Goal: Task Accomplishment & Management: Complete application form

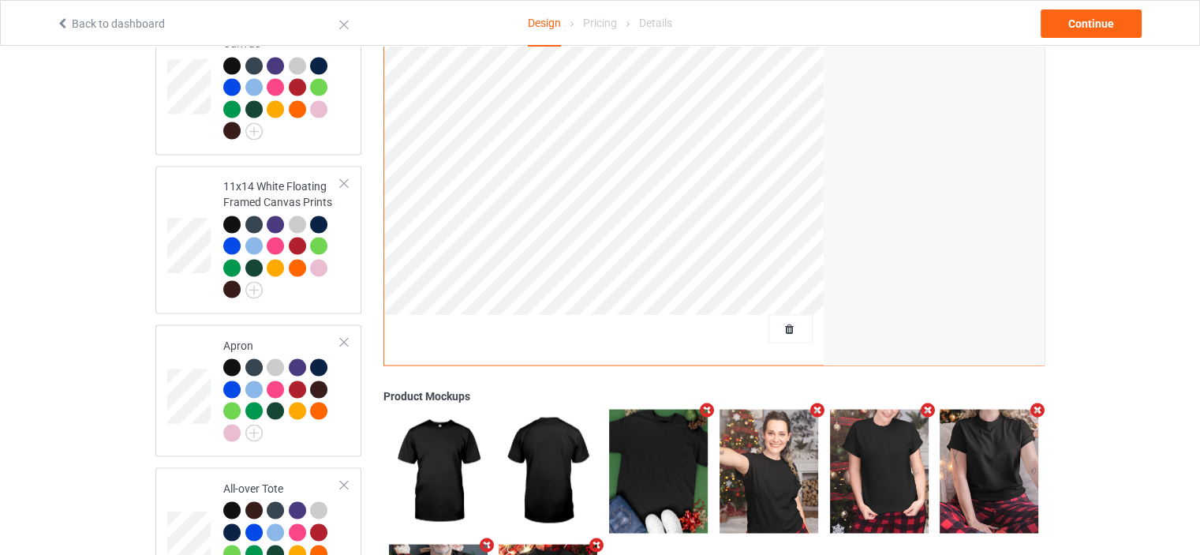
scroll to position [2774, 0]
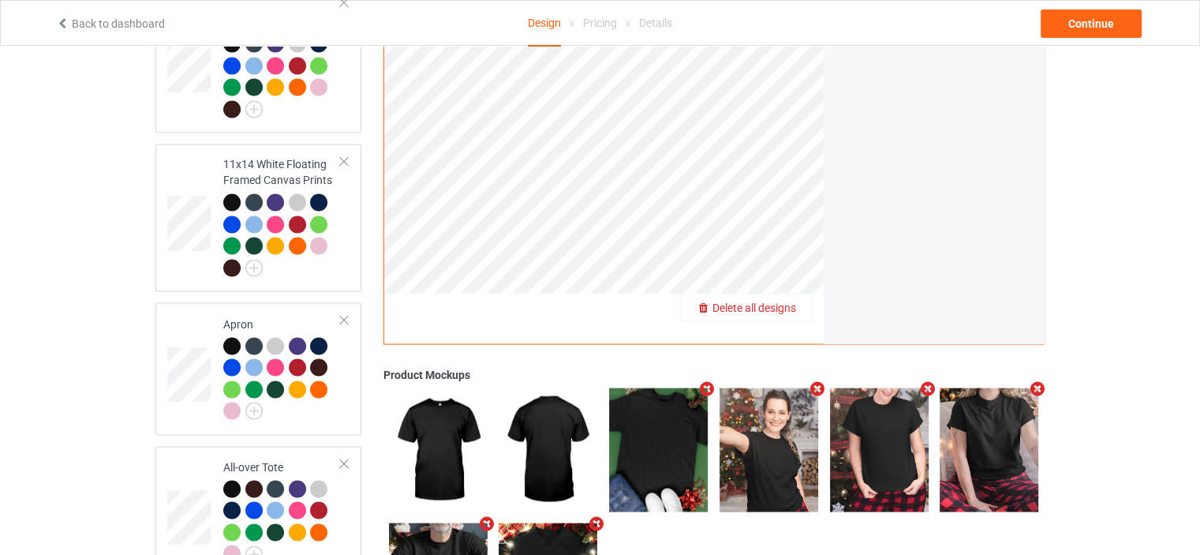
click at [781, 301] on span "Delete all designs" at bounding box center [755, 307] width 84 height 13
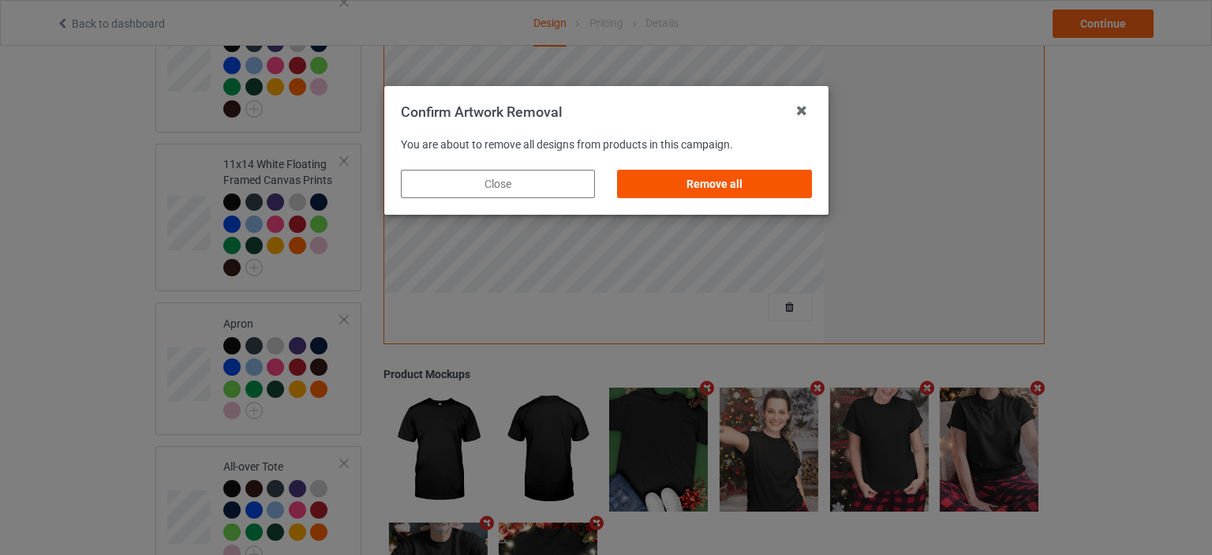
click at [749, 192] on div "Remove all" at bounding box center [714, 184] width 194 height 28
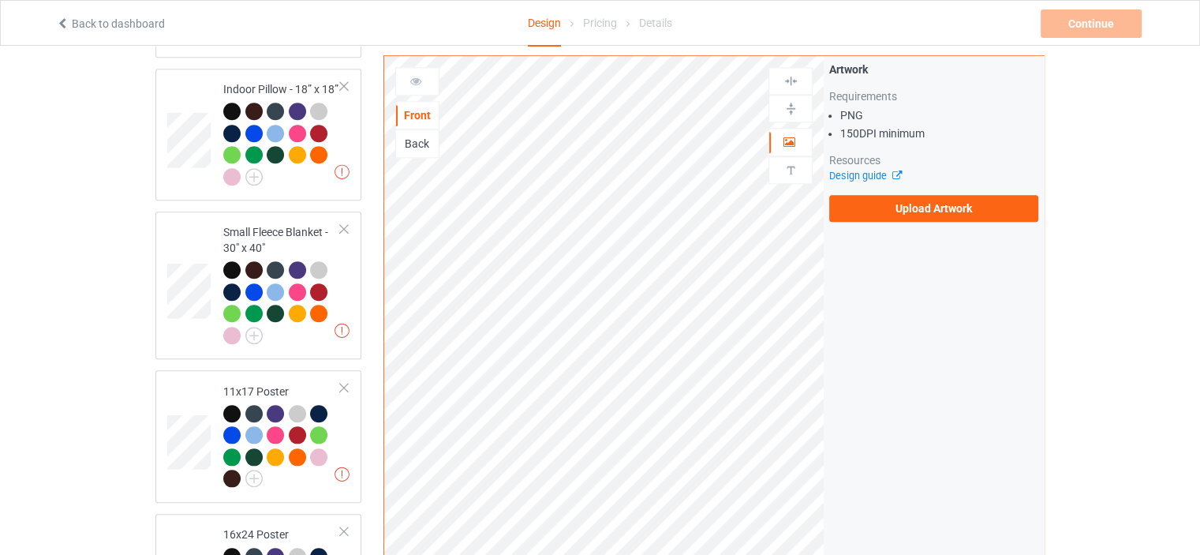
scroll to position [0, 0]
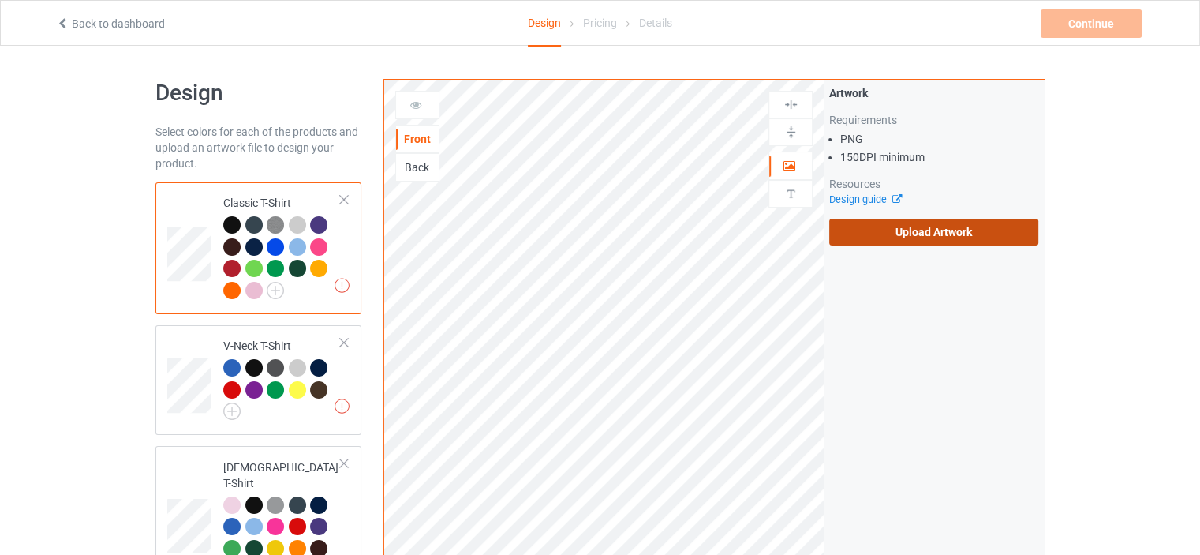
click at [911, 236] on label "Upload Artwork" at bounding box center [933, 232] width 209 height 27
click at [0, 0] on input "Upload Artwork" at bounding box center [0, 0] width 0 height 0
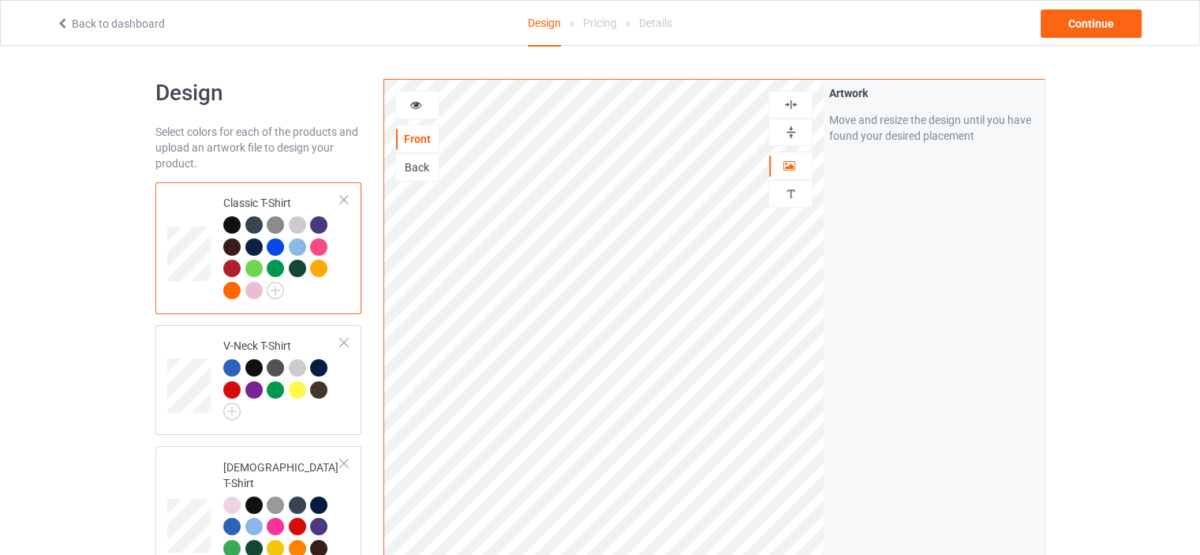
click at [417, 107] on icon at bounding box center [416, 102] width 13 height 11
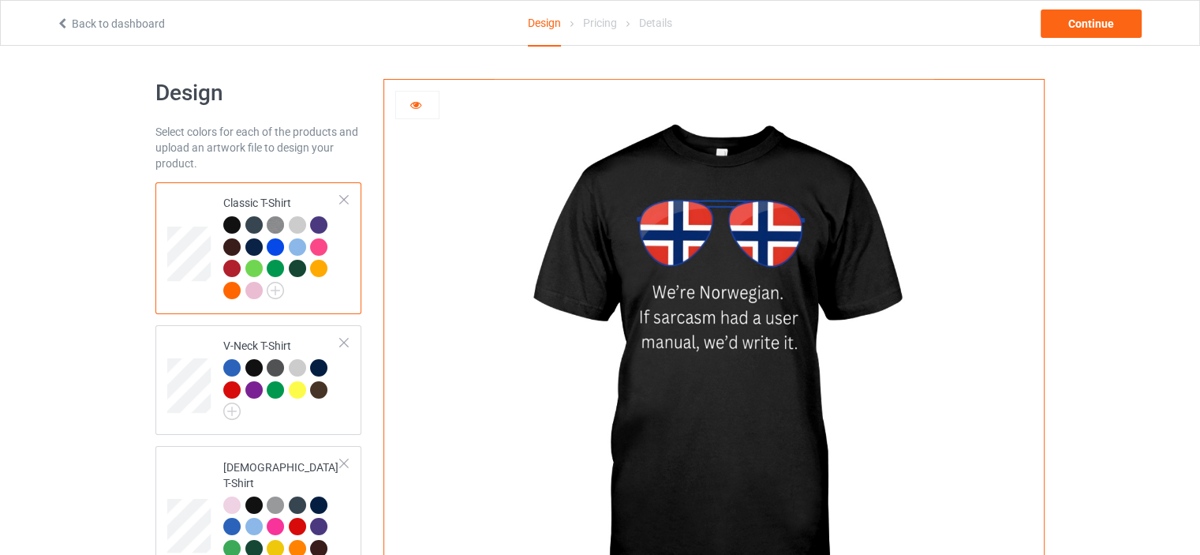
click at [417, 107] on icon at bounding box center [416, 102] width 13 height 11
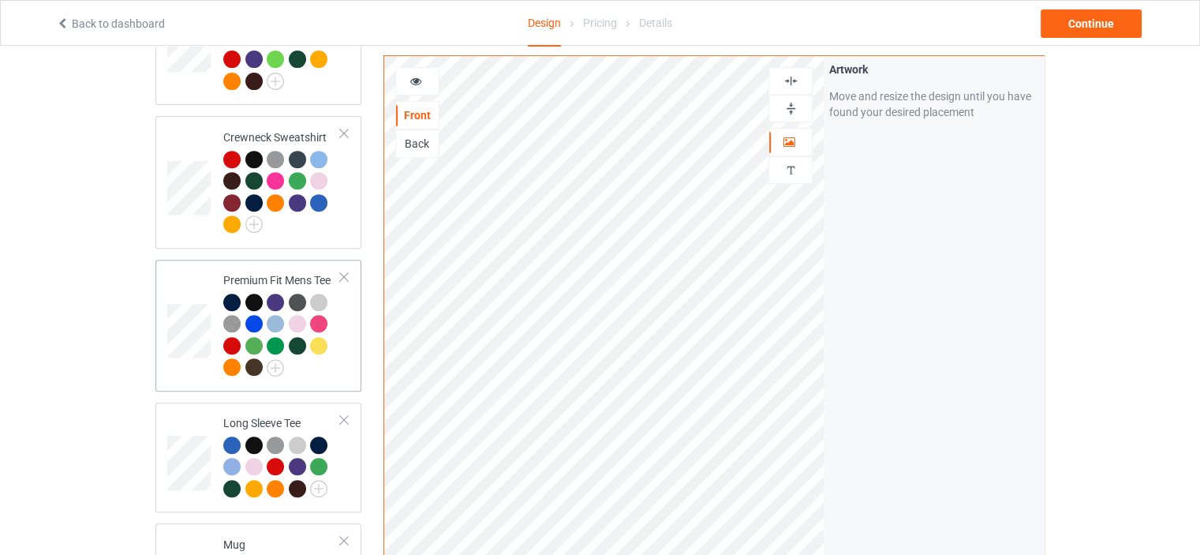
scroll to position [868, 0]
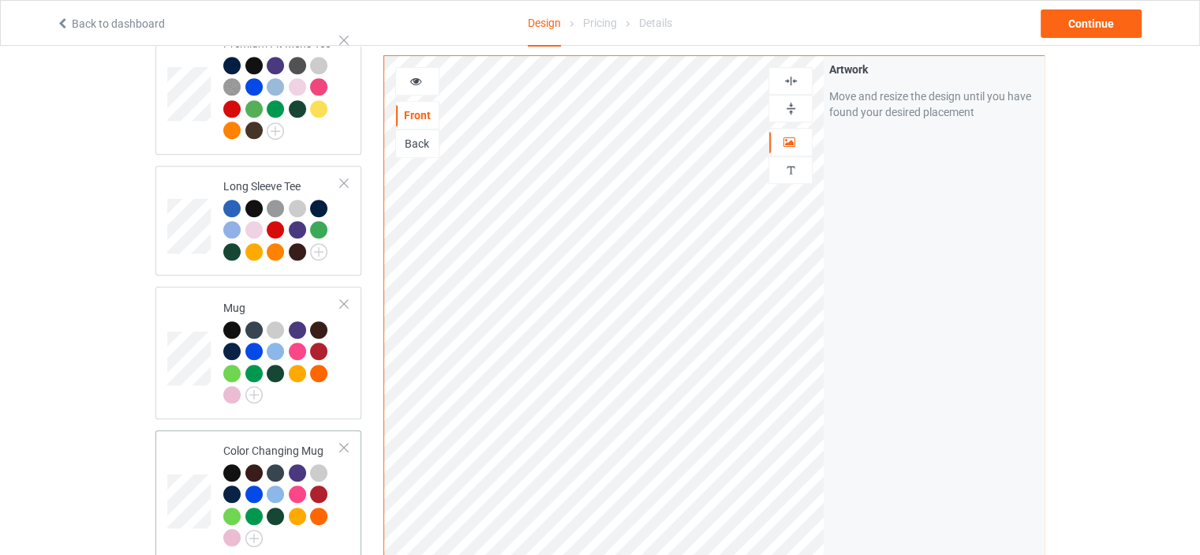
click at [280, 436] on td "Color Changing Mug" at bounding box center [282, 495] width 135 height 119
click at [792, 103] on img at bounding box center [791, 108] width 15 height 15
click at [429, 80] on div at bounding box center [417, 81] width 43 height 16
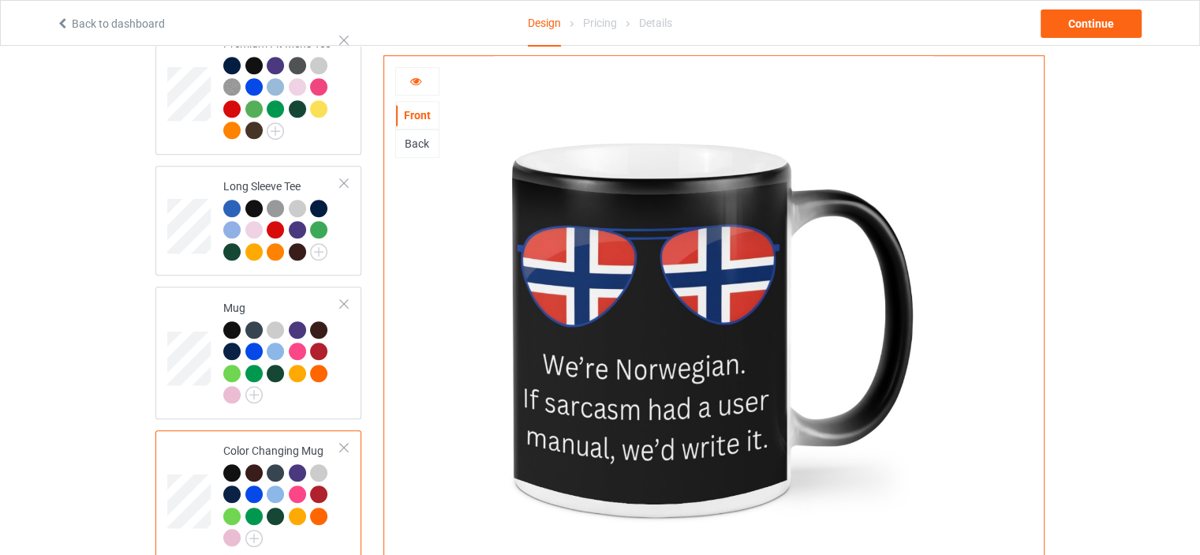
click at [417, 72] on div at bounding box center [417, 81] width 44 height 28
click at [412, 83] on icon at bounding box center [416, 78] width 13 height 11
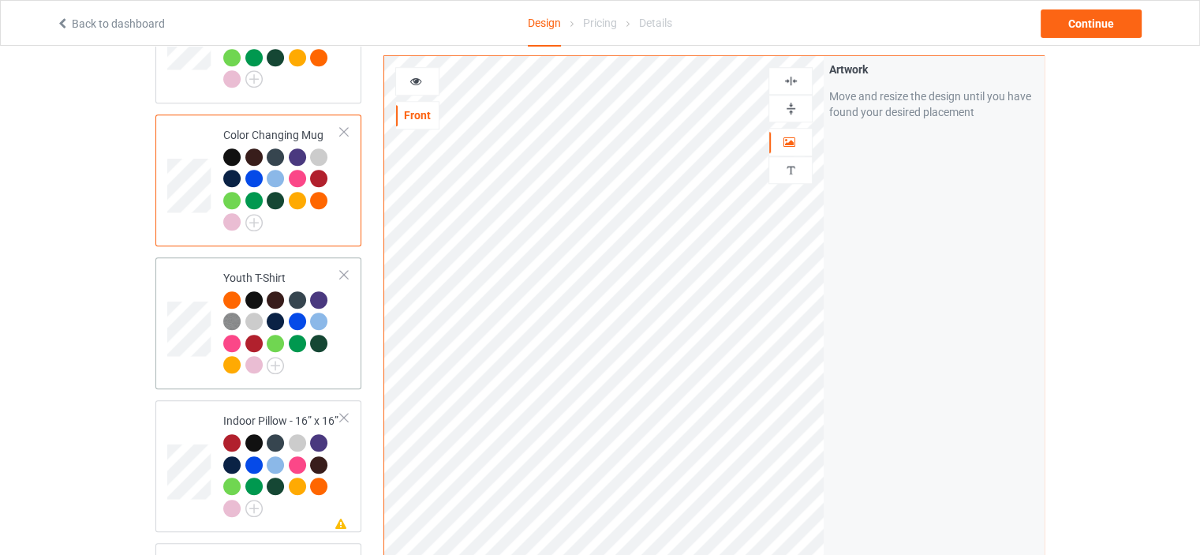
scroll to position [1341, 0]
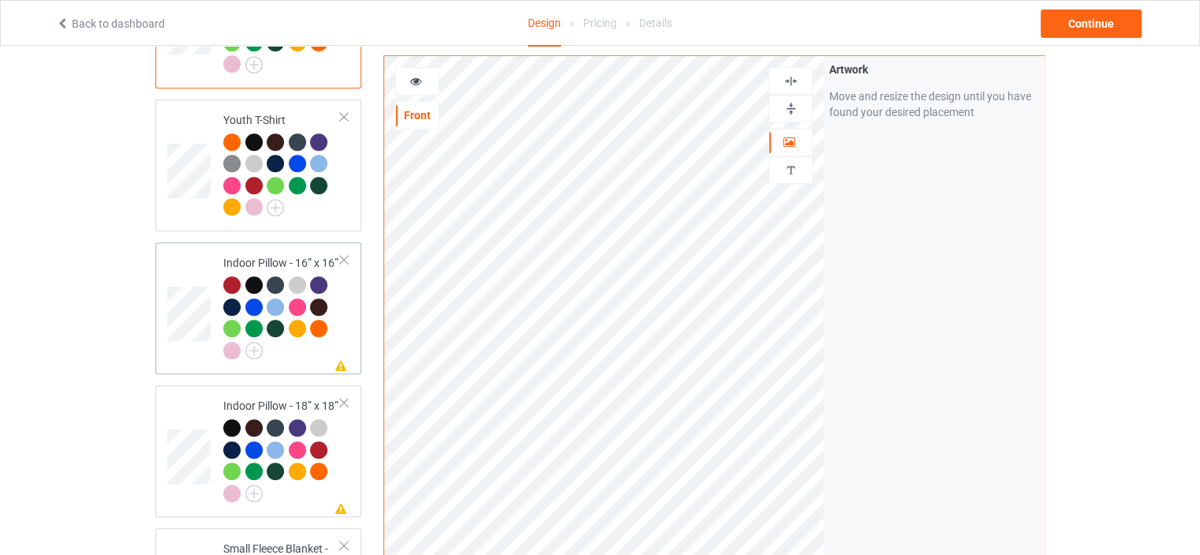
click at [281, 255] on div "Indoor Pillow - 16” x 16”" at bounding box center [282, 306] width 118 height 103
click at [801, 104] on div at bounding box center [790, 108] width 43 height 15
click at [801, 78] on div at bounding box center [790, 80] width 43 height 15
click at [271, 398] on div "Indoor Pillow - 18” x 18”" at bounding box center [282, 449] width 118 height 103
drag, startPoint x: 791, startPoint y: 103, endPoint x: 793, endPoint y: 86, distance: 17.5
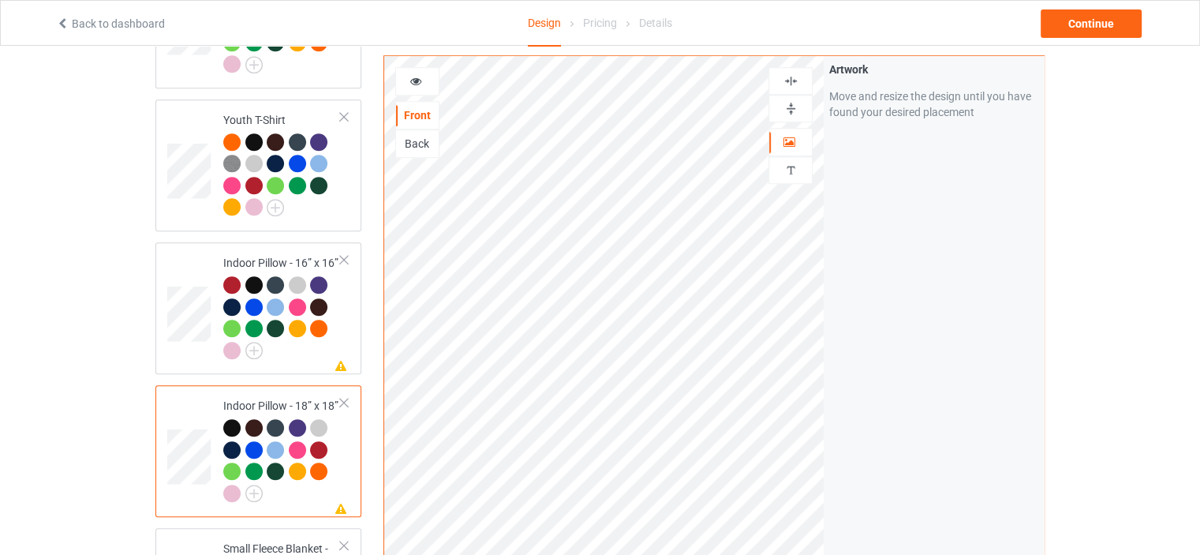
click at [790, 103] on img at bounding box center [791, 108] width 15 height 15
click at [791, 80] on img at bounding box center [791, 80] width 15 height 15
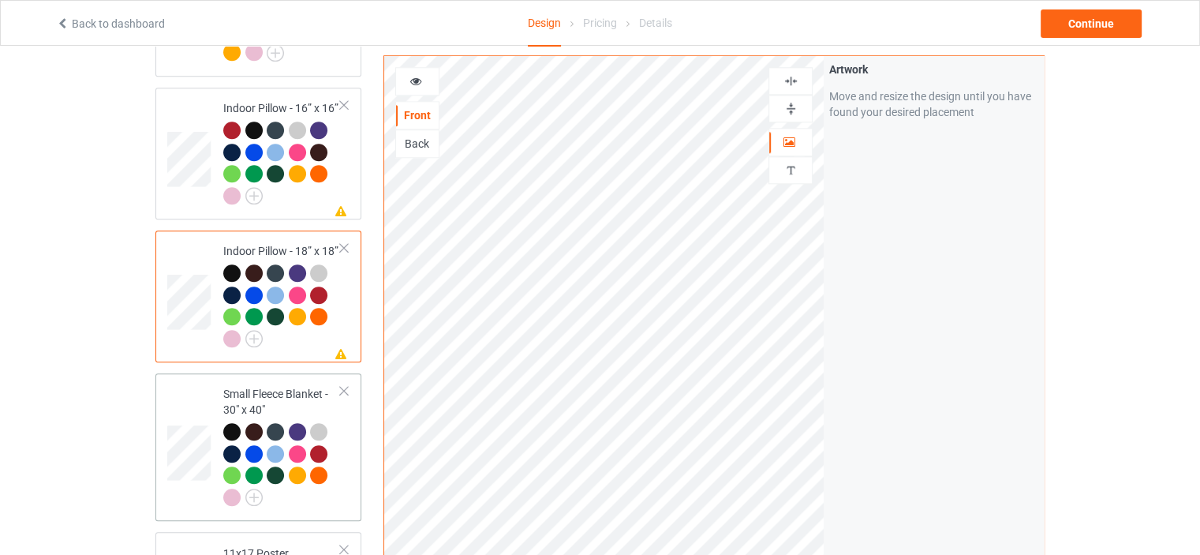
scroll to position [1499, 0]
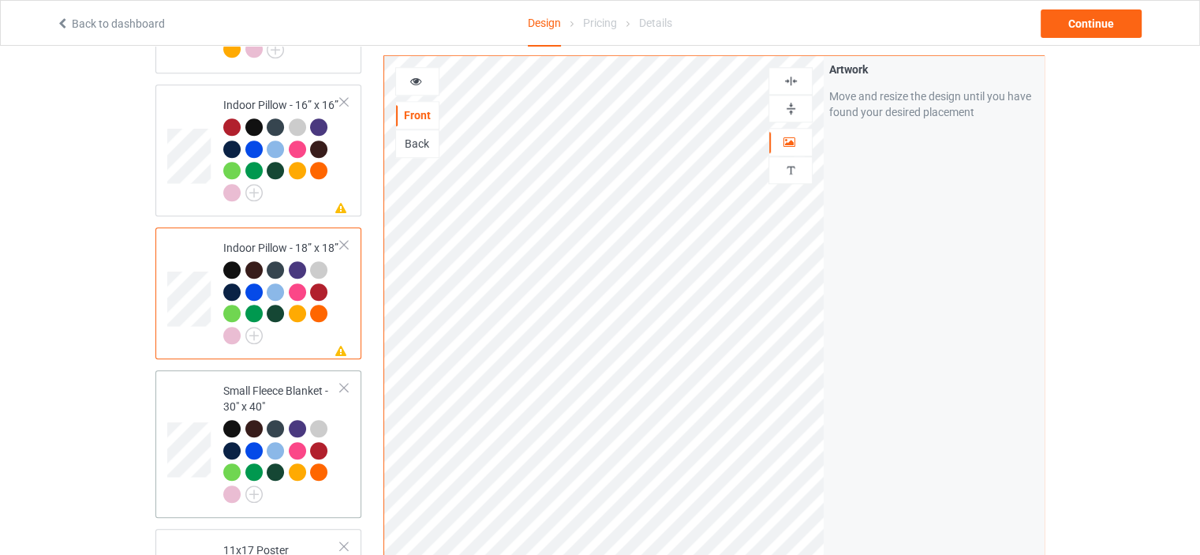
click at [253, 383] on div "Small Fleece Blanket - 30" x 40"" at bounding box center [282, 442] width 118 height 118
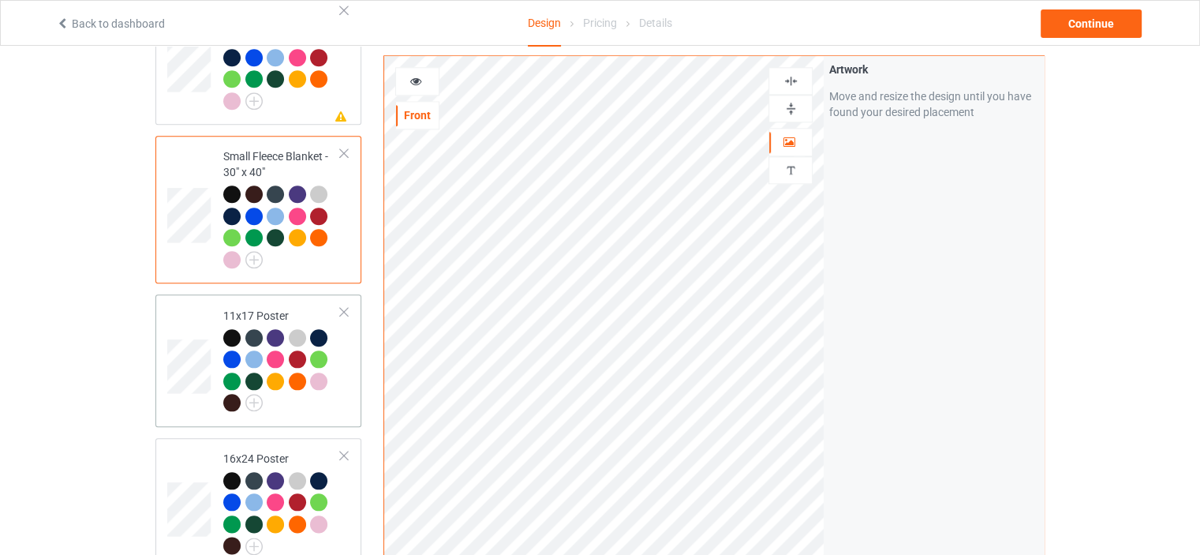
scroll to position [1736, 0]
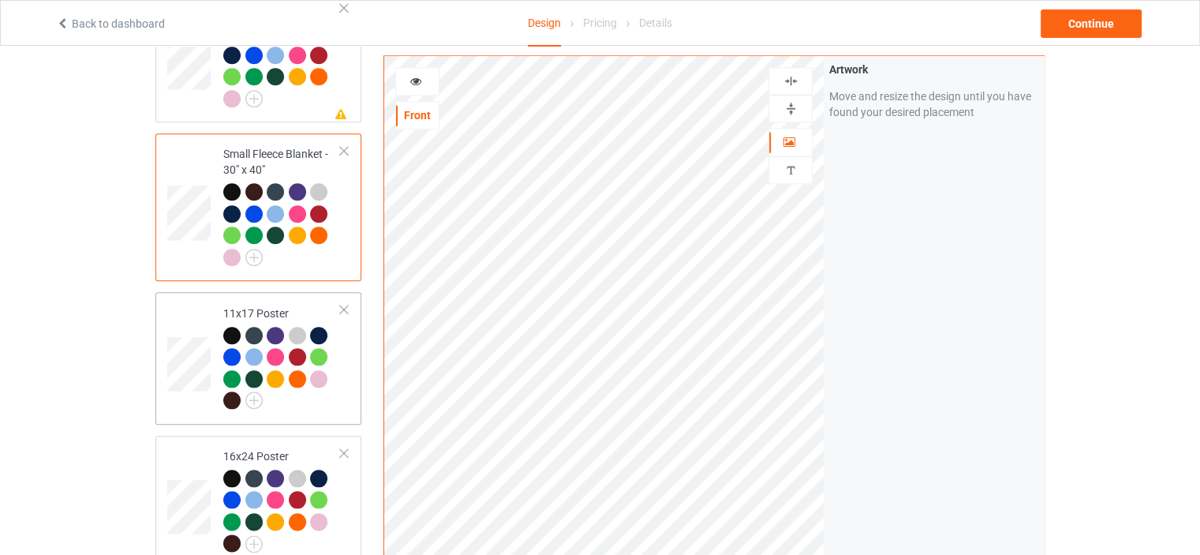
click at [279, 298] on td "11x17 Poster" at bounding box center [282, 357] width 135 height 119
drag, startPoint x: 795, startPoint y: 110, endPoint x: 796, endPoint y: 94, distance: 15.8
click at [795, 109] on img at bounding box center [791, 108] width 15 height 15
click at [795, 80] on img at bounding box center [791, 80] width 15 height 15
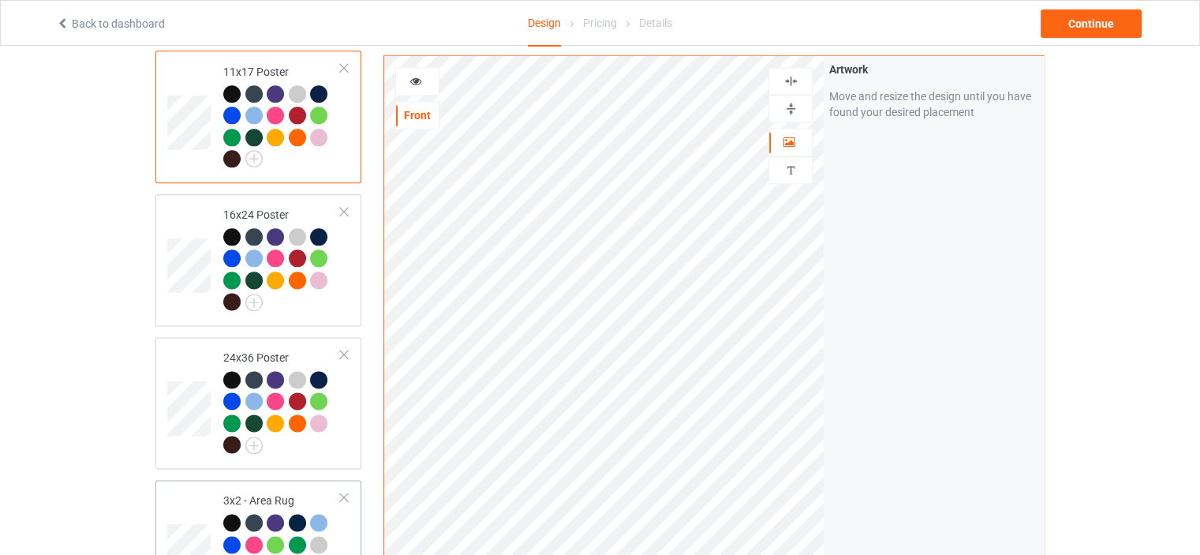
scroll to position [2209, 0]
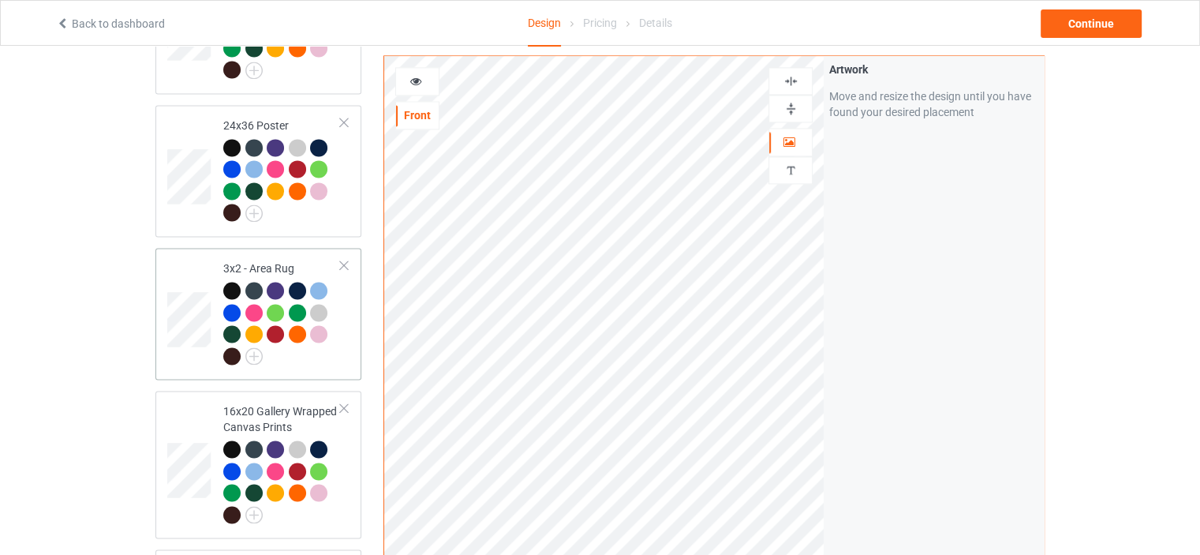
click at [278, 260] on div "3x2 - Area Rug" at bounding box center [282, 311] width 118 height 103
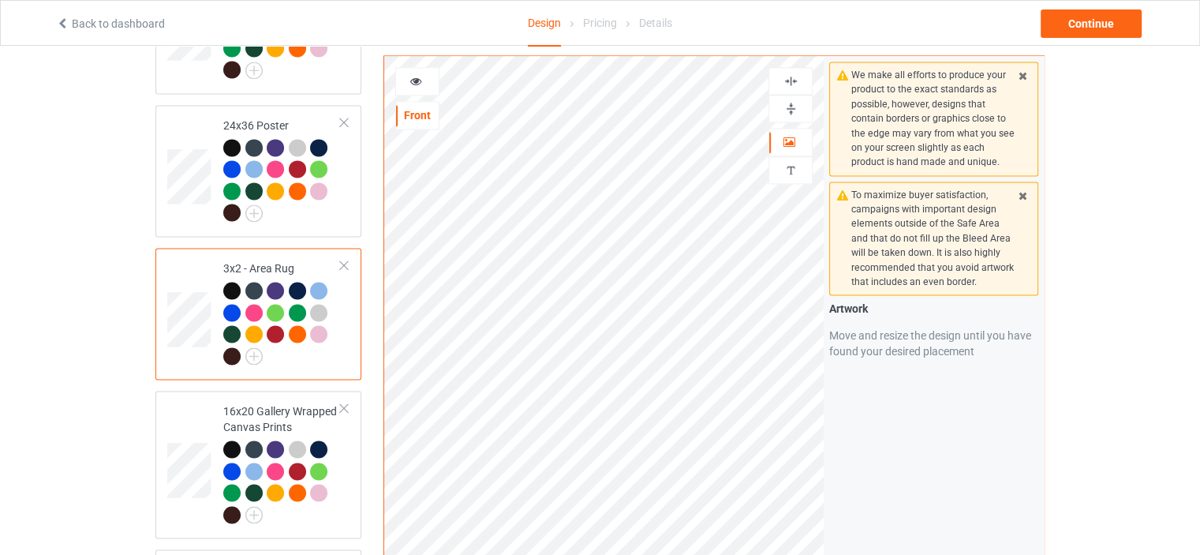
click at [787, 107] on img at bounding box center [791, 108] width 15 height 15
click at [792, 76] on img at bounding box center [791, 80] width 15 height 15
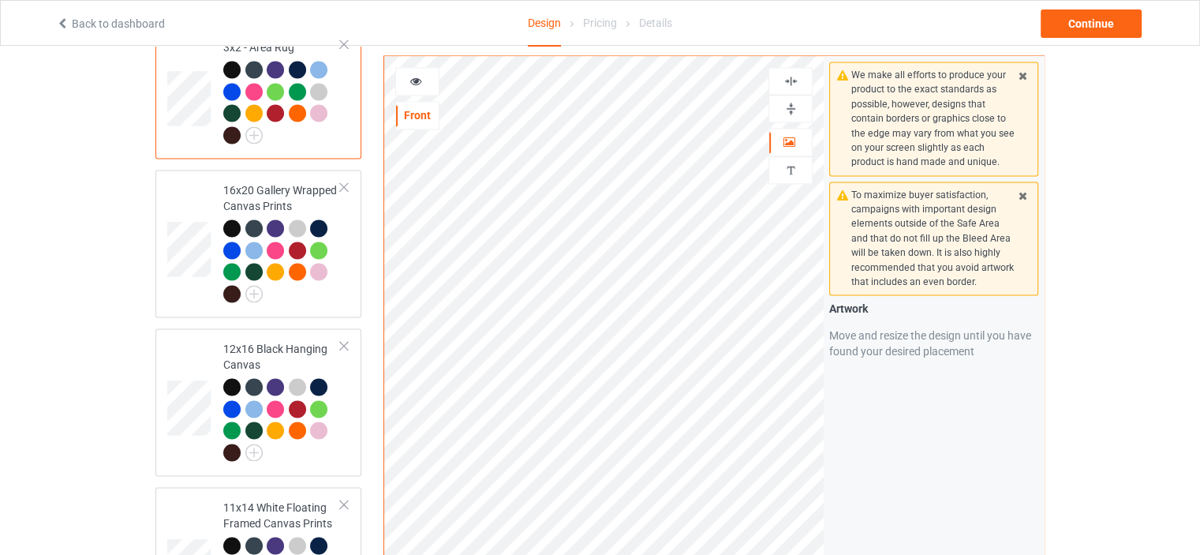
scroll to position [2446, 0]
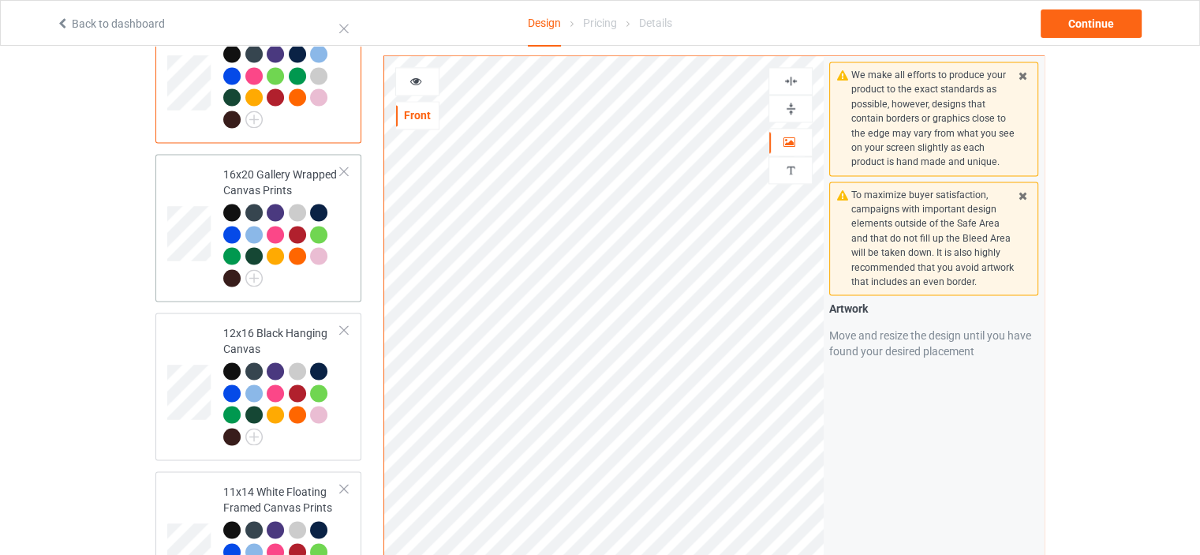
click at [260, 166] on div "16x20 Gallery Wrapped Canvas Prints" at bounding box center [282, 225] width 118 height 118
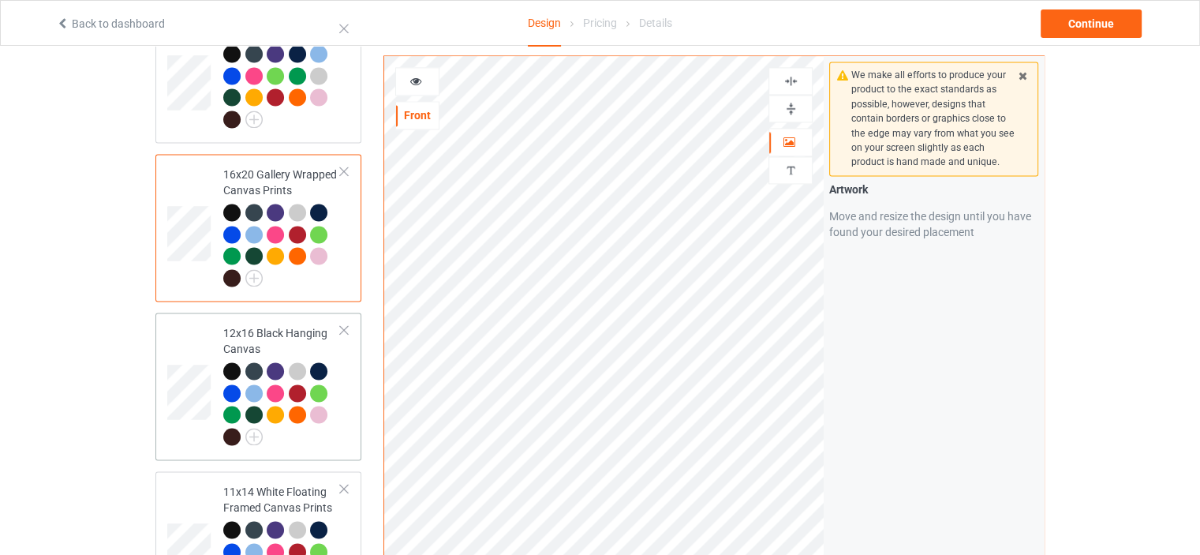
click at [271, 312] on div "12x16 Black Hanging Canvas" at bounding box center [258, 386] width 206 height 148
click at [789, 101] on img at bounding box center [791, 108] width 15 height 15
click at [790, 73] on img at bounding box center [791, 80] width 15 height 15
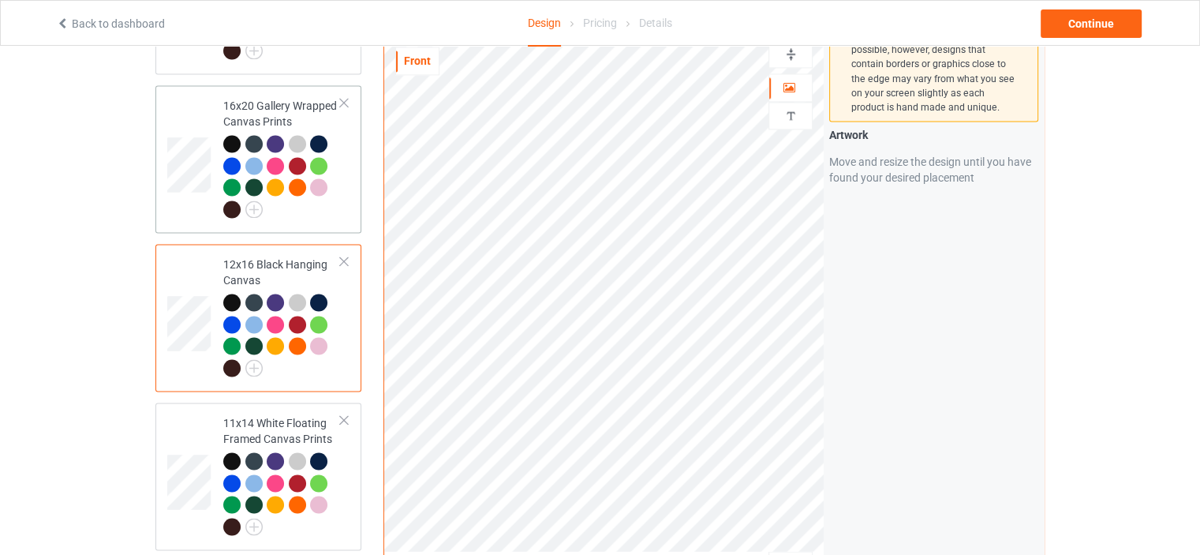
scroll to position [2604, 0]
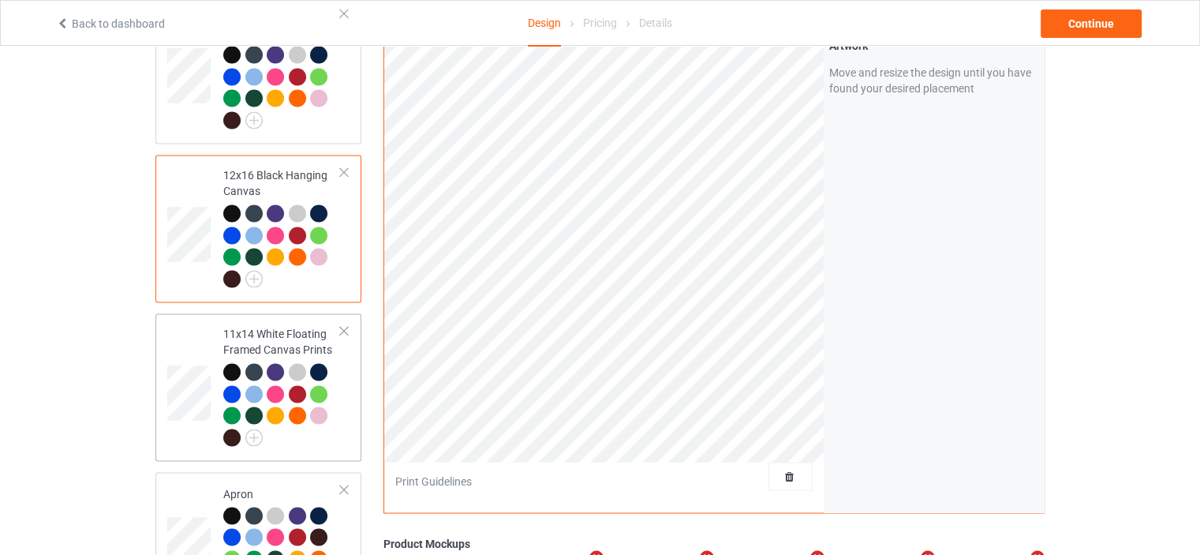
click at [256, 326] on div "11x14 White Floating Framed Canvas Prints" at bounding box center [282, 385] width 118 height 118
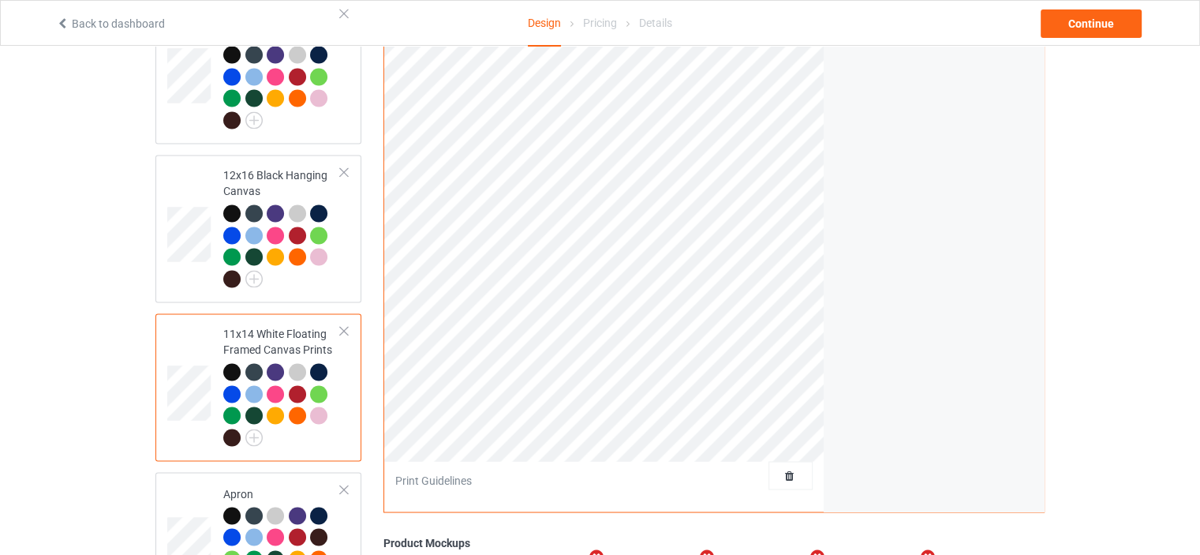
scroll to position [2367, 0]
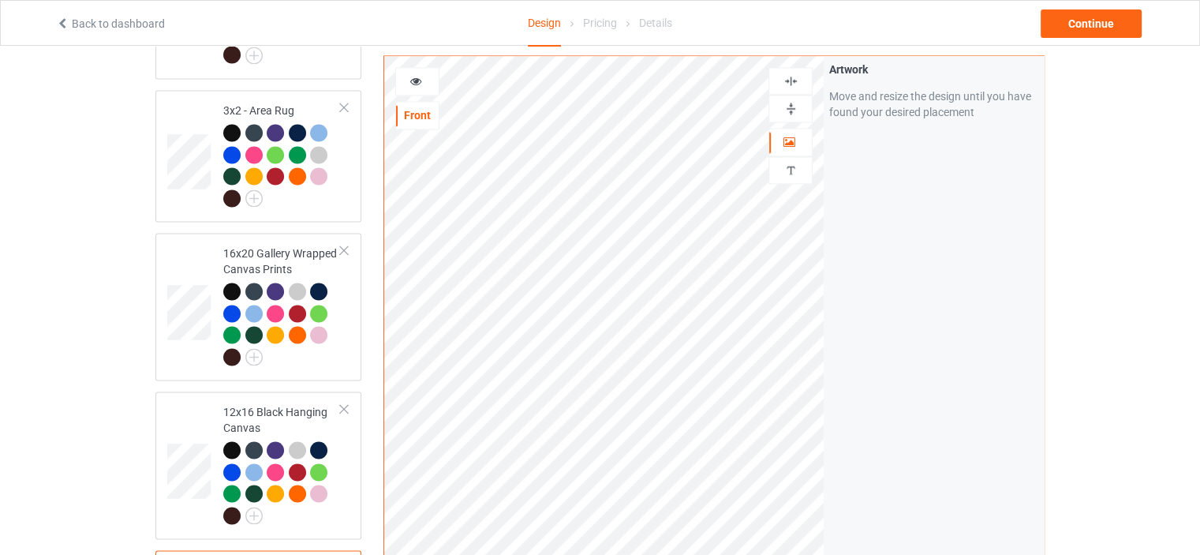
drag, startPoint x: 798, startPoint y: 105, endPoint x: 801, endPoint y: 70, distance: 34.9
click at [797, 103] on img at bounding box center [791, 108] width 15 height 15
click at [791, 85] on img at bounding box center [791, 80] width 15 height 15
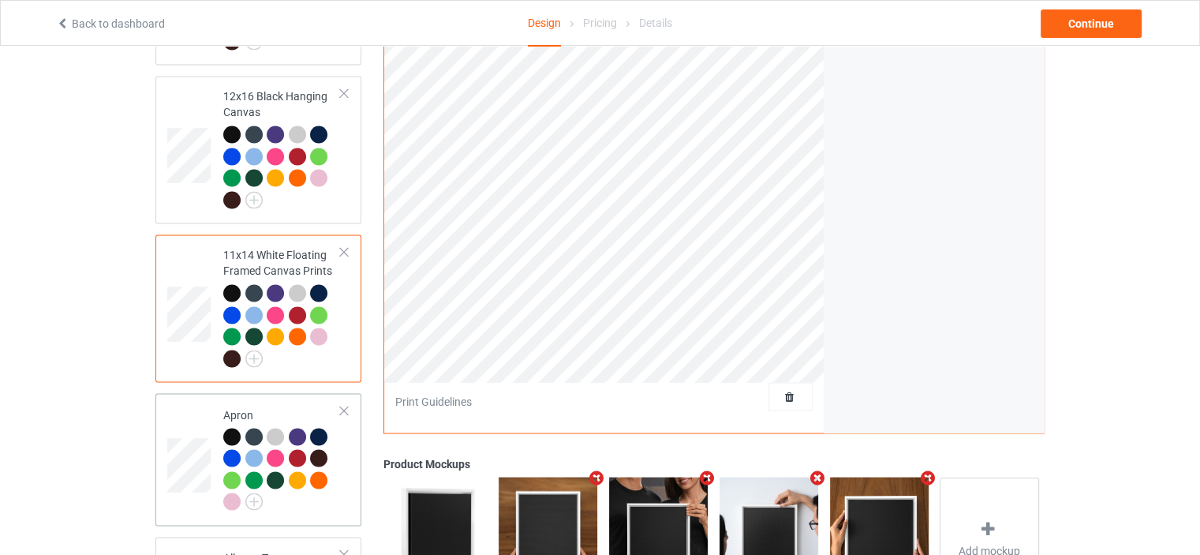
click at [256, 393] on div "Apron" at bounding box center [258, 459] width 206 height 132
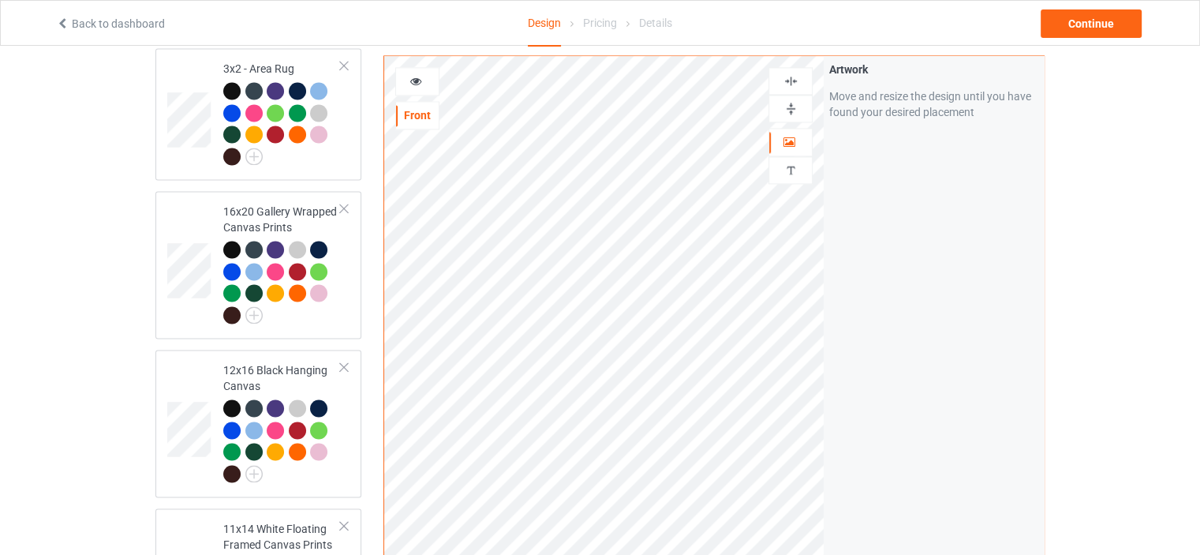
scroll to position [2367, 0]
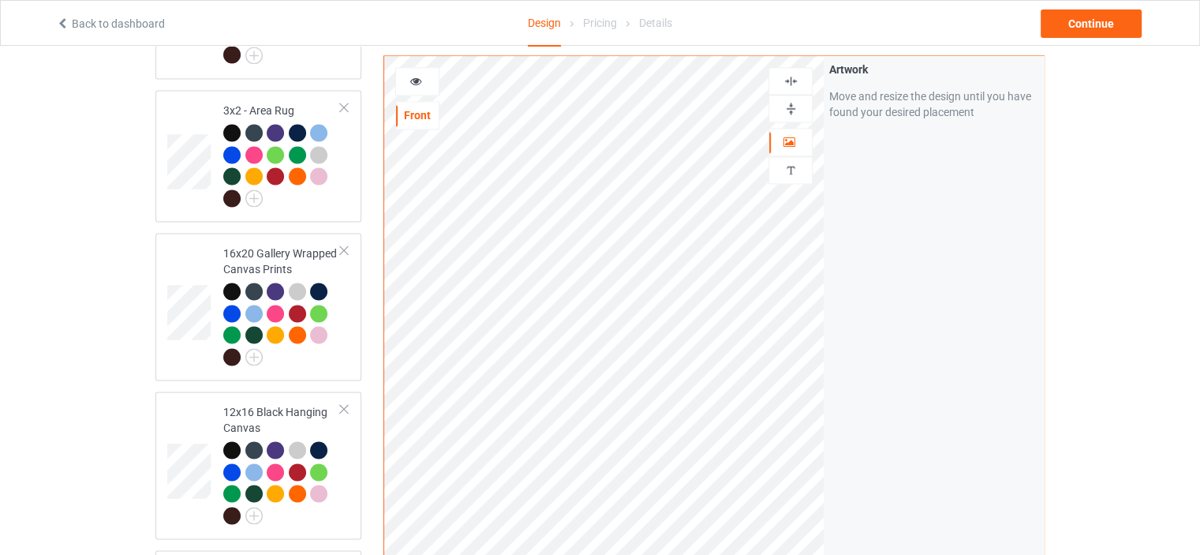
click at [793, 78] on img at bounding box center [791, 80] width 15 height 15
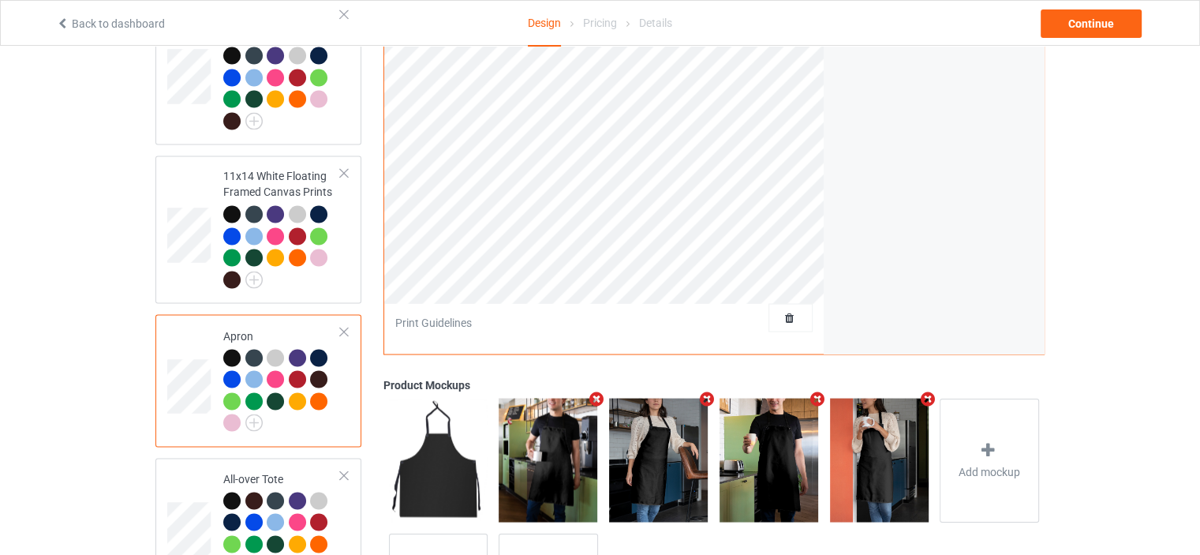
scroll to position [2875, 0]
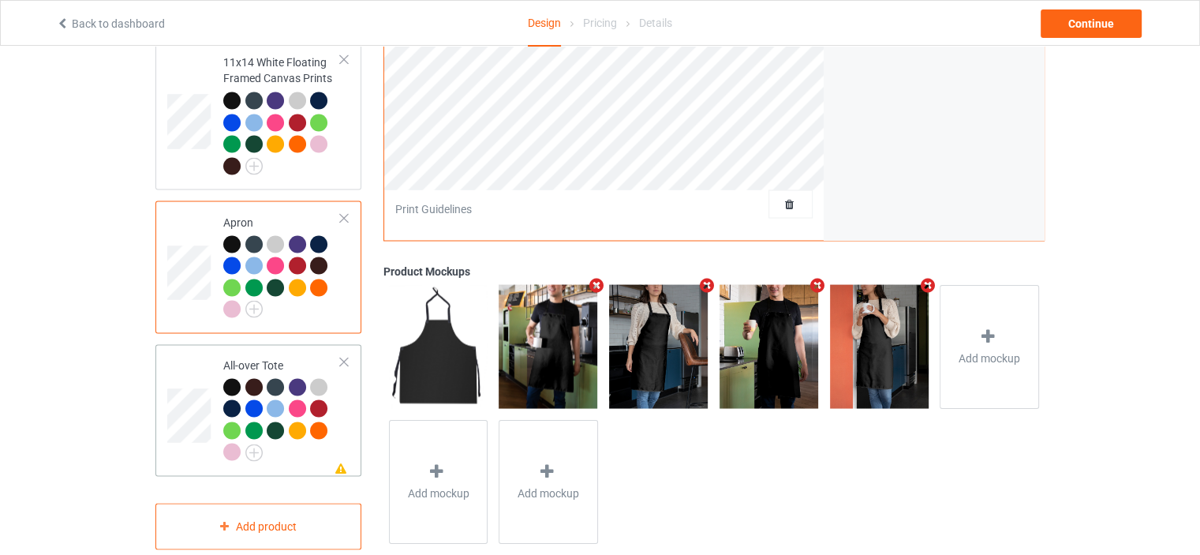
click at [259, 357] on div "All-over Tote" at bounding box center [282, 408] width 118 height 103
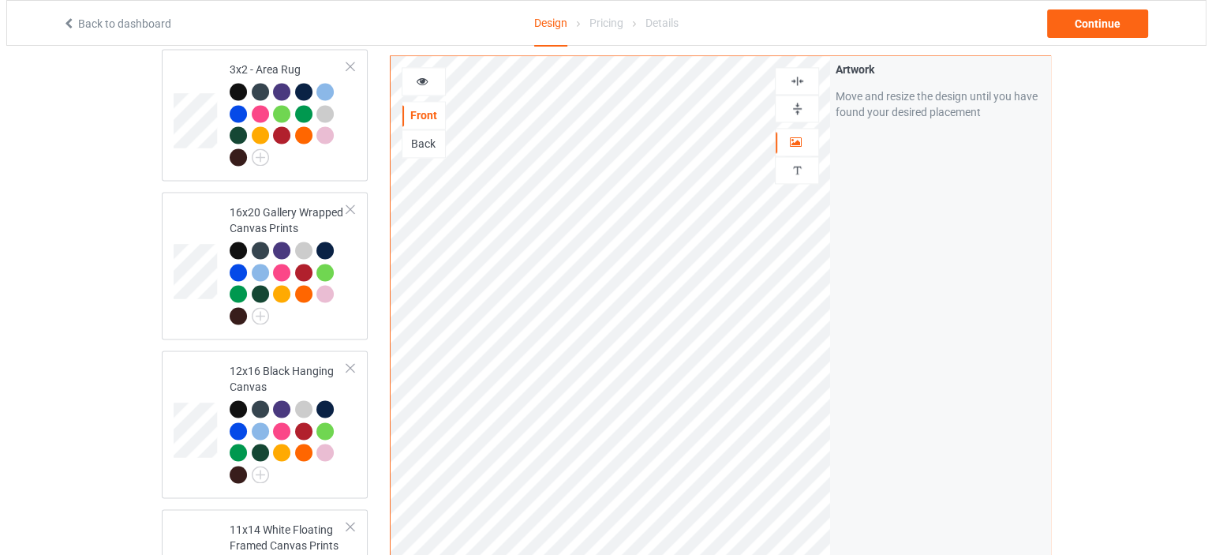
scroll to position [2402, 0]
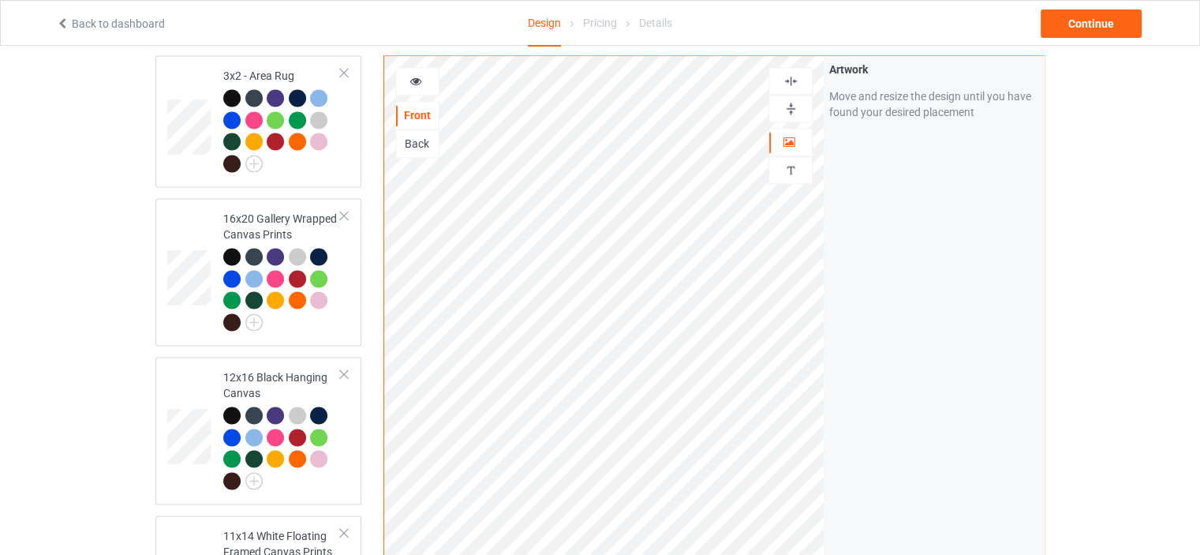
click at [798, 106] on img at bounding box center [791, 108] width 15 height 15
click at [792, 80] on img at bounding box center [791, 80] width 15 height 15
click at [1105, 29] on div "Continue" at bounding box center [1091, 23] width 101 height 28
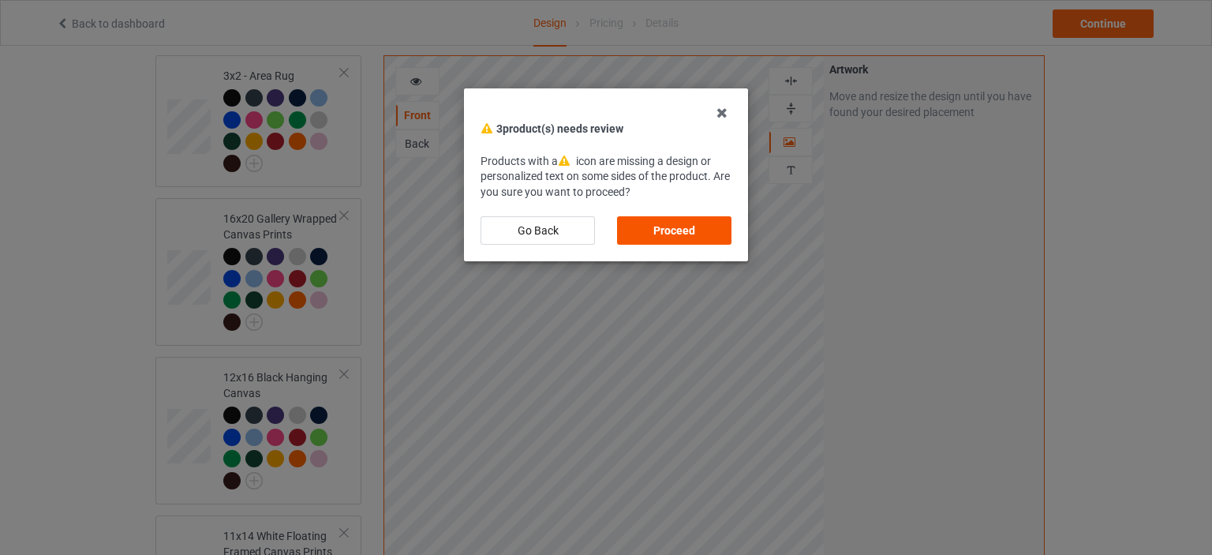
click at [679, 236] on div "Proceed" at bounding box center [674, 230] width 114 height 28
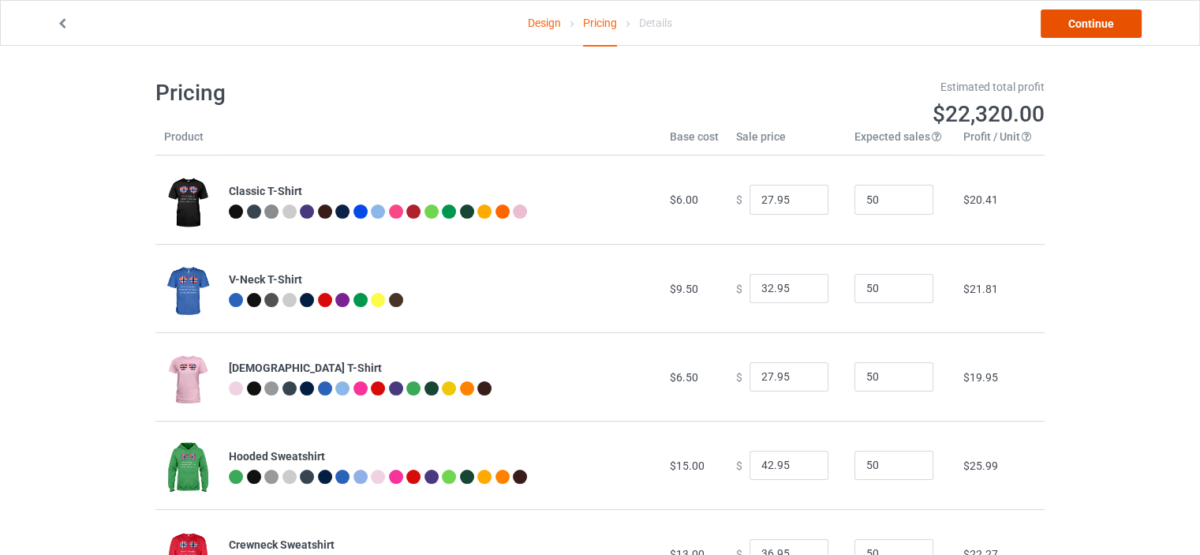
click at [1117, 26] on link "Continue" at bounding box center [1091, 23] width 101 height 28
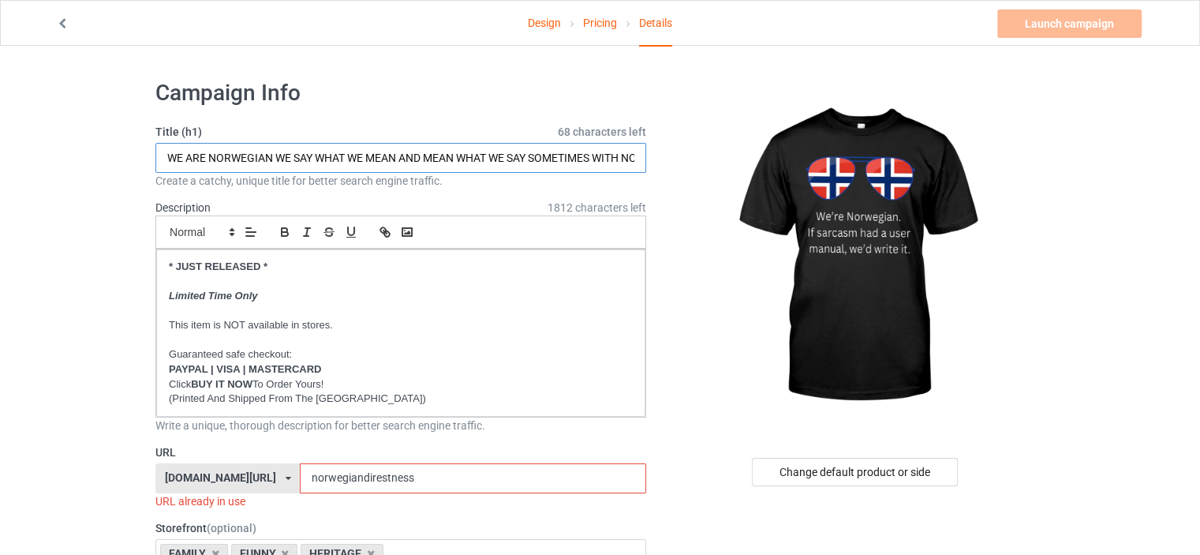
click at [575, 155] on input "WE ARE NORWEGIAN WE SAY WHAT WE MEAN AND MEAN WHAT WE SAY SOMETIMES WITH NO FIL…" at bounding box center [400, 158] width 491 height 30
type input "WE ARE NORWEGIAN IF SARCASM HAD A USER MANUAL WE'D WRITE IT"
drag, startPoint x: 453, startPoint y: 471, endPoint x: 320, endPoint y: 473, distance: 132.6
click at [320, 473] on input "norwegiandirestness" at bounding box center [473, 478] width 346 height 30
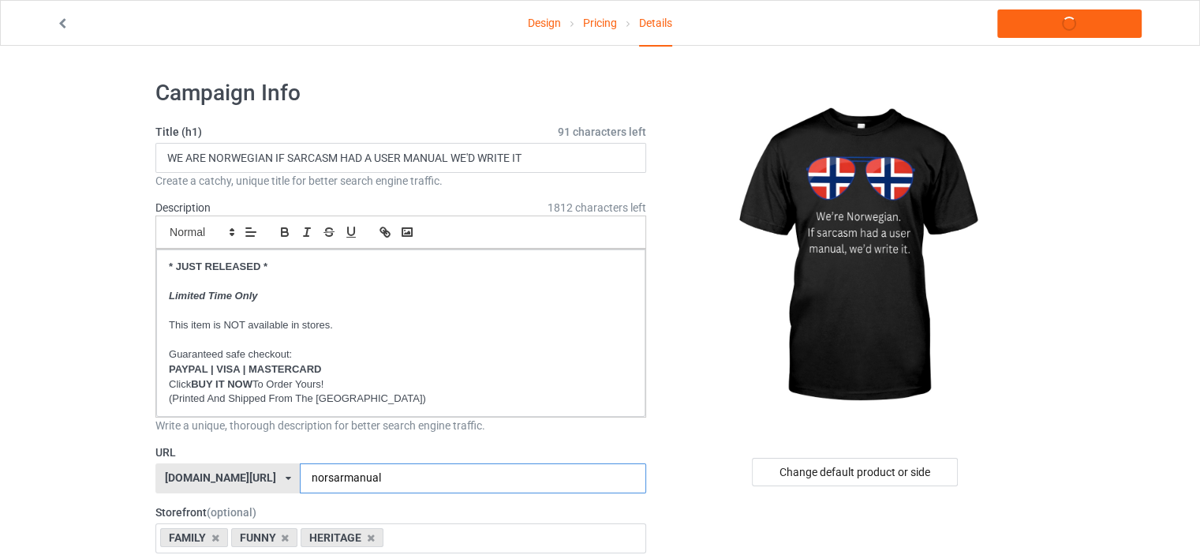
type input "norsarmanual"
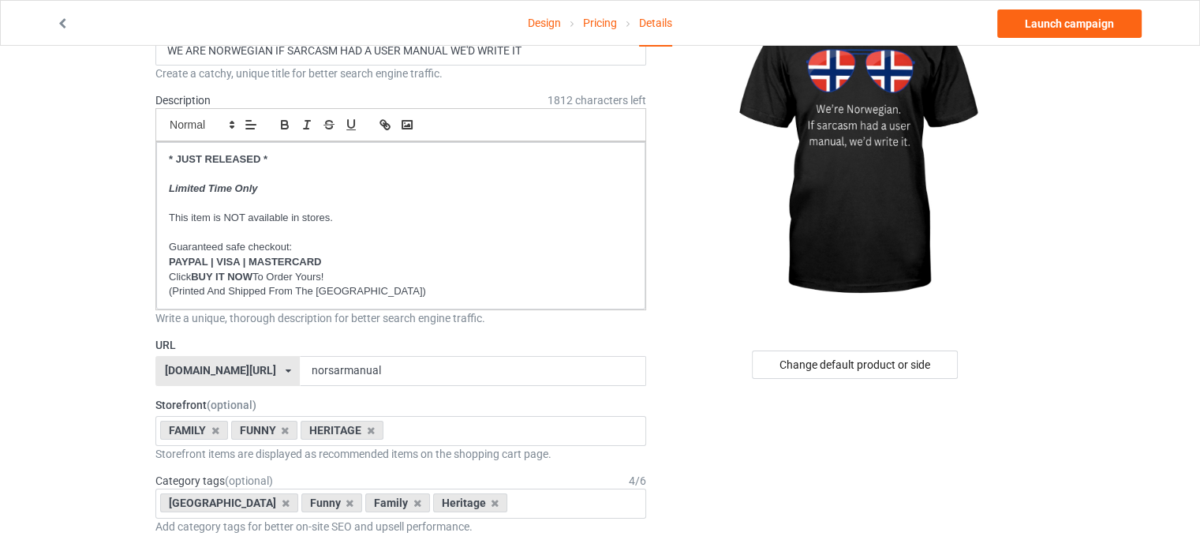
scroll to position [237, 0]
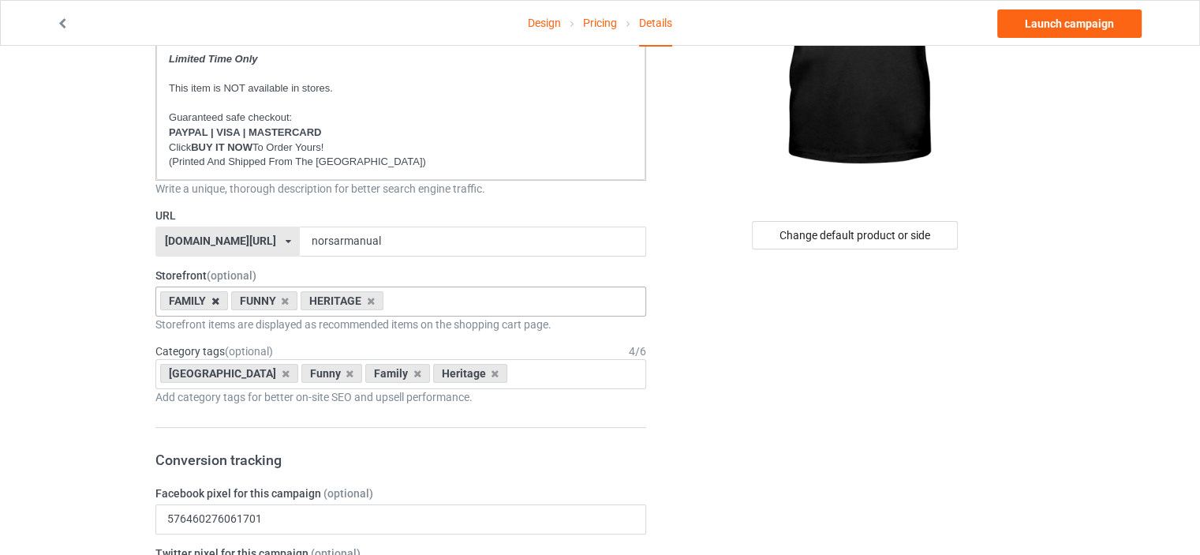
click at [211, 302] on icon at bounding box center [215, 301] width 8 height 10
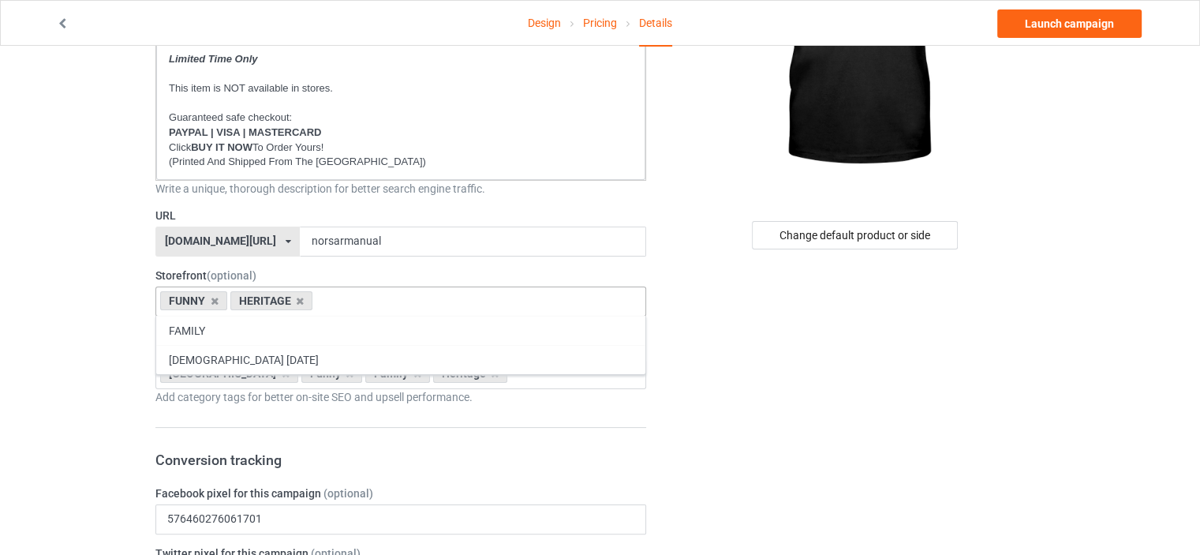
click at [304, 301] on div "HERITAGE" at bounding box center [271, 300] width 83 height 19
click at [299, 301] on icon at bounding box center [300, 301] width 8 height 10
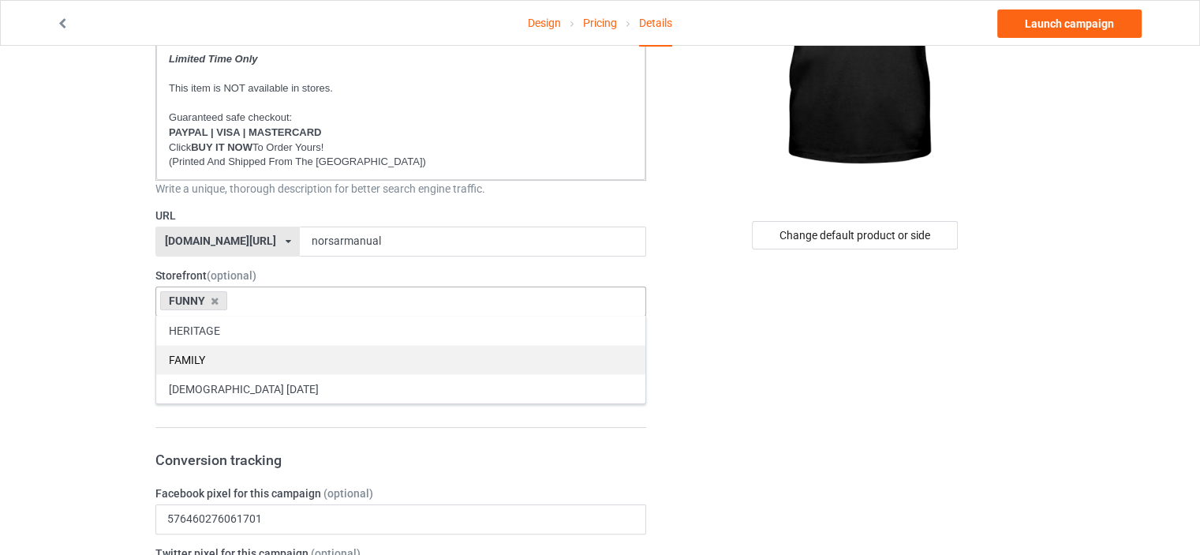
click at [240, 353] on div "FAMILY" at bounding box center [400, 359] width 489 height 29
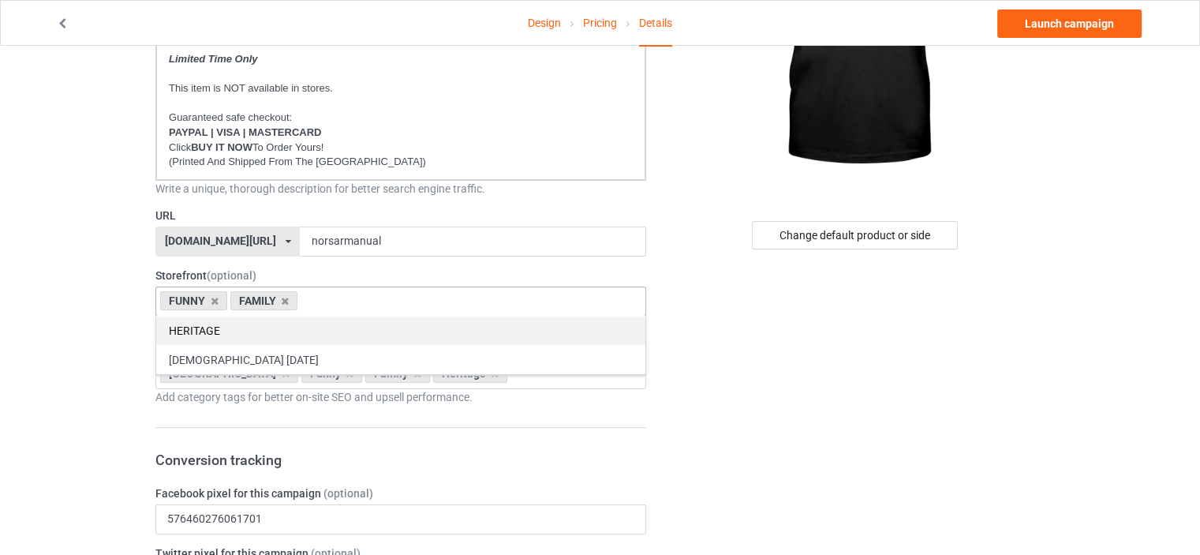
click at [205, 334] on div "HERITAGE" at bounding box center [400, 330] width 489 height 29
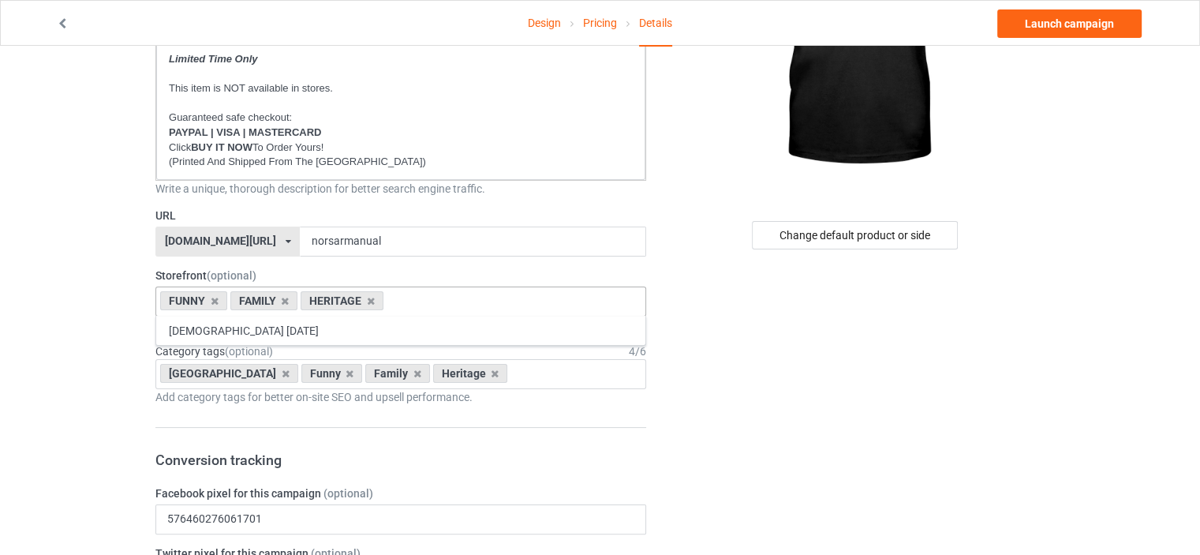
click at [282, 376] on icon at bounding box center [286, 373] width 8 height 10
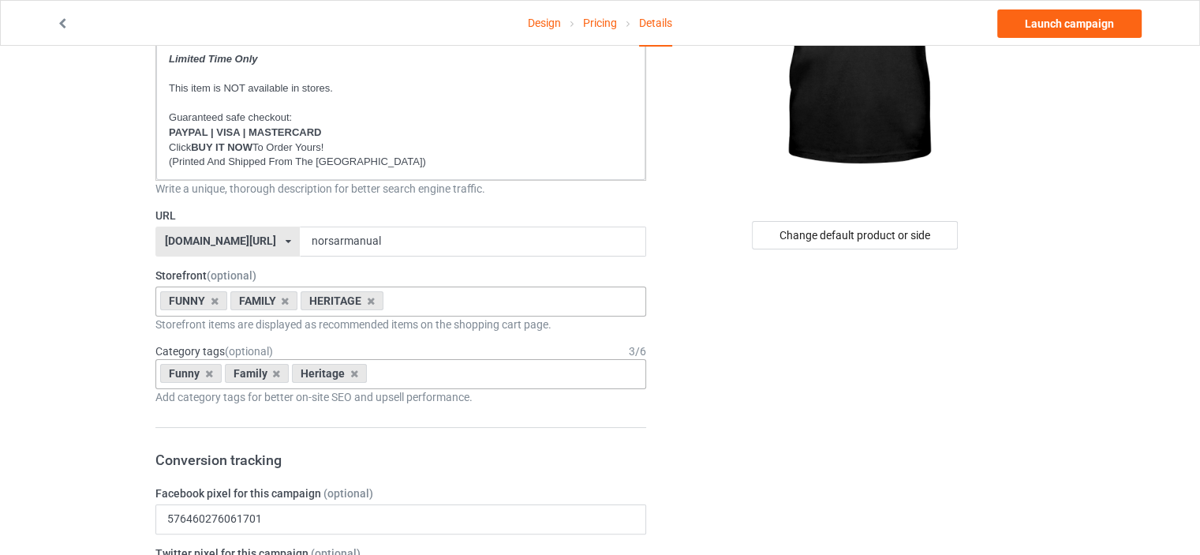
click at [540, 375] on div "Funny Family Heritage Age > 1-19 > 1 Age > 1-12 Months > 1 Month Age > 1-12 Mon…" at bounding box center [400, 374] width 491 height 30
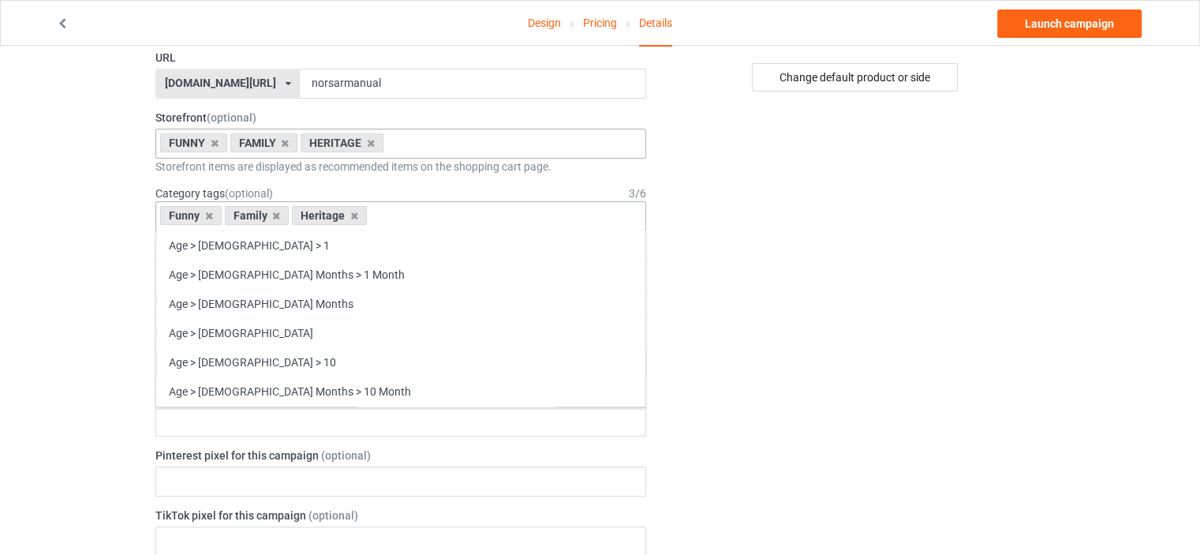
scroll to position [67654, 0]
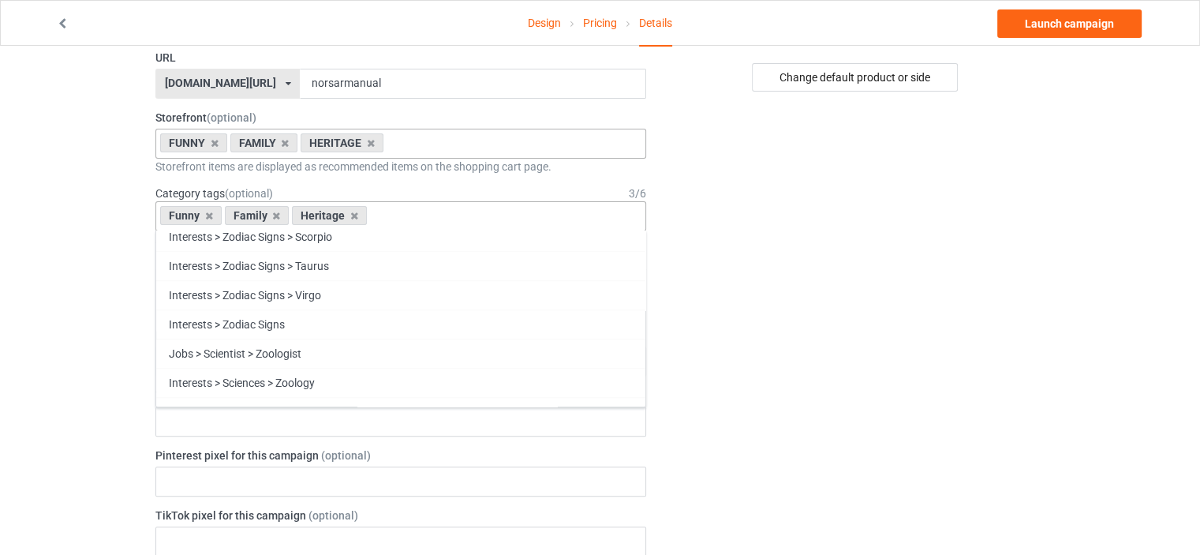
click at [969, 297] on div "Change default product or side" at bounding box center [856, 519] width 398 height 1693
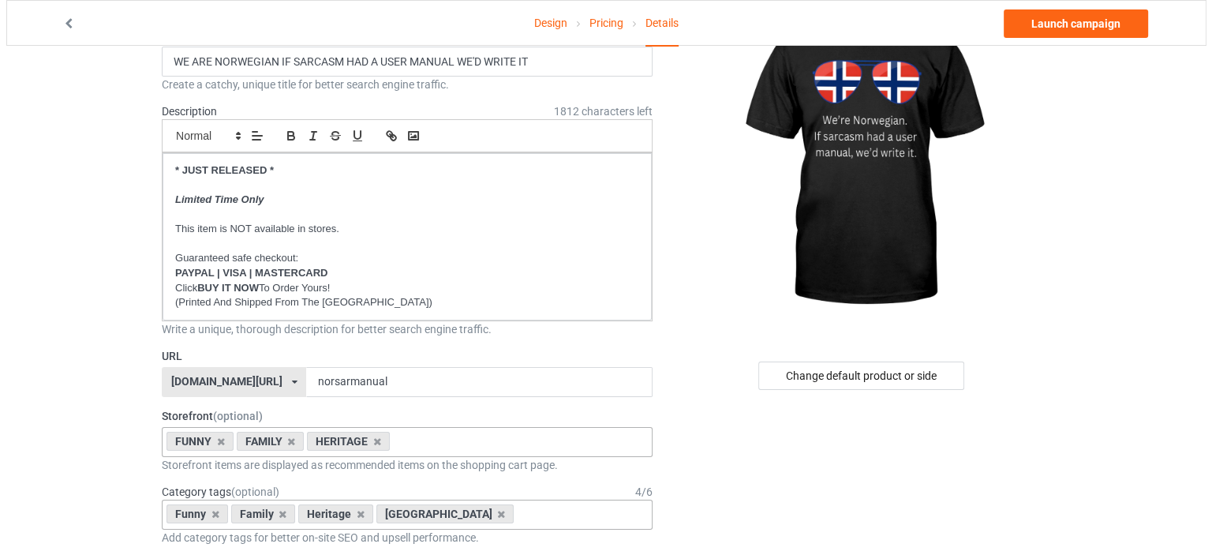
scroll to position [0, 0]
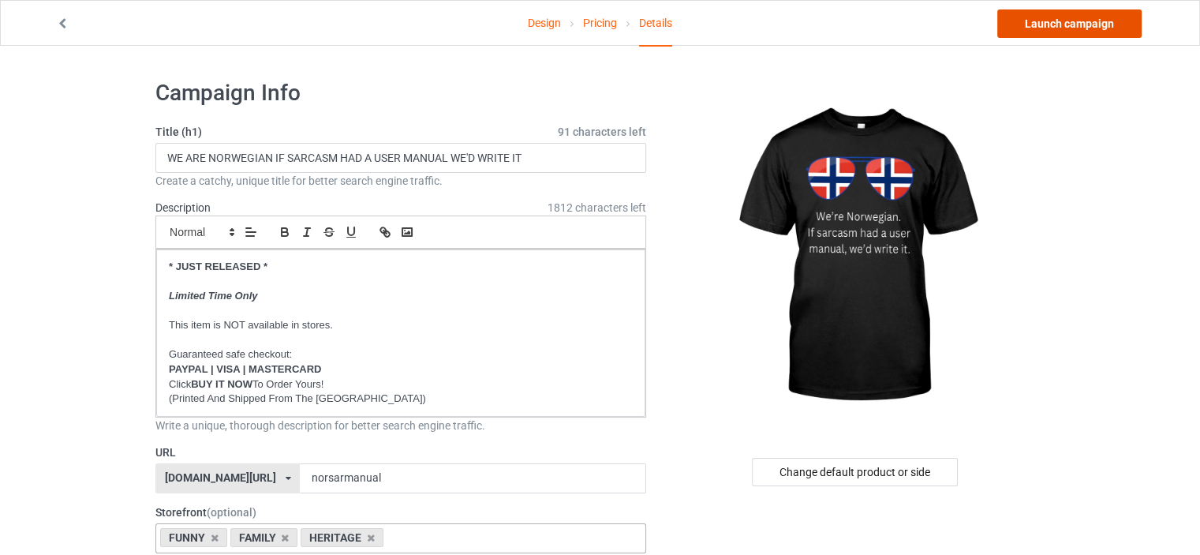
click at [1115, 24] on link "Launch campaign" at bounding box center [1069, 23] width 144 height 28
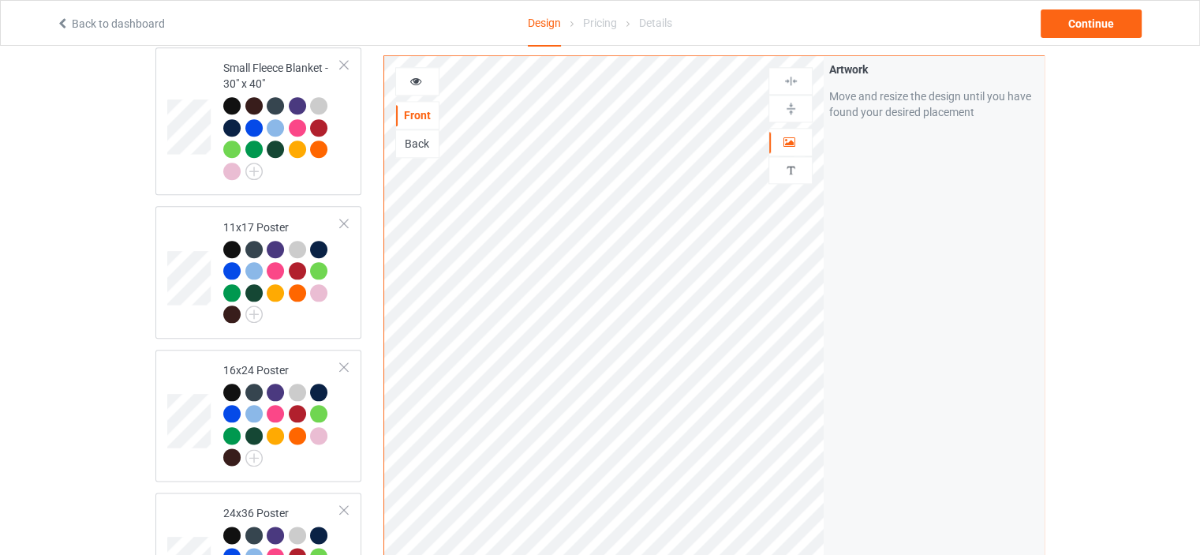
scroll to position [2875, 0]
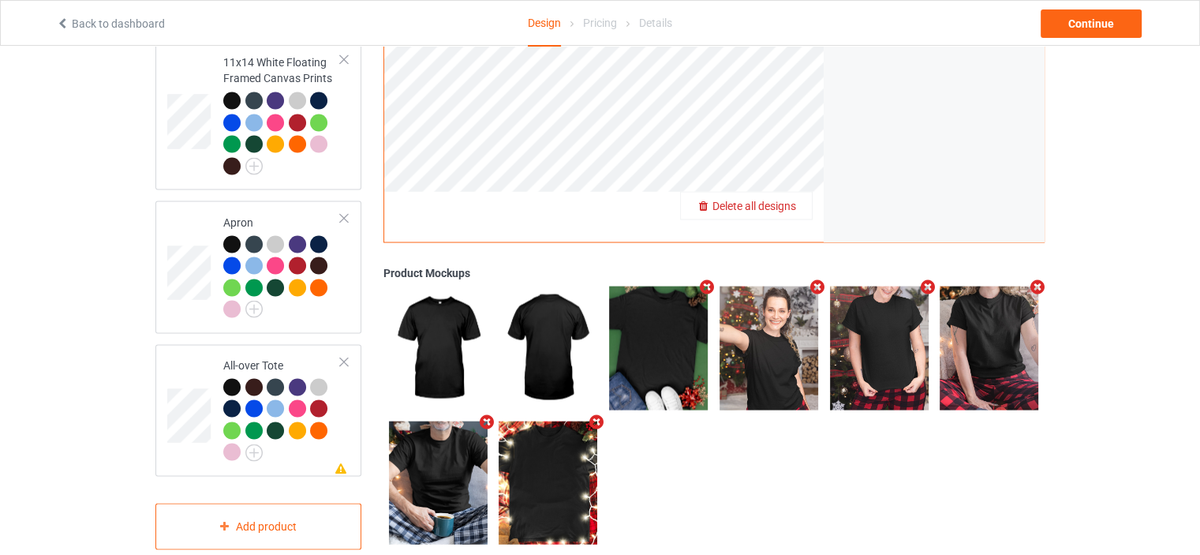
click at [789, 199] on span "Delete all designs" at bounding box center [755, 205] width 84 height 13
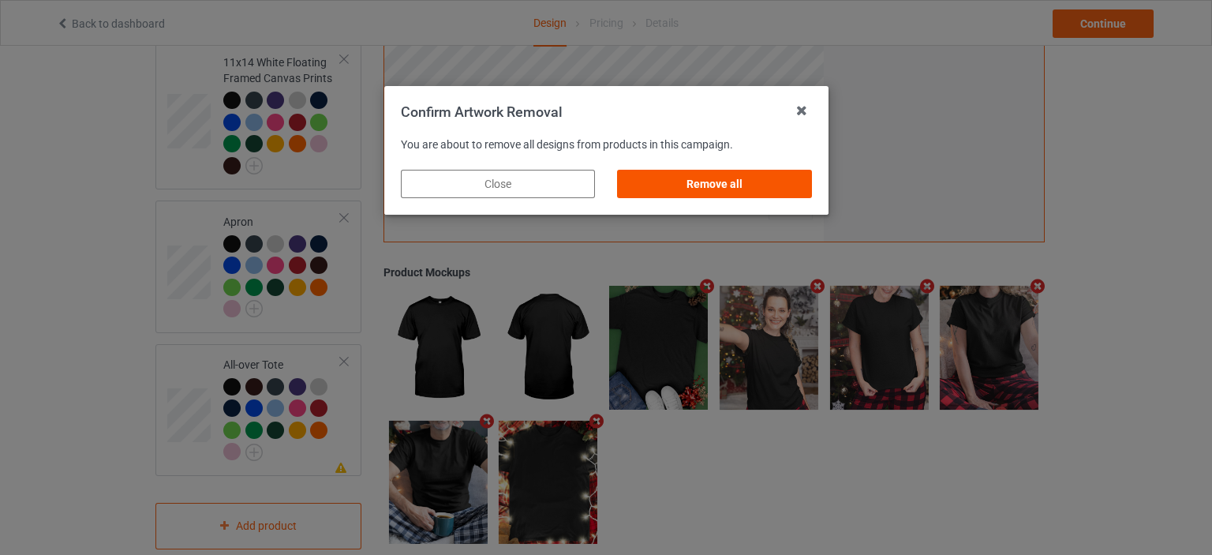
click at [724, 182] on div "Remove all" at bounding box center [714, 184] width 194 height 28
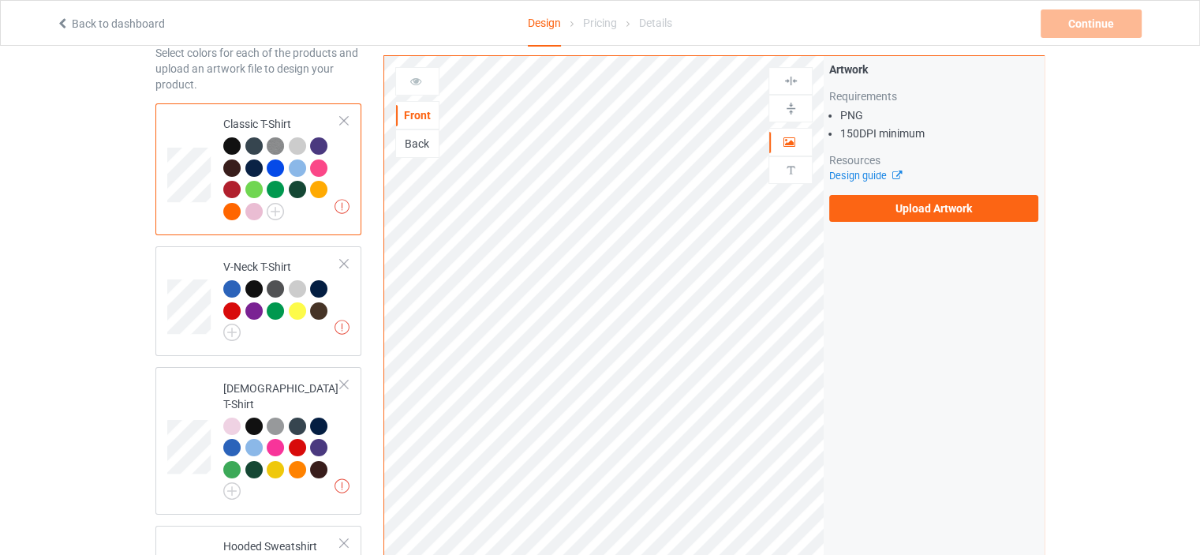
scroll to position [0, 0]
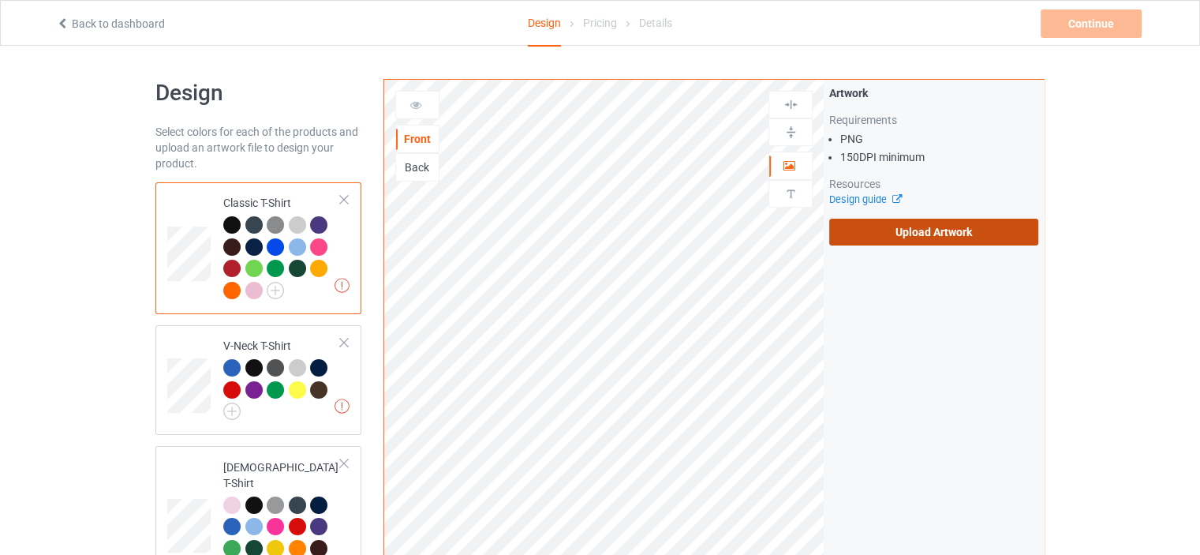
click at [922, 239] on label "Upload Artwork" at bounding box center [933, 232] width 209 height 27
click at [0, 0] on input "Upload Artwork" at bounding box center [0, 0] width 0 height 0
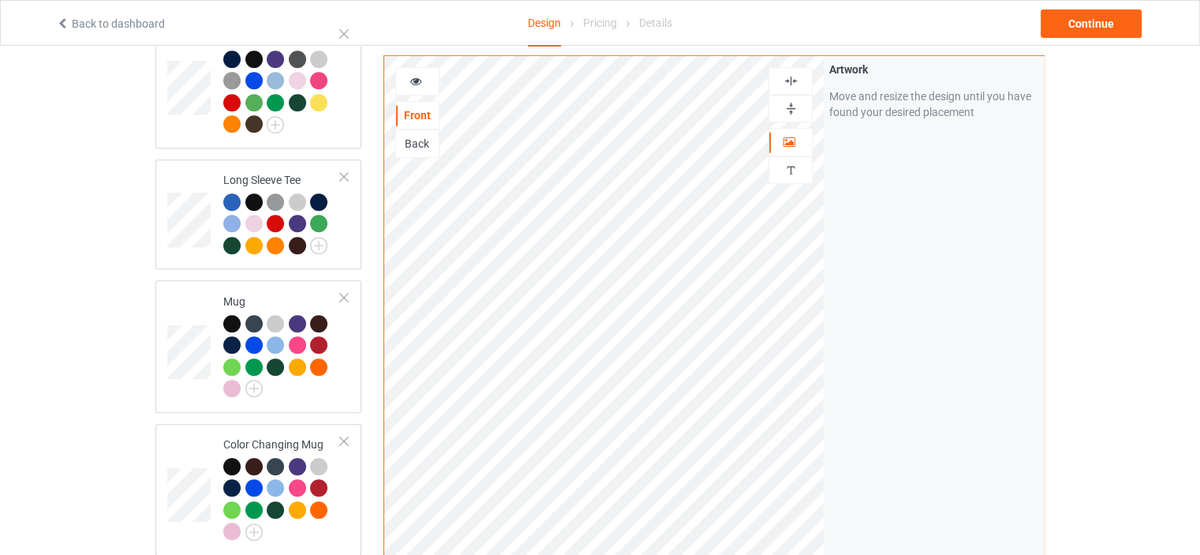
scroll to position [947, 0]
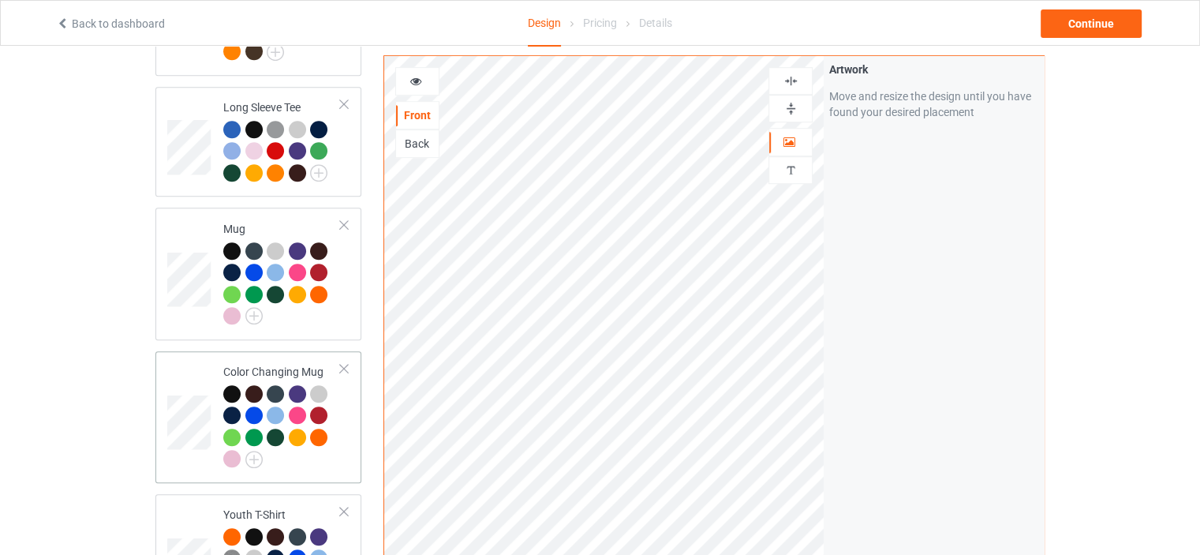
click at [282, 357] on td "Color Changing Mug" at bounding box center [282, 416] width 135 height 119
click at [795, 111] on img at bounding box center [791, 108] width 15 height 15
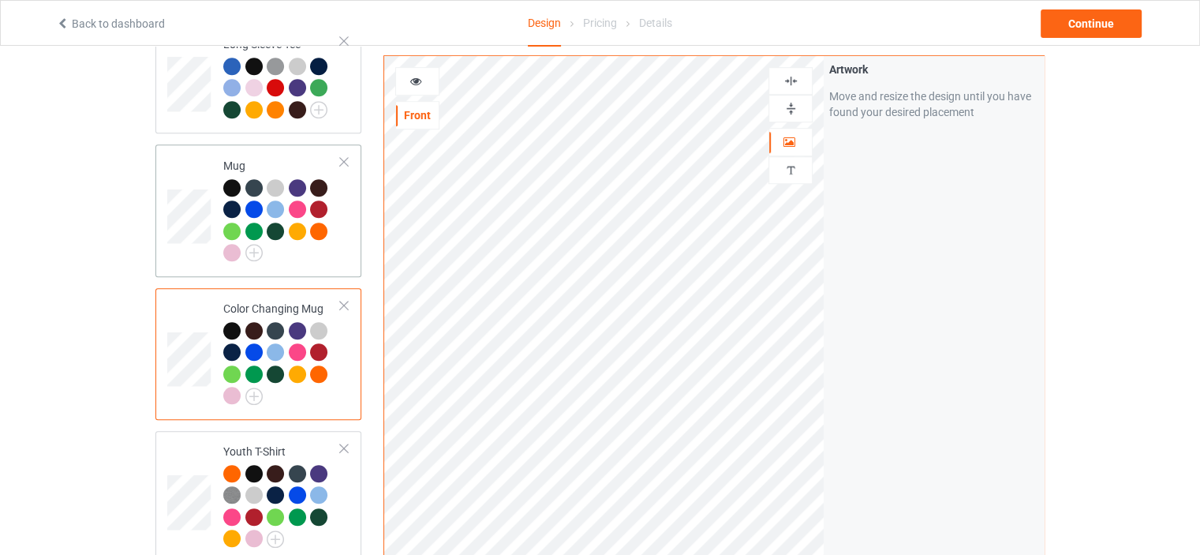
scroll to position [1262, 0]
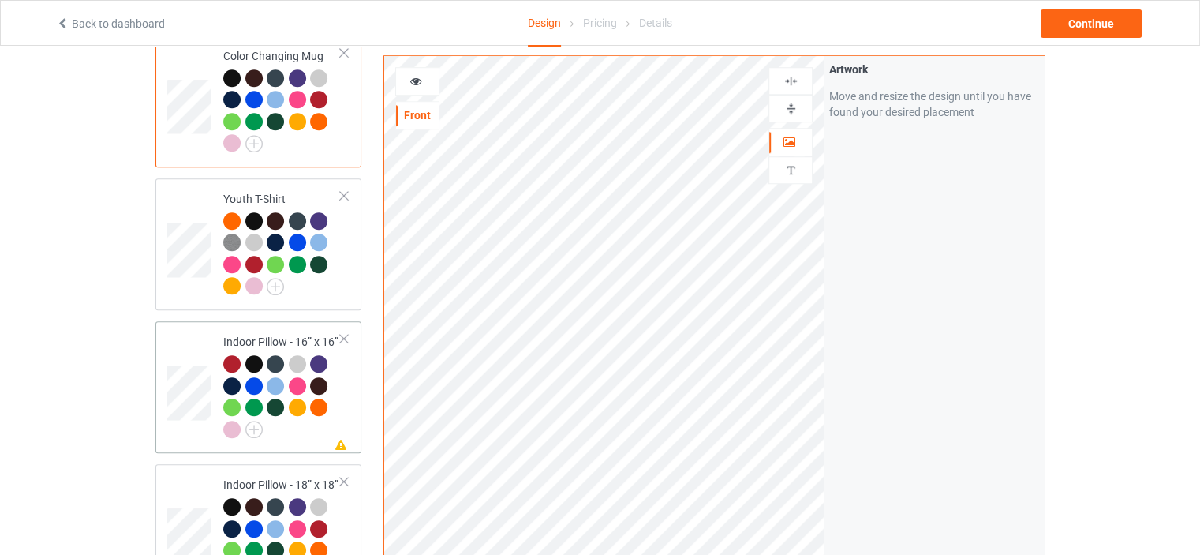
click at [271, 334] on div "Indoor Pillow - 16” x 16”" at bounding box center [282, 385] width 118 height 103
click at [794, 104] on img at bounding box center [791, 108] width 15 height 15
click at [789, 78] on img at bounding box center [791, 80] width 15 height 15
click at [267, 477] on div "Indoor Pillow - 18” x 18”" at bounding box center [282, 528] width 118 height 103
click at [792, 110] on img at bounding box center [791, 108] width 15 height 15
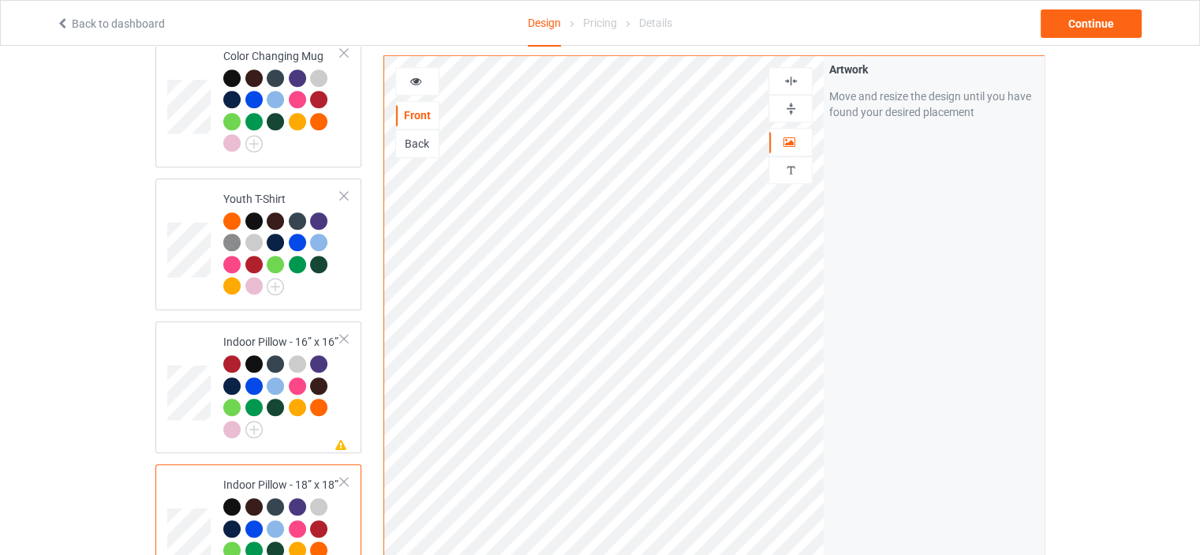
click at [793, 78] on img at bounding box center [791, 80] width 15 height 15
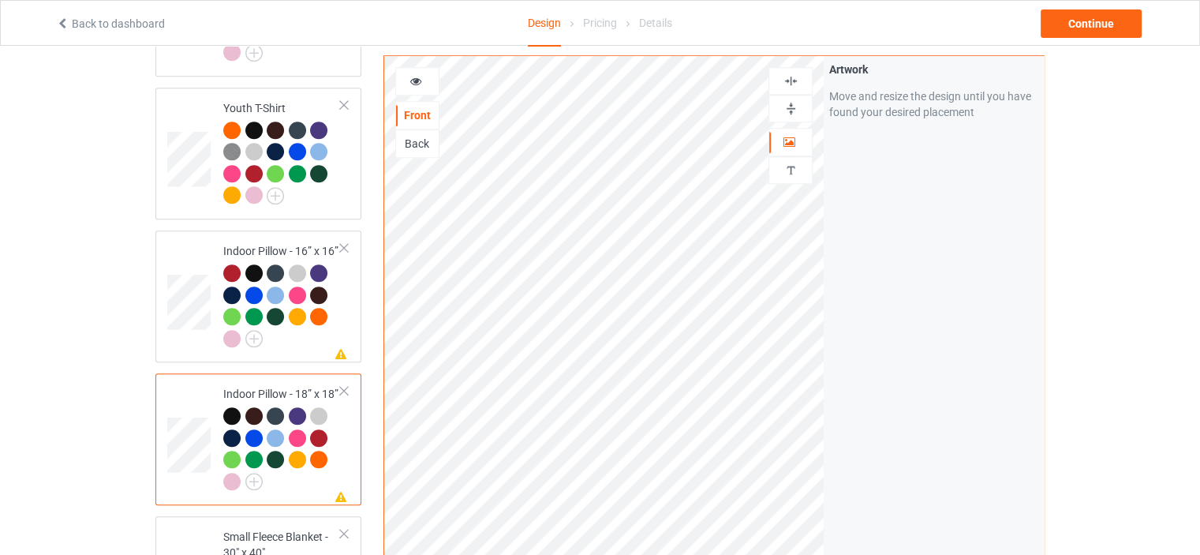
scroll to position [1420, 0]
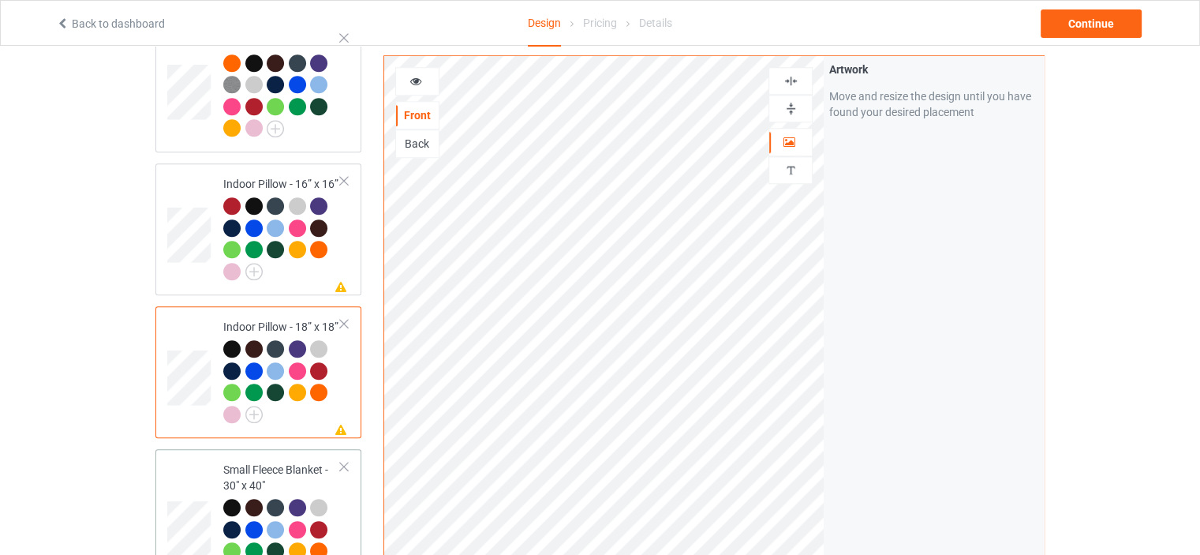
click at [273, 462] on div "Small Fleece Blanket - 30" x 40"" at bounding box center [282, 521] width 118 height 118
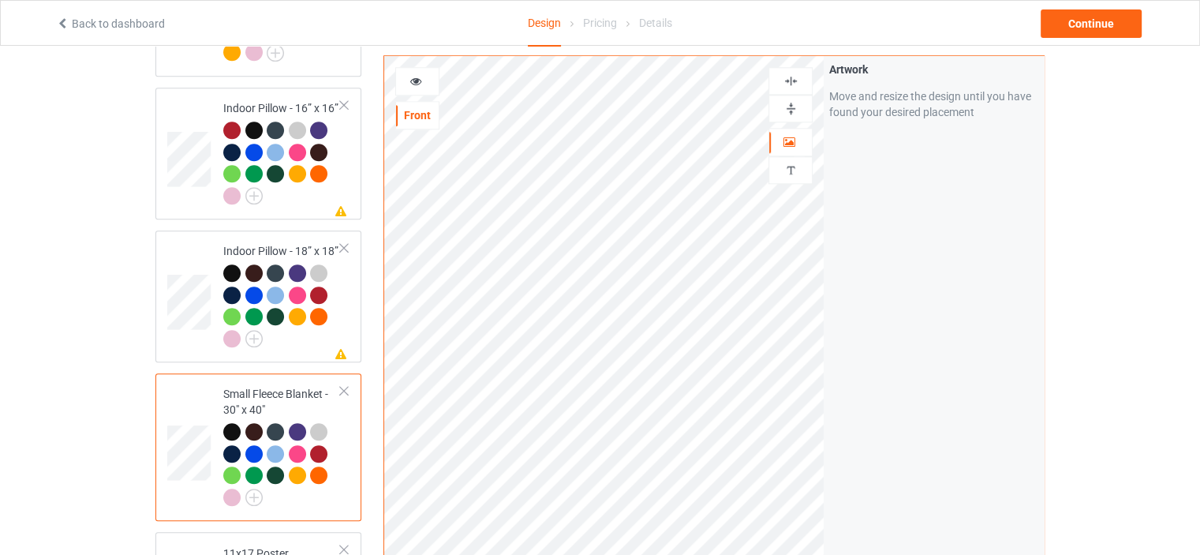
scroll to position [1657, 0]
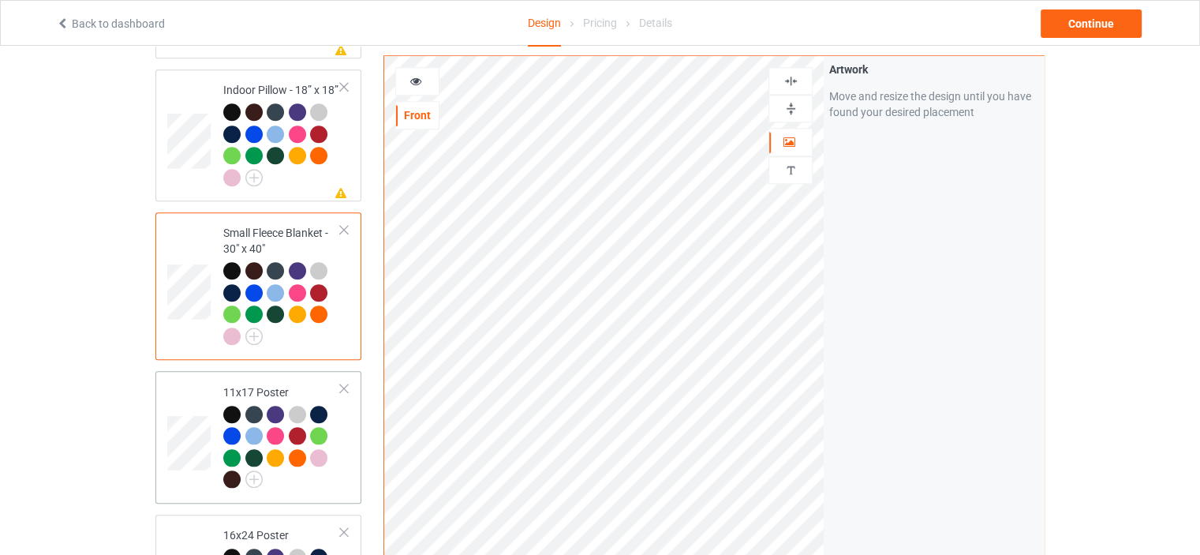
click at [284, 377] on td "11x17 Poster" at bounding box center [282, 436] width 135 height 119
click at [799, 101] on div at bounding box center [790, 108] width 43 height 15
click at [795, 75] on img at bounding box center [791, 80] width 15 height 15
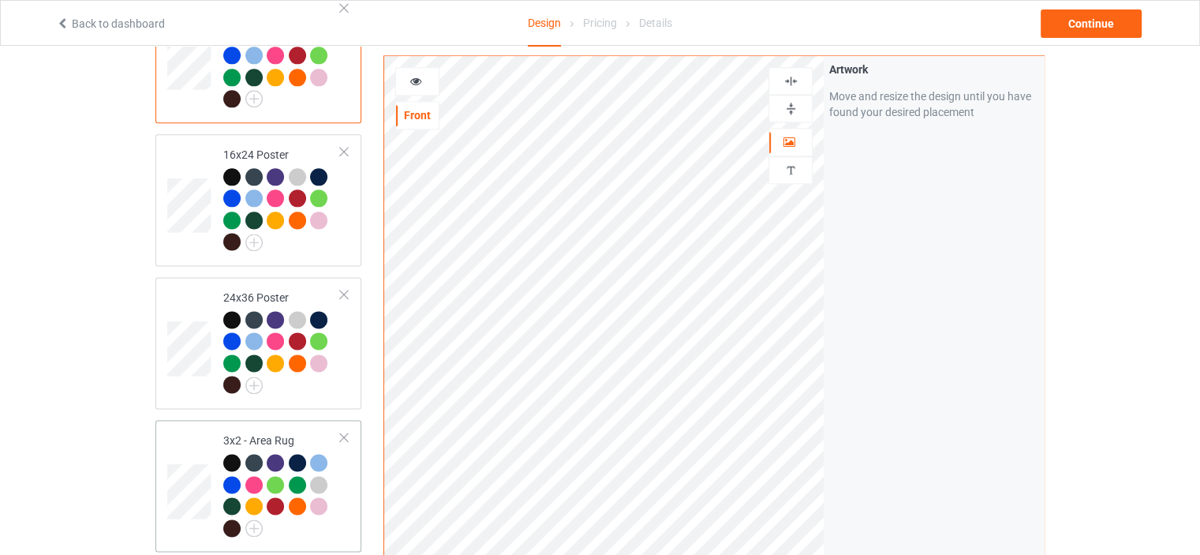
scroll to position [2209, 0]
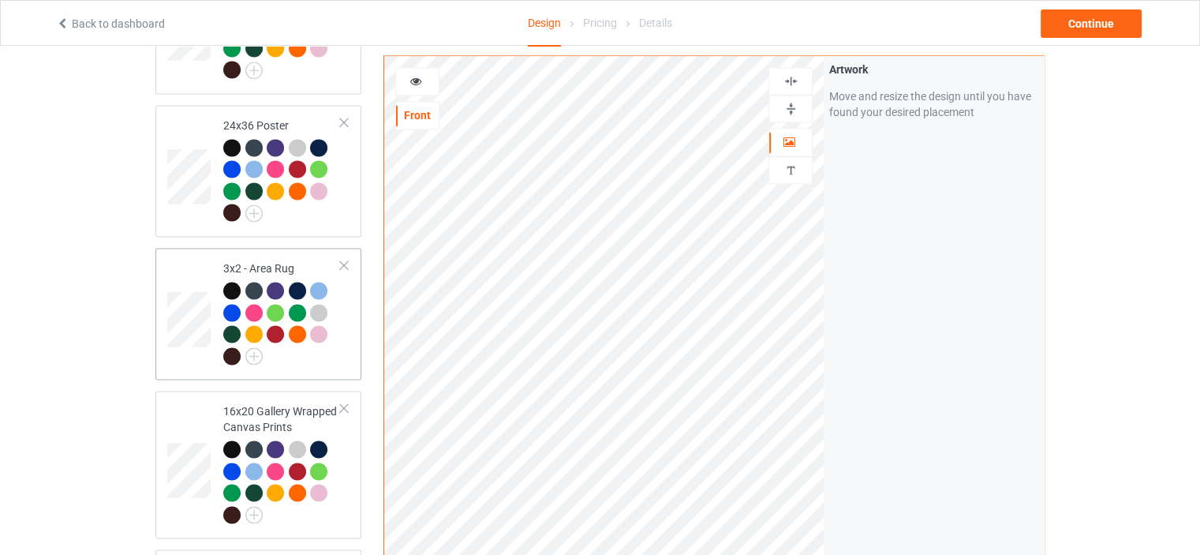
click at [249, 254] on td "3x2 - Area Rug" at bounding box center [282, 313] width 135 height 119
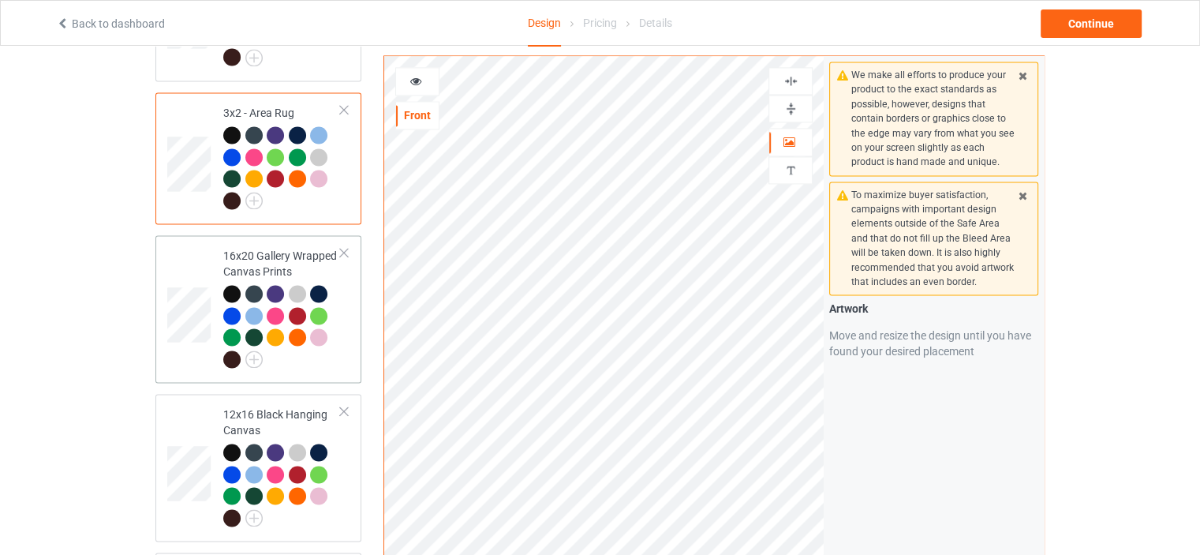
scroll to position [2367, 0]
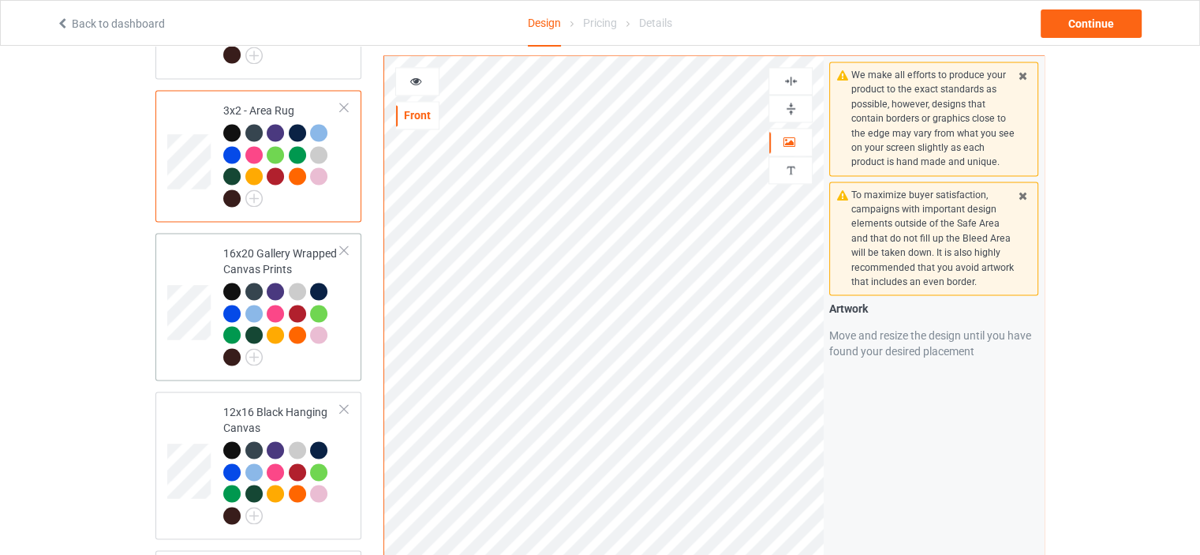
click at [278, 245] on div "16x20 Gallery Wrapped Canvas Prints" at bounding box center [282, 304] width 118 height 118
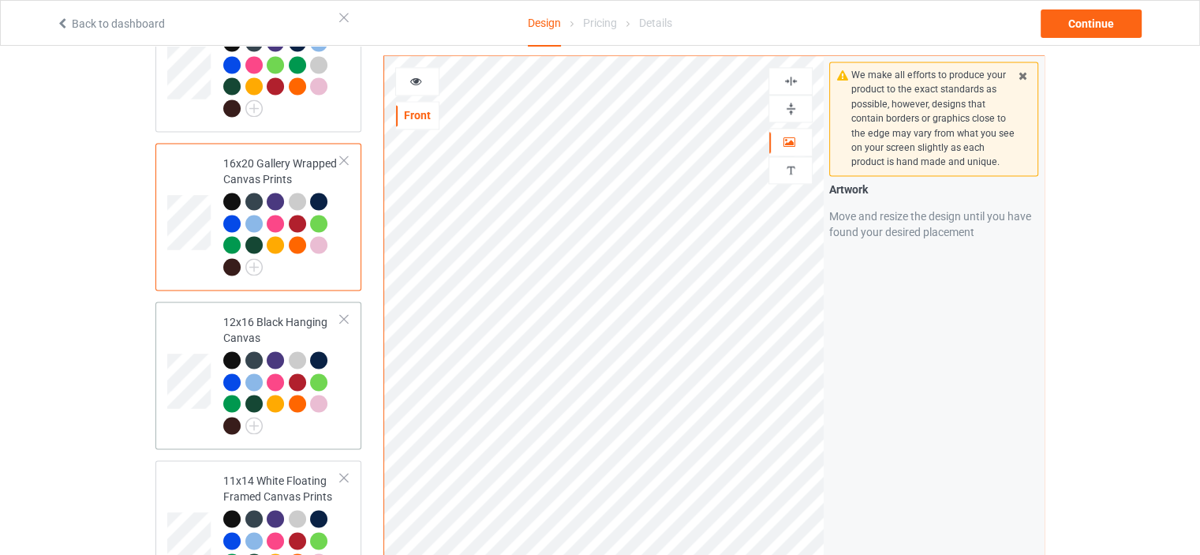
scroll to position [2525, 0]
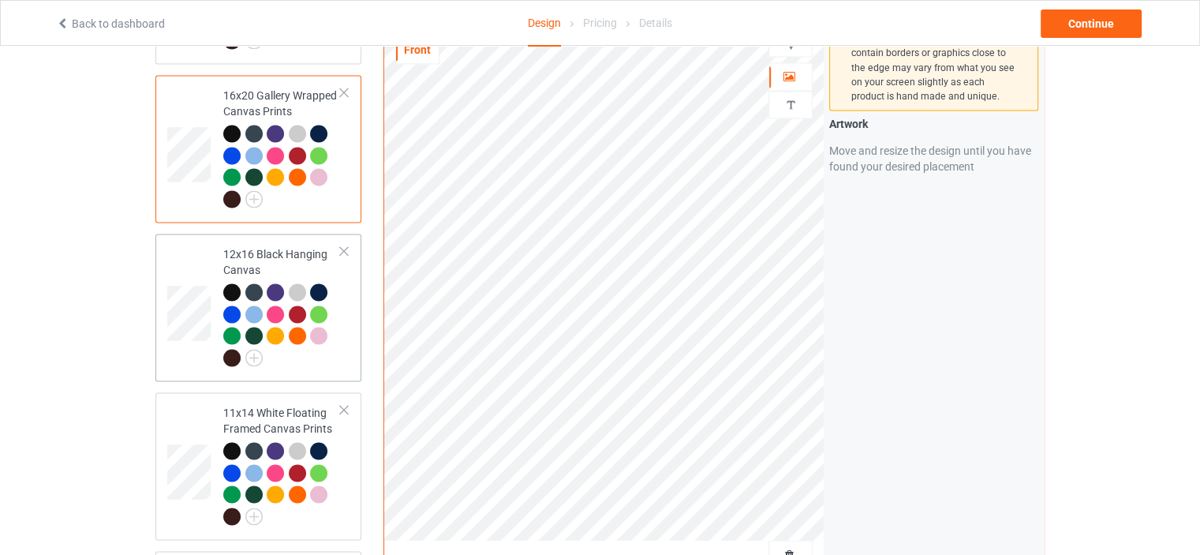
click at [271, 246] on div "12x16 Black Hanging Canvas" at bounding box center [282, 305] width 118 height 118
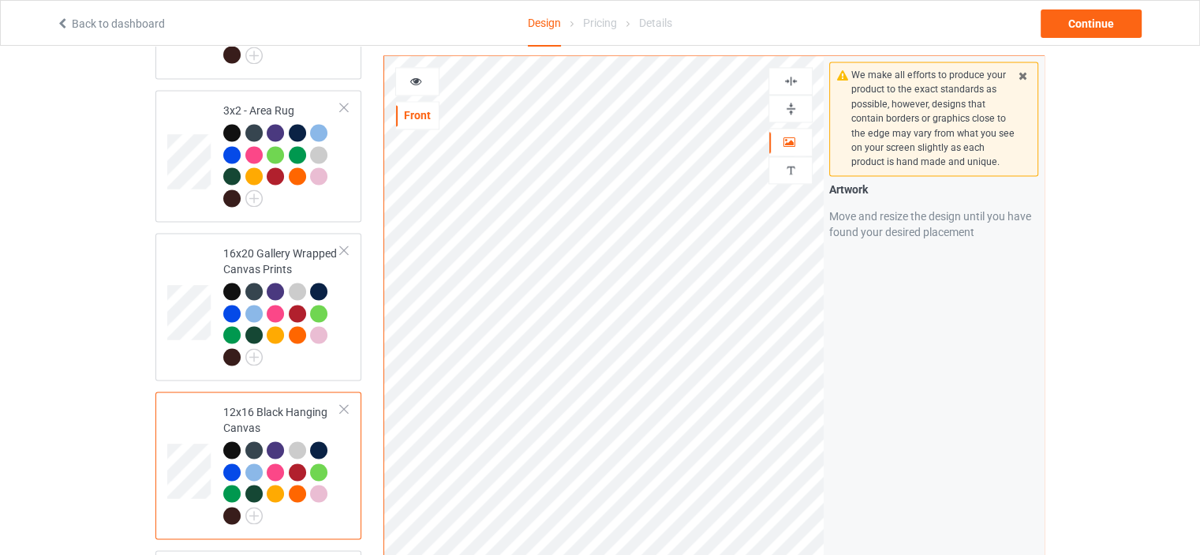
click at [789, 104] on img at bounding box center [791, 108] width 15 height 15
click at [791, 67] on div at bounding box center [791, 81] width 44 height 28
click at [791, 76] on img at bounding box center [791, 80] width 15 height 15
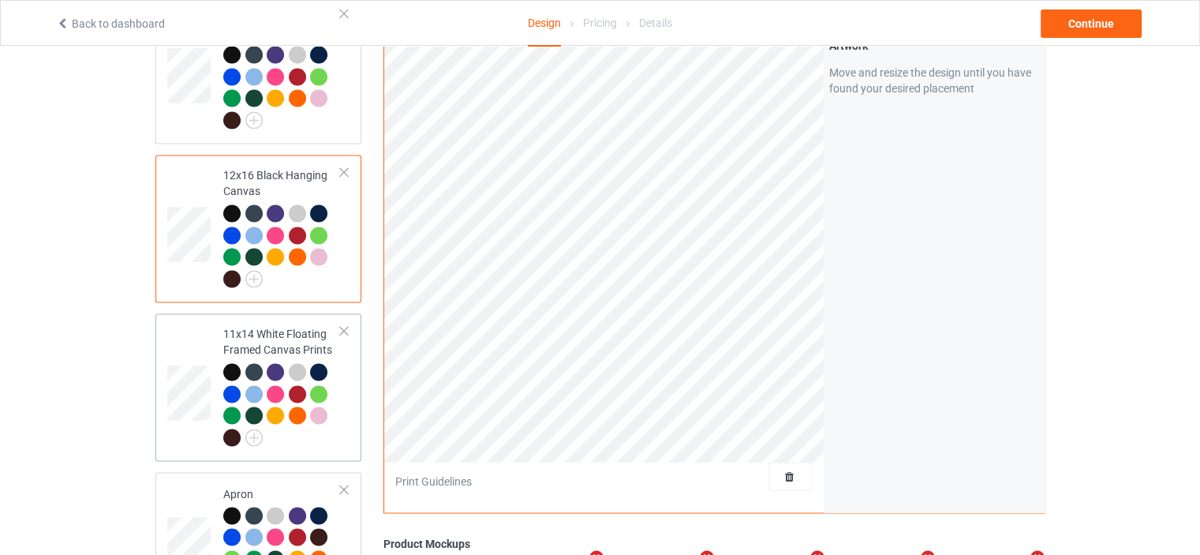
click at [261, 326] on div "11x14 White Floating Framed Canvas Prints" at bounding box center [282, 385] width 118 height 118
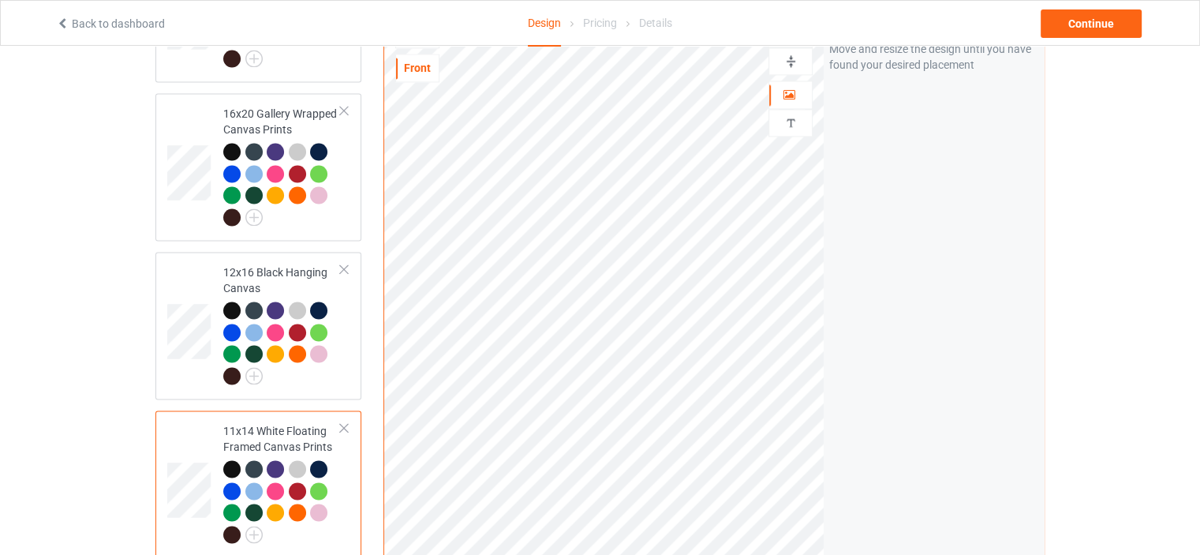
scroll to position [2367, 0]
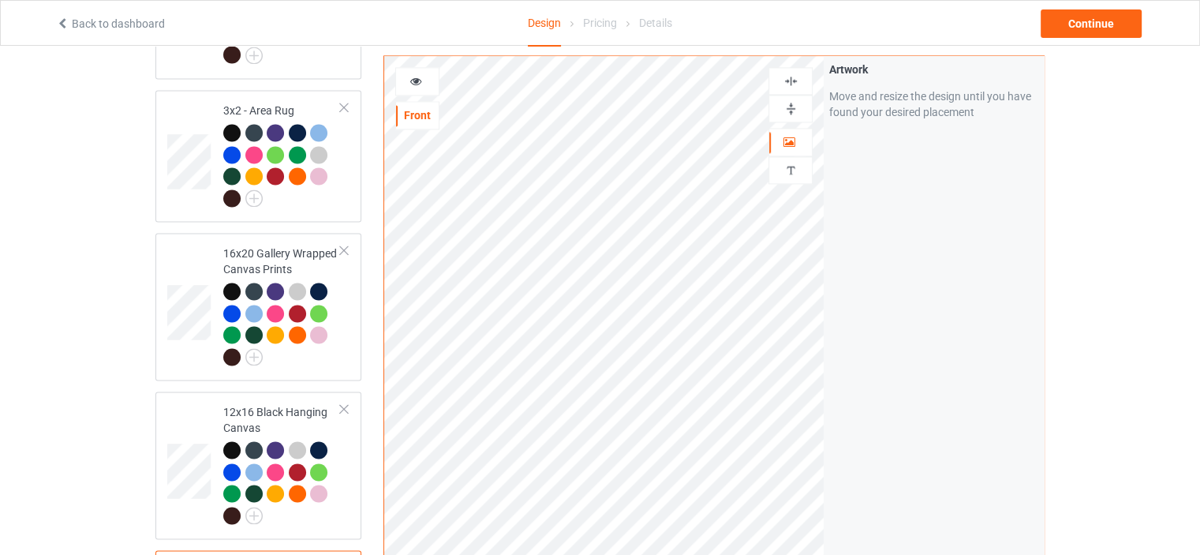
drag, startPoint x: 793, startPoint y: 107, endPoint x: 795, endPoint y: 88, distance: 19.0
click at [793, 107] on img at bounding box center [791, 108] width 15 height 15
click at [795, 88] on div at bounding box center [791, 81] width 44 height 28
click at [798, 84] on img at bounding box center [791, 80] width 15 height 15
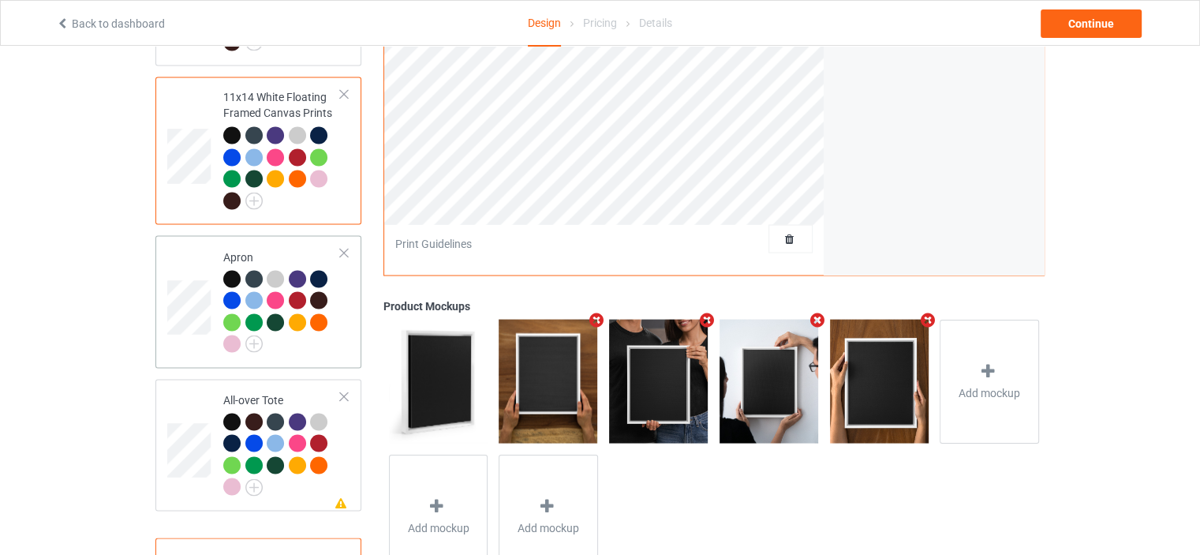
click at [265, 249] on div "Apron" at bounding box center [282, 300] width 118 height 103
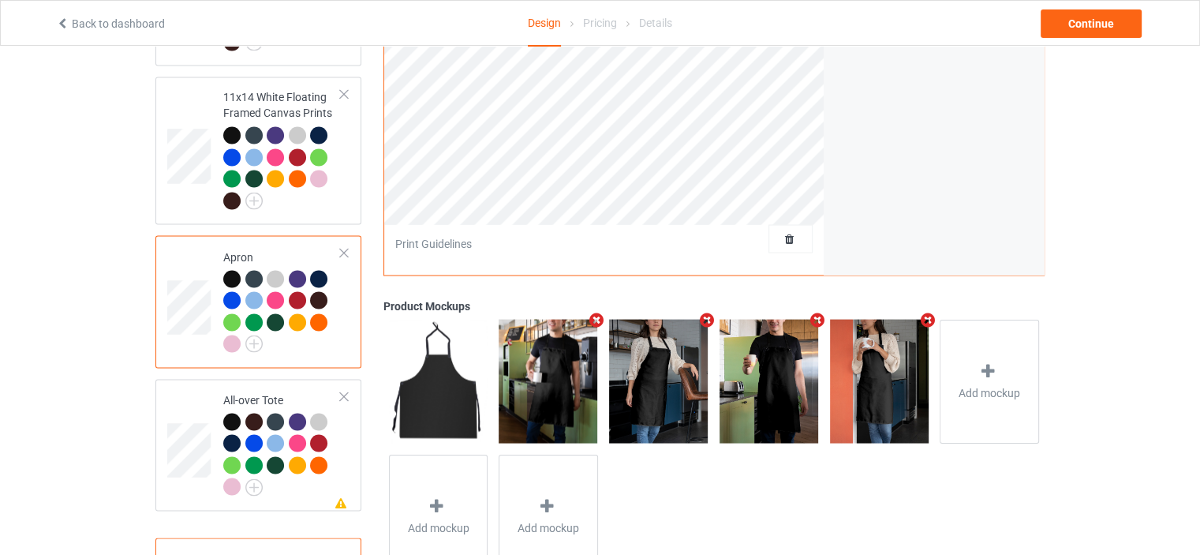
scroll to position [2367, 0]
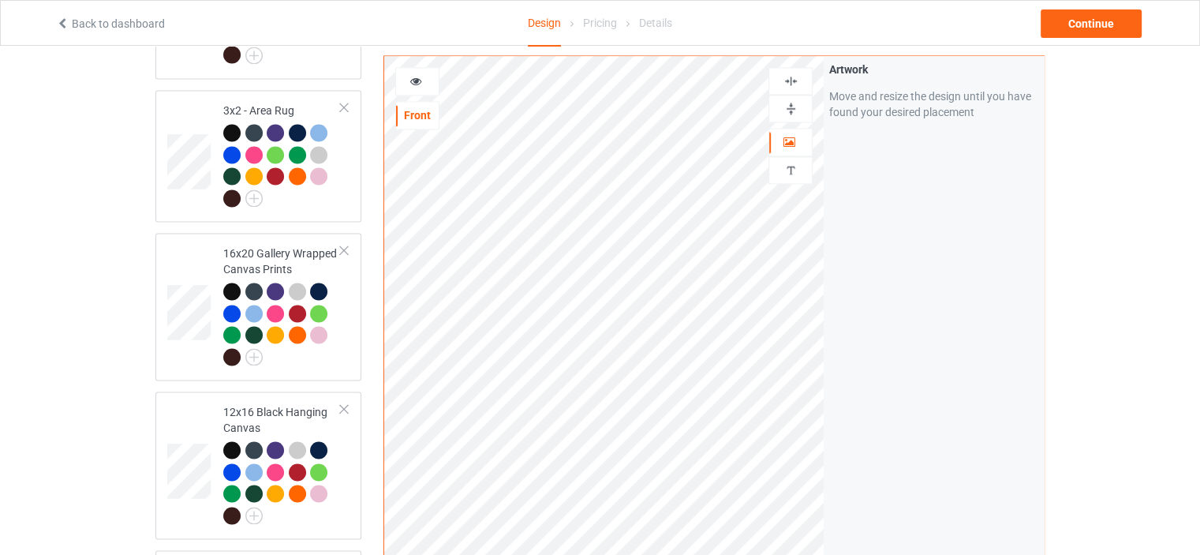
click at [796, 78] on img at bounding box center [791, 80] width 15 height 15
click at [792, 77] on img at bounding box center [791, 80] width 15 height 15
click at [793, 80] on img at bounding box center [791, 80] width 15 height 15
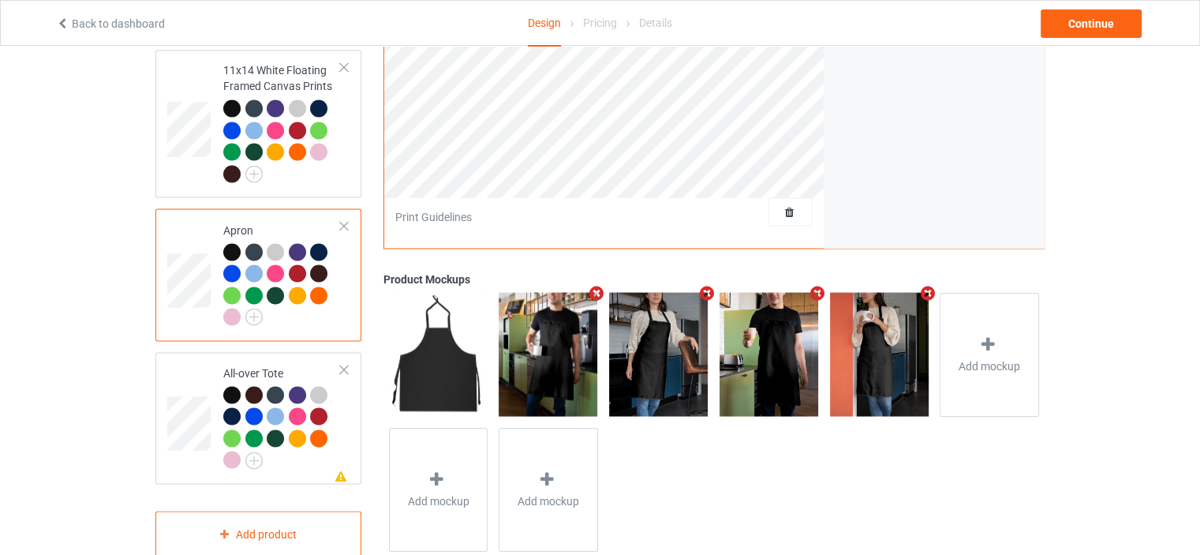
scroll to position [2875, 0]
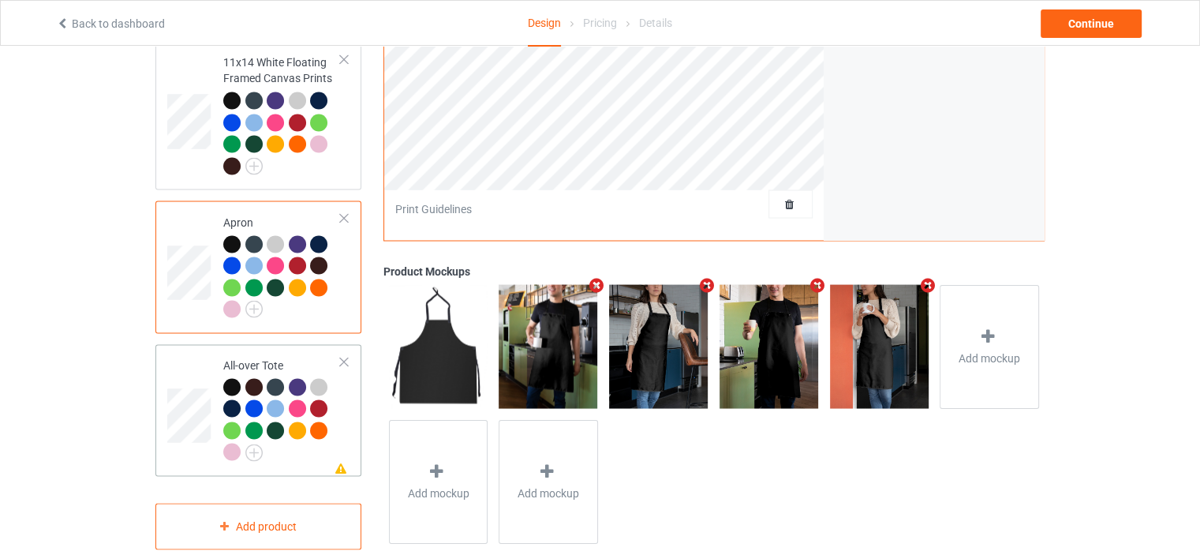
click at [265, 357] on div "All-over Tote" at bounding box center [282, 408] width 118 height 103
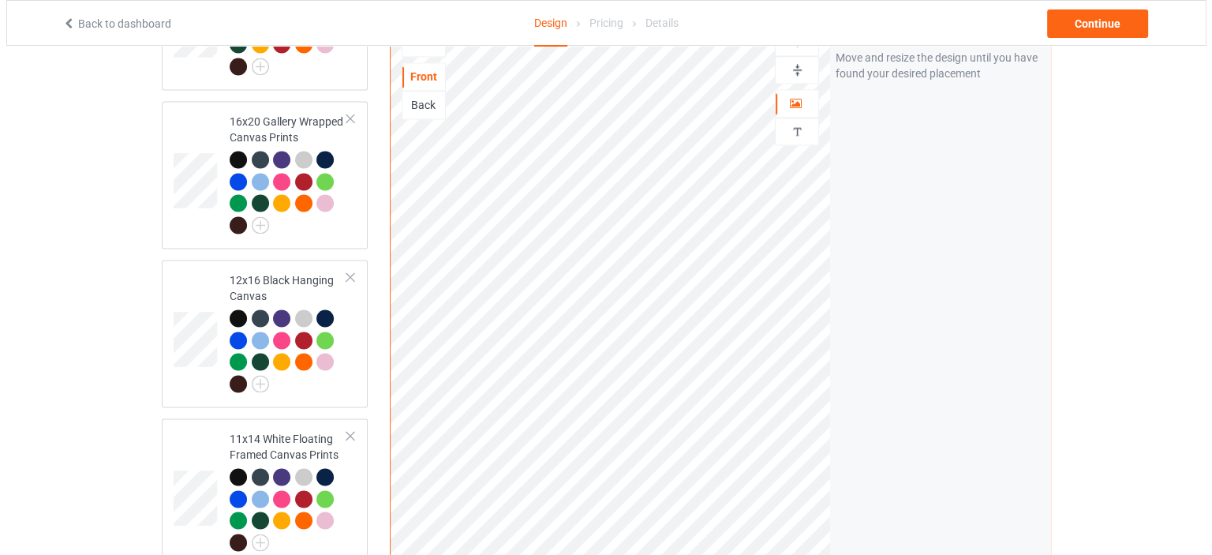
scroll to position [2402, 0]
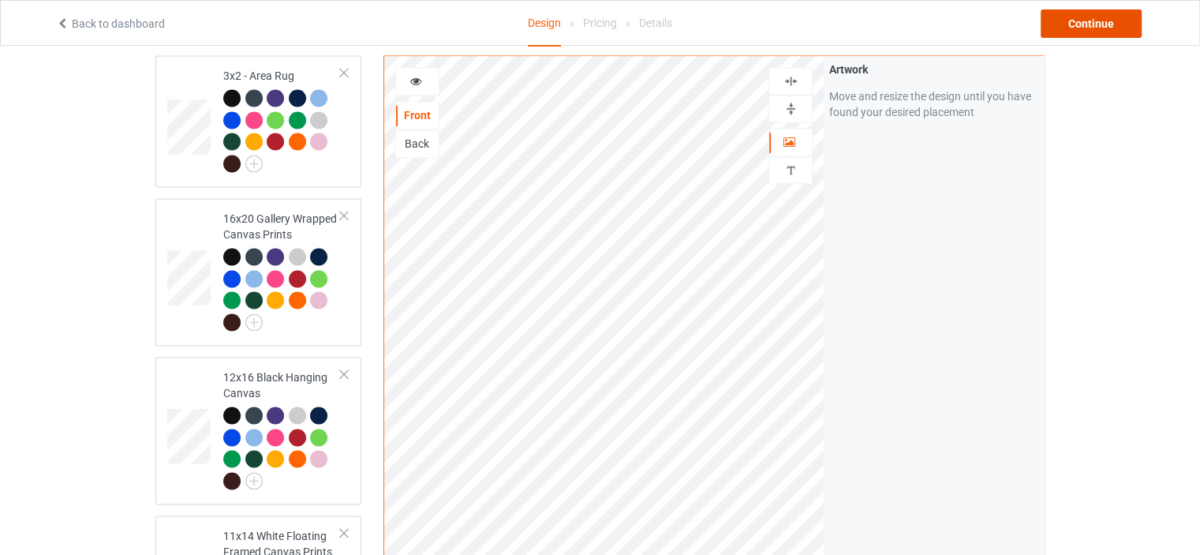
click at [1098, 31] on div "Continue" at bounding box center [1091, 23] width 101 height 28
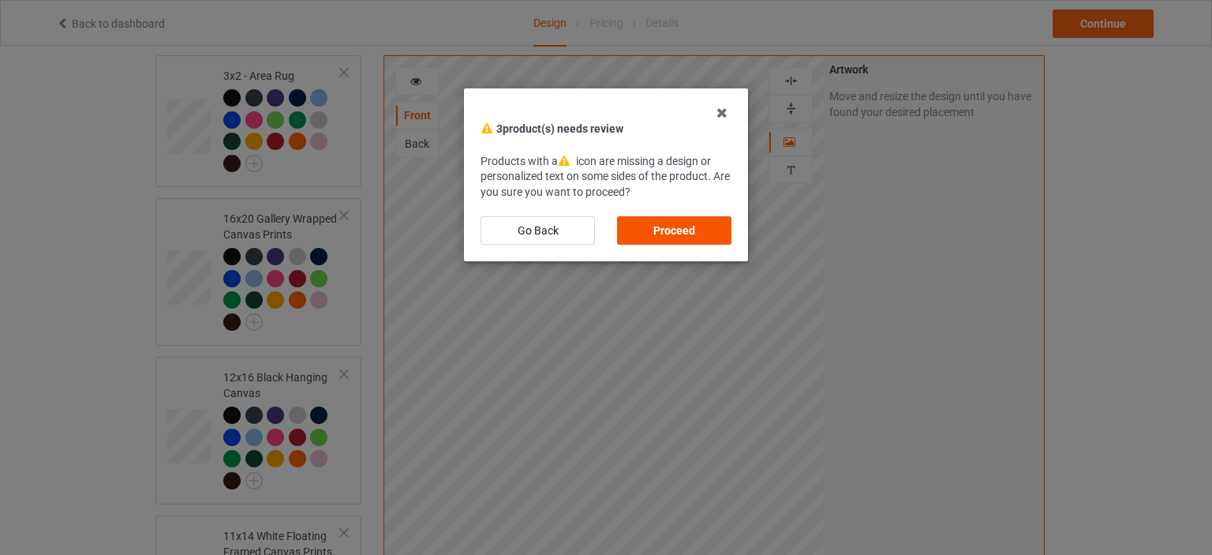
click at [683, 223] on div "Proceed" at bounding box center [674, 230] width 114 height 28
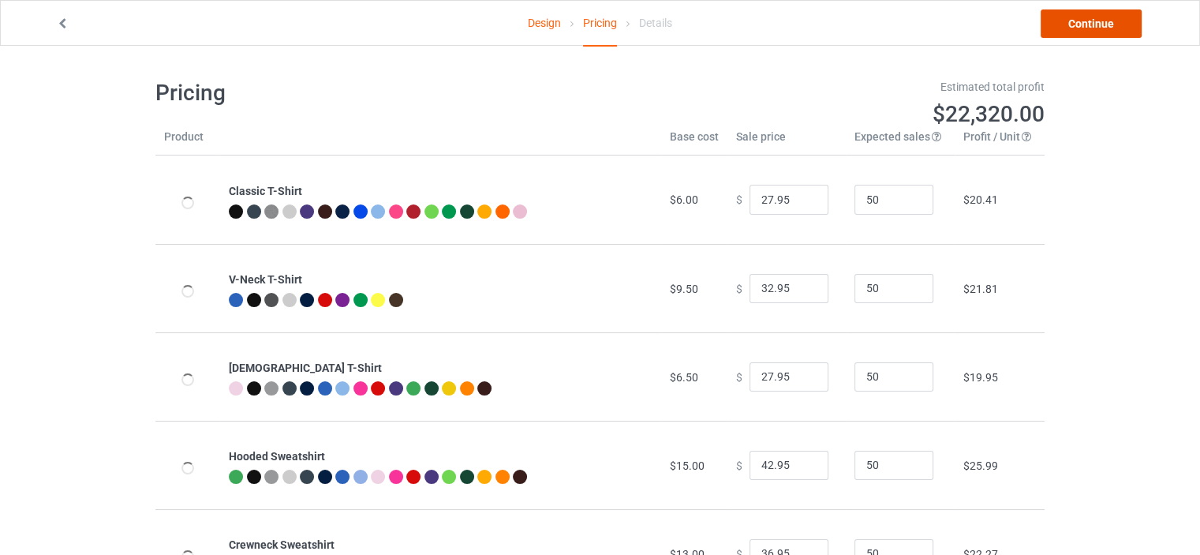
click at [1102, 29] on link "Continue" at bounding box center [1091, 23] width 101 height 28
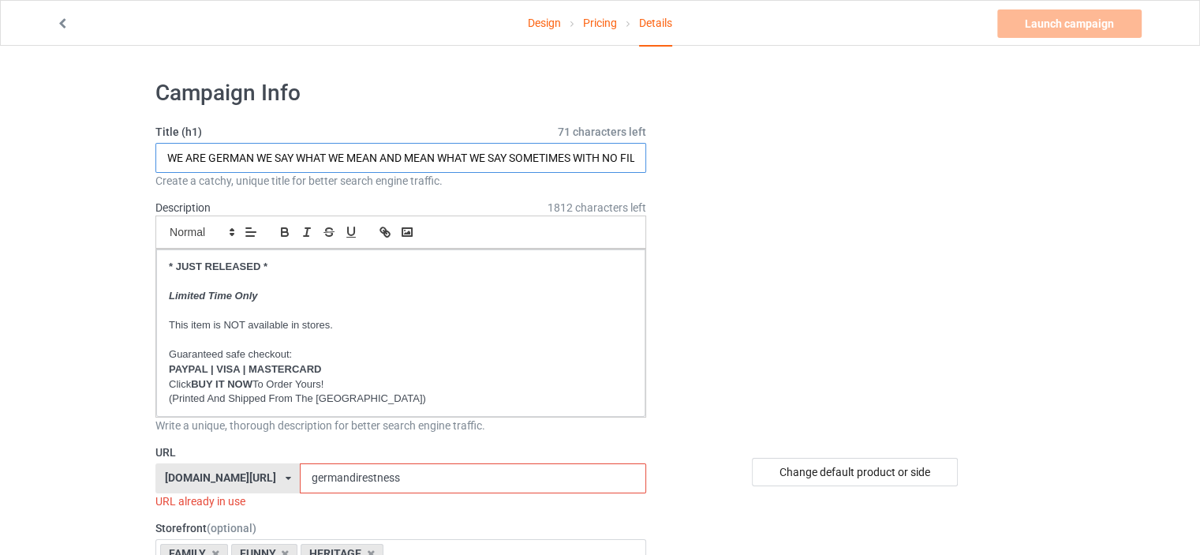
click at [445, 158] on input "WE ARE GERMAN WE SAY WHAT WE MEAN AND MEAN WHAT WE SAY SOMETIMES WITH NO FILTER" at bounding box center [400, 158] width 491 height 30
paste input "NORWEGIAN IF SARCASM HAD A USER MANUAL WE'D WRITE IT"
drag, startPoint x: 271, startPoint y: 158, endPoint x: 211, endPoint y: 153, distance: 60.2
click at [211, 153] on input "WE ARE NORWEGIAN IF SARCASM HAD A USER MANUAL WE'D WRITE IT" at bounding box center [400, 158] width 491 height 30
type input "WE ARE GERMAN IF SARCASM HAD A USER MANUAL WE'D WRITE IT"
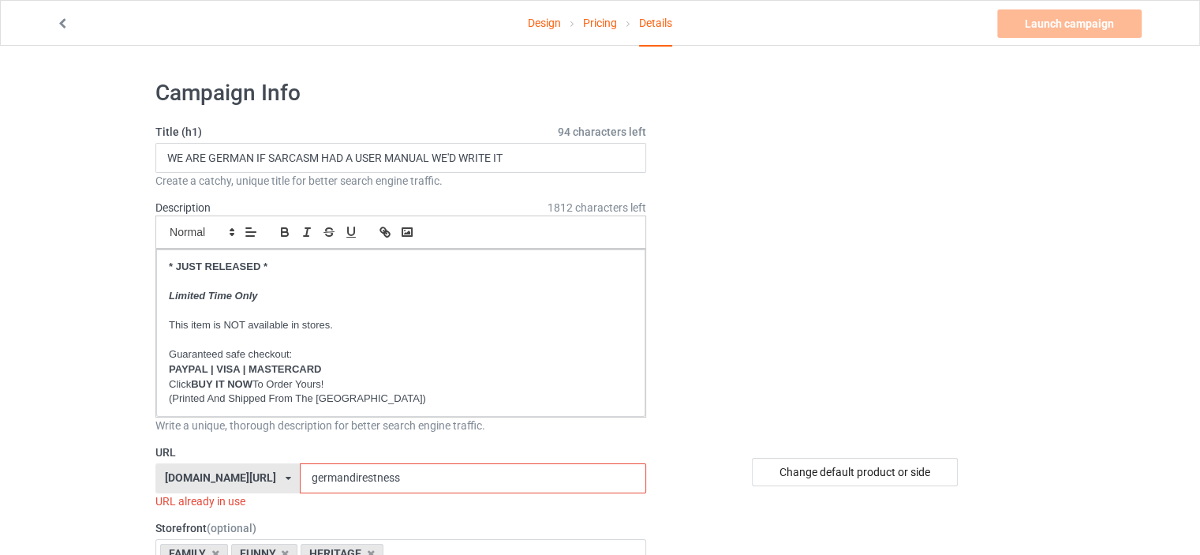
drag, startPoint x: 410, startPoint y: 482, endPoint x: 56, endPoint y: 413, distance: 361.0
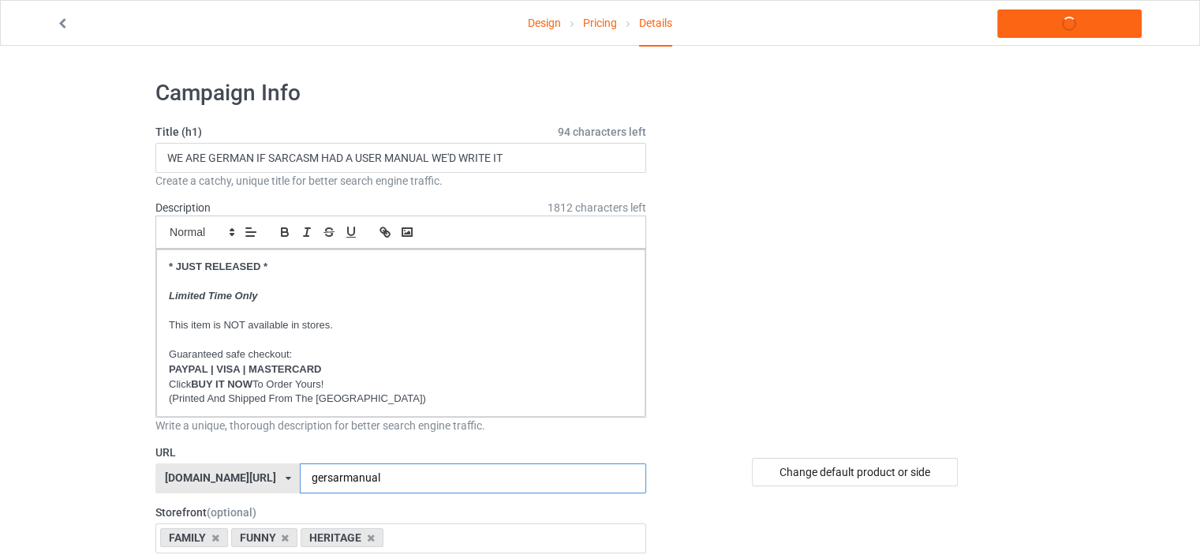
type input "gersarmanual"
click at [904, 475] on div "Change default product or side" at bounding box center [855, 472] width 206 height 28
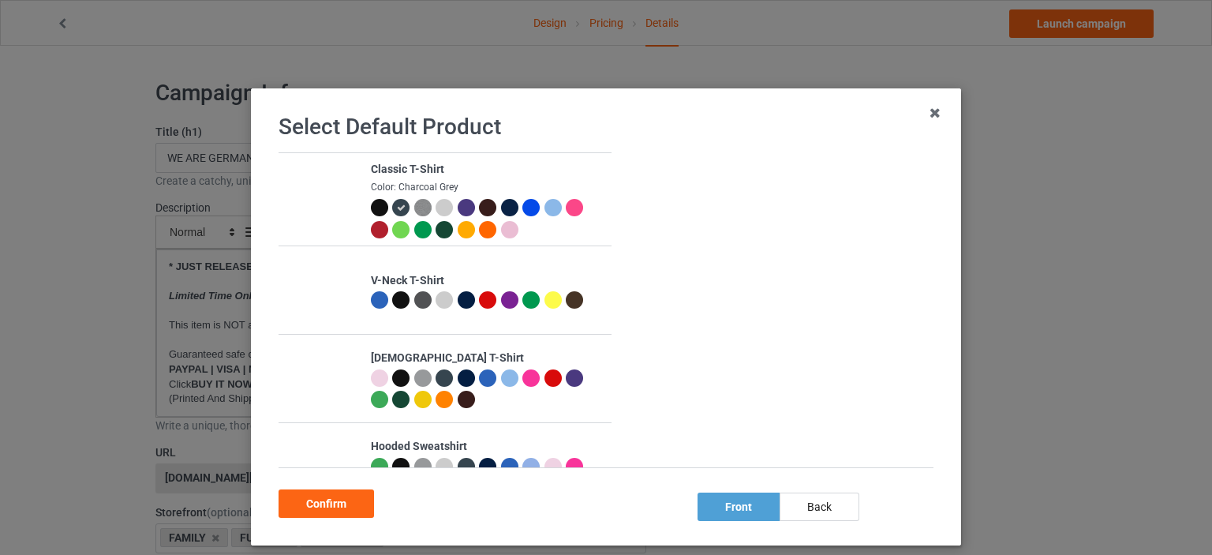
drag, startPoint x: 375, startPoint y: 207, endPoint x: 388, endPoint y: 245, distance: 40.9
click at [373, 207] on div at bounding box center [379, 207] width 17 height 17
click at [335, 509] on div "Confirm" at bounding box center [326, 503] width 95 height 28
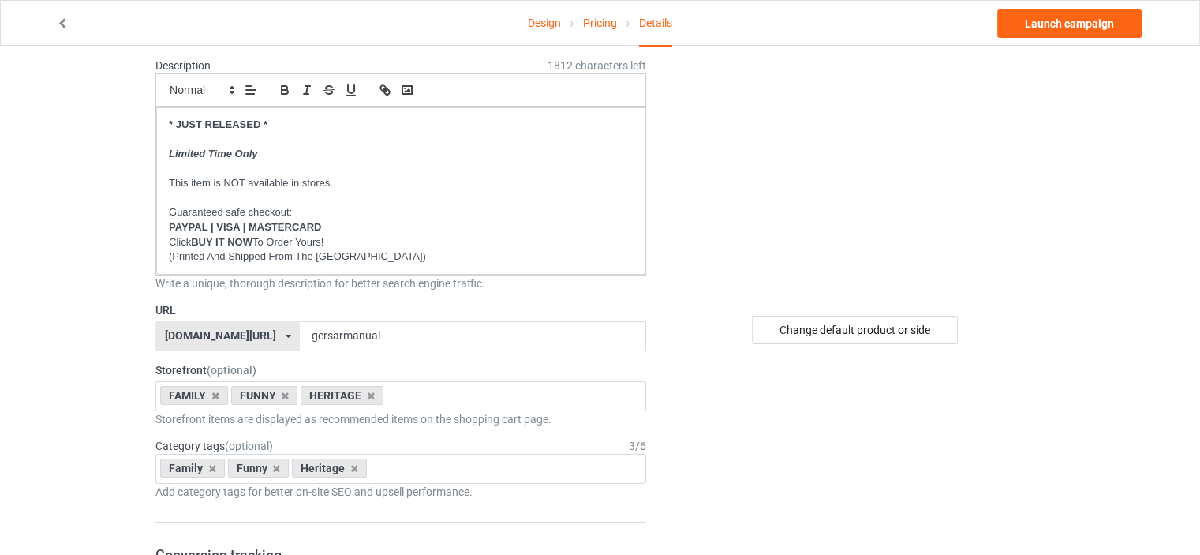
scroll to position [237, 0]
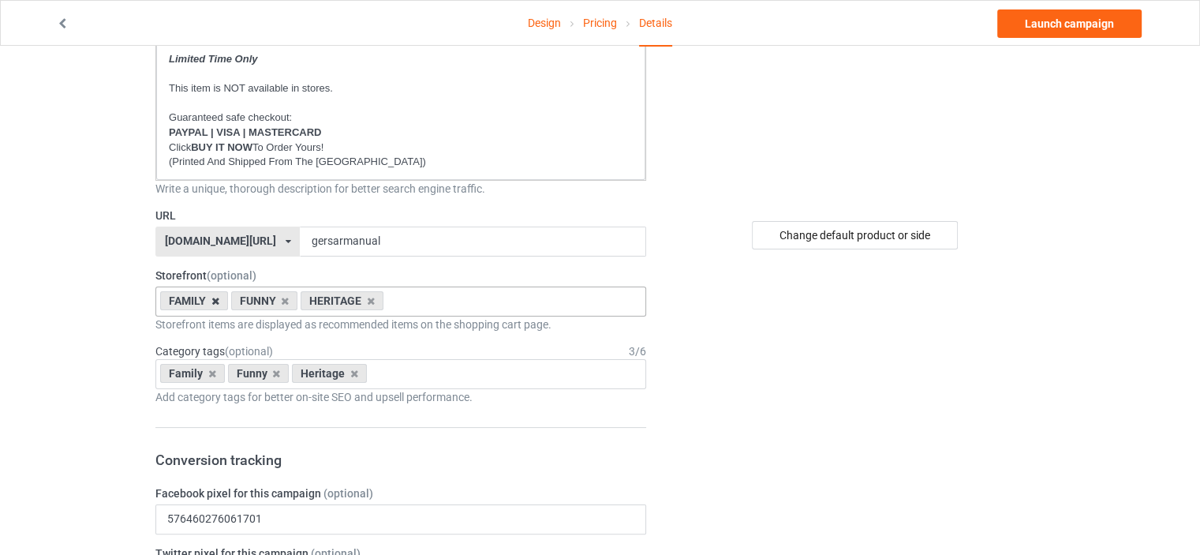
click at [212, 300] on icon at bounding box center [215, 301] width 8 height 10
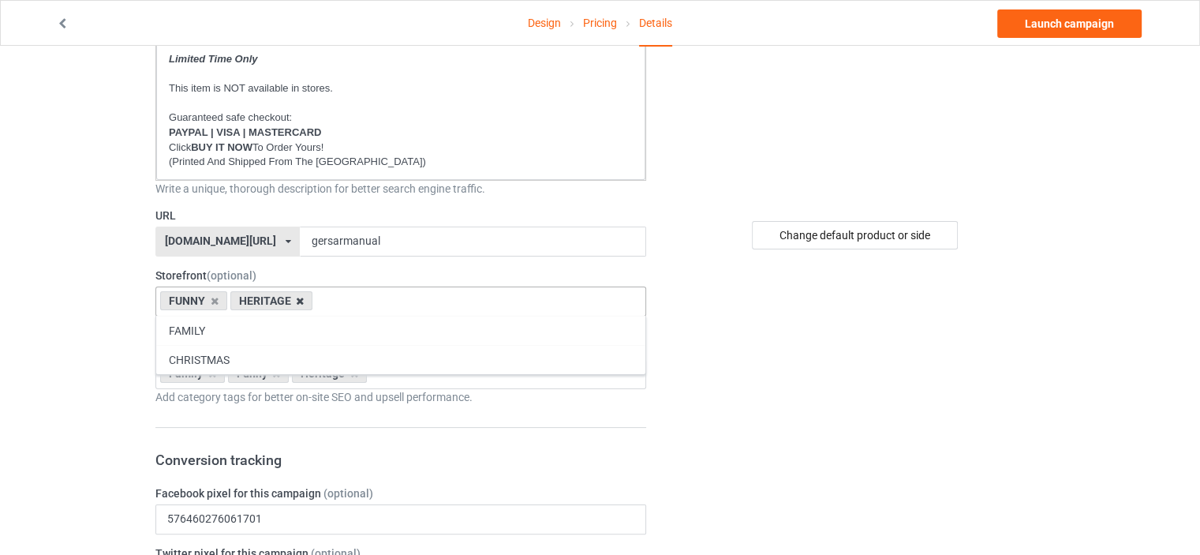
click at [301, 296] on icon at bounding box center [300, 301] width 8 height 10
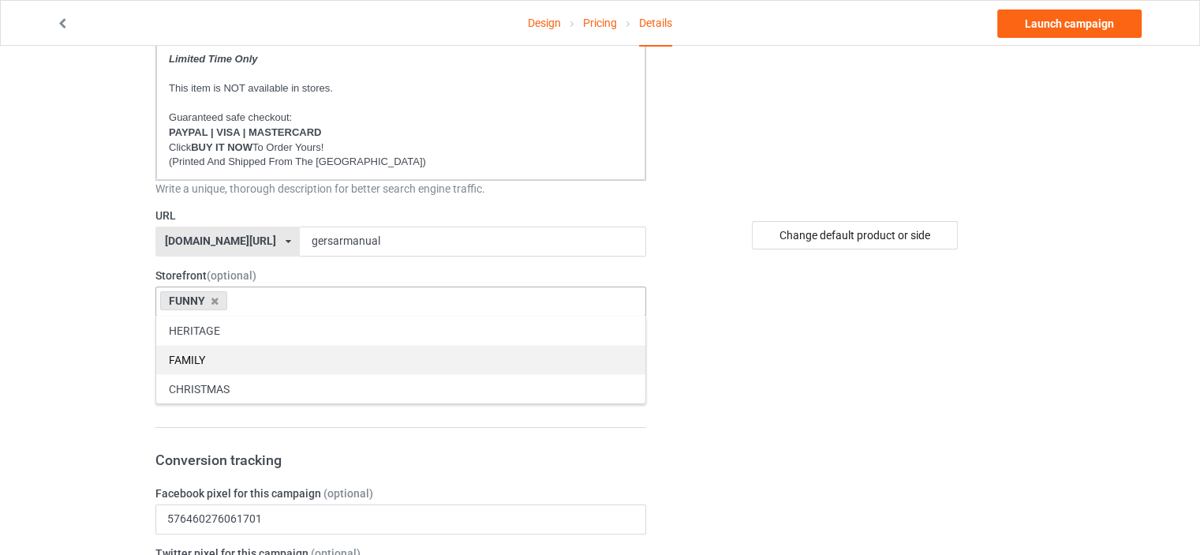
click at [264, 351] on div "FAMILY" at bounding box center [400, 359] width 489 height 29
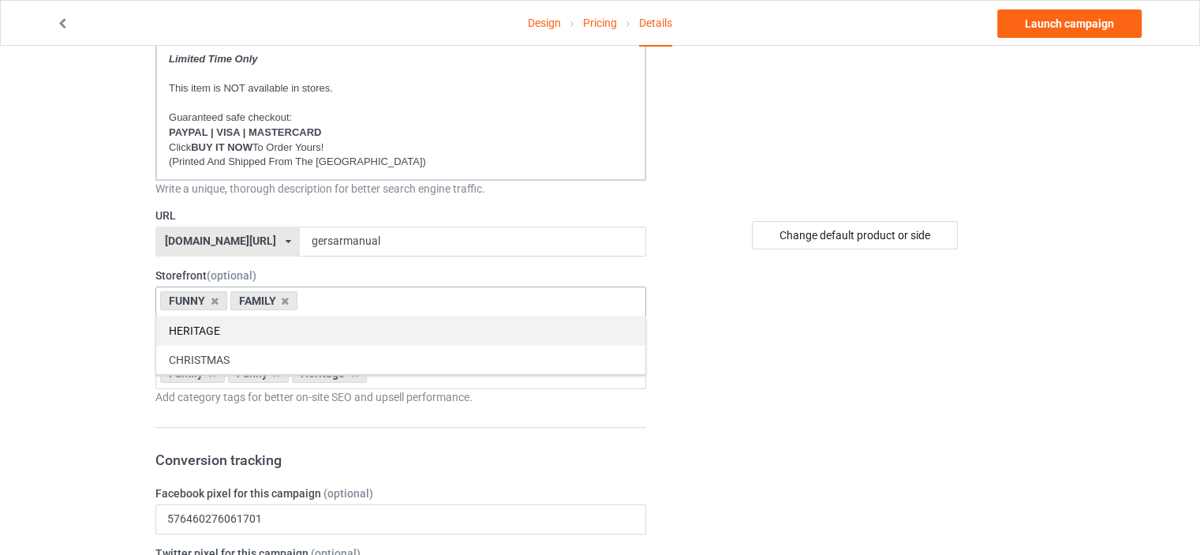
click at [250, 327] on div "HERITAGE" at bounding box center [400, 330] width 489 height 29
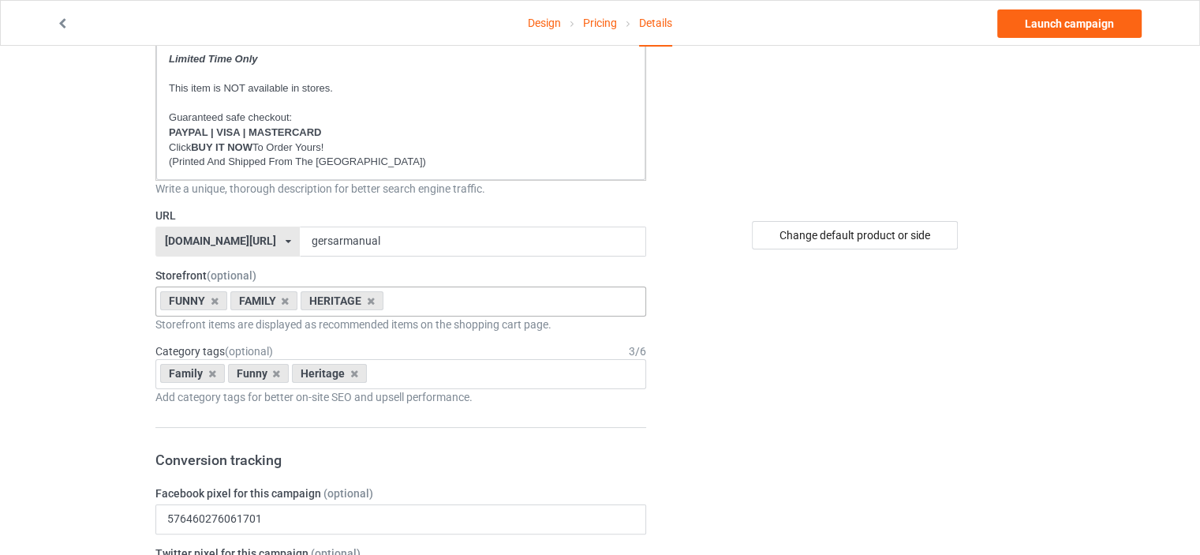
drag, startPoint x: 0, startPoint y: 262, endPoint x: 170, endPoint y: 365, distance: 198.7
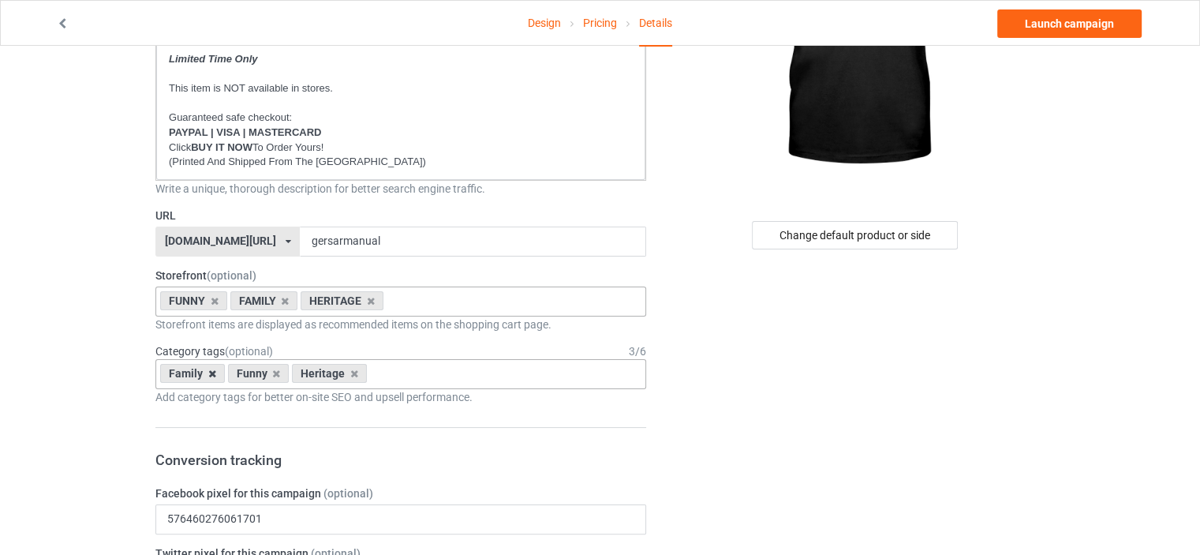
click at [211, 372] on icon at bounding box center [212, 373] width 8 height 10
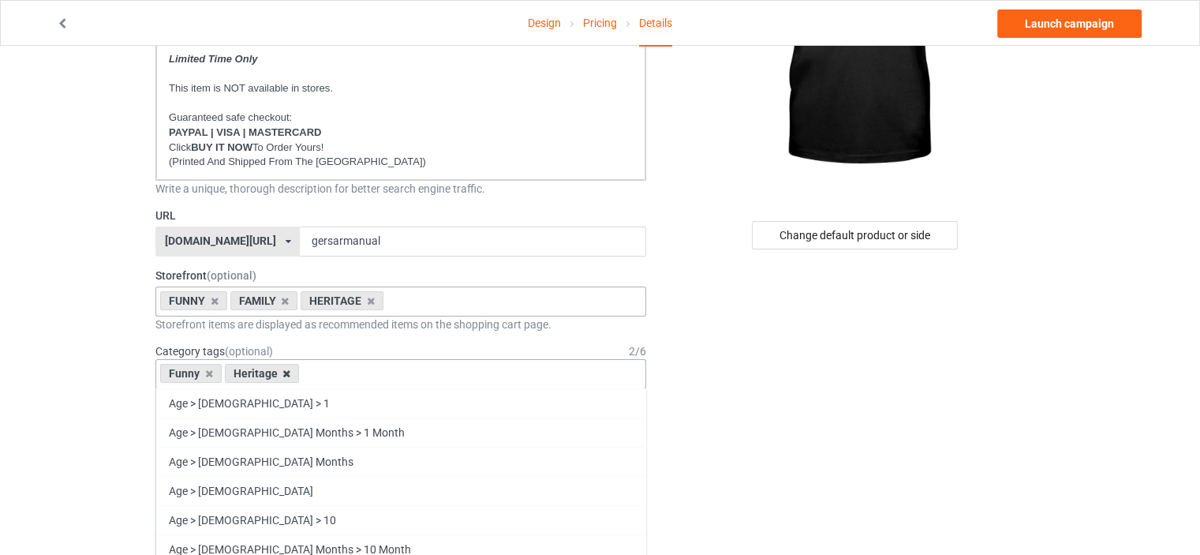
click at [285, 375] on icon at bounding box center [286, 373] width 8 height 10
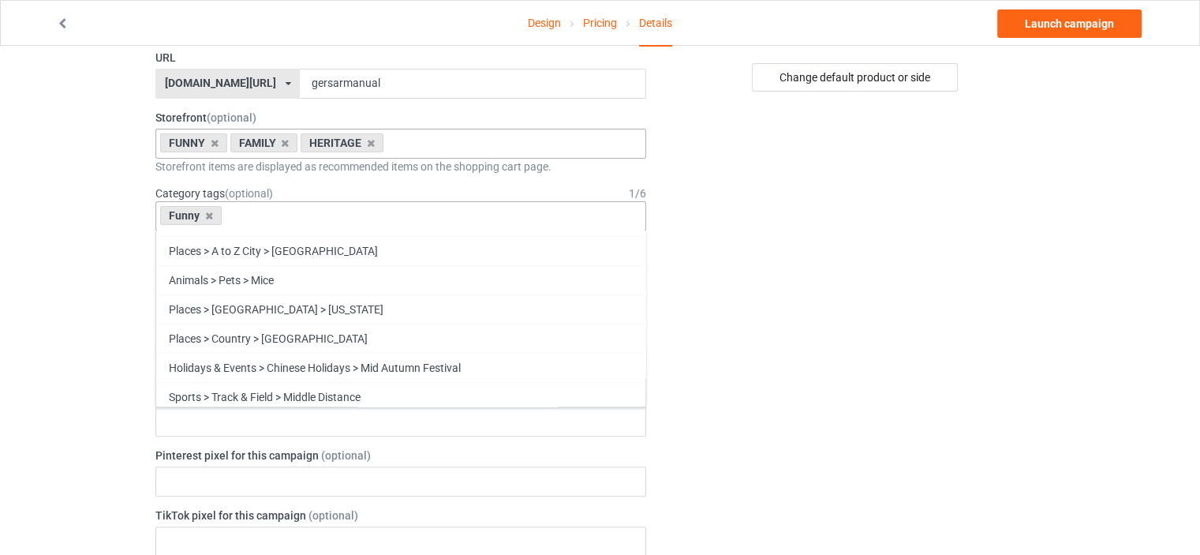
scroll to position [67596, 0]
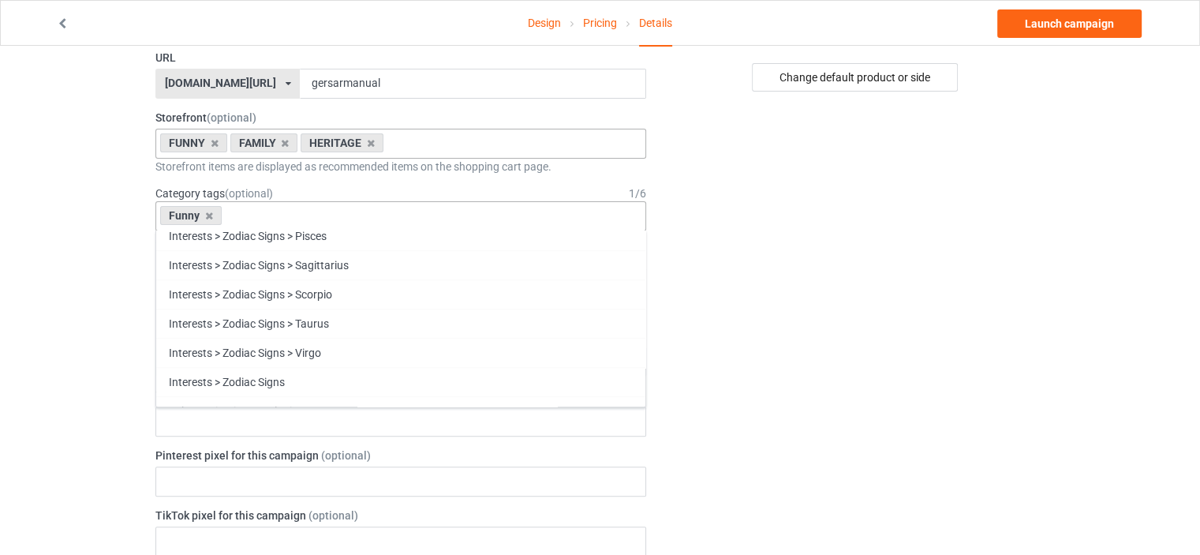
click at [1042, 249] on div "Change default product or side" at bounding box center [856, 519] width 398 height 1693
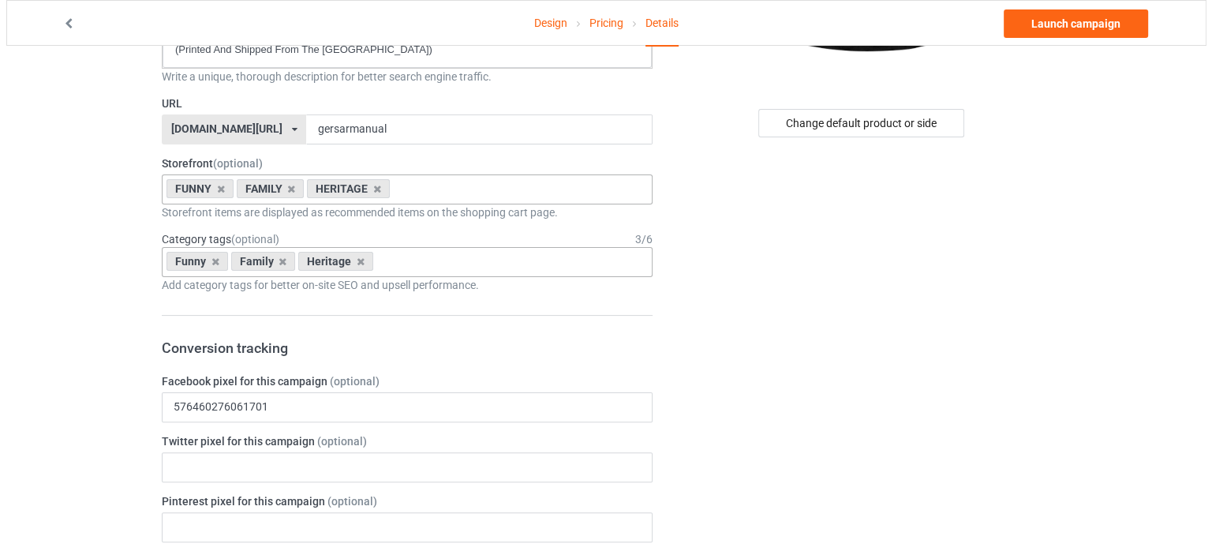
scroll to position [0, 0]
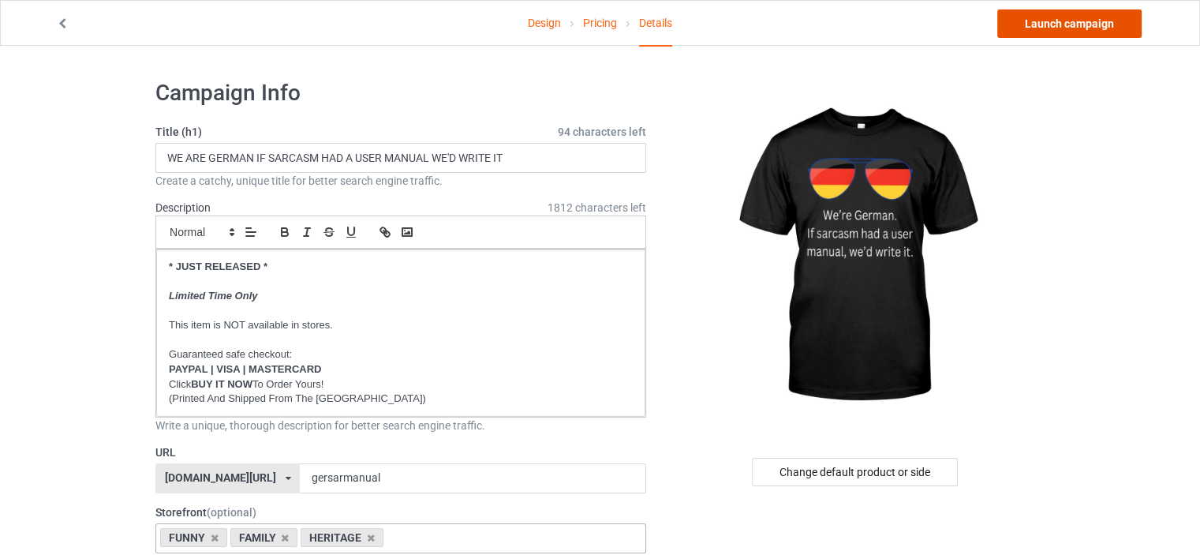
click at [1081, 28] on link "Launch campaign" at bounding box center [1069, 23] width 144 height 28
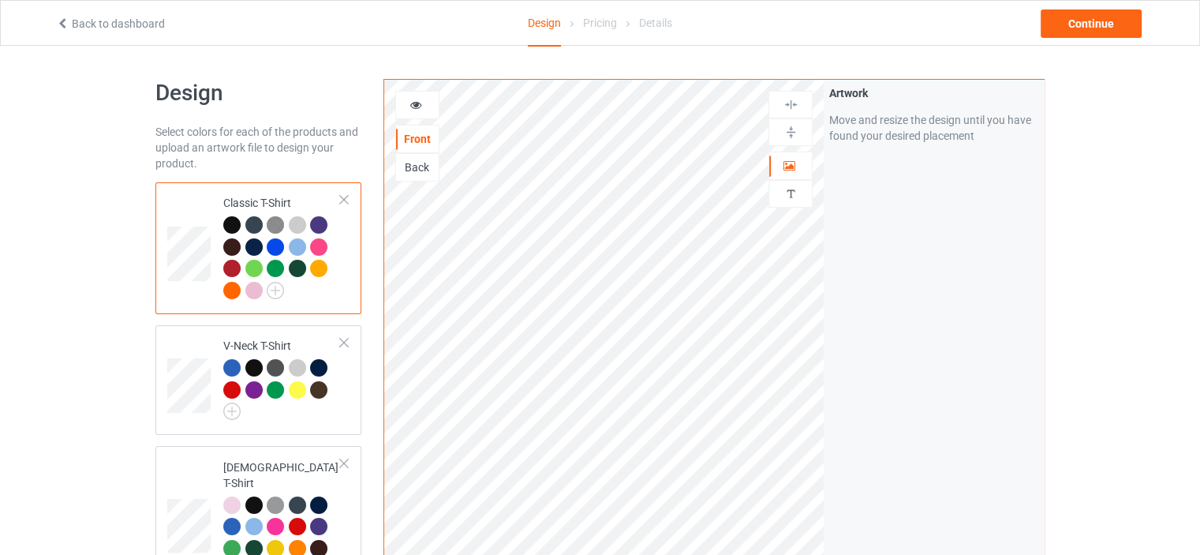
scroll to position [2875, 0]
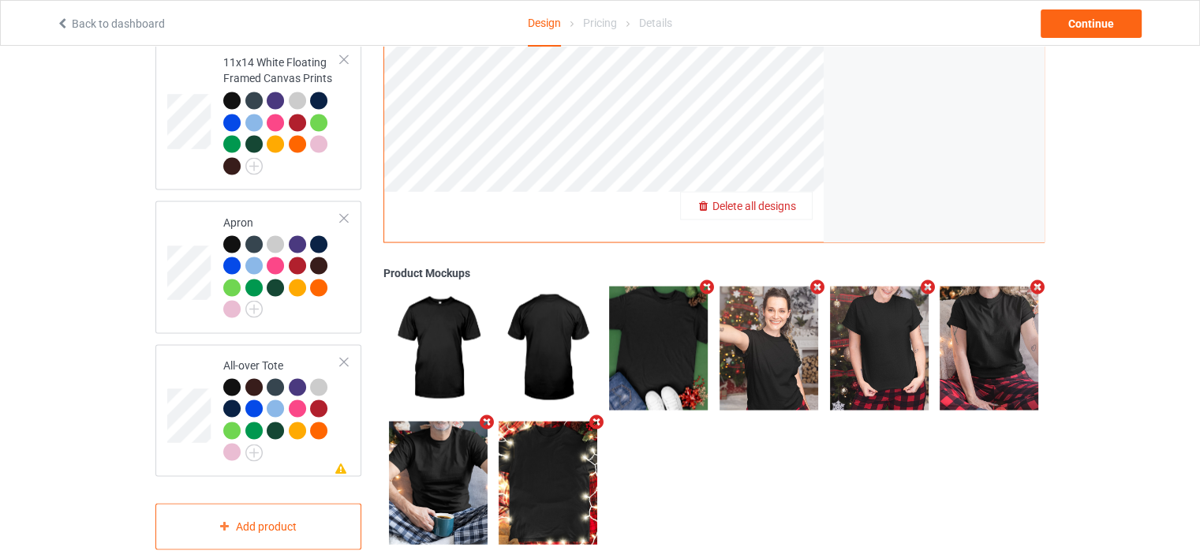
click at [787, 199] on span "Delete all designs" at bounding box center [755, 205] width 84 height 13
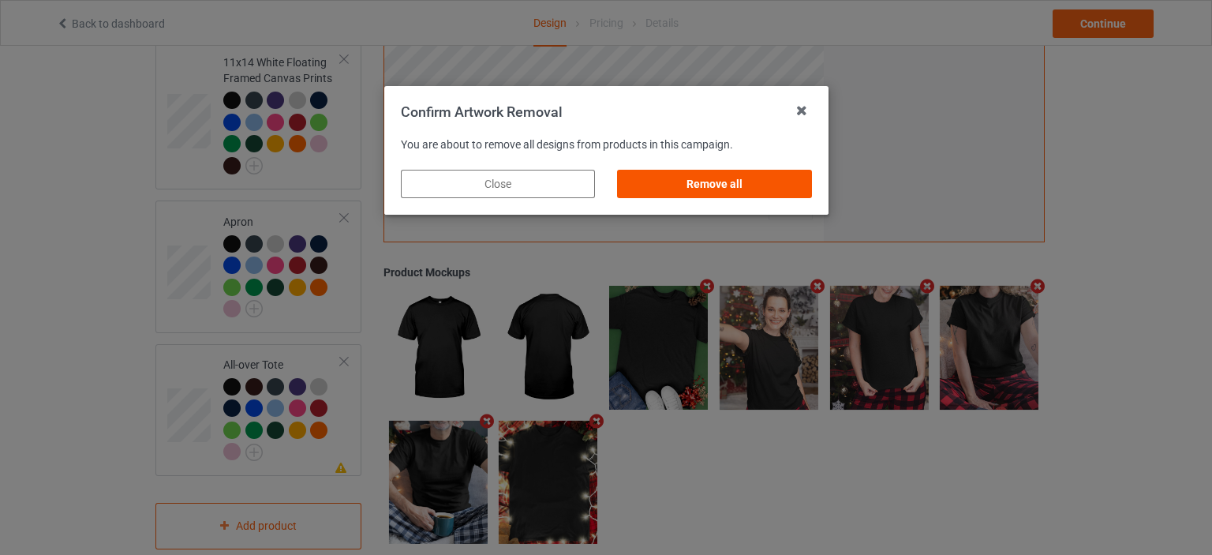
click at [723, 189] on div "Remove all" at bounding box center [714, 184] width 194 height 28
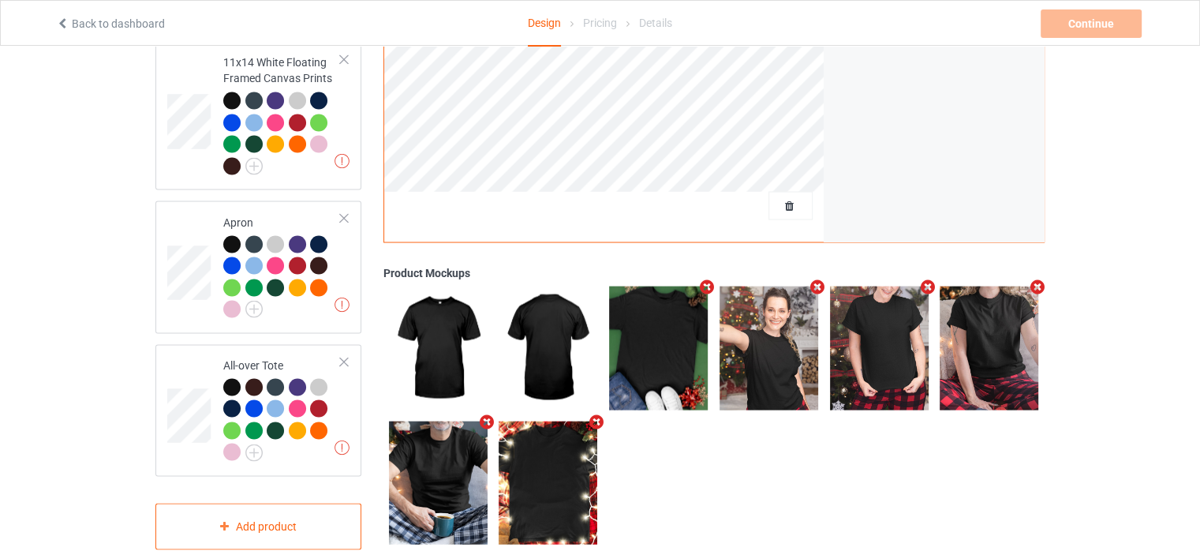
scroll to position [0, 0]
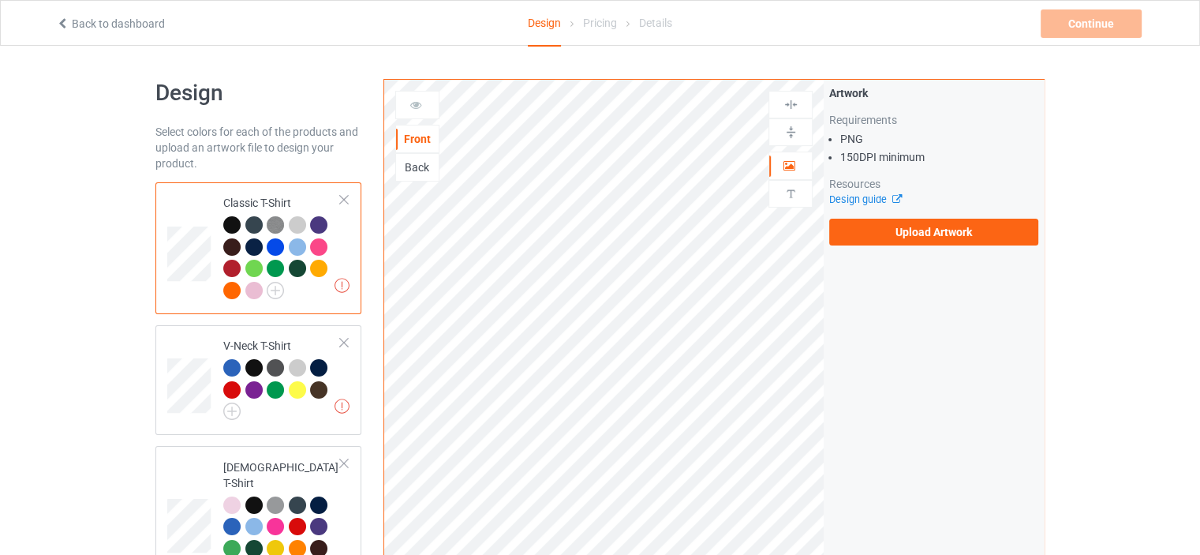
click at [953, 249] on div "Artwork Requirements PNG 150 DPI minimum Resources Design guide Upload Artwork" at bounding box center [934, 165] width 220 height 171
click at [944, 227] on label "Upload Artwork" at bounding box center [933, 232] width 209 height 27
click at [0, 0] on input "Upload Artwork" at bounding box center [0, 0] width 0 height 0
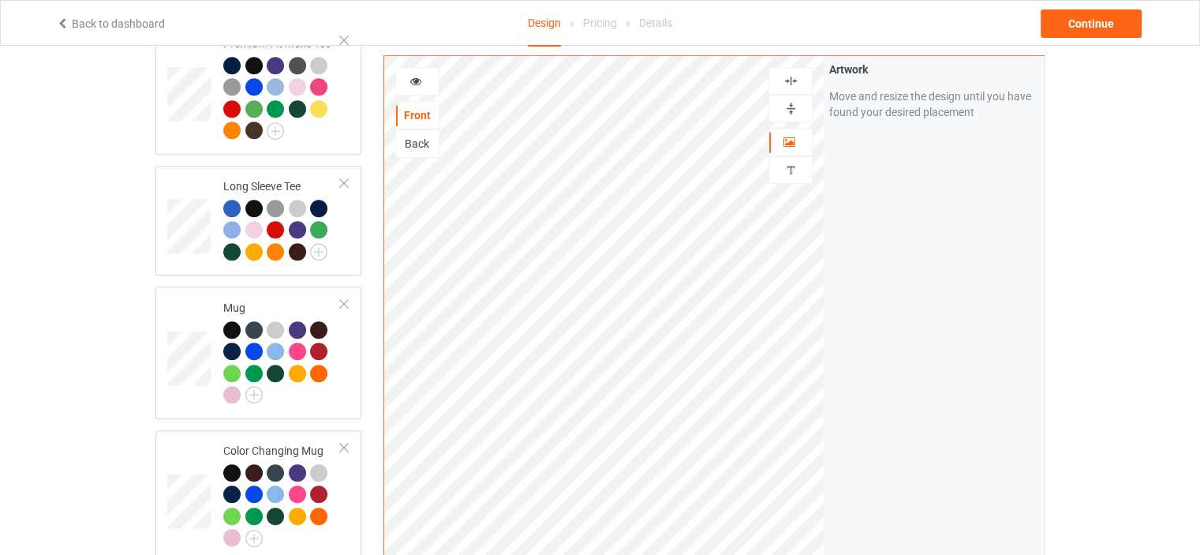
scroll to position [947, 0]
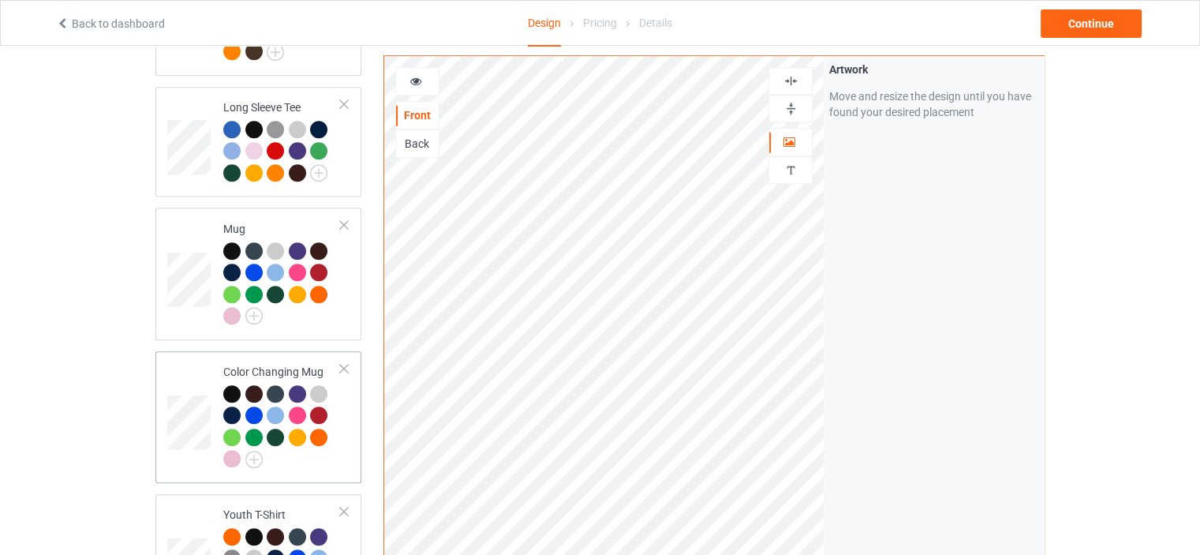
click at [294, 364] on div "Color Changing Mug" at bounding box center [282, 415] width 118 height 103
click at [793, 107] on img at bounding box center [791, 108] width 15 height 15
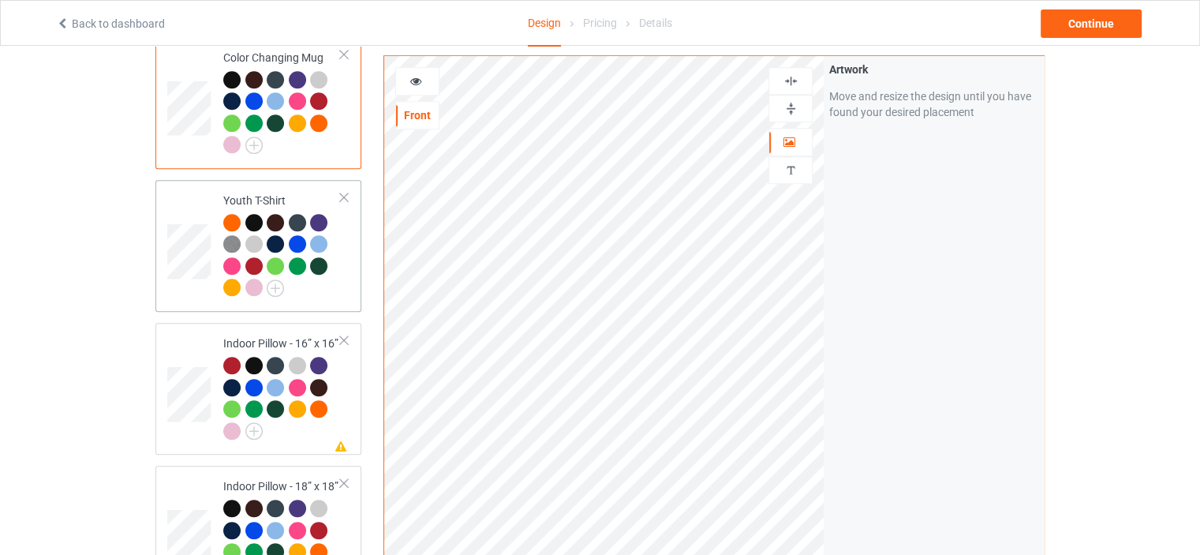
scroll to position [1262, 0]
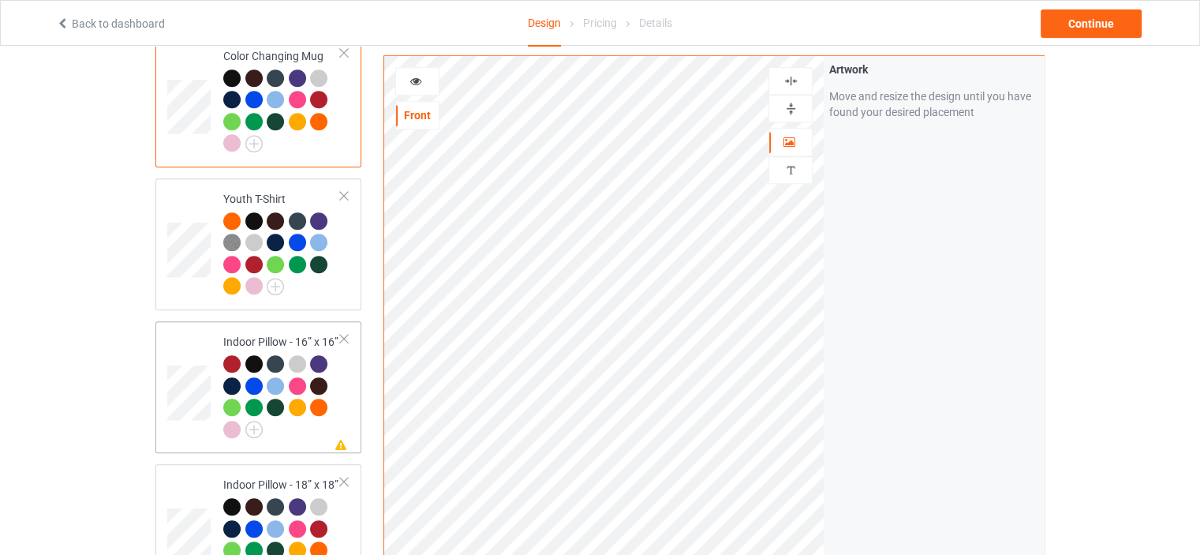
click at [280, 334] on div "Indoor Pillow - 16” x 16”" at bounding box center [282, 385] width 118 height 103
click at [801, 103] on div at bounding box center [790, 108] width 43 height 15
click at [795, 73] on img at bounding box center [791, 80] width 15 height 15
click at [285, 470] on td "Missing artwork on 1 side(s) Indoor Pillow - 18” x 18”" at bounding box center [282, 529] width 135 height 119
click at [799, 99] on div at bounding box center [791, 109] width 44 height 28
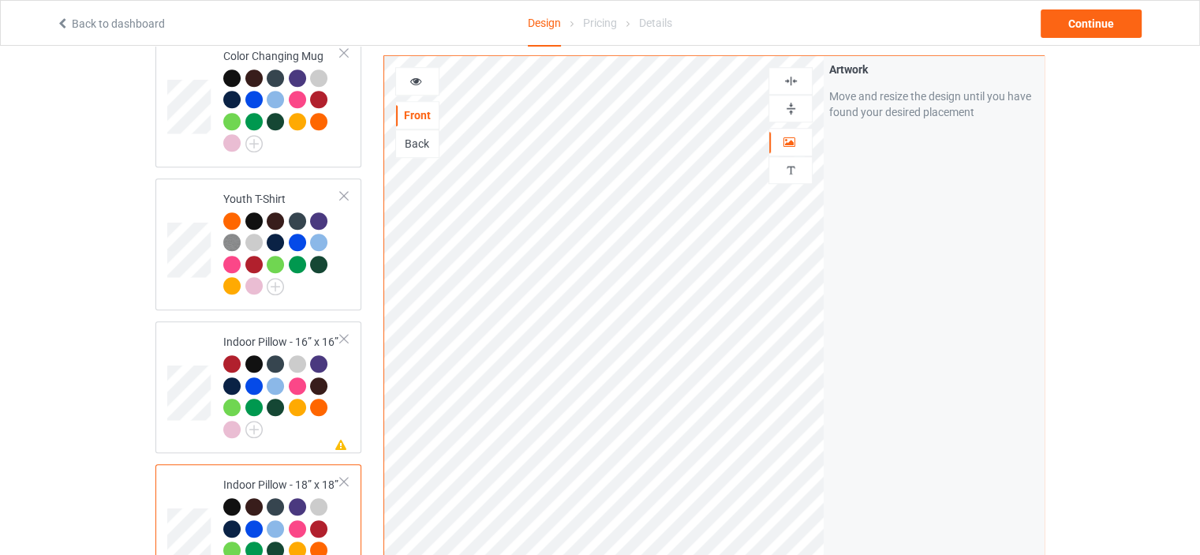
click at [796, 75] on img at bounding box center [791, 80] width 15 height 15
click at [795, 103] on img at bounding box center [791, 108] width 15 height 15
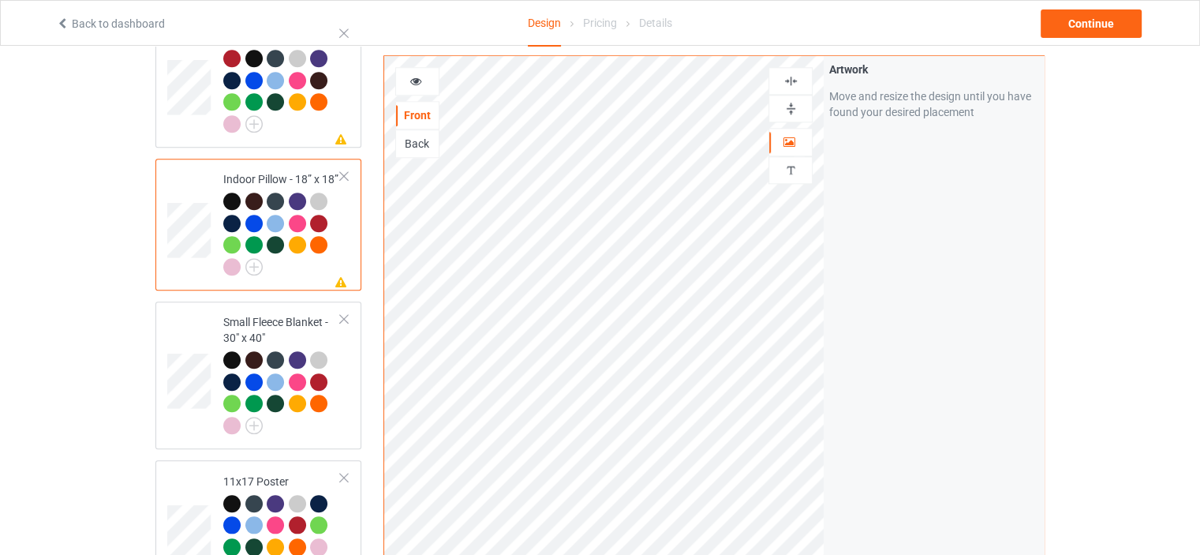
scroll to position [1657, 0]
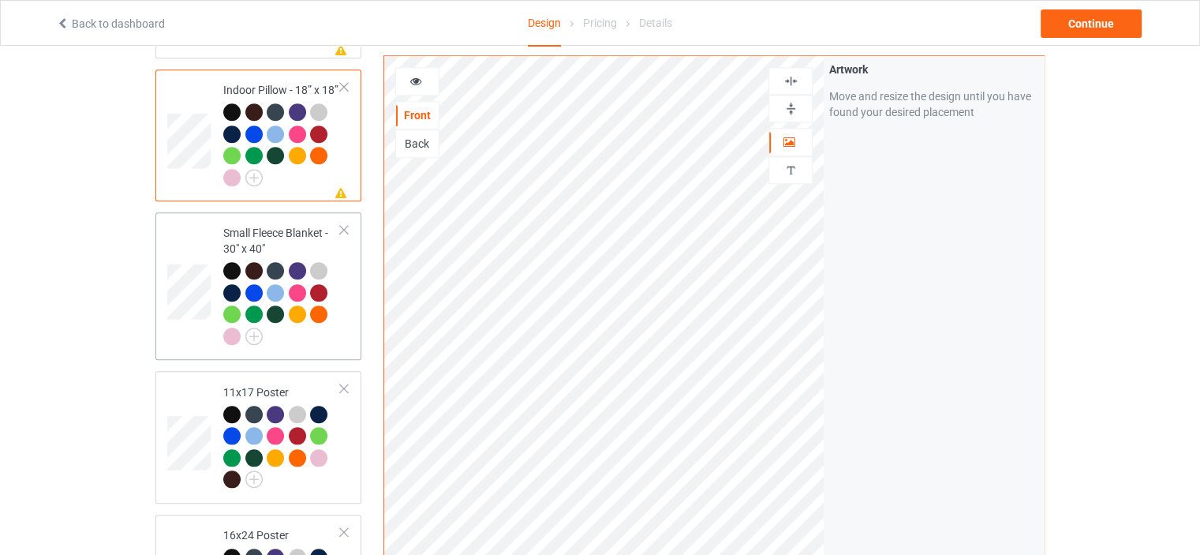
click at [279, 225] on div "Small Fleece Blanket - 30" x 40"" at bounding box center [282, 284] width 118 height 118
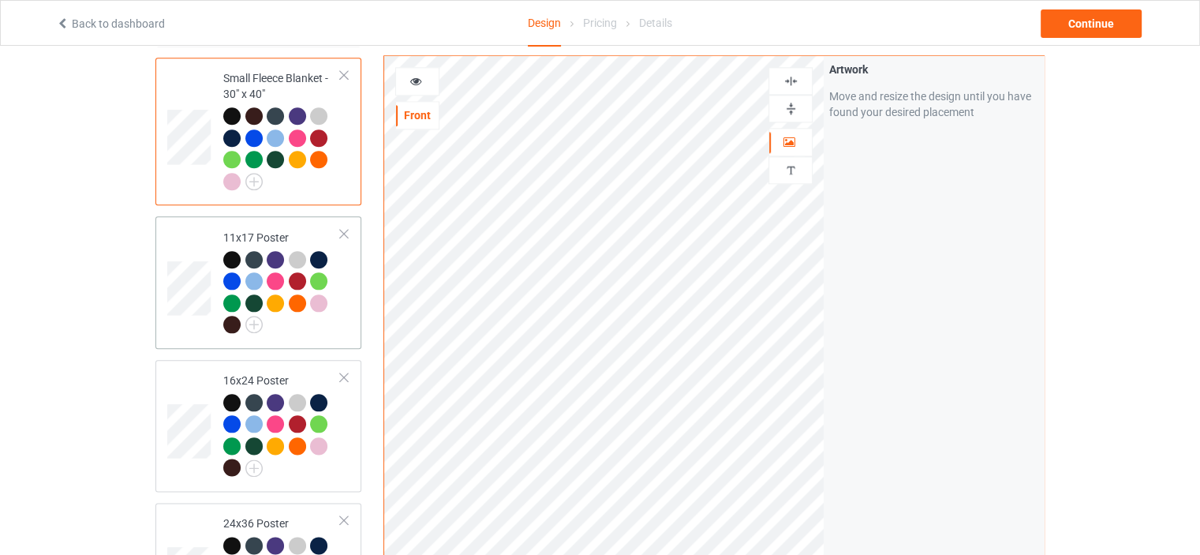
scroll to position [1815, 0]
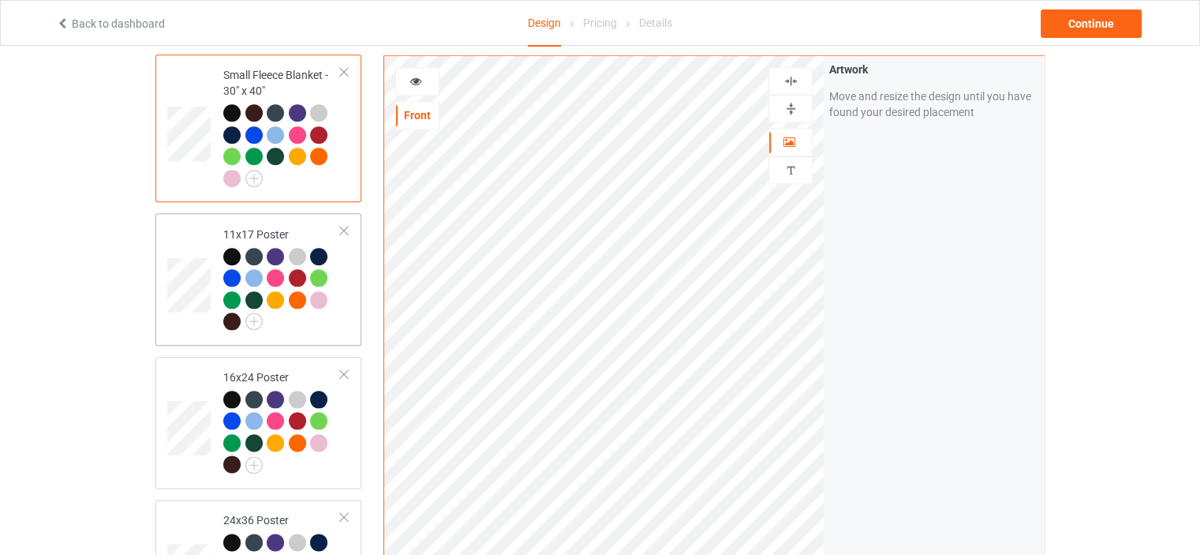
click at [264, 226] on div "11x17 Poster" at bounding box center [282, 277] width 118 height 103
click at [792, 110] on img at bounding box center [791, 108] width 15 height 15
click at [798, 79] on img at bounding box center [791, 80] width 15 height 15
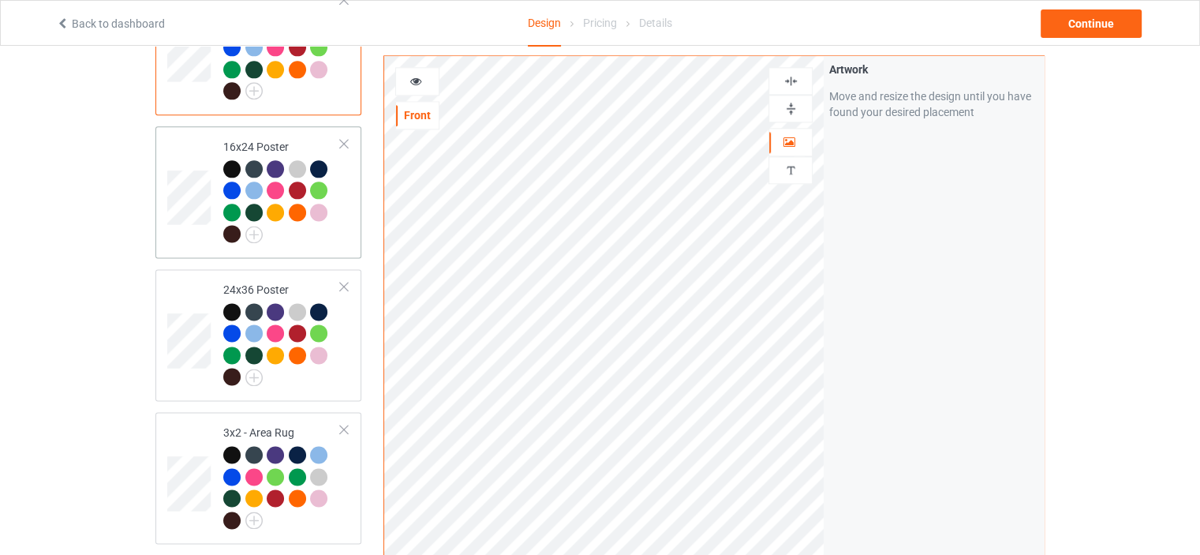
scroll to position [2130, 0]
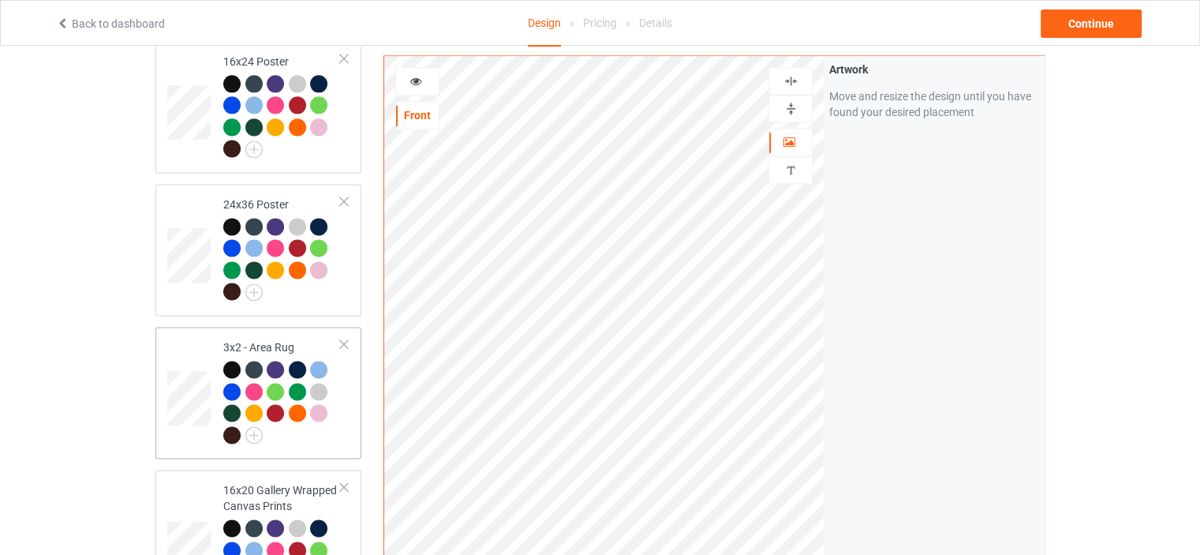
click at [271, 333] on td "3x2 - Area Rug" at bounding box center [282, 392] width 135 height 119
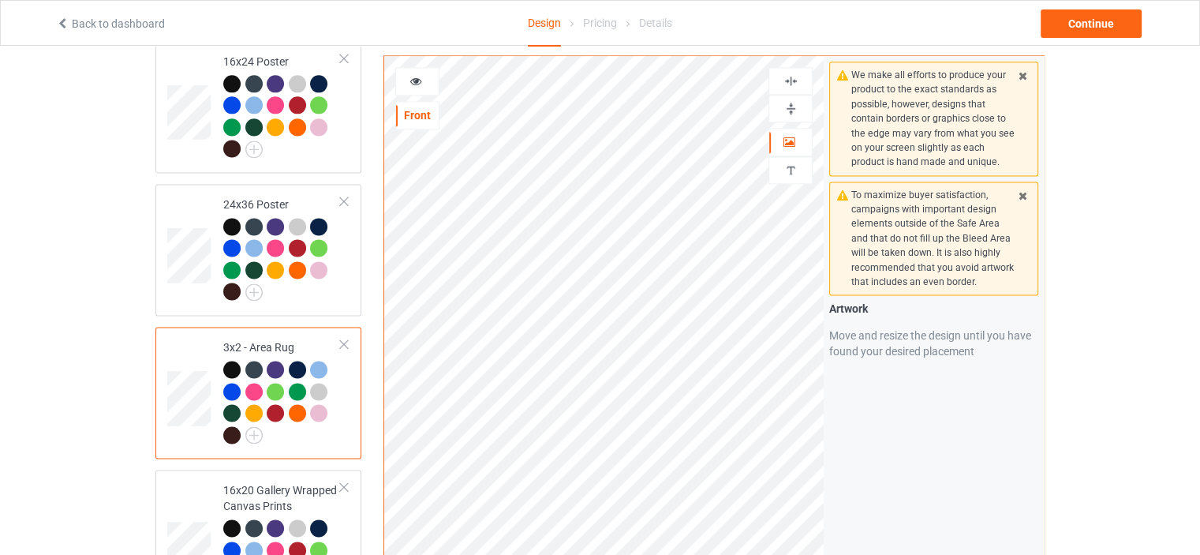
click at [795, 104] on img at bounding box center [791, 108] width 15 height 15
click at [796, 80] on img at bounding box center [791, 80] width 15 height 15
click at [792, 106] on img at bounding box center [791, 108] width 15 height 15
click at [793, 78] on img at bounding box center [791, 80] width 15 height 15
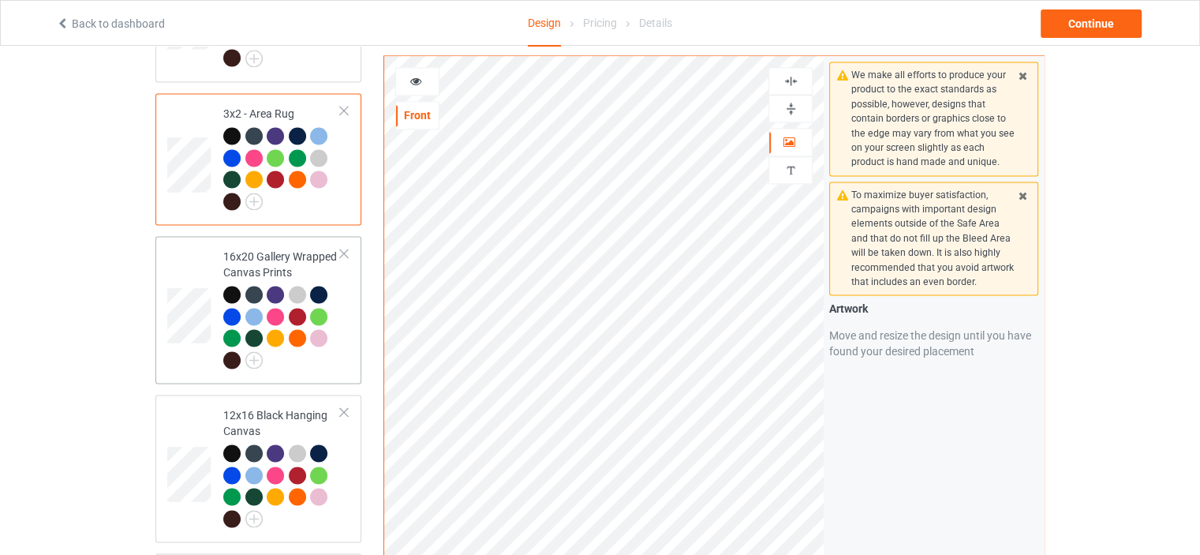
scroll to position [2367, 0]
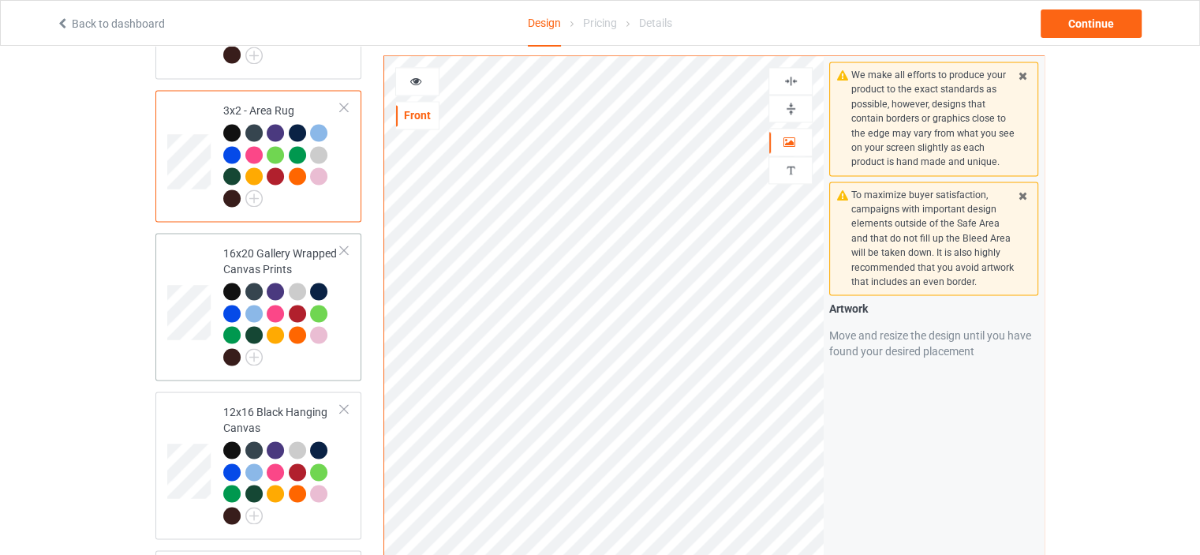
click at [271, 245] on div "16x20 Gallery Wrapped Canvas Prints" at bounding box center [282, 304] width 118 height 118
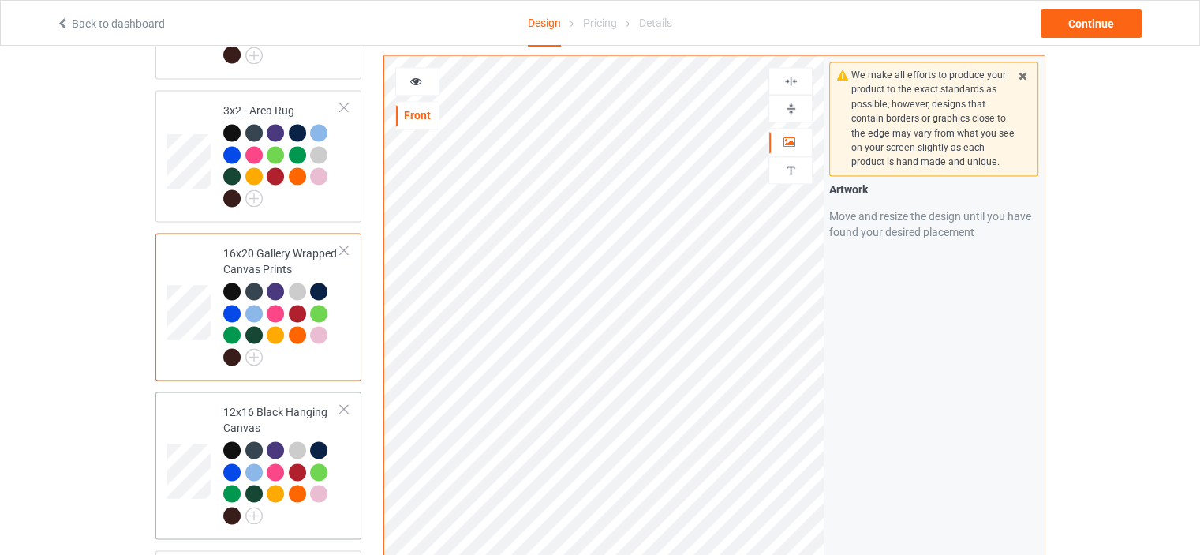
click at [279, 404] on div "12x16 Black Hanging Canvas" at bounding box center [282, 463] width 118 height 118
click at [787, 105] on img at bounding box center [791, 108] width 15 height 15
click at [791, 77] on img at bounding box center [791, 80] width 15 height 15
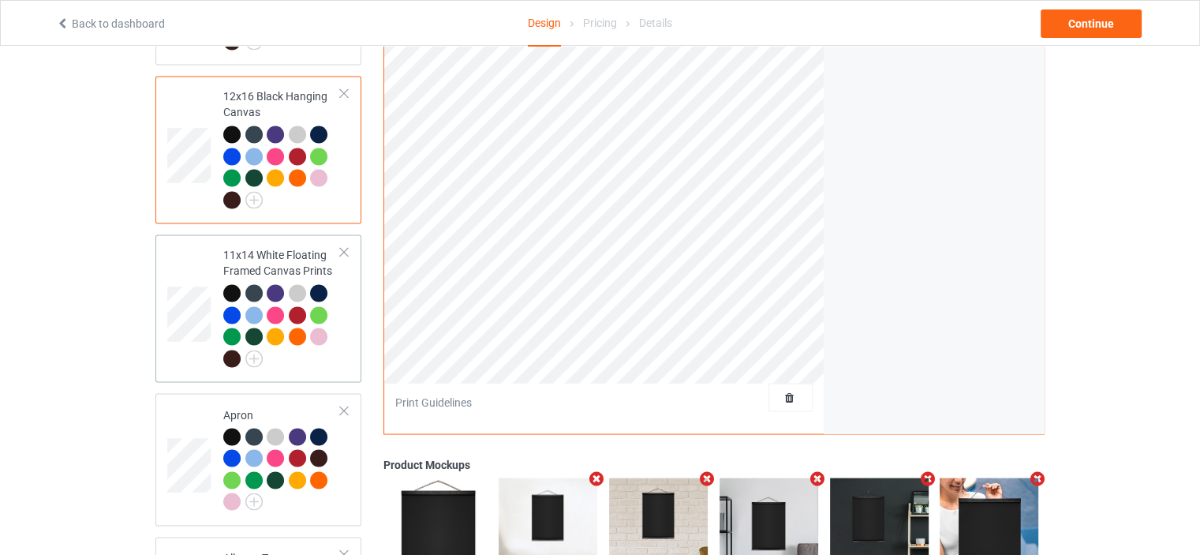
click at [261, 247] on div "11x14 White Floating Framed Canvas Prints" at bounding box center [282, 306] width 118 height 118
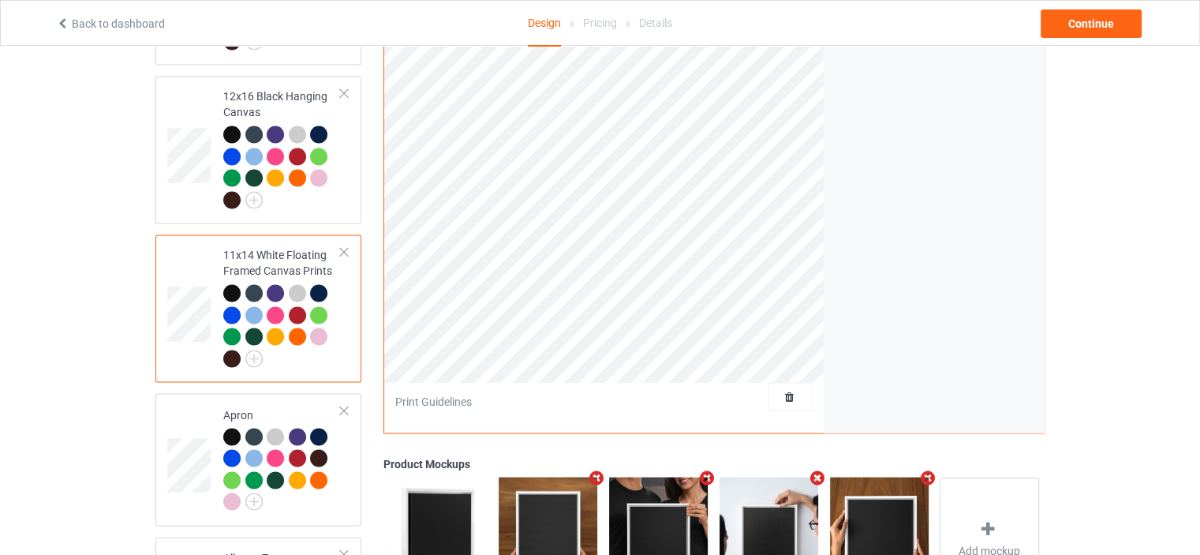
scroll to position [2209, 0]
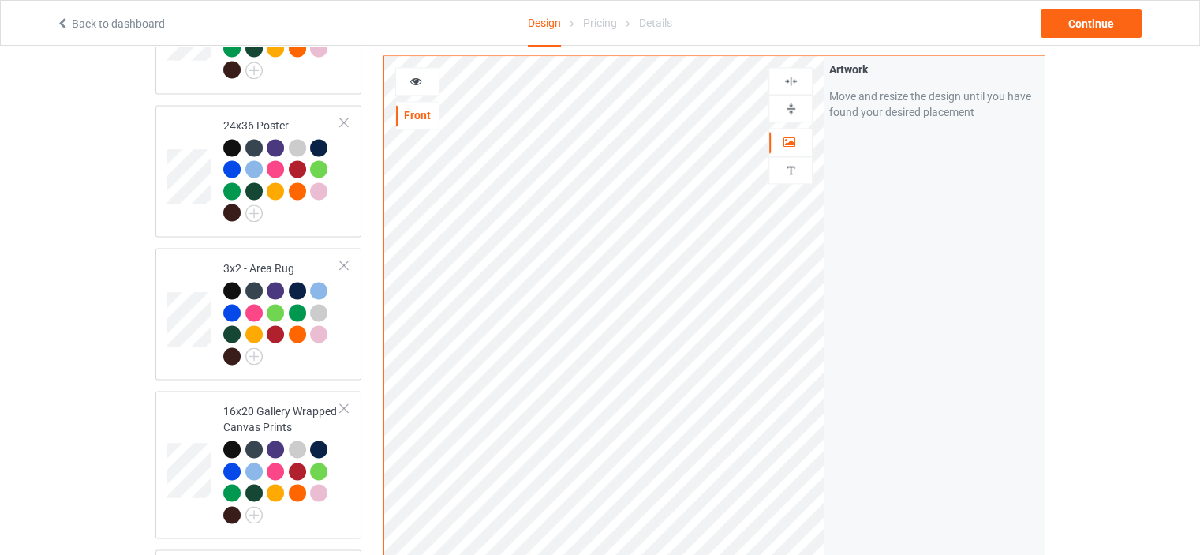
click at [793, 107] on img at bounding box center [791, 108] width 15 height 15
click at [799, 84] on div at bounding box center [790, 80] width 43 height 15
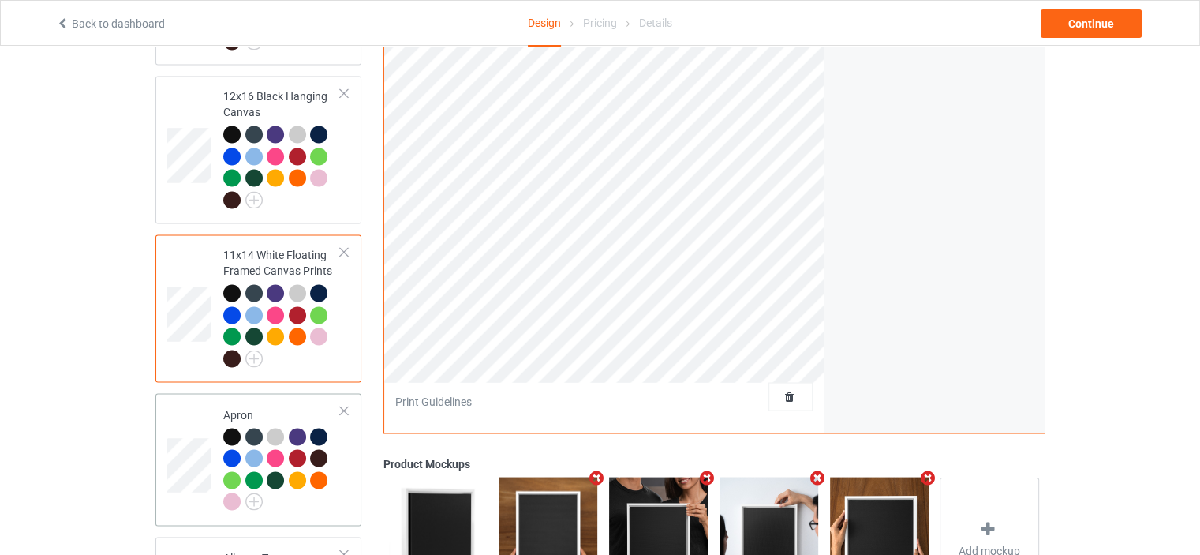
click at [259, 399] on td "Apron" at bounding box center [282, 458] width 135 height 119
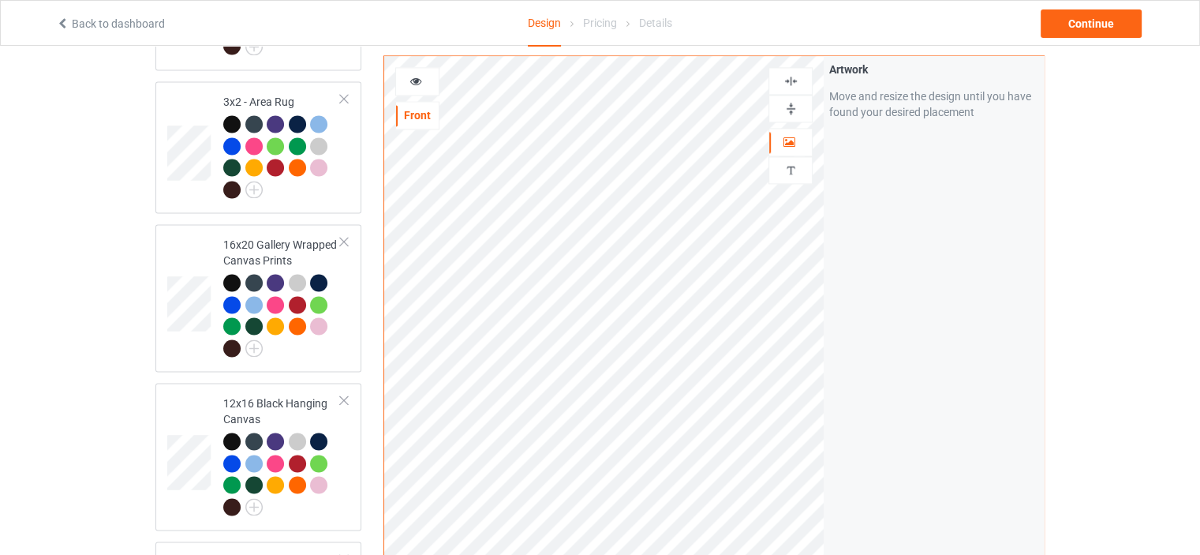
scroll to position [2288, 0]
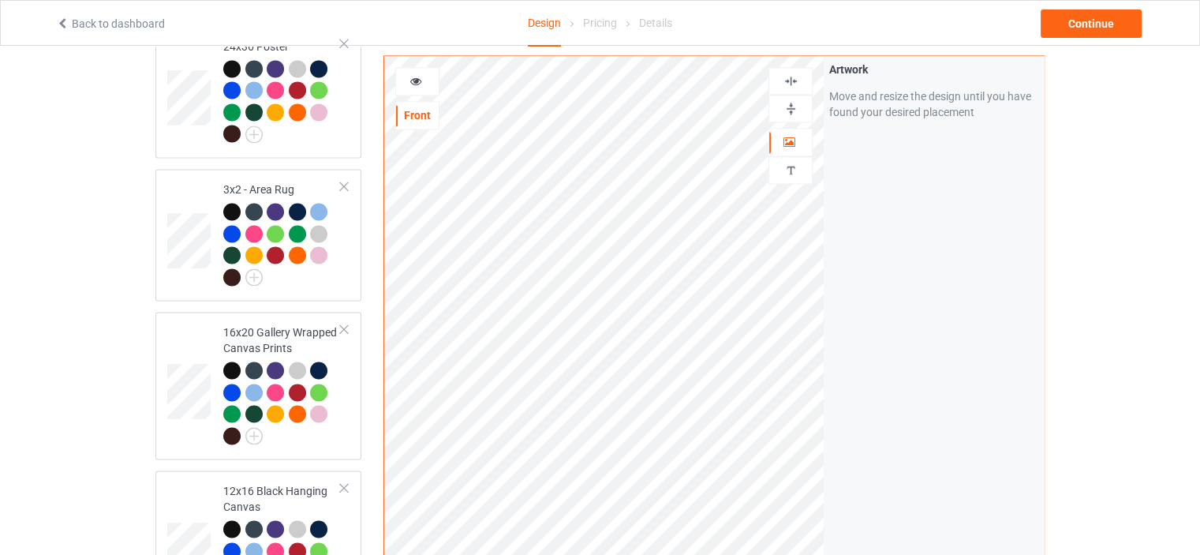
click at [784, 85] on img at bounding box center [791, 80] width 15 height 15
click at [789, 73] on img at bounding box center [791, 80] width 15 height 15
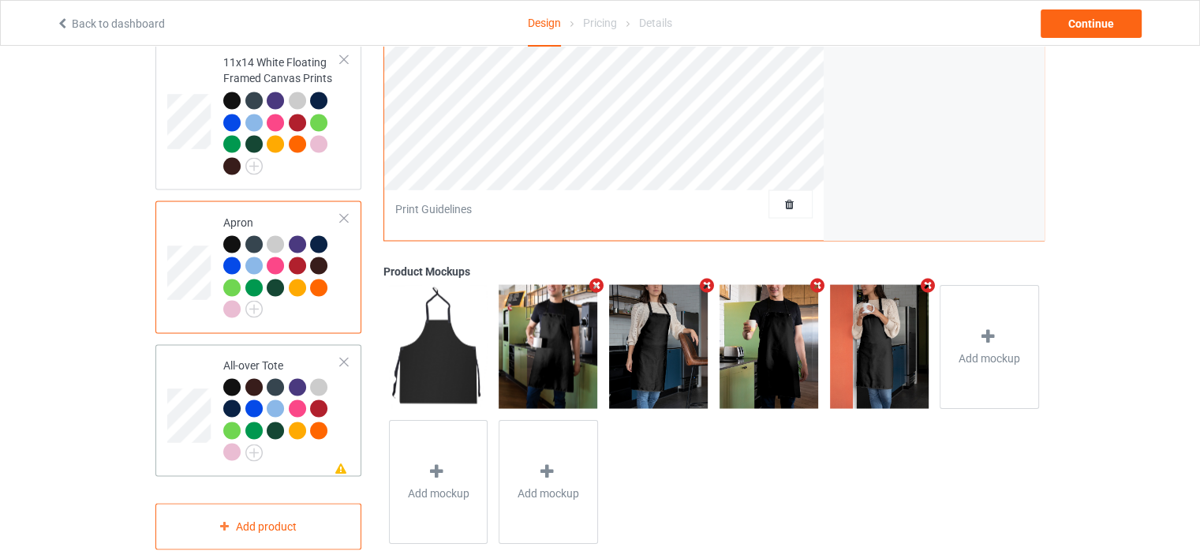
click at [264, 350] on td "Missing artwork on 1 side(s) All-over Tote" at bounding box center [282, 409] width 135 height 119
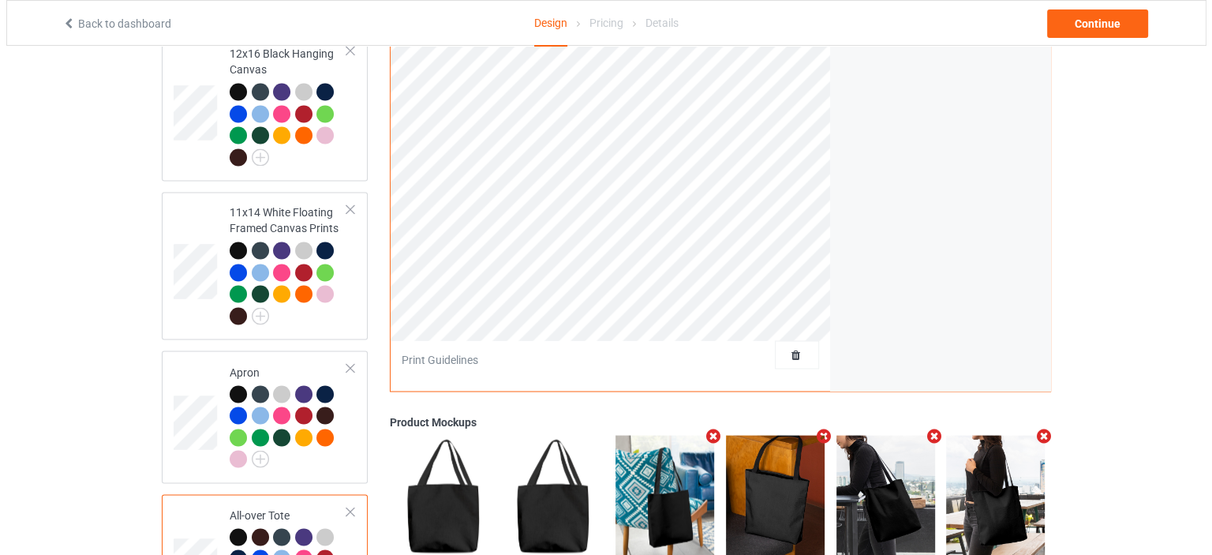
scroll to position [2875, 0]
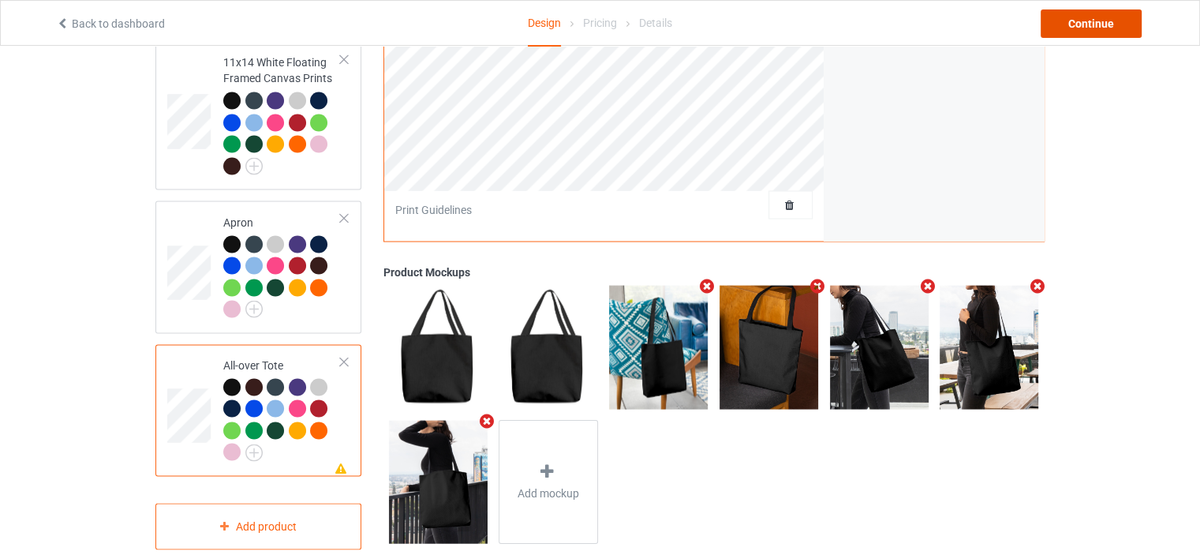
click at [1116, 22] on div "Continue" at bounding box center [1091, 23] width 101 height 28
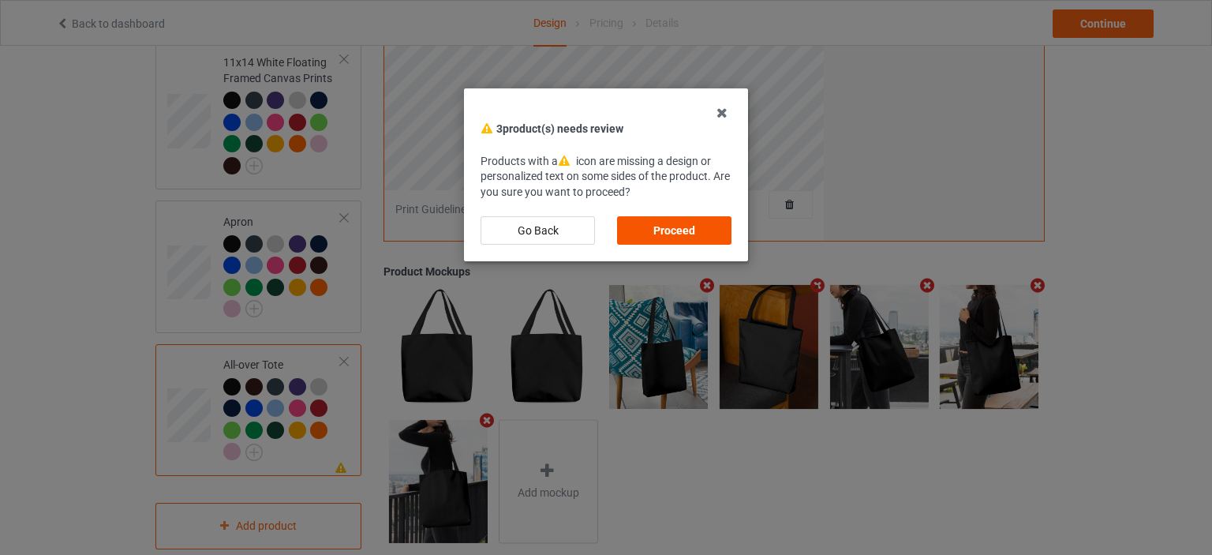
click at [701, 230] on div "Proceed" at bounding box center [674, 230] width 114 height 28
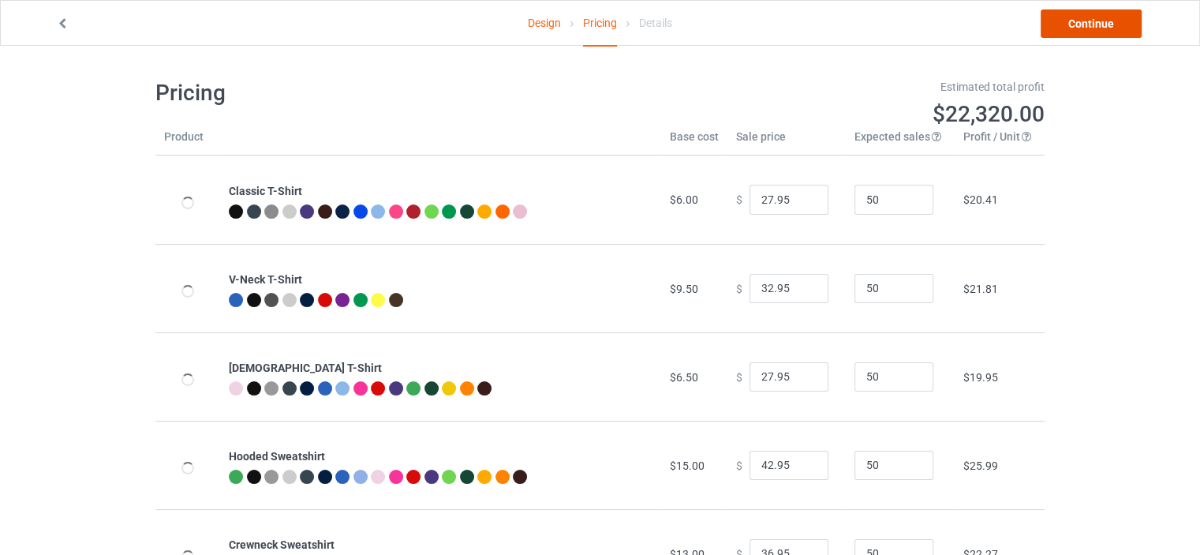
click at [1111, 27] on link "Continue" at bounding box center [1091, 23] width 101 height 28
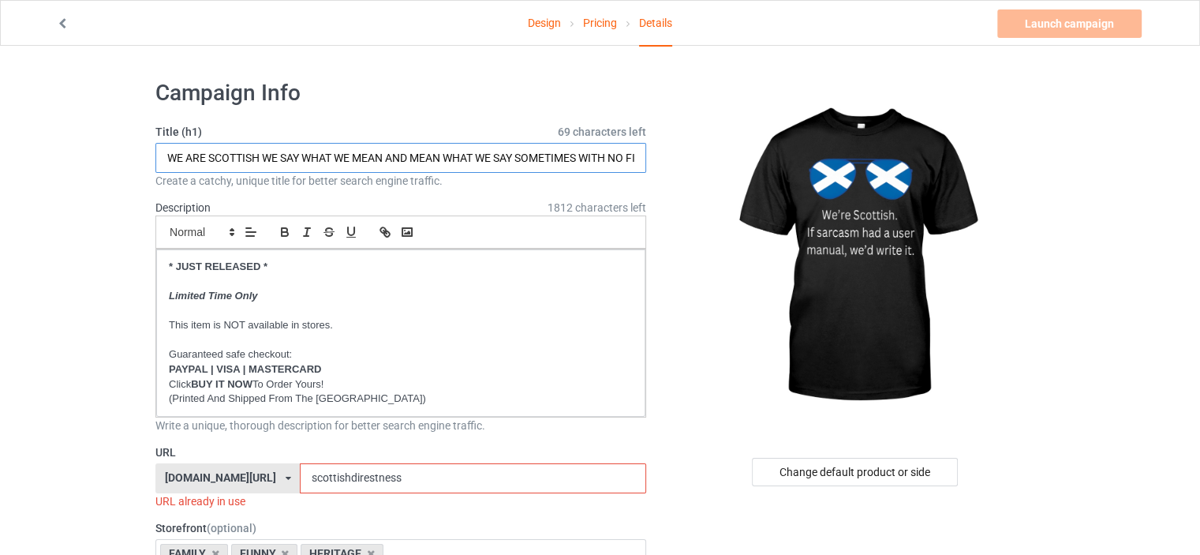
click at [450, 156] on input "WE ARE SCOTTISH WE SAY WHAT WE MEAN AND MEAN WHAT WE SAY SOMETIMES WITH NO FILT…" at bounding box center [400, 158] width 491 height 30
paste input "NORWEGIAN IF SARCASM HAD A USER MANUAL WE'D WRITE IT"
drag, startPoint x: 272, startPoint y: 157, endPoint x: 229, endPoint y: 155, distance: 43.5
click at [213, 155] on input "WE ARE NORWEGIAN IF SARCASM HAD A USER MANUAL WE'D WRITE IT" at bounding box center [400, 158] width 491 height 30
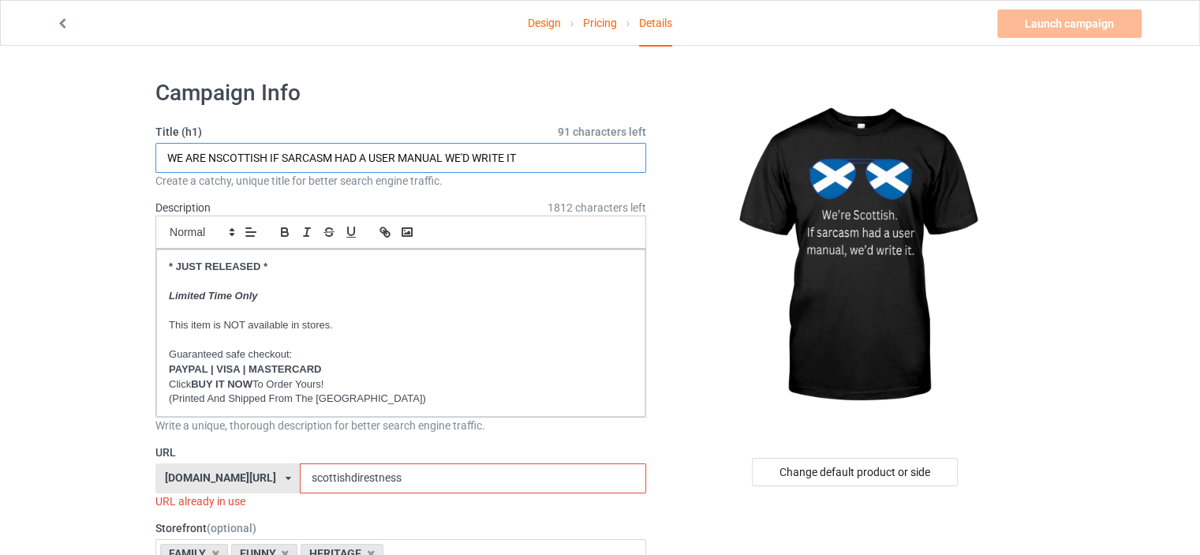
click at [217, 157] on input "WE ARE NSCOTTISH IF SARCASM HAD A USER MANUAL WE'D WRITE IT" at bounding box center [400, 158] width 491 height 30
type input "WE ARE SCOTTISH IF SARCASM HAD A USER MANUAL WE'D WRITE IT"
drag, startPoint x: 426, startPoint y: 480, endPoint x: 327, endPoint y: 477, distance: 99.5
click at [327, 477] on input "scottishdirestness" at bounding box center [473, 478] width 346 height 30
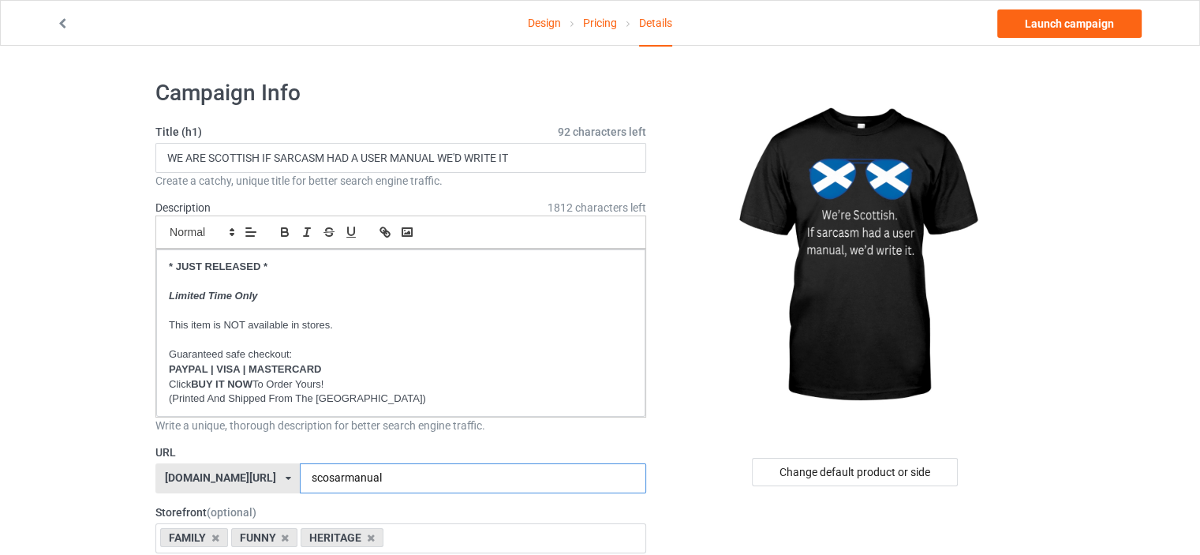
type input "scosarmanual"
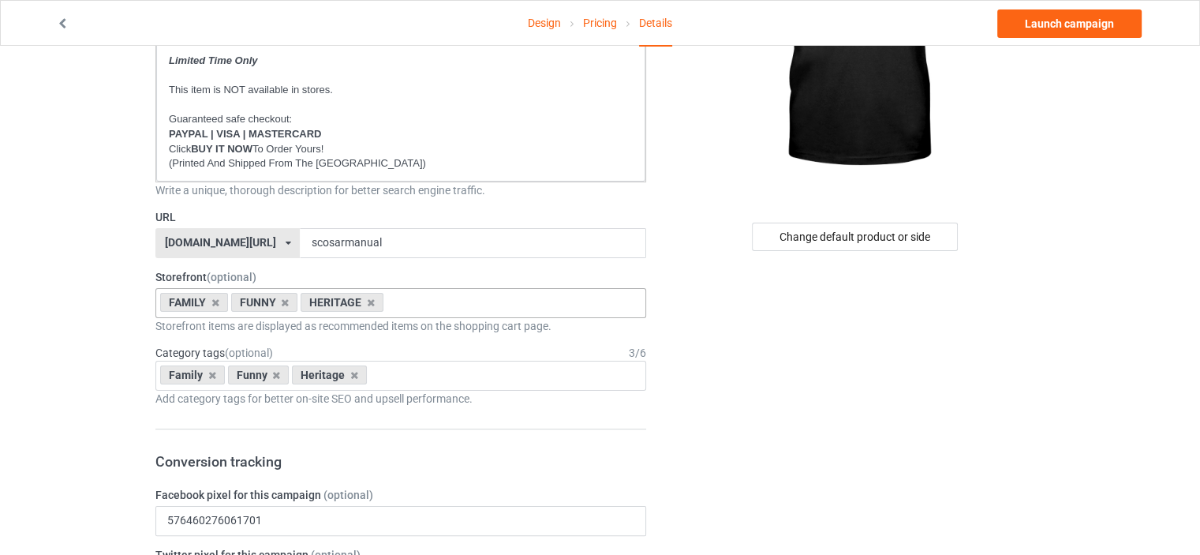
scroll to position [237, 0]
click at [215, 298] on icon at bounding box center [215, 301] width 8 height 10
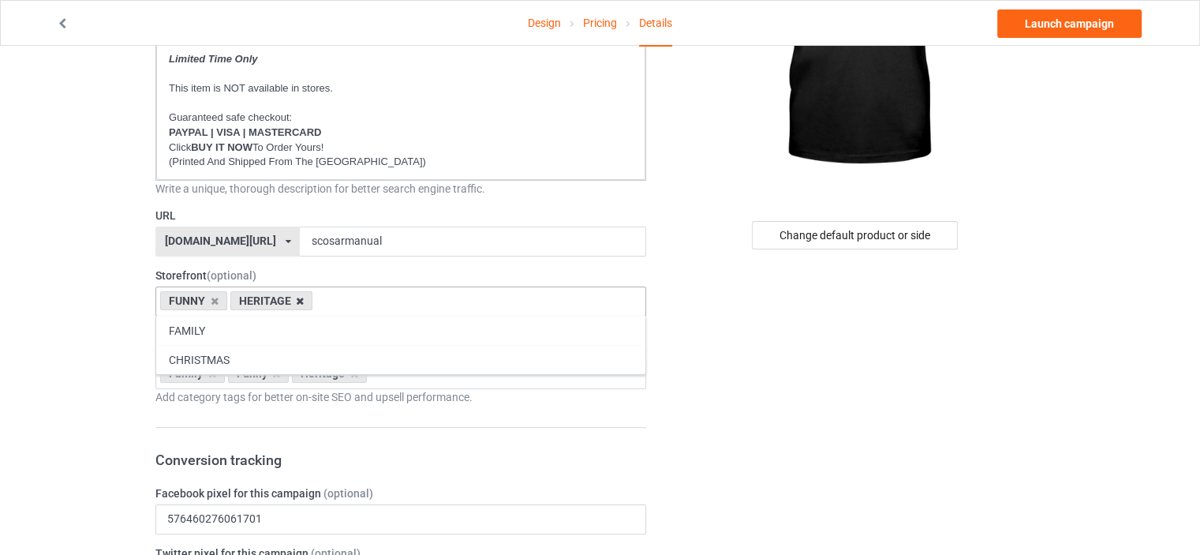
click at [299, 298] on icon at bounding box center [300, 301] width 8 height 10
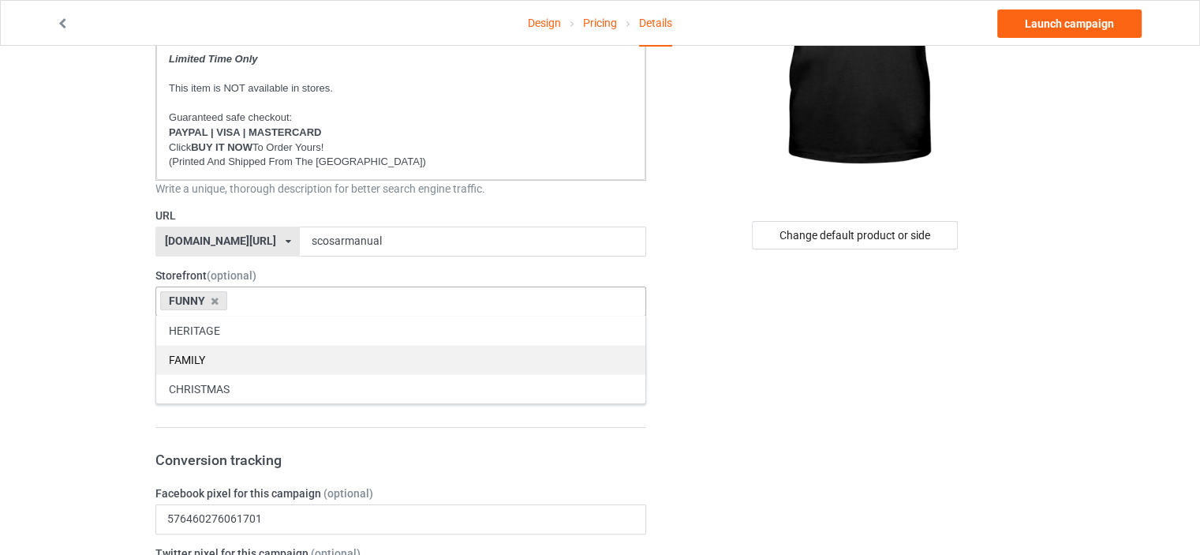
click at [256, 354] on div "FAMILY" at bounding box center [400, 359] width 489 height 29
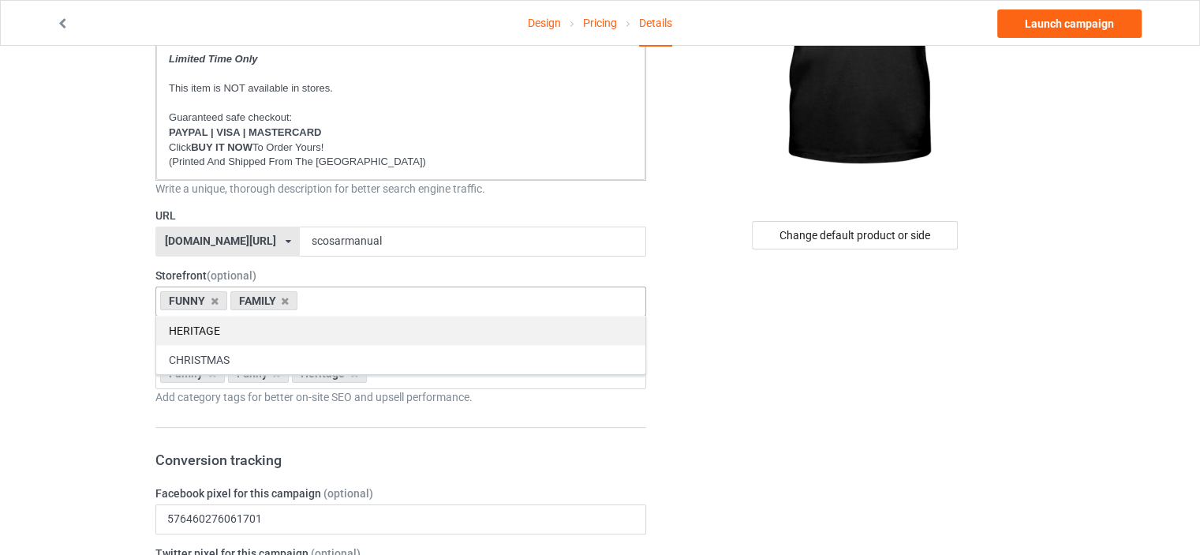
click at [250, 325] on div "HERITAGE" at bounding box center [400, 330] width 489 height 29
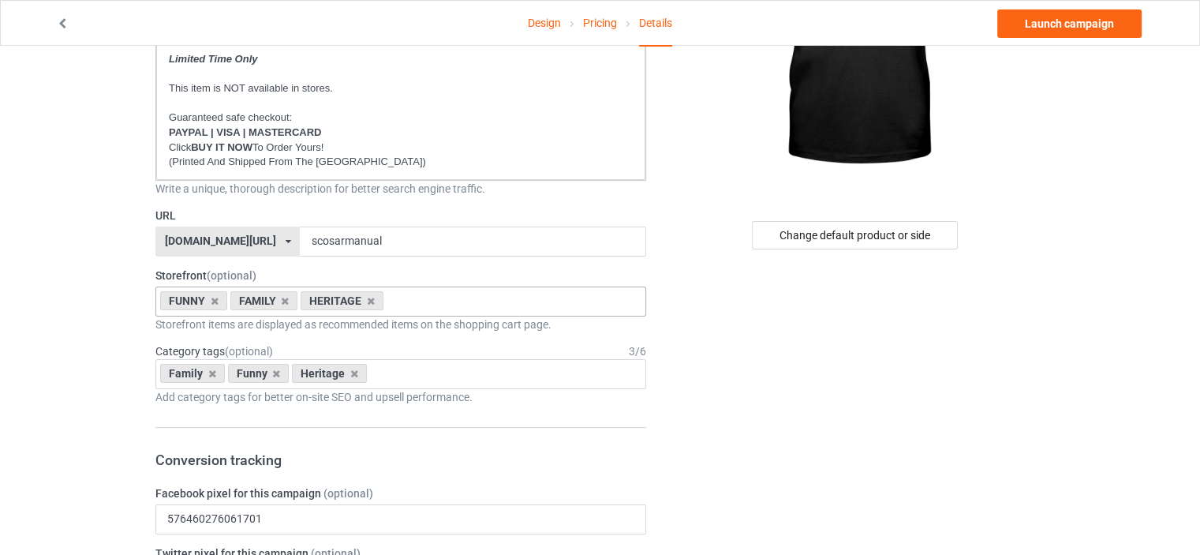
click at [209, 368] on icon at bounding box center [212, 373] width 8 height 10
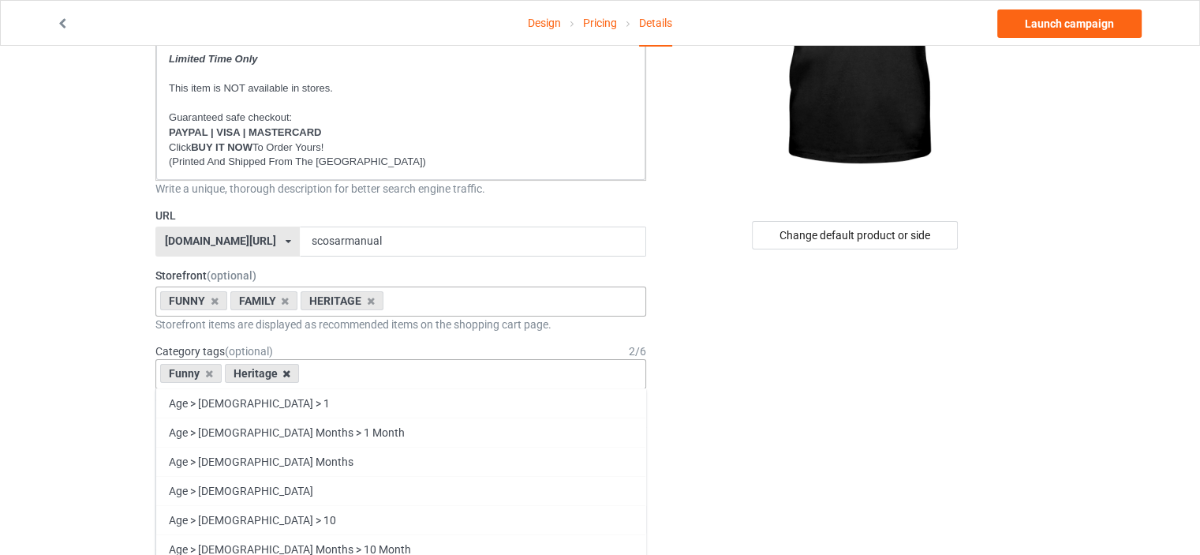
click at [282, 368] on icon at bounding box center [286, 373] width 8 height 10
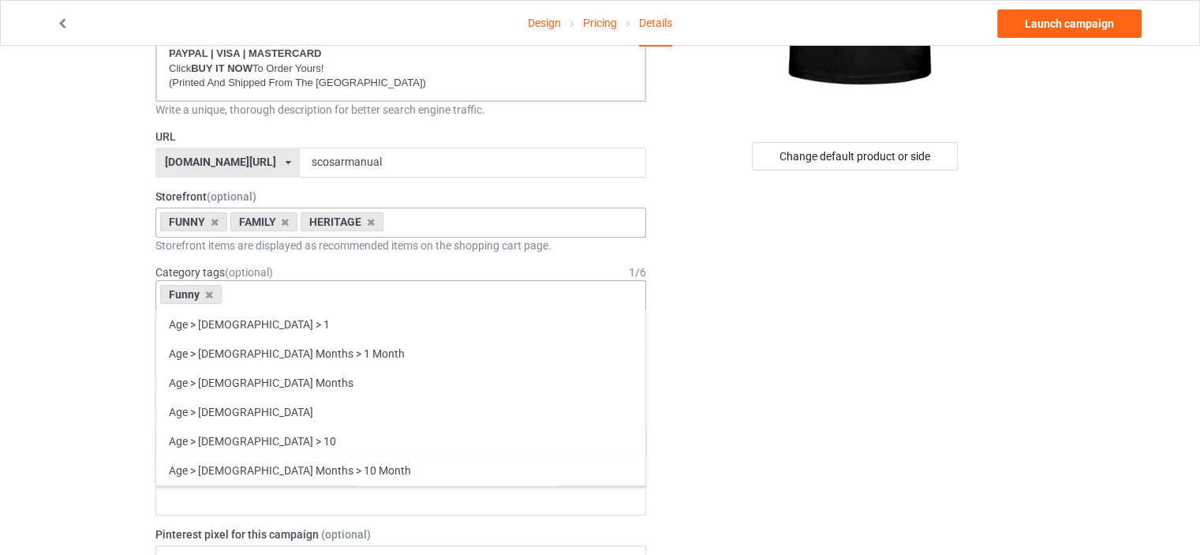
scroll to position [67596, 0]
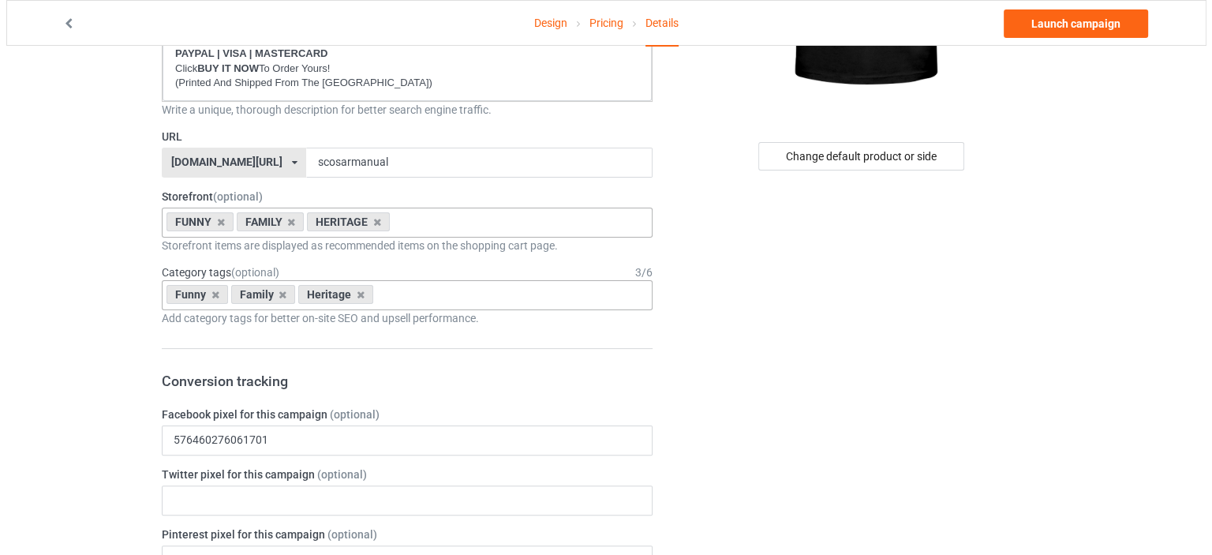
scroll to position [0, 0]
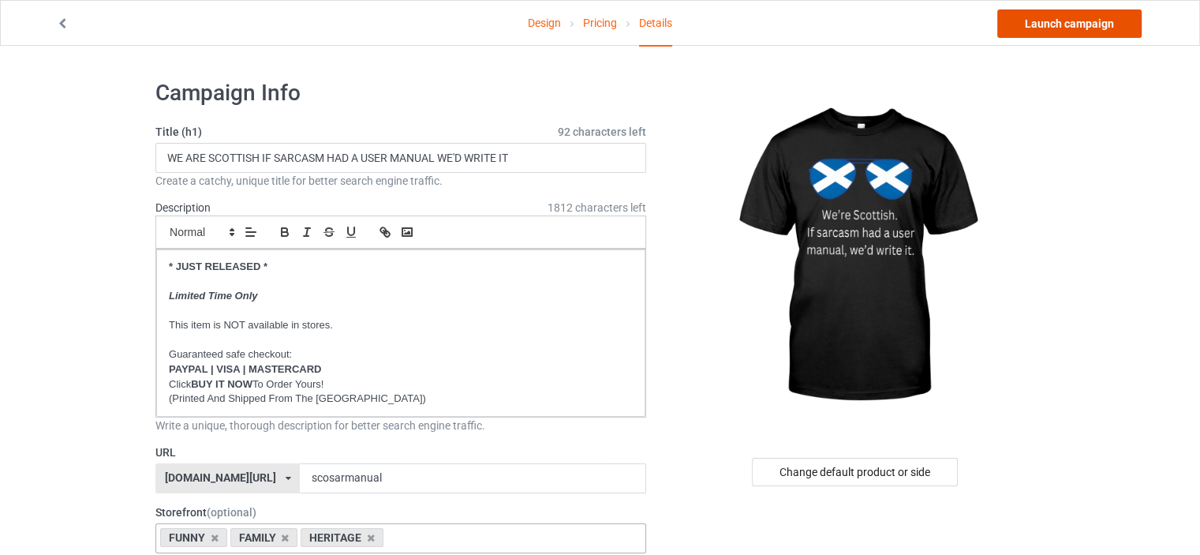
click at [1070, 28] on link "Launch campaign" at bounding box center [1069, 23] width 144 height 28
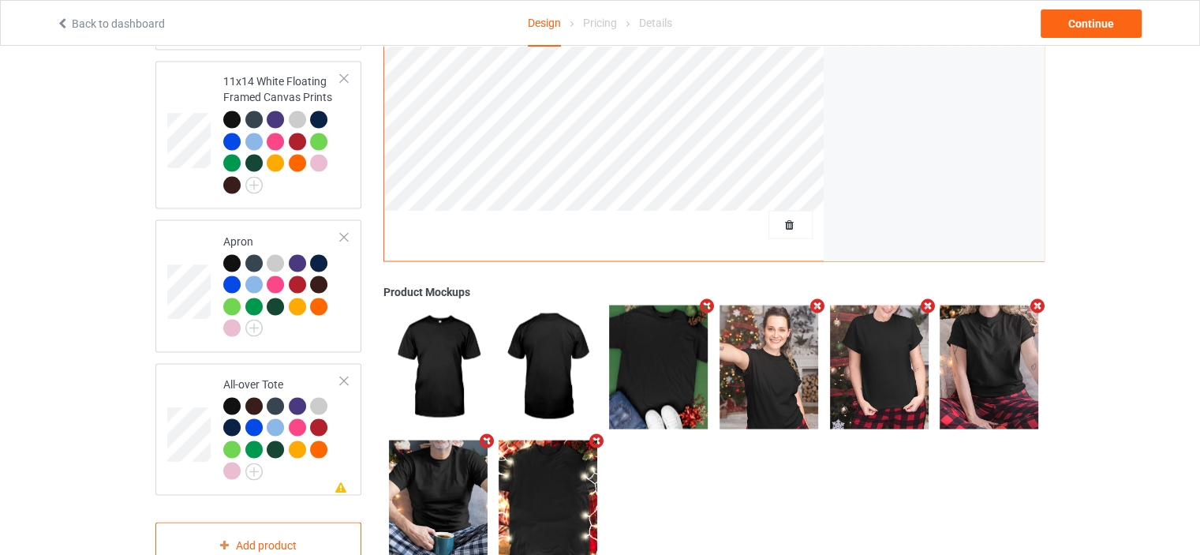
scroll to position [2875, 0]
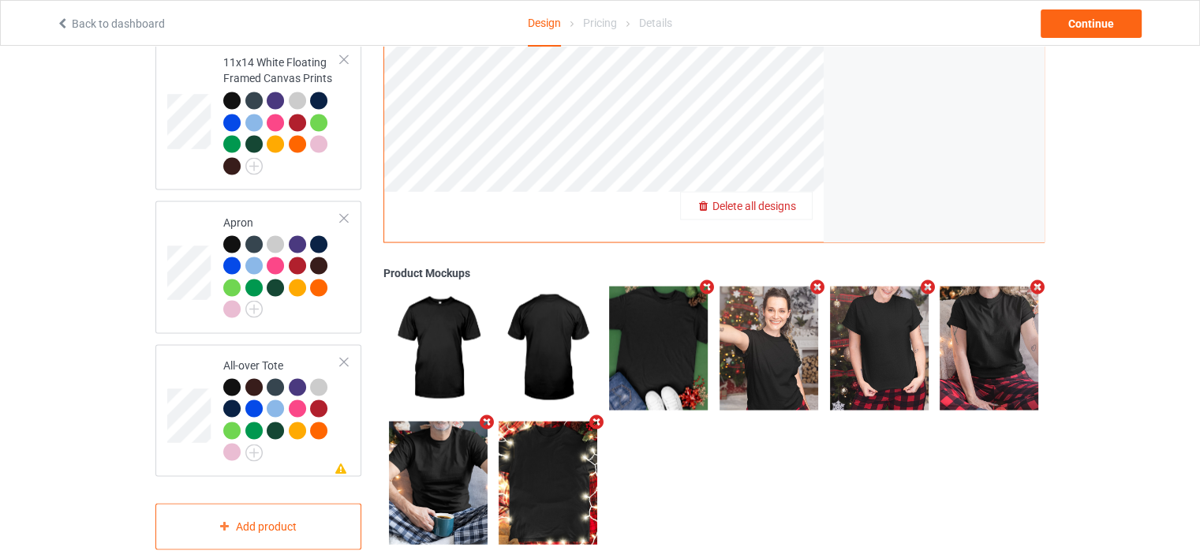
click at [780, 199] on span "Delete all designs" at bounding box center [755, 205] width 84 height 13
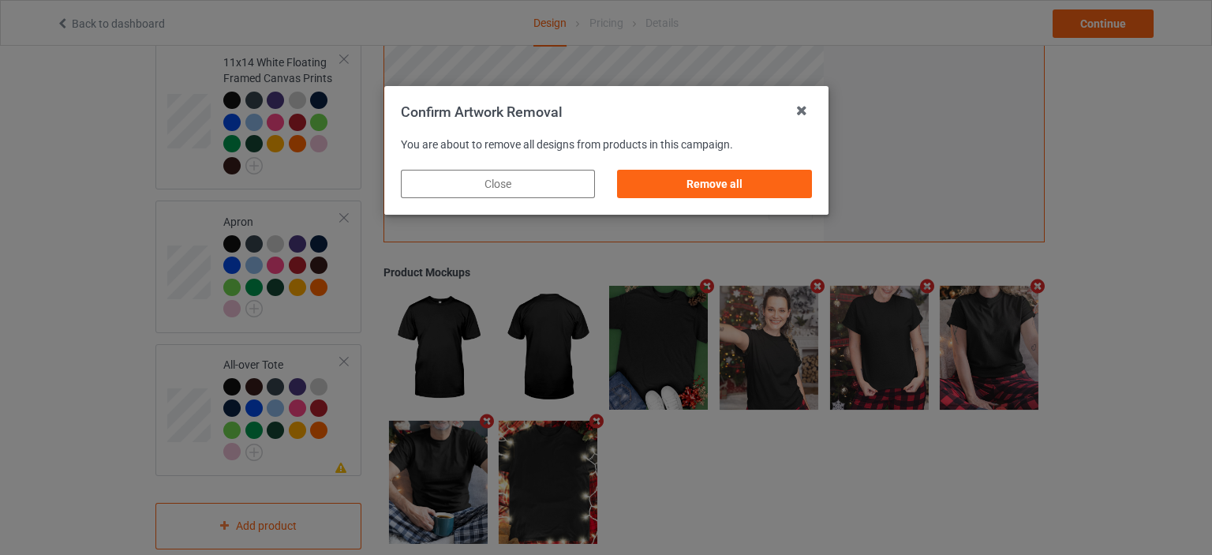
click at [735, 188] on div "Remove all" at bounding box center [714, 184] width 194 height 28
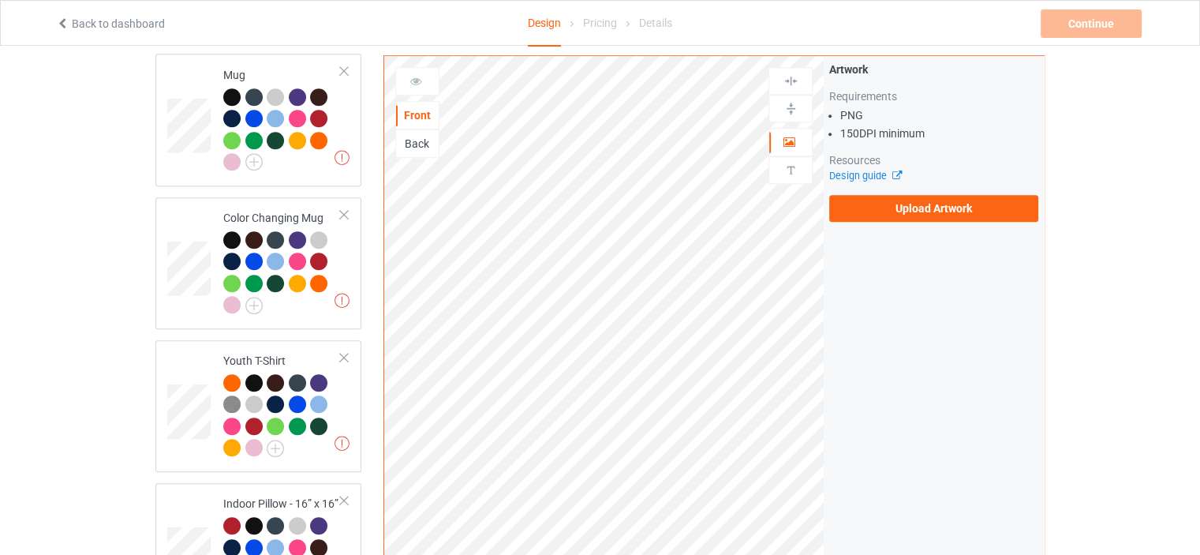
scroll to position [0, 0]
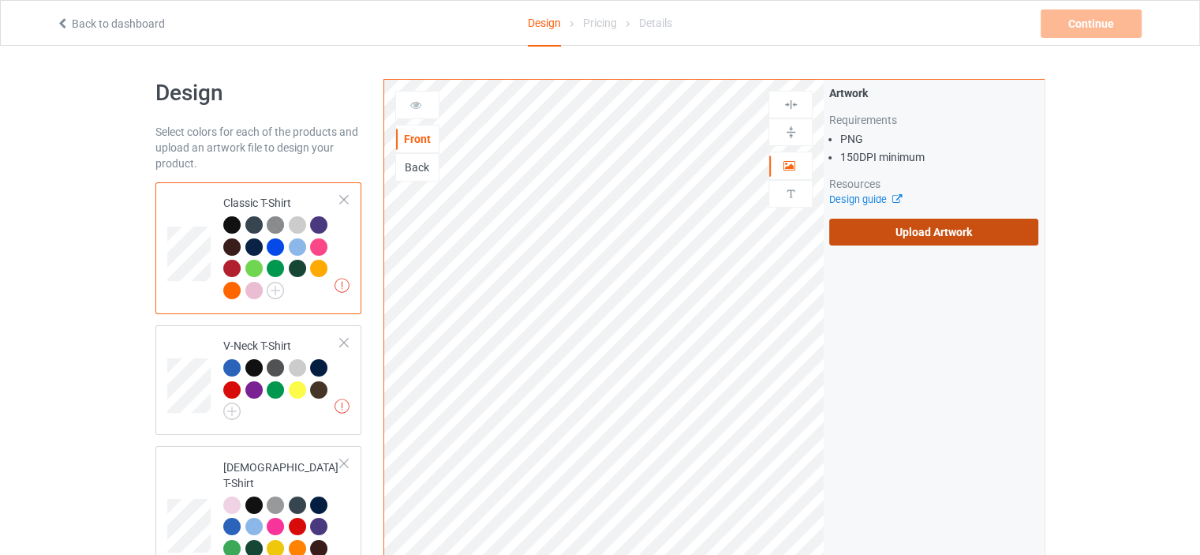
click at [920, 228] on label "Upload Artwork" at bounding box center [933, 232] width 209 height 27
click at [0, 0] on input "Upload Artwork" at bounding box center [0, 0] width 0 height 0
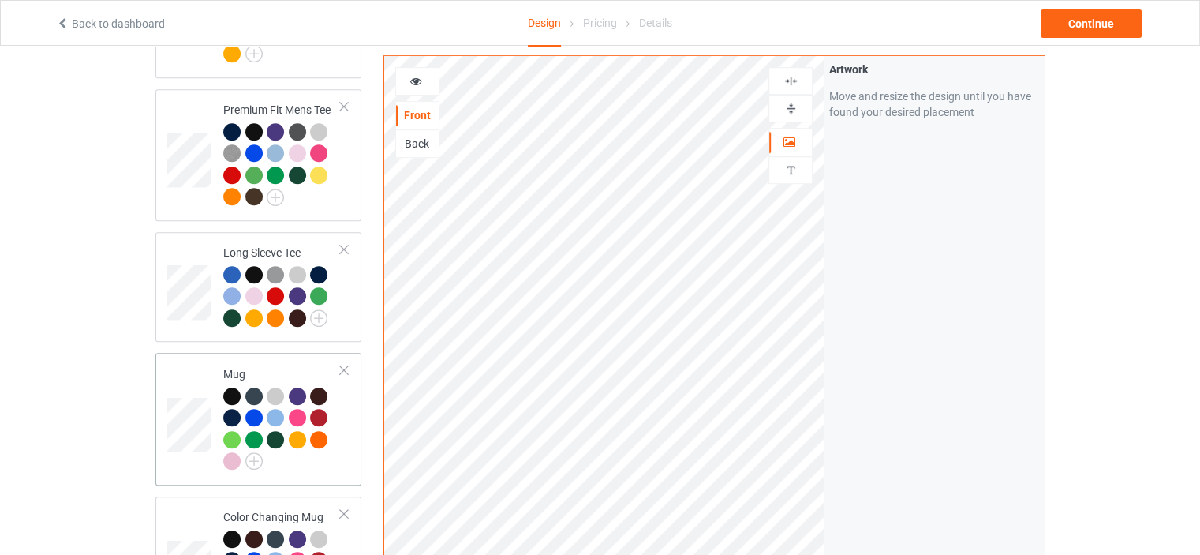
scroll to position [947, 0]
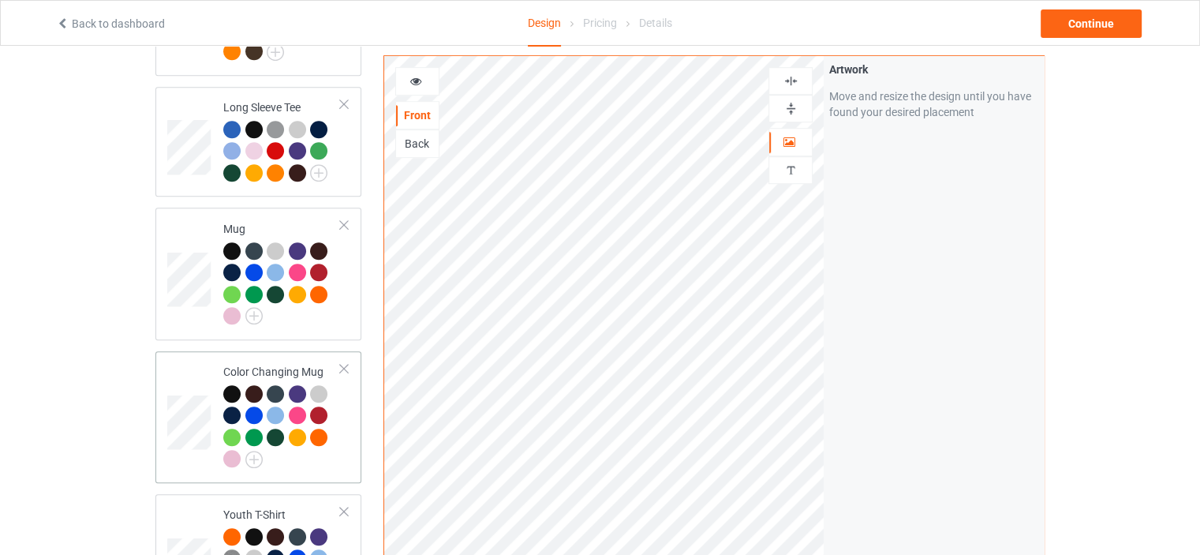
click at [280, 364] on div "Color Changing Mug" at bounding box center [282, 415] width 118 height 103
click at [795, 101] on img at bounding box center [791, 108] width 15 height 15
click at [426, 78] on div at bounding box center [417, 81] width 43 height 16
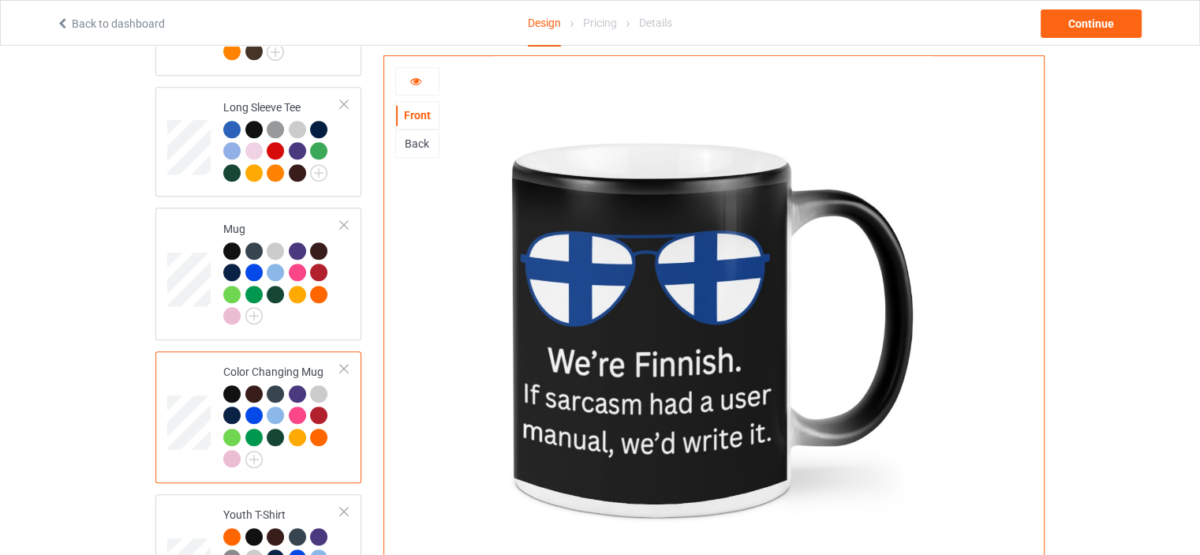
click at [425, 77] on div at bounding box center [417, 81] width 43 height 16
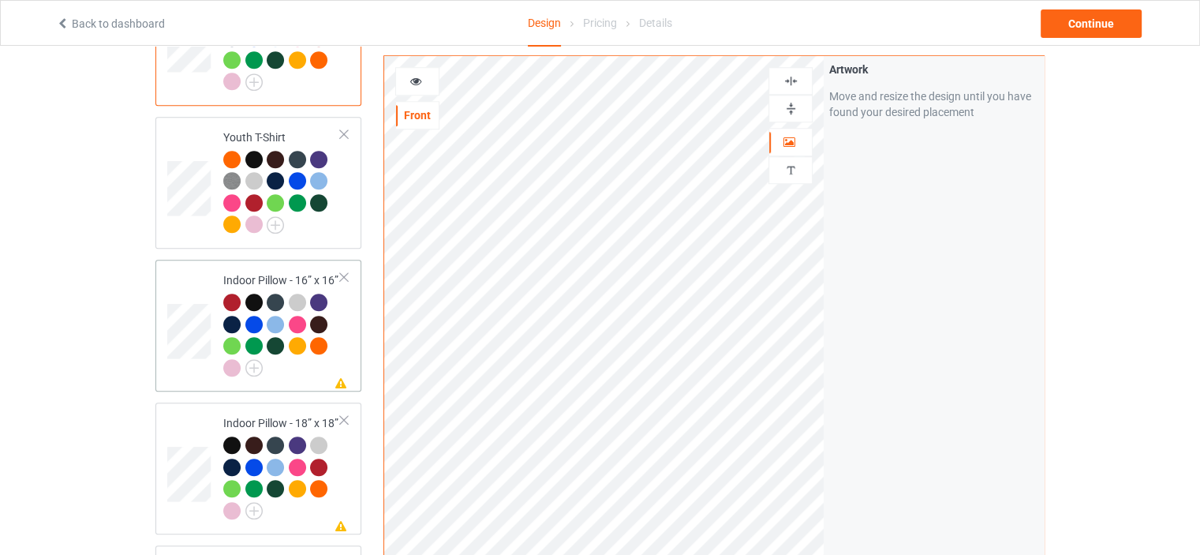
scroll to position [1341, 0]
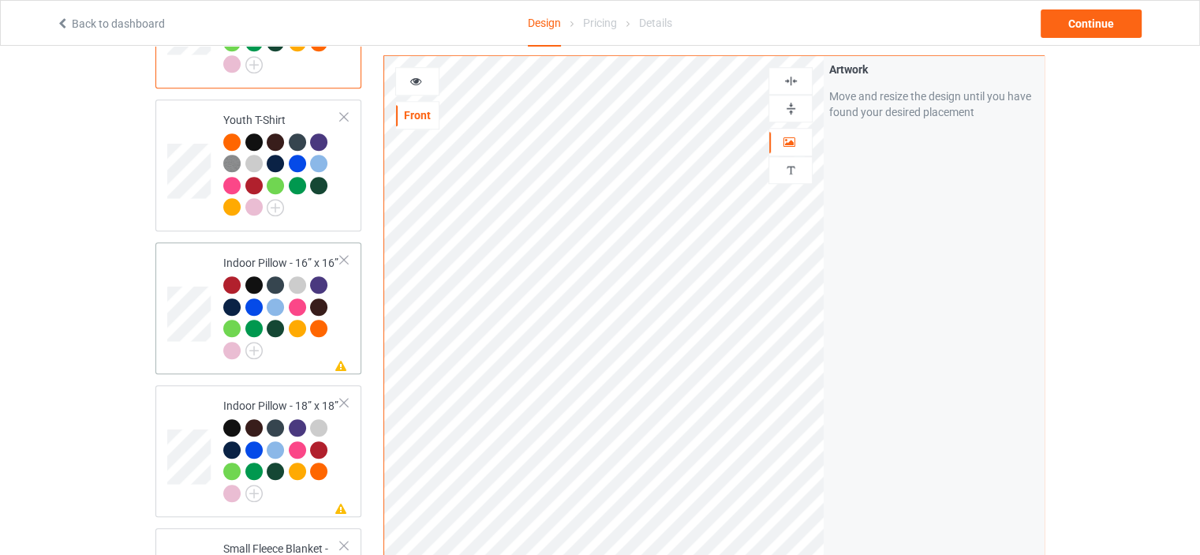
click at [273, 255] on div "Indoor Pillow - 16” x 16”" at bounding box center [282, 306] width 118 height 103
click at [794, 104] on img at bounding box center [791, 108] width 15 height 15
click at [795, 81] on img at bounding box center [791, 80] width 15 height 15
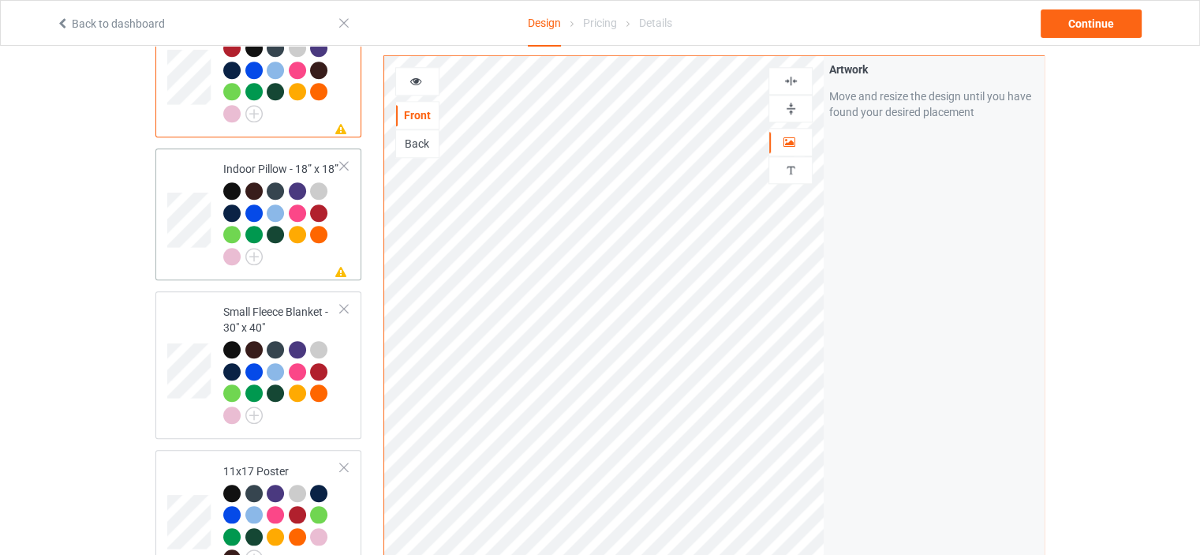
click at [271, 155] on td "Missing artwork on 1 side(s) Indoor Pillow - 18” x 18”" at bounding box center [282, 214] width 135 height 119
drag, startPoint x: 797, startPoint y: 99, endPoint x: 795, endPoint y: 81, distance: 18.2
click at [796, 99] on div at bounding box center [791, 109] width 44 height 28
click at [795, 78] on img at bounding box center [791, 80] width 15 height 15
click at [792, 110] on img at bounding box center [791, 108] width 15 height 15
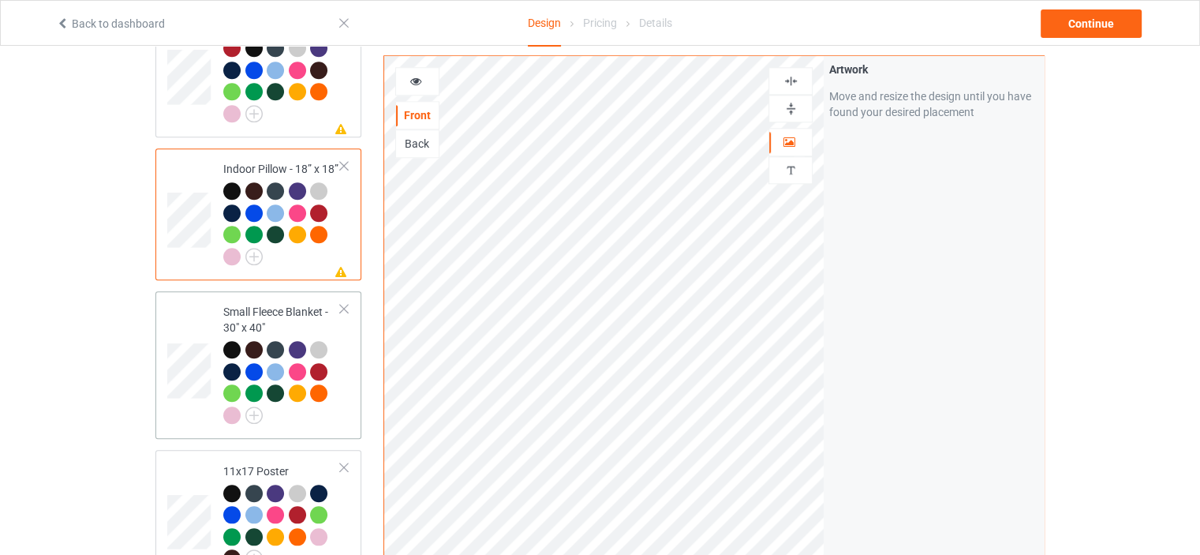
click at [278, 304] on div "Small Fleece Blanket - 30" x 40"" at bounding box center [282, 363] width 118 height 118
click at [271, 463] on div "11x17 Poster" at bounding box center [282, 514] width 118 height 103
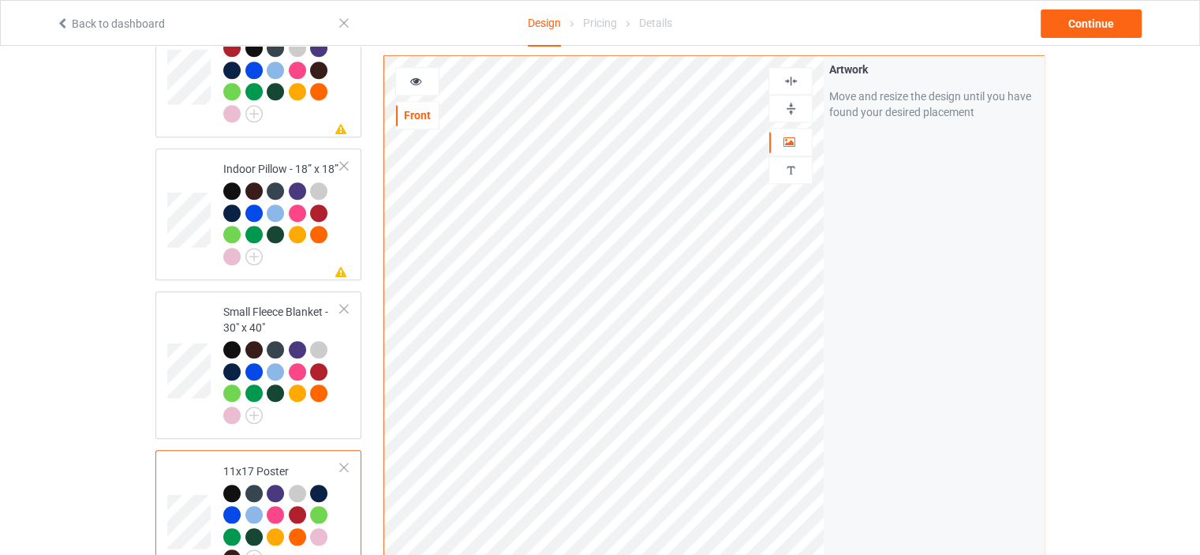
drag, startPoint x: 789, startPoint y: 103, endPoint x: 794, endPoint y: 78, distance: 25.7
click at [789, 103] on img at bounding box center [791, 108] width 15 height 15
click at [794, 78] on img at bounding box center [791, 80] width 15 height 15
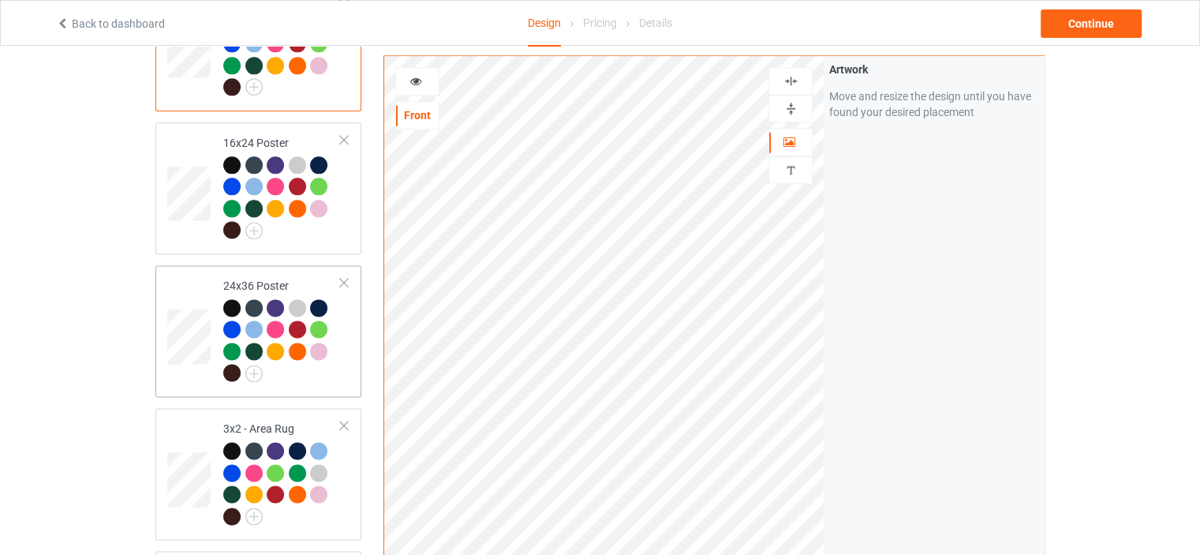
scroll to position [2052, 0]
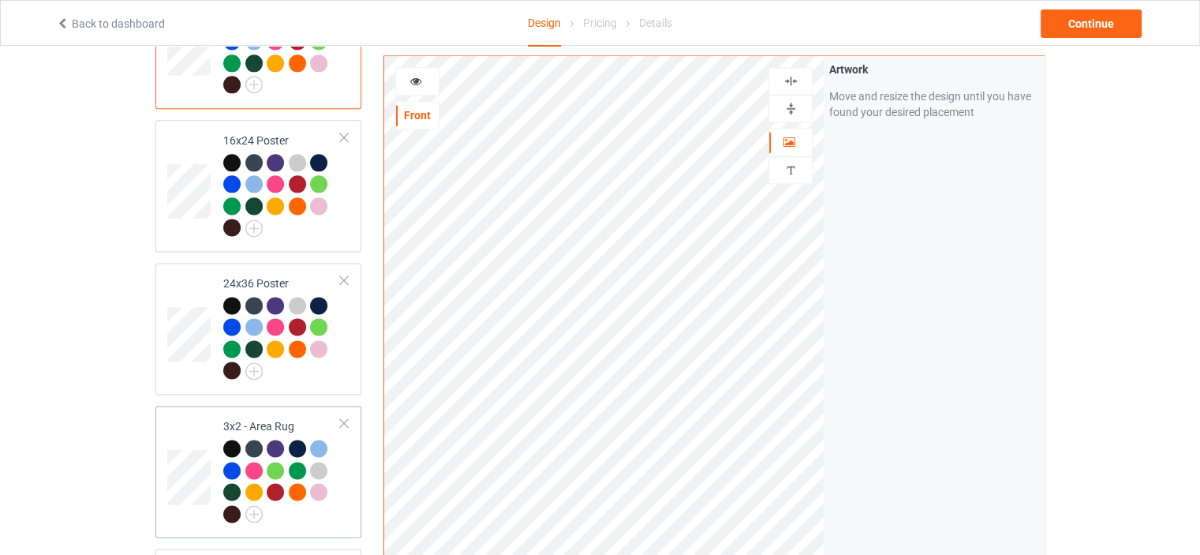
click at [275, 418] on div "3x2 - Area Rug" at bounding box center [282, 469] width 118 height 103
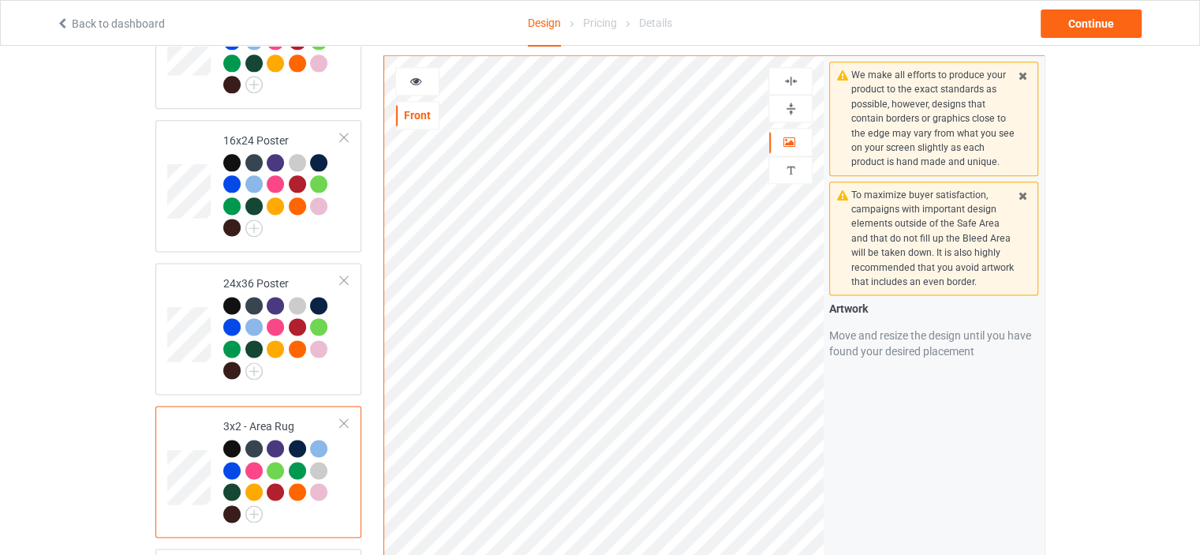
click at [787, 101] on img at bounding box center [791, 108] width 15 height 15
click at [794, 84] on img at bounding box center [791, 80] width 15 height 15
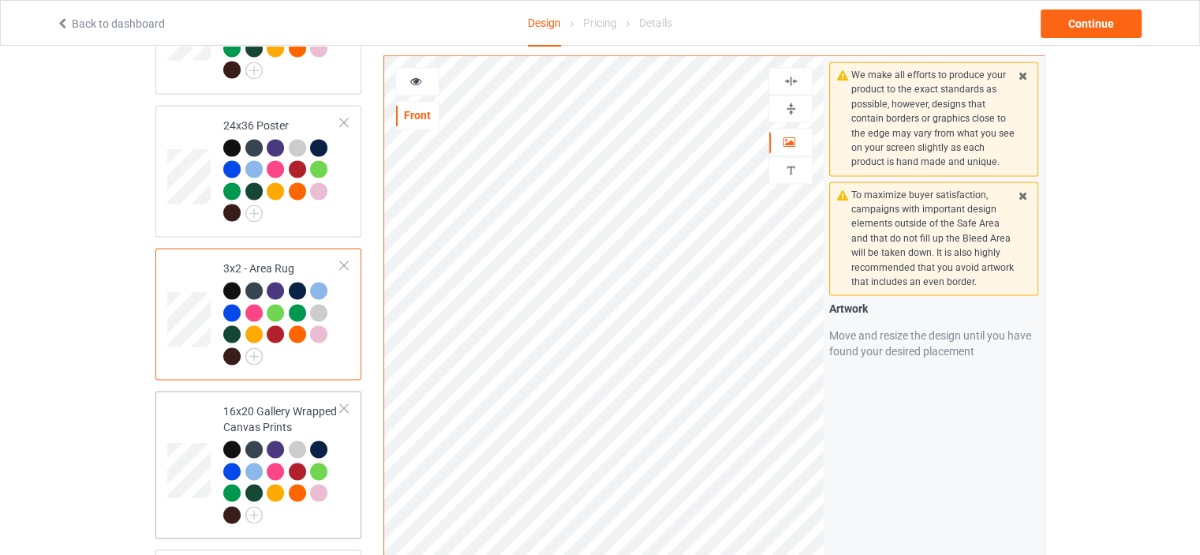
click at [266, 403] on div "16x20 Gallery Wrapped Canvas Prints" at bounding box center [282, 462] width 118 height 118
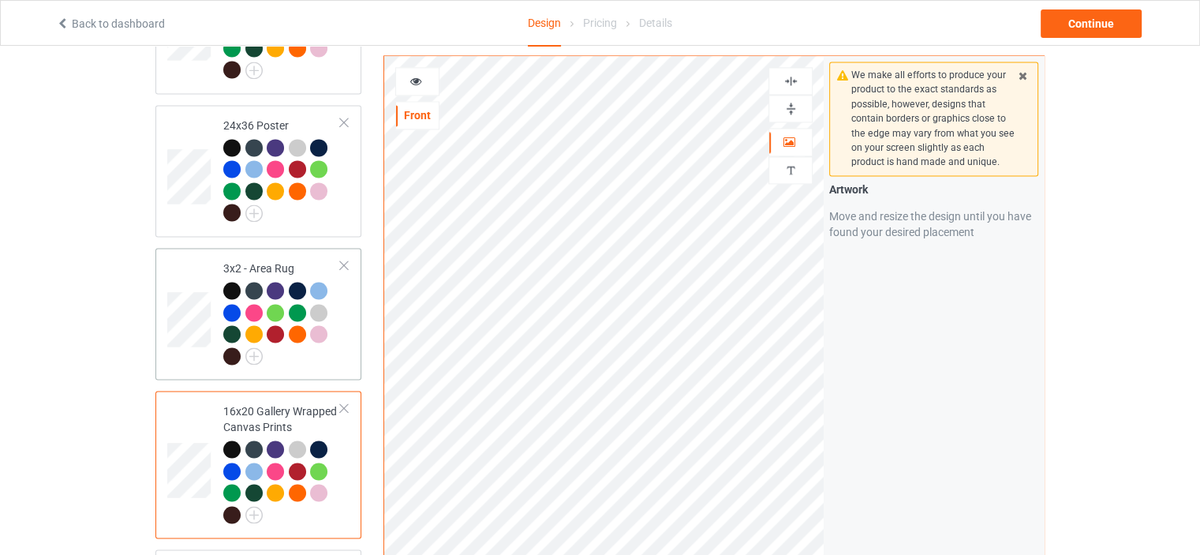
scroll to position [2367, 0]
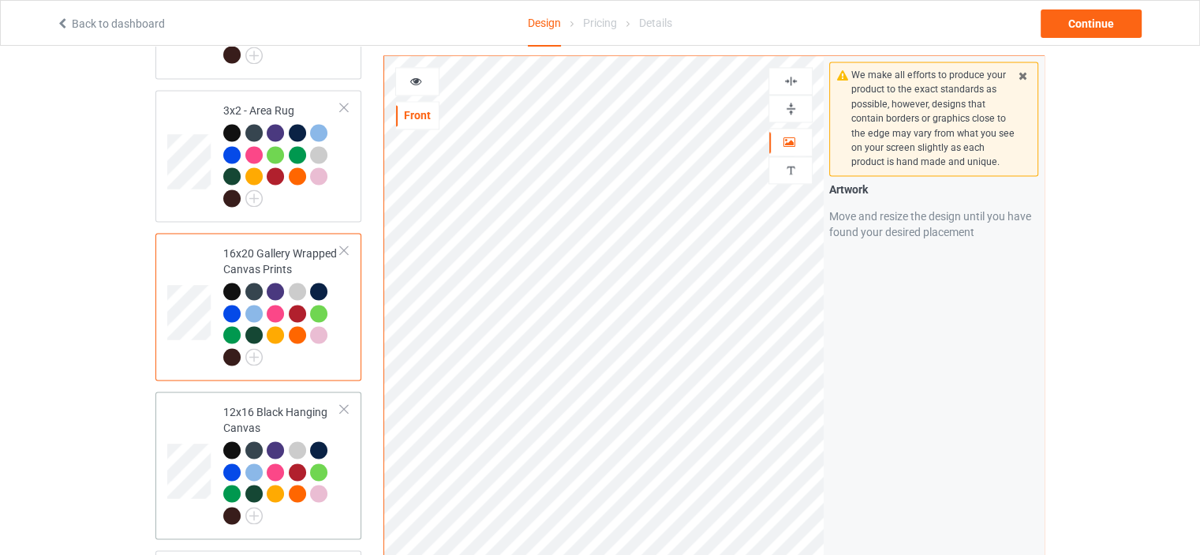
click at [277, 404] on div "12x16 Black Hanging Canvas" at bounding box center [282, 463] width 118 height 118
drag, startPoint x: 795, startPoint y: 108, endPoint x: 802, endPoint y: 93, distance: 16.6
click at [795, 107] on img at bounding box center [791, 108] width 15 height 15
click at [799, 80] on div at bounding box center [790, 80] width 43 height 15
click at [789, 103] on img at bounding box center [791, 108] width 15 height 15
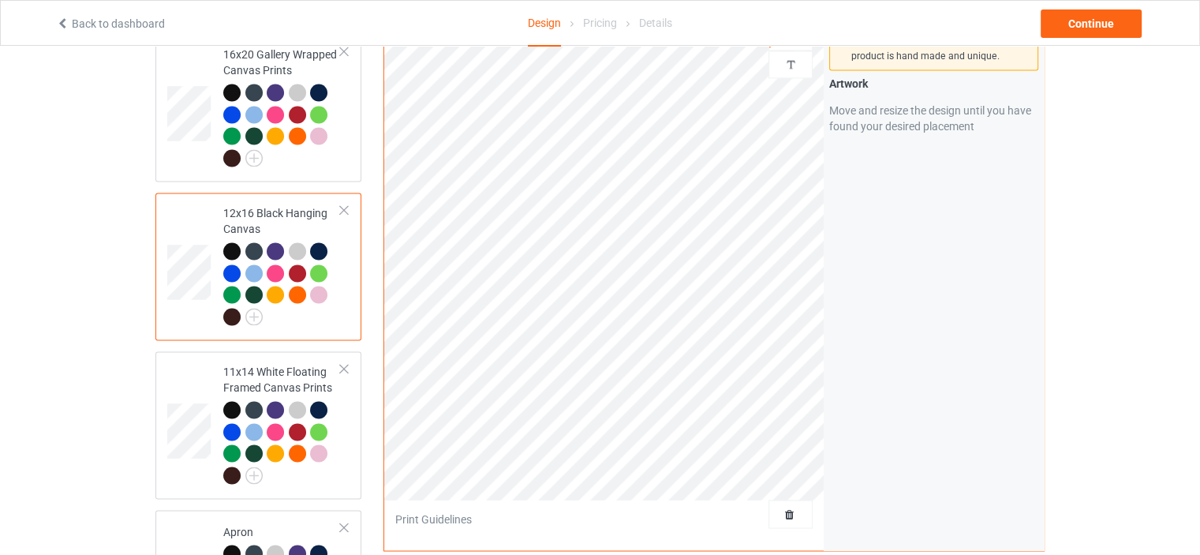
scroll to position [2604, 0]
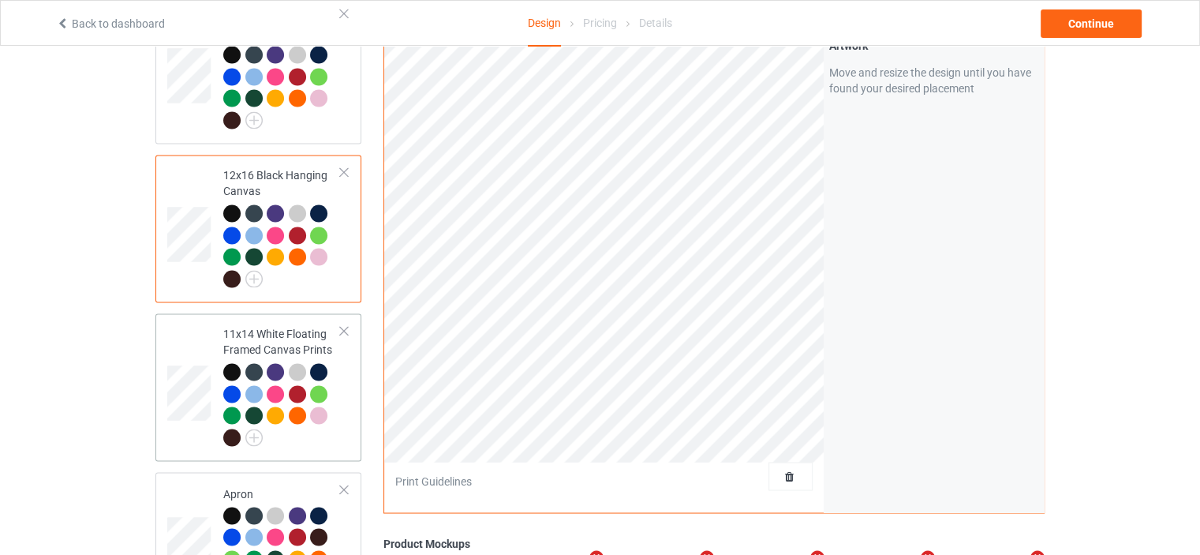
click at [259, 326] on div "11x14 White Floating Framed Canvas Prints" at bounding box center [282, 385] width 118 height 118
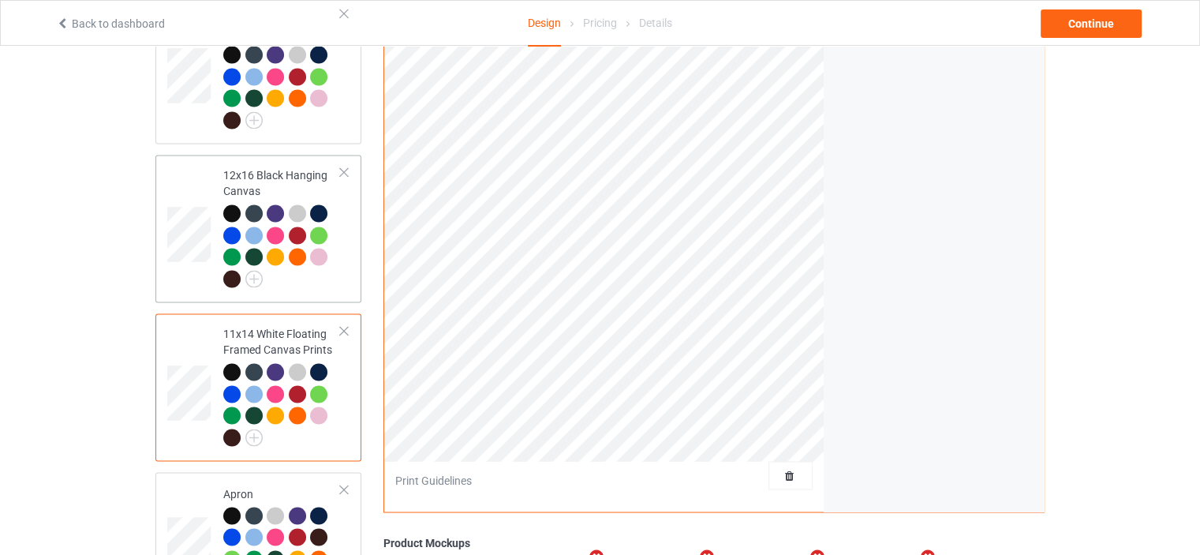
click at [249, 167] on div "12x16 Black Hanging Canvas" at bounding box center [282, 226] width 118 height 118
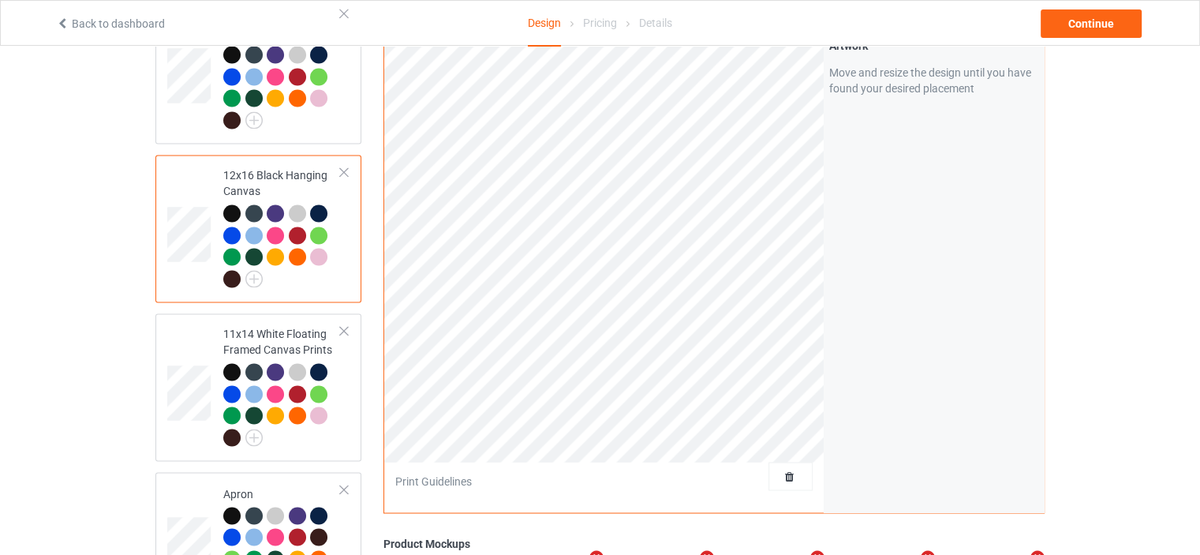
scroll to position [2367, 0]
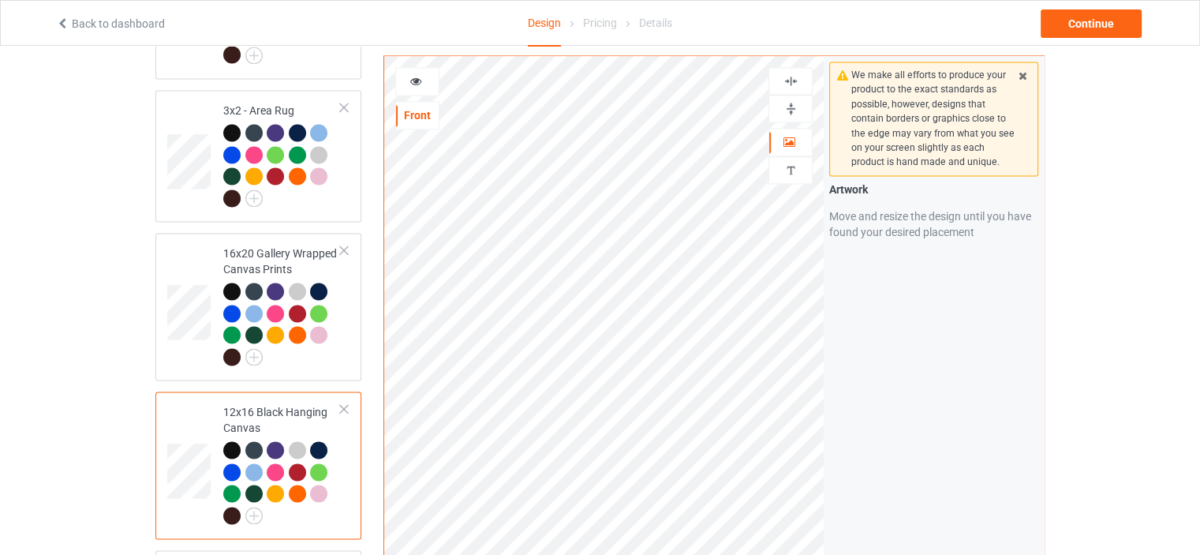
click at [792, 101] on img at bounding box center [791, 108] width 15 height 15
click at [795, 69] on div at bounding box center [791, 81] width 44 height 28
click at [795, 75] on img at bounding box center [791, 80] width 15 height 15
click at [788, 107] on img at bounding box center [791, 108] width 15 height 15
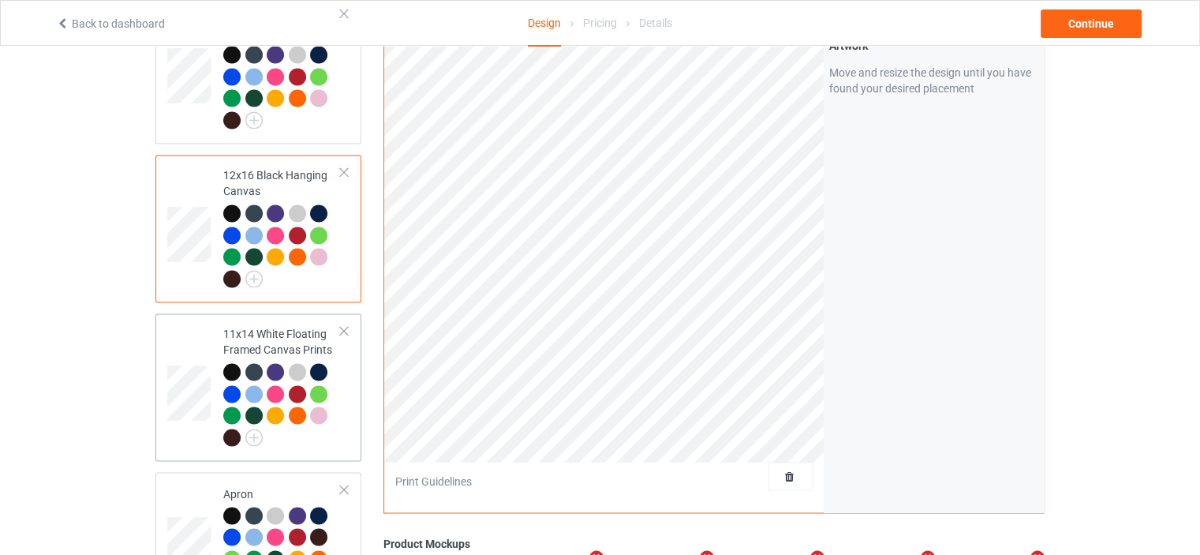
click at [262, 326] on div "11x14 White Floating Framed Canvas Prints" at bounding box center [282, 385] width 118 height 118
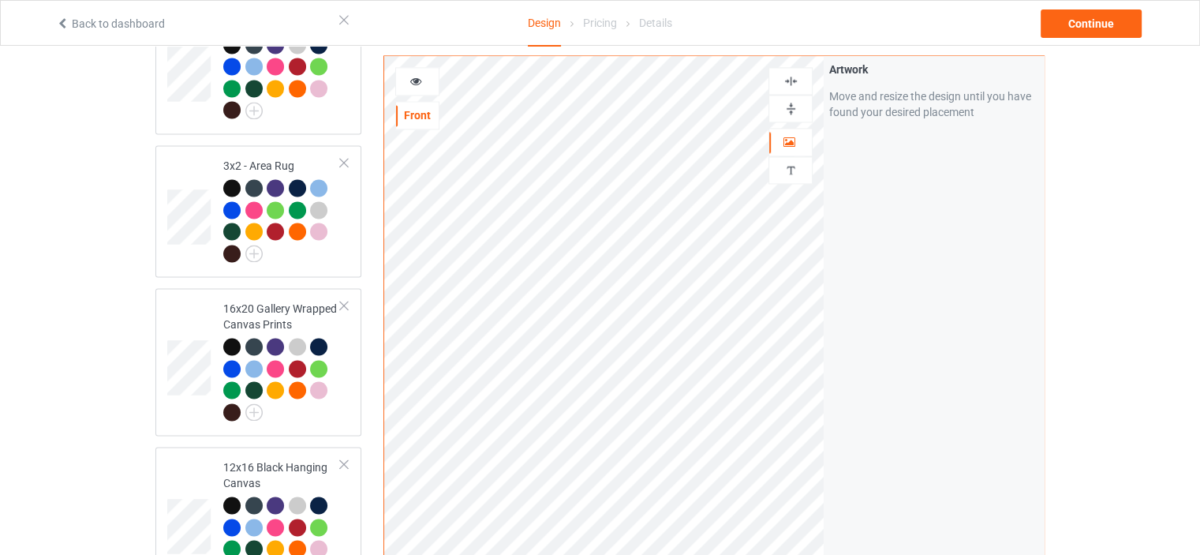
scroll to position [2288, 0]
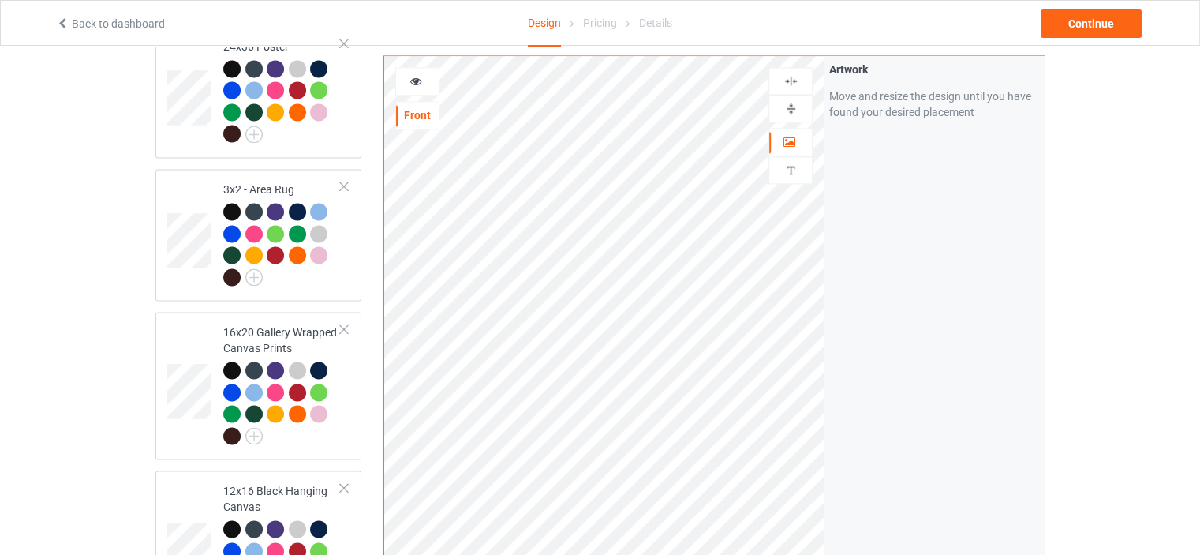
drag, startPoint x: 795, startPoint y: 107, endPoint x: 798, endPoint y: 78, distance: 29.4
click at [795, 107] on img at bounding box center [791, 108] width 15 height 15
click at [798, 76] on img at bounding box center [791, 80] width 15 height 15
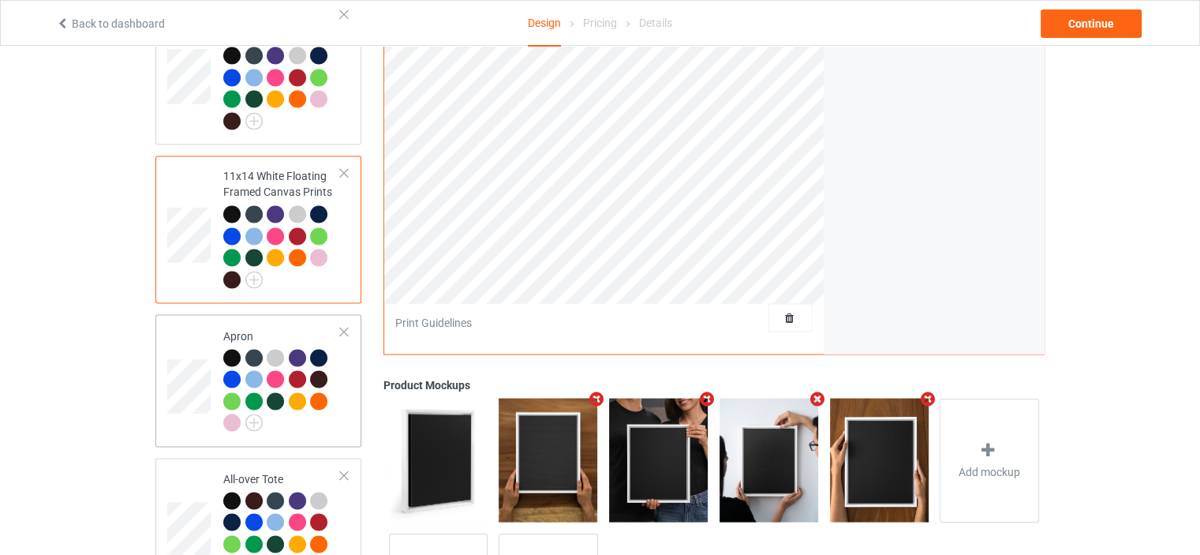
click at [263, 327] on div "Apron" at bounding box center [282, 378] width 118 height 103
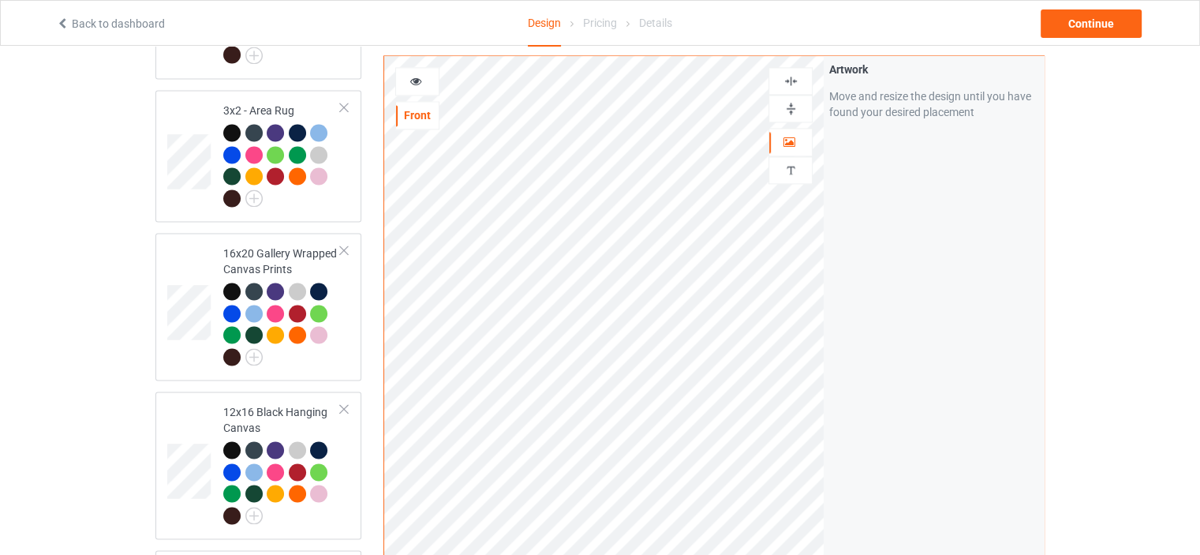
scroll to position [2367, 0]
click at [796, 76] on img at bounding box center [791, 80] width 15 height 15
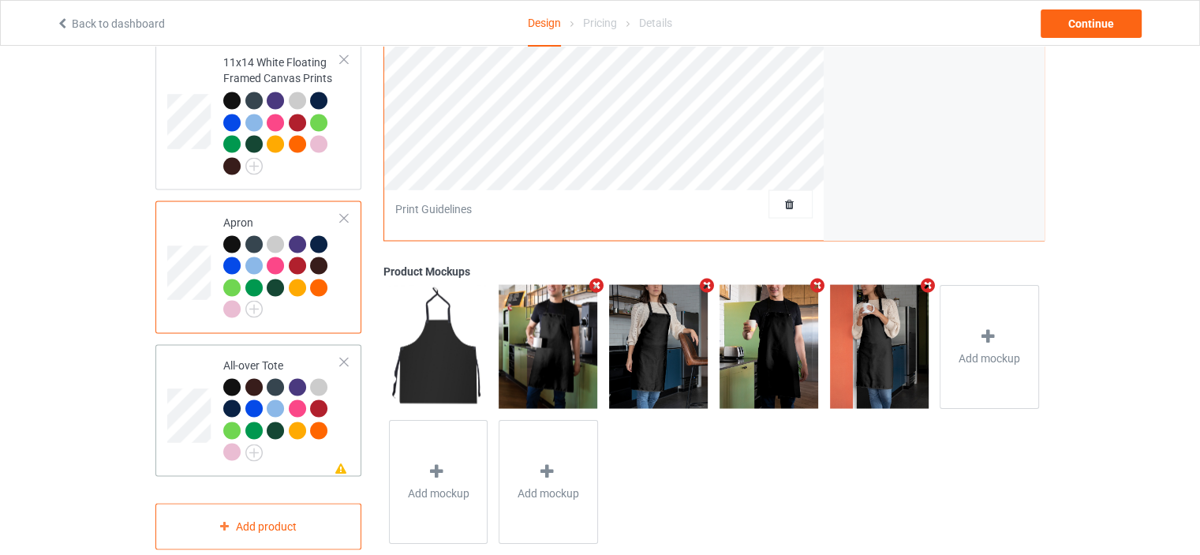
click at [268, 357] on div "All-over Tote" at bounding box center [282, 408] width 118 height 103
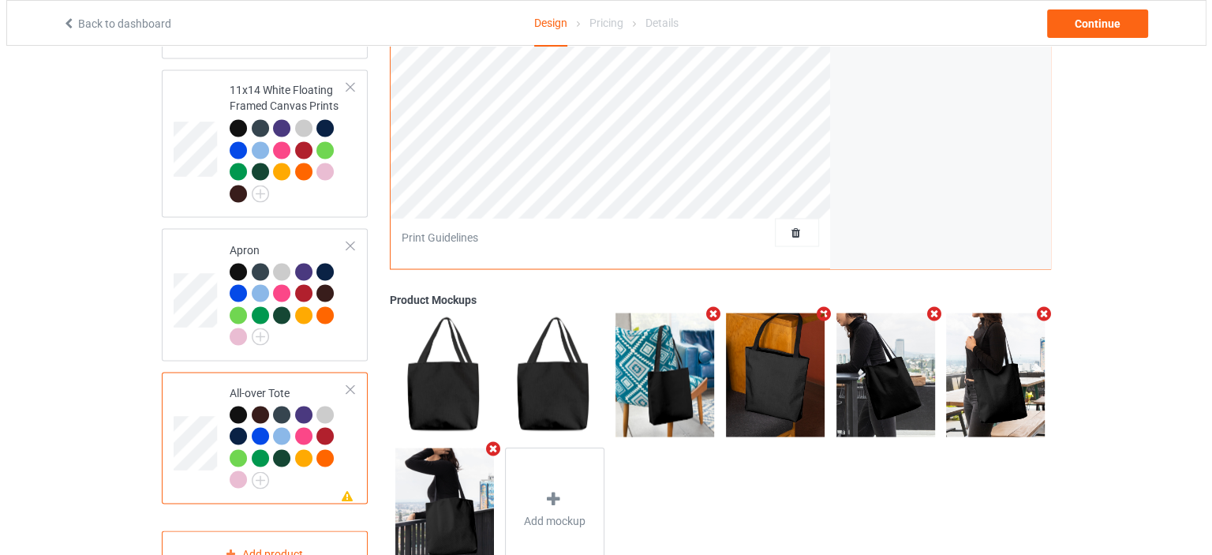
scroll to position [2875, 0]
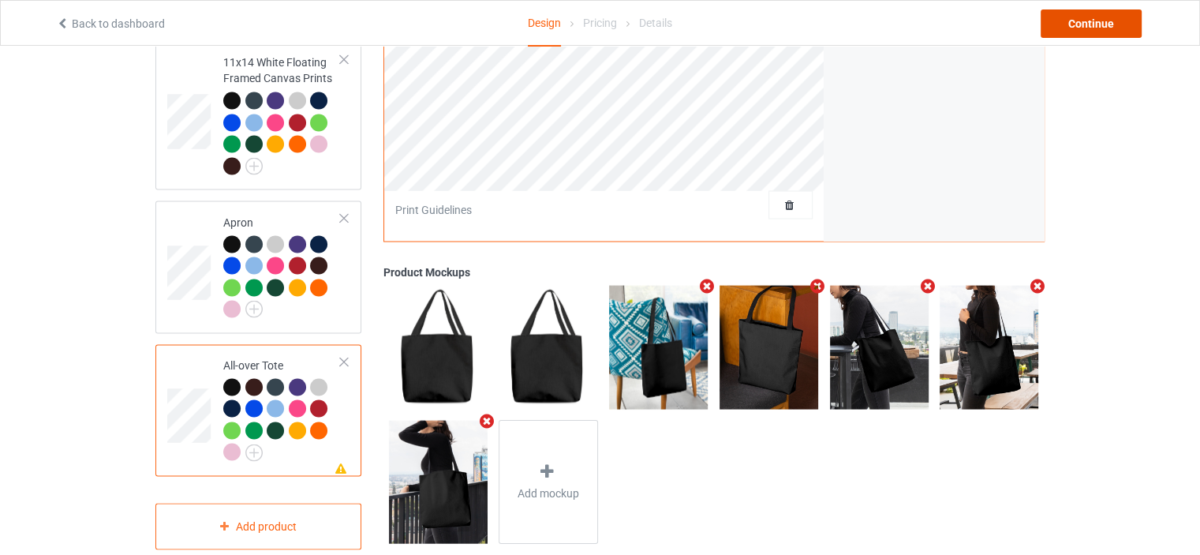
click at [1112, 15] on div "Continue" at bounding box center [1091, 23] width 101 height 28
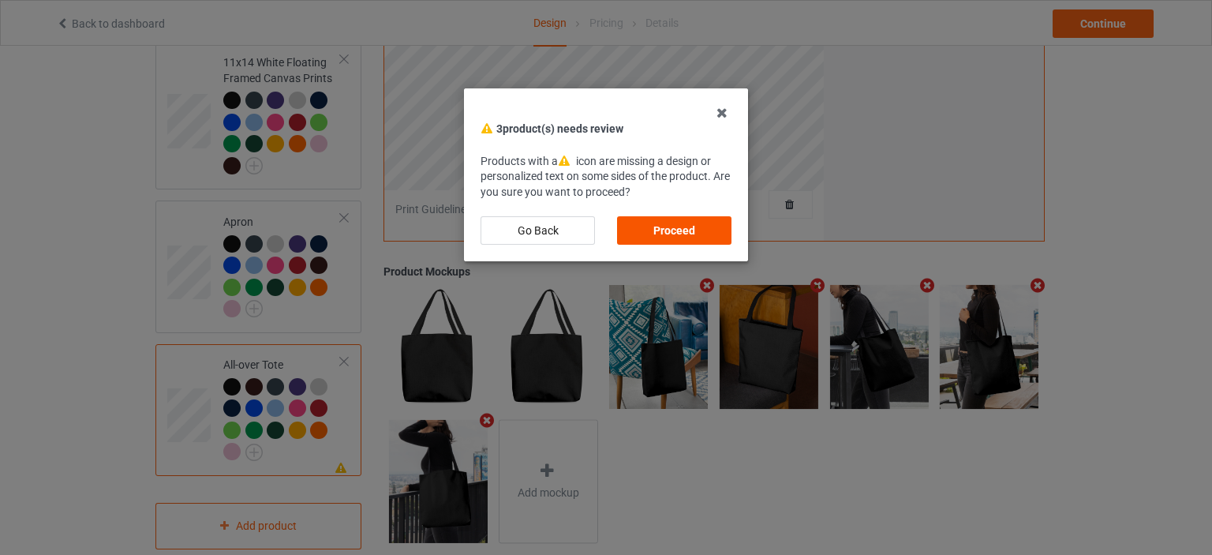
click at [669, 224] on div "Proceed" at bounding box center [674, 230] width 114 height 28
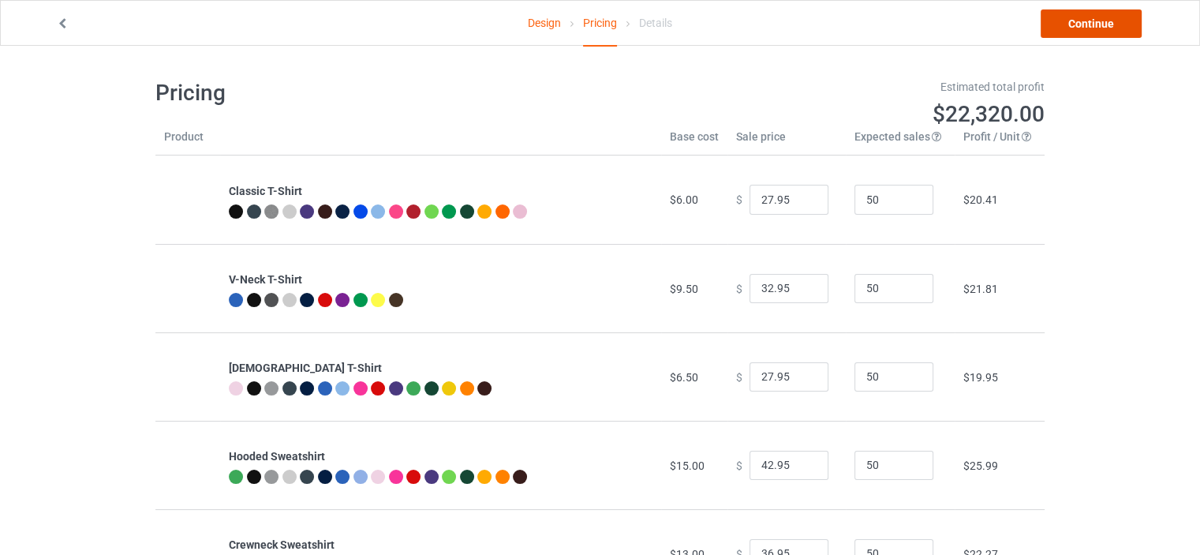
click at [1101, 24] on link "Continue" at bounding box center [1091, 23] width 101 height 28
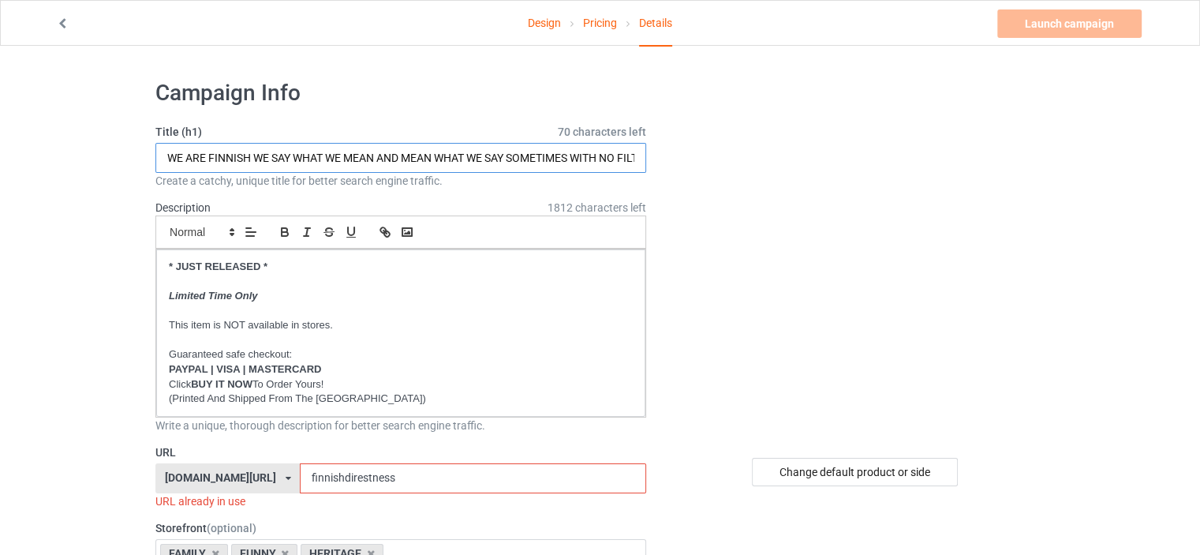
click at [427, 163] on input "WE ARE FINNISH WE SAY WHAT WE MEAN AND MEAN WHAT WE SAY SOMETIMES WITH NO FILTER" at bounding box center [400, 158] width 491 height 30
paste input "NORWEGIAN IF SARCASM HAD A USER MANUAL WE'D WRITE IT"
drag, startPoint x: 271, startPoint y: 162, endPoint x: 211, endPoint y: 157, distance: 60.2
click at [211, 157] on input "WE ARE NORWEGIAN IF SARCASM HAD A USER MANUAL WE'D WRITE IT" at bounding box center [400, 158] width 491 height 30
type input "WE ARE FINNISH IF SARCASM HAD A USER MANUAL WE'D WRITE IT"
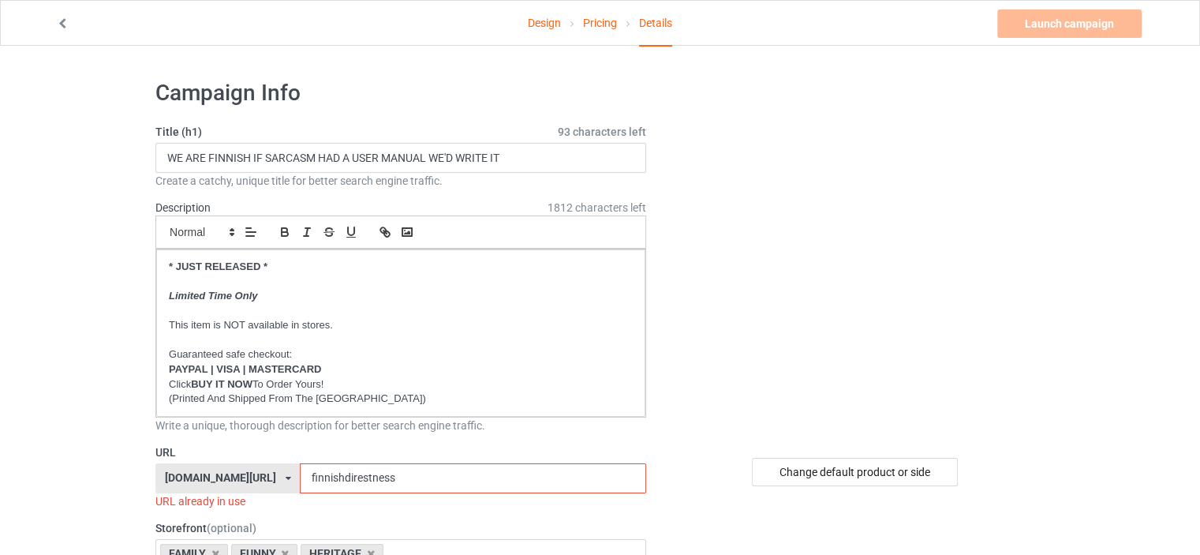
drag, startPoint x: 401, startPoint y: 480, endPoint x: 312, endPoint y: 476, distance: 88.5
click at [312, 476] on input "finnishdirestness" at bounding box center [473, 478] width 346 height 30
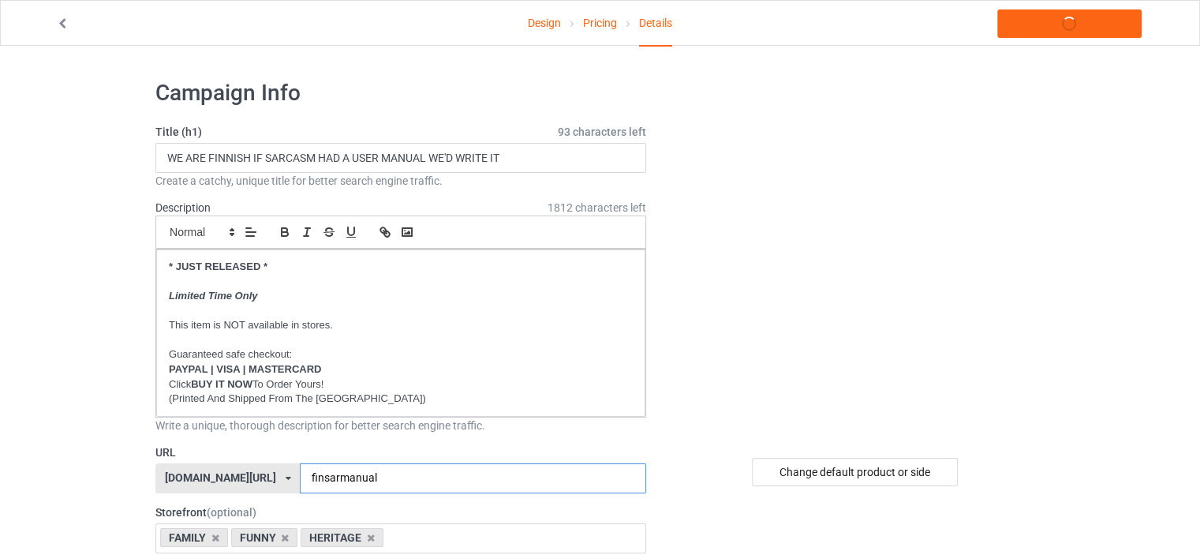
type input "finsarmanual"
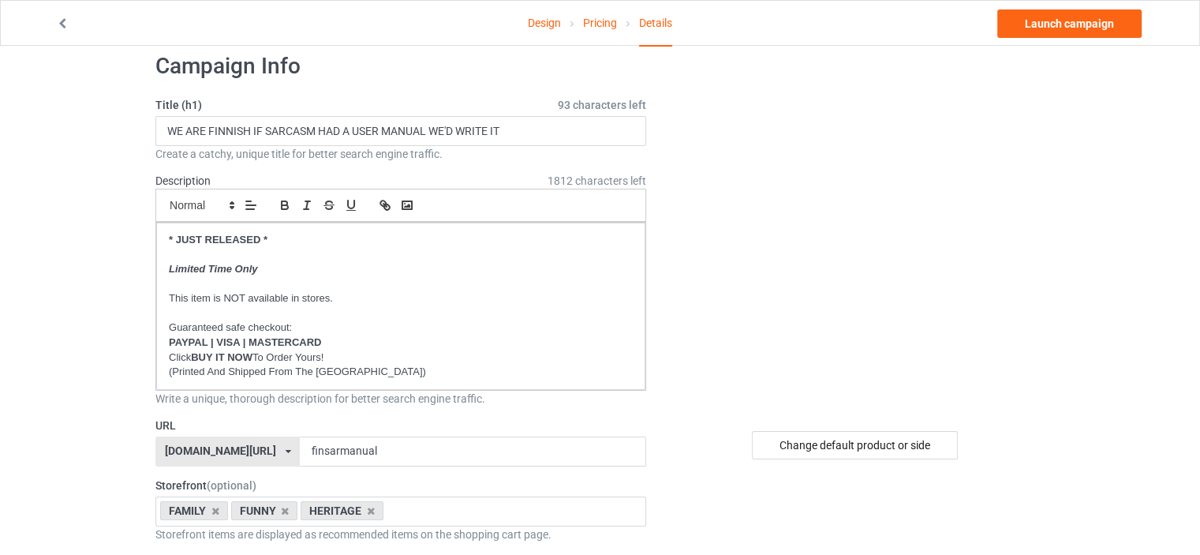
scroll to position [237, 0]
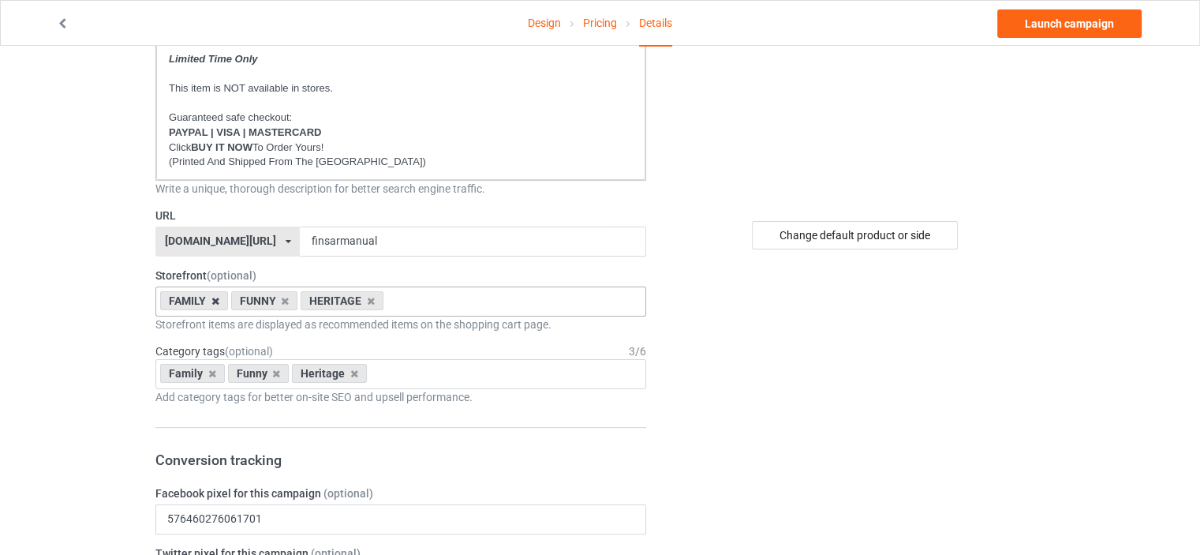
click at [211, 298] on icon at bounding box center [215, 301] width 8 height 10
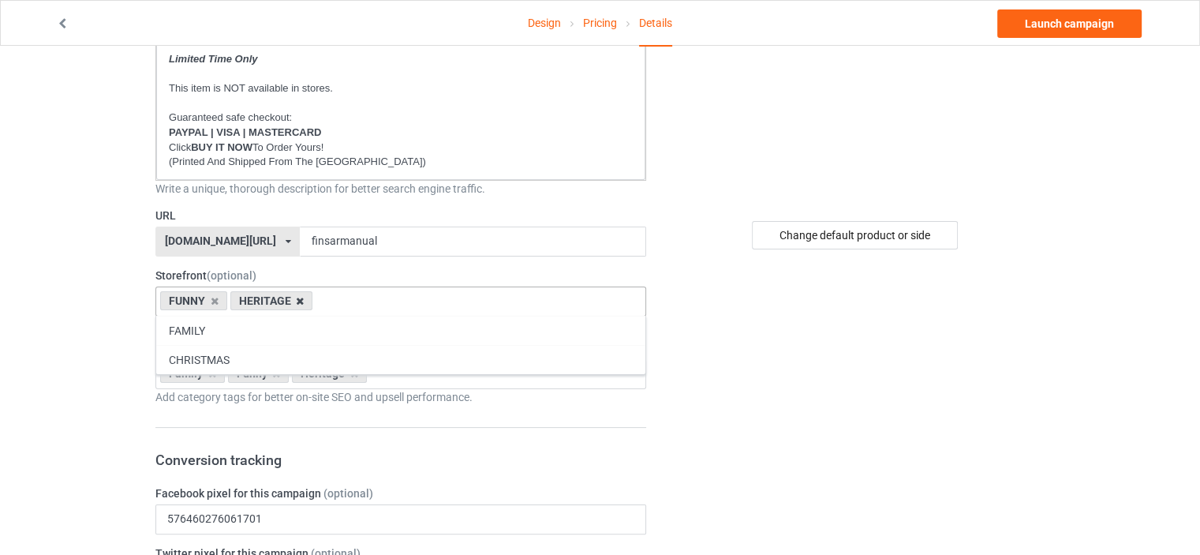
click at [297, 301] on icon at bounding box center [300, 301] width 8 height 10
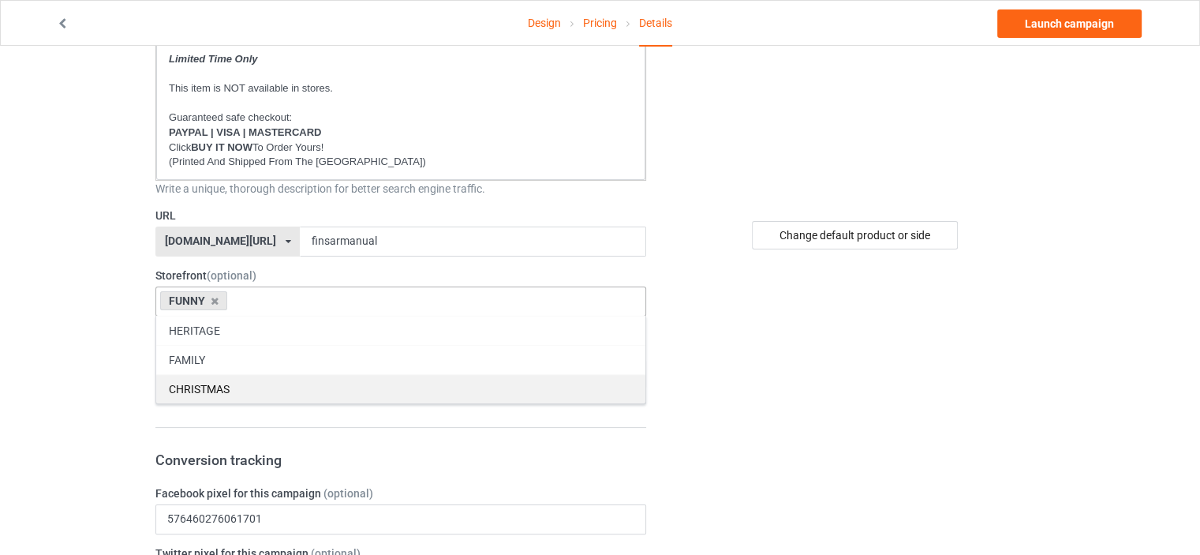
click at [242, 357] on div "FAMILY" at bounding box center [400, 359] width 489 height 29
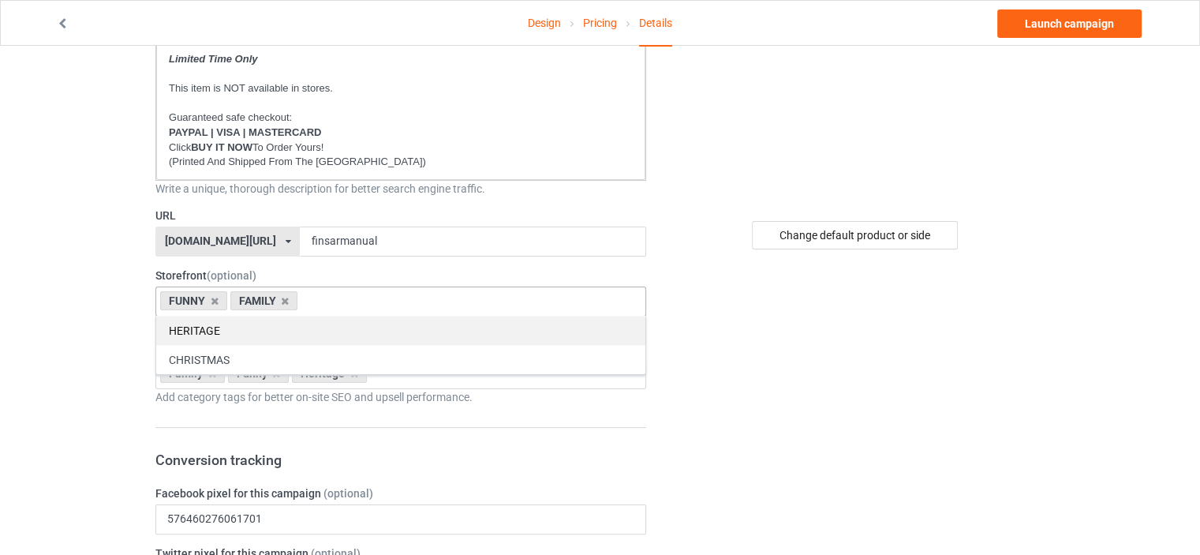
click at [237, 330] on div "HERITAGE" at bounding box center [400, 330] width 489 height 29
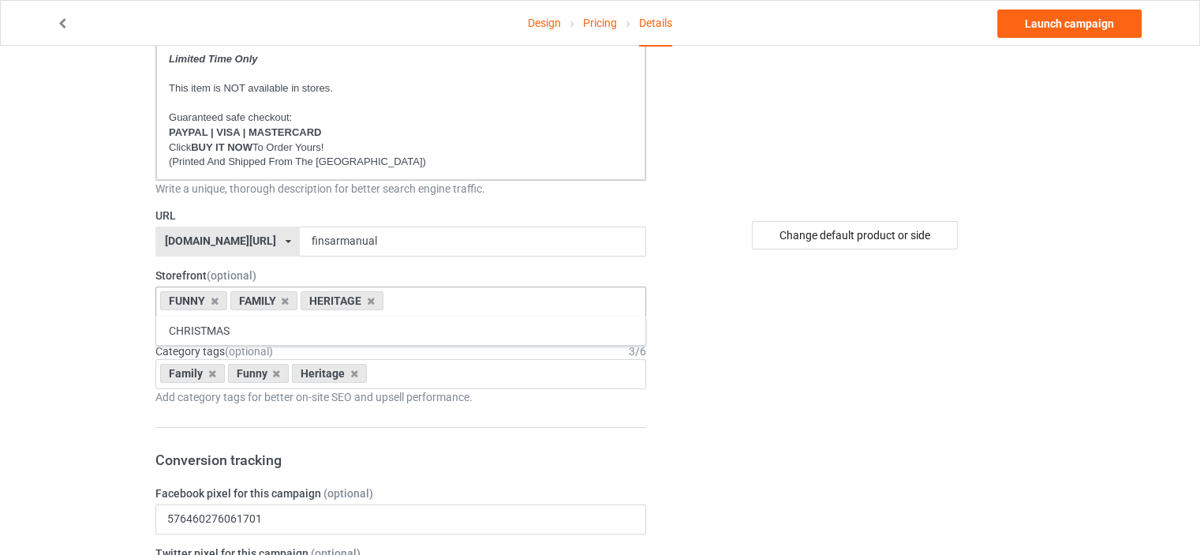
click at [208, 372] on icon at bounding box center [212, 373] width 8 height 10
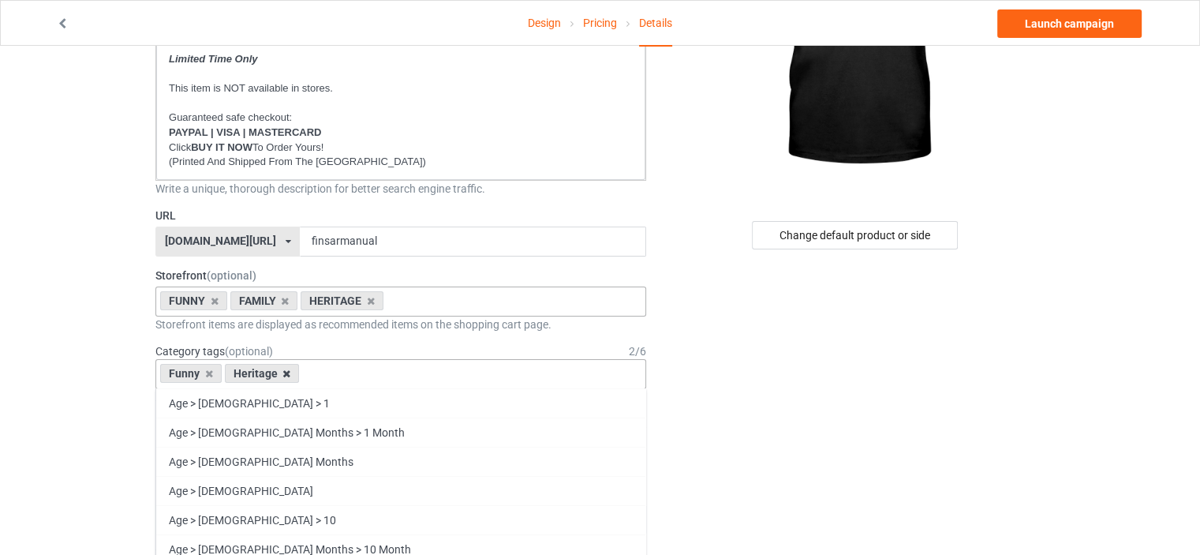
click at [282, 372] on icon at bounding box center [286, 373] width 8 height 10
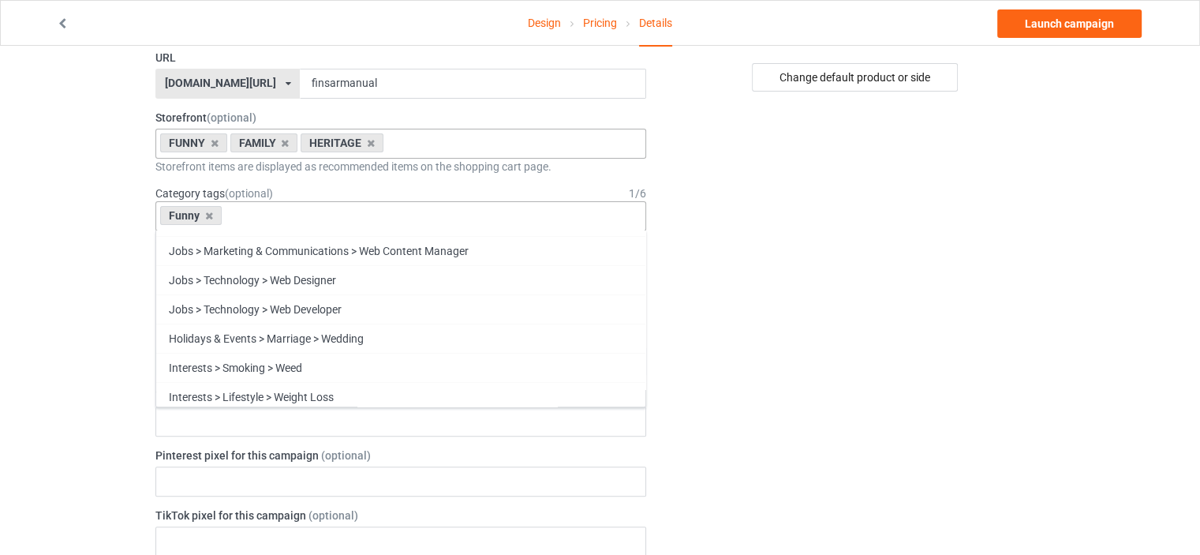
scroll to position [67596, 0]
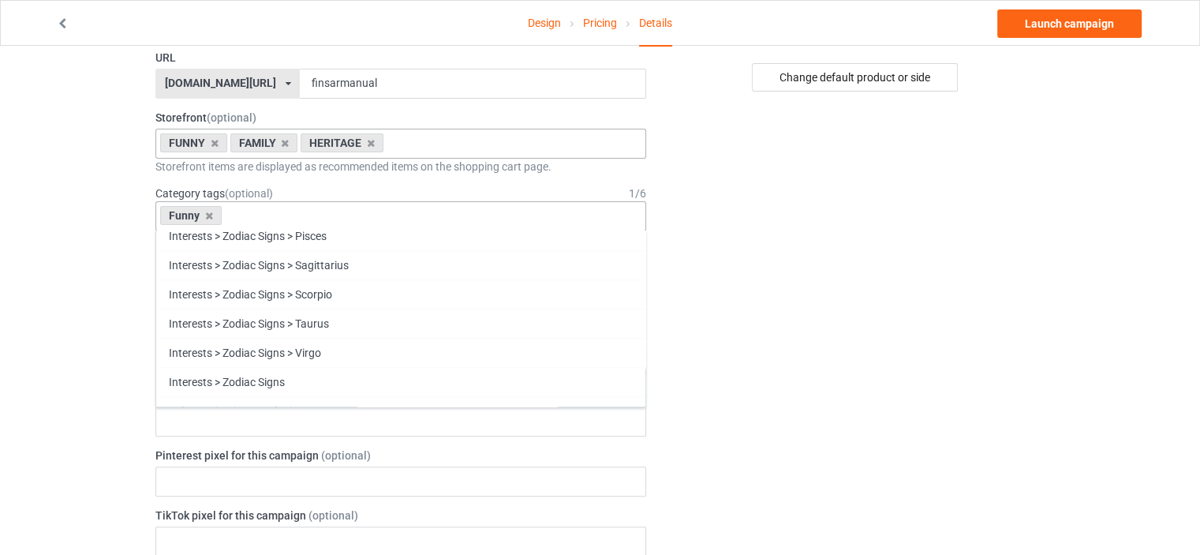
click at [892, 274] on div "Change default product or side" at bounding box center [856, 519] width 398 height 1693
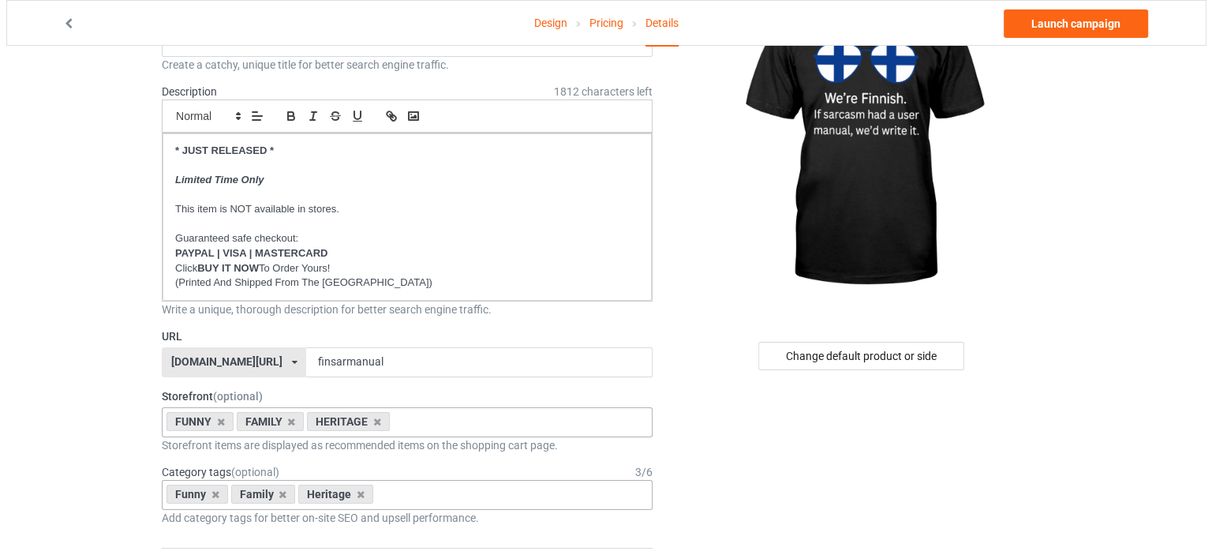
scroll to position [0, 0]
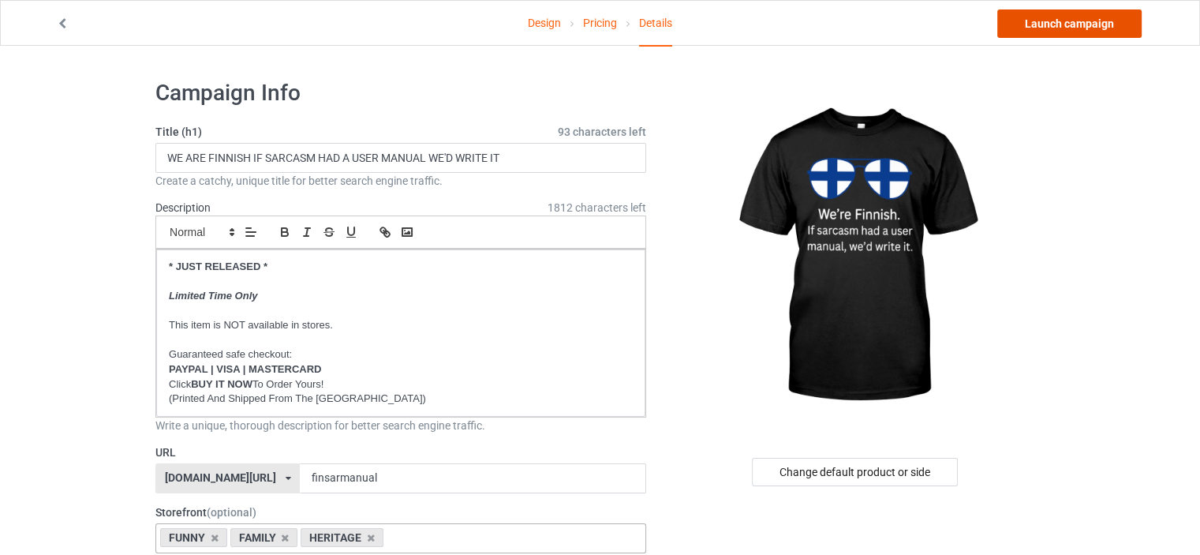
click at [1111, 21] on link "Launch campaign" at bounding box center [1069, 23] width 144 height 28
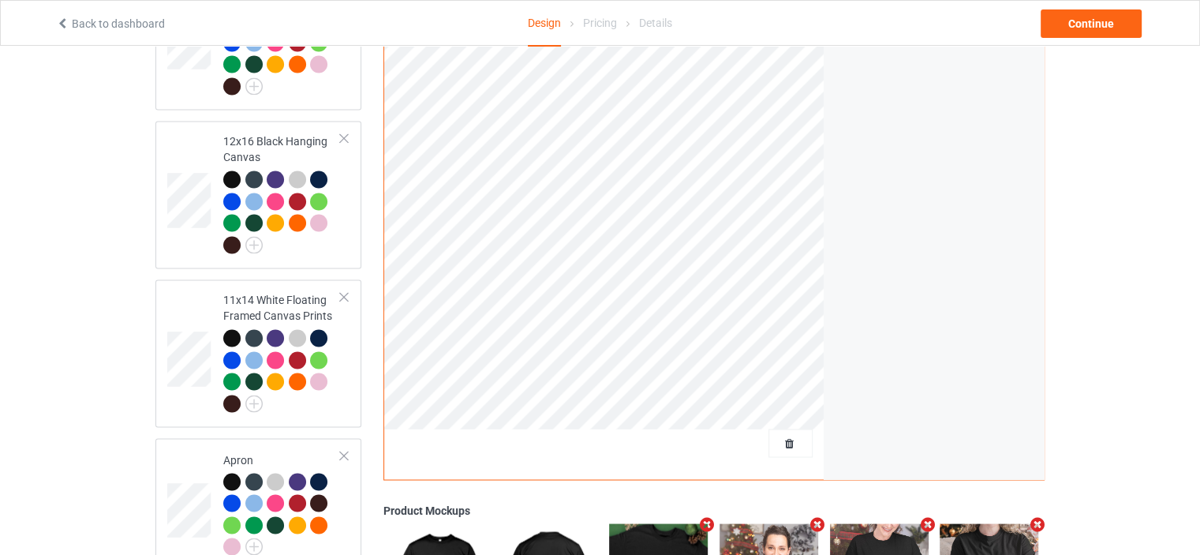
scroll to position [2875, 0]
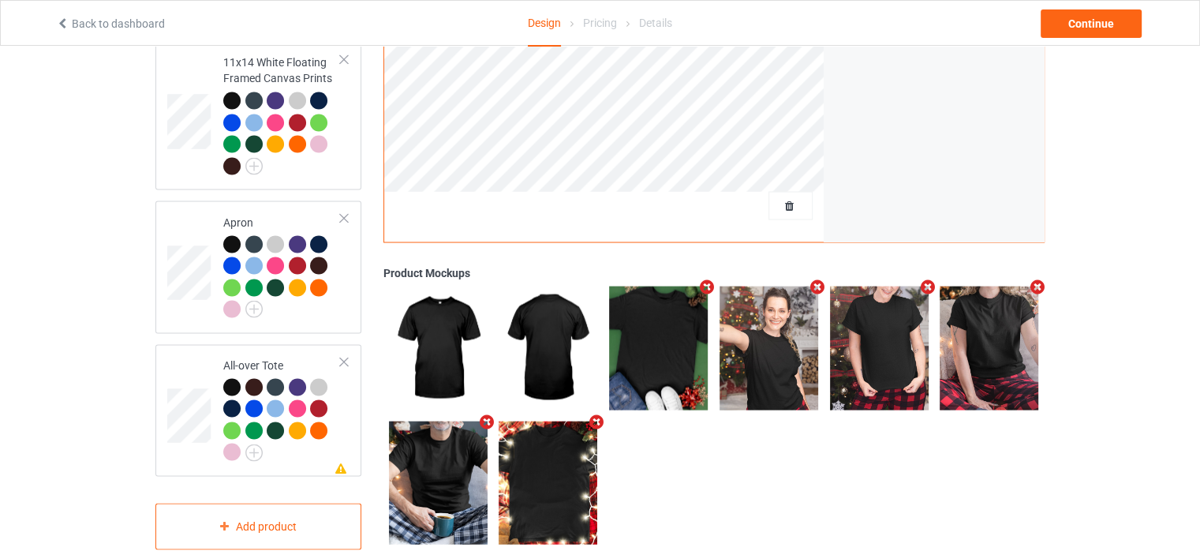
click at [780, 191] on div at bounding box center [791, 205] width 44 height 28
click at [784, 199] on span "Delete all designs" at bounding box center [755, 205] width 84 height 13
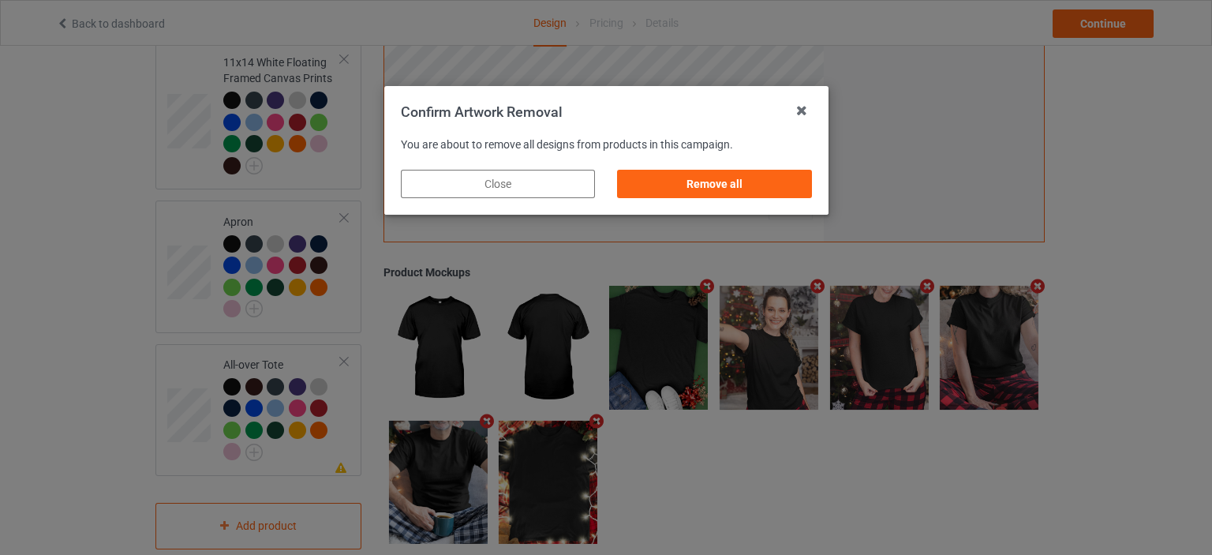
click at [725, 185] on div "Remove all" at bounding box center [714, 184] width 194 height 28
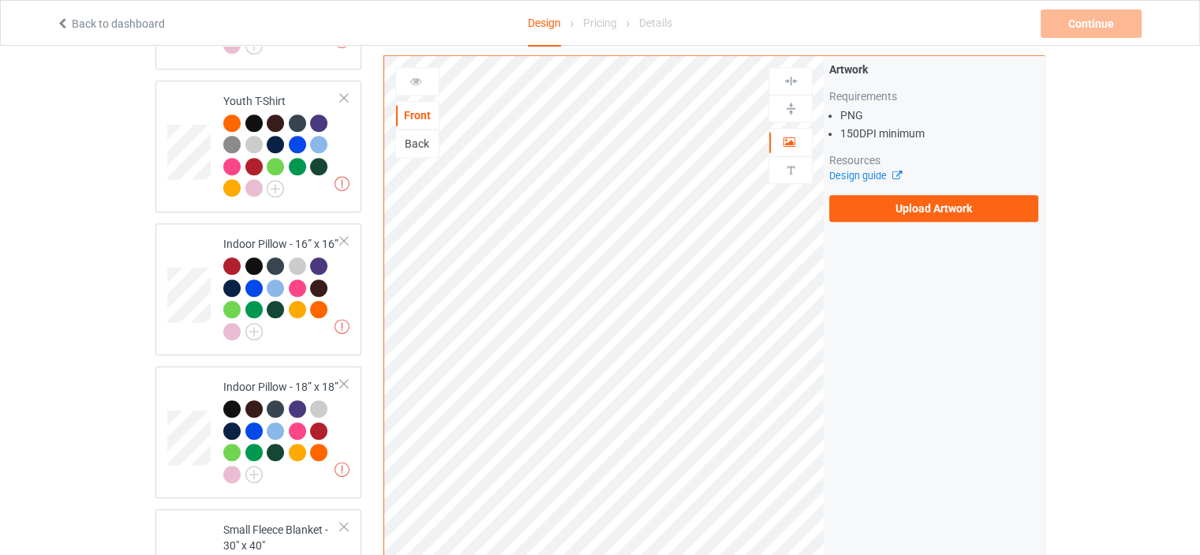
scroll to position [0, 0]
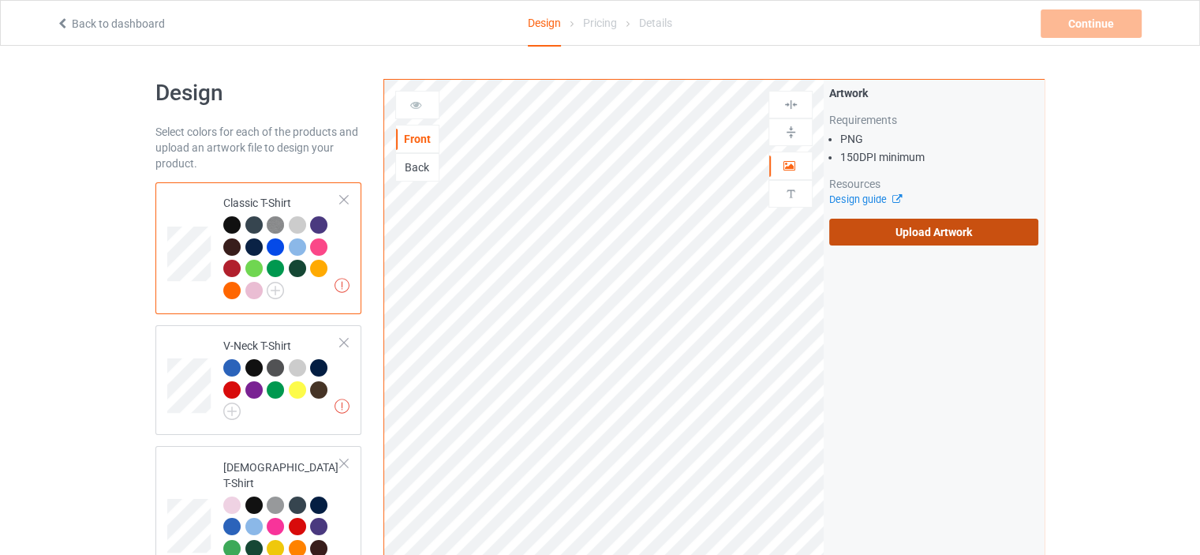
click at [943, 225] on label "Upload Artwork" at bounding box center [933, 232] width 209 height 27
click at [0, 0] on input "Upload Artwork" at bounding box center [0, 0] width 0 height 0
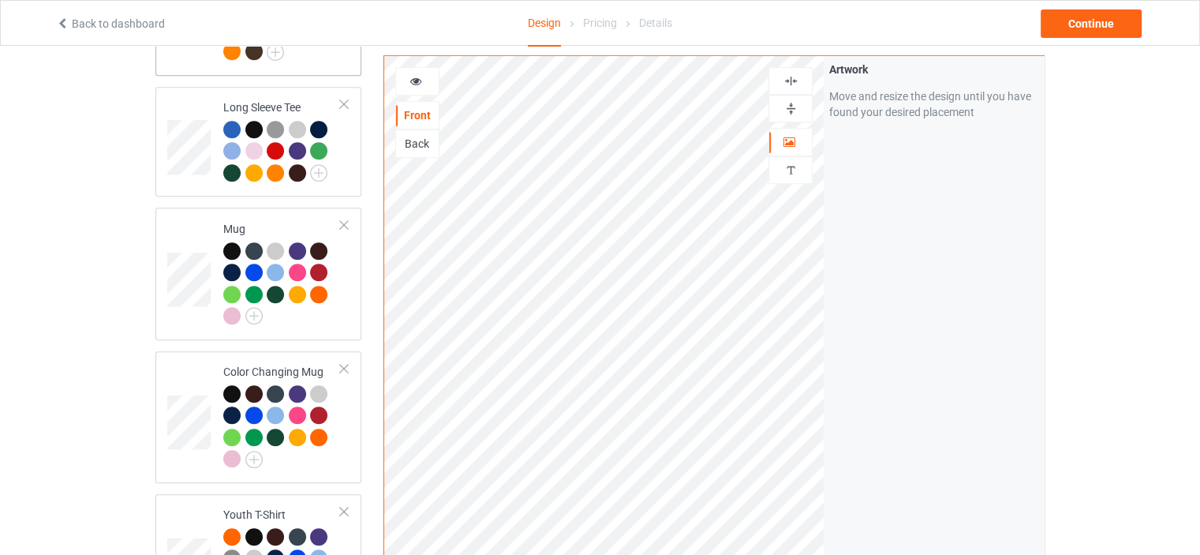
scroll to position [1026, 0]
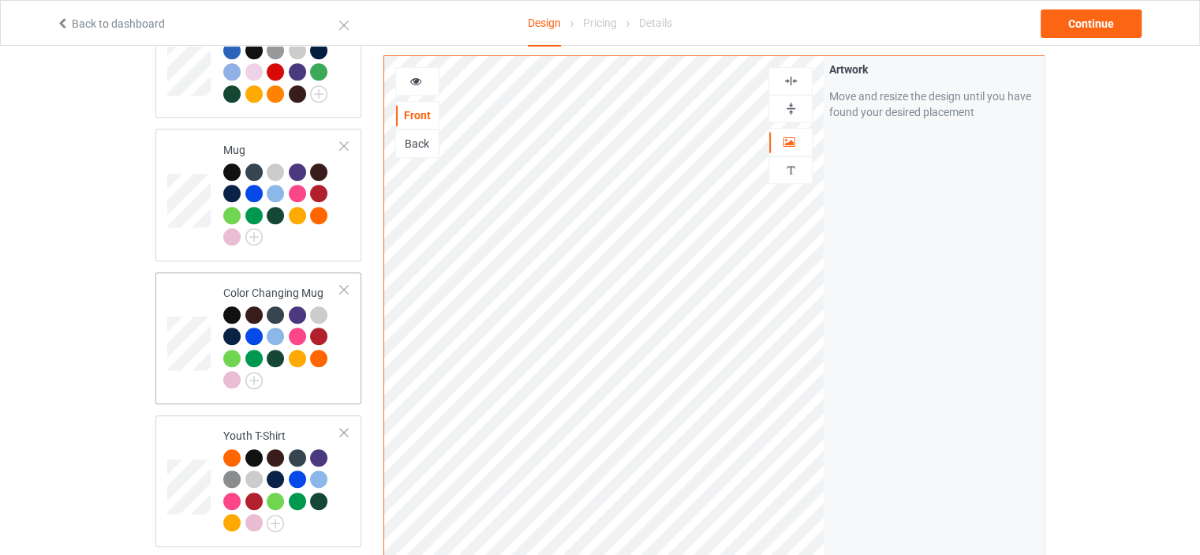
click at [281, 279] on td "Color Changing Mug" at bounding box center [282, 338] width 135 height 119
click at [792, 101] on img at bounding box center [791, 108] width 15 height 15
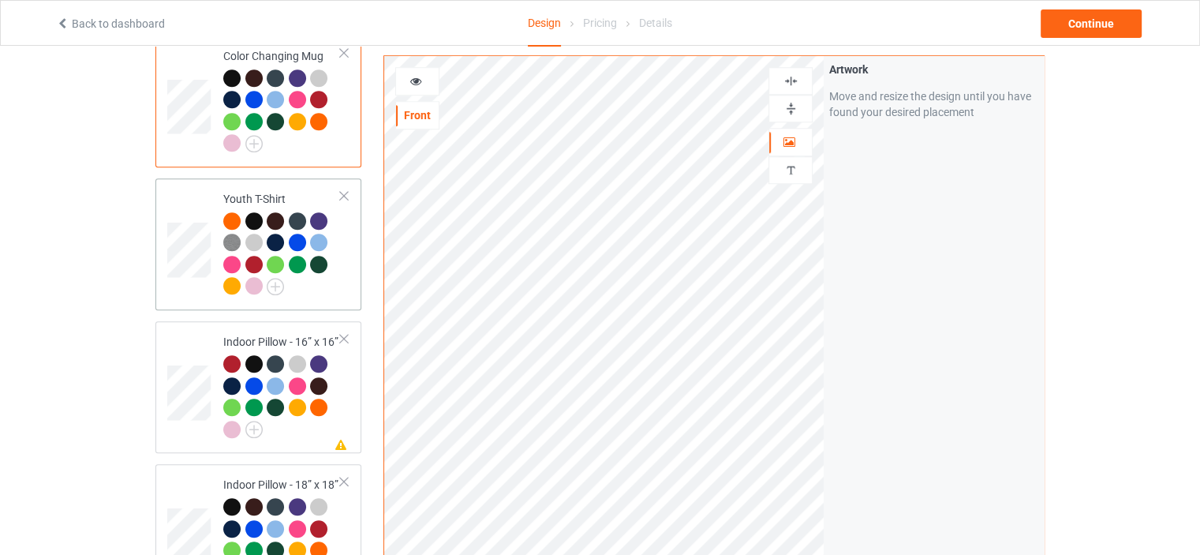
scroll to position [1341, 0]
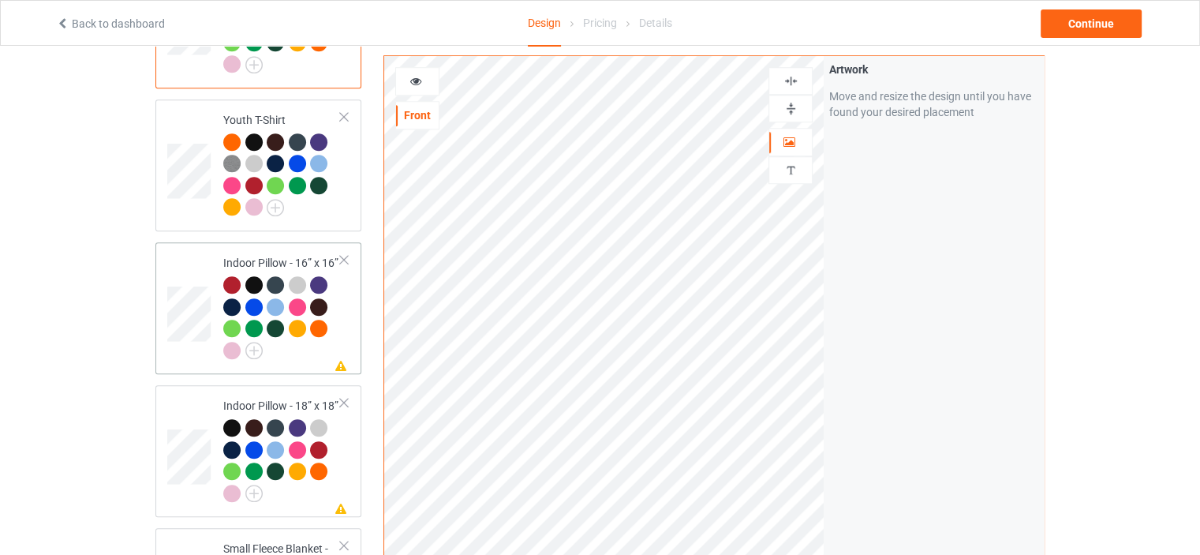
click at [276, 249] on td "Missing artwork on 1 side(s) Indoor Pillow - 16” x 16”" at bounding box center [282, 308] width 135 height 119
click at [792, 108] on img at bounding box center [791, 108] width 15 height 15
click at [794, 77] on img at bounding box center [791, 80] width 15 height 15
click at [263, 398] on div "Indoor Pillow - 18” x 18”" at bounding box center [282, 449] width 118 height 103
click at [789, 103] on img at bounding box center [791, 108] width 15 height 15
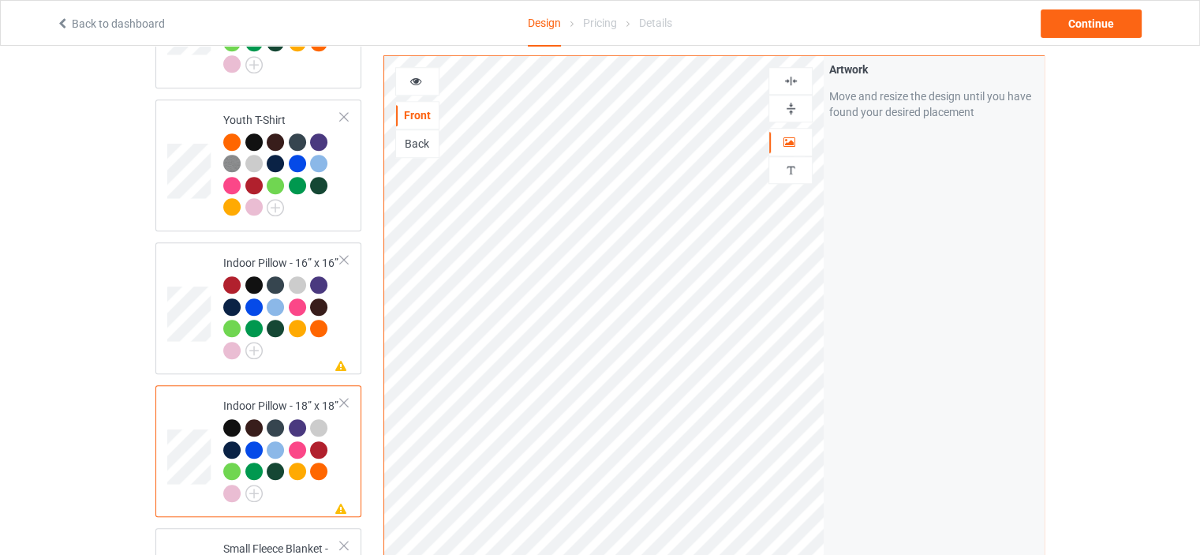
click at [792, 73] on img at bounding box center [791, 80] width 15 height 15
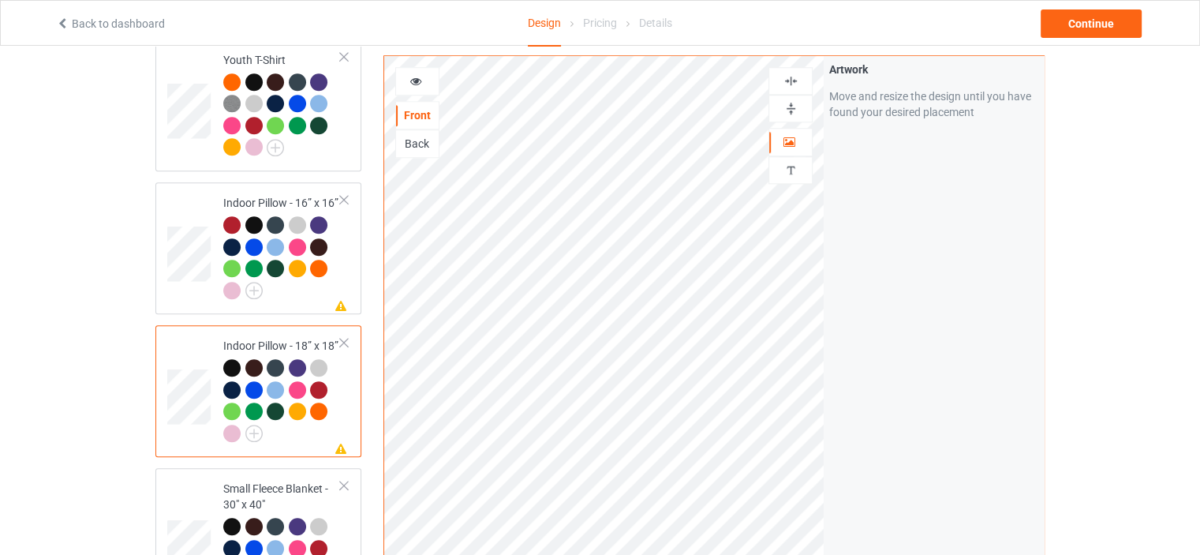
scroll to position [1499, 0]
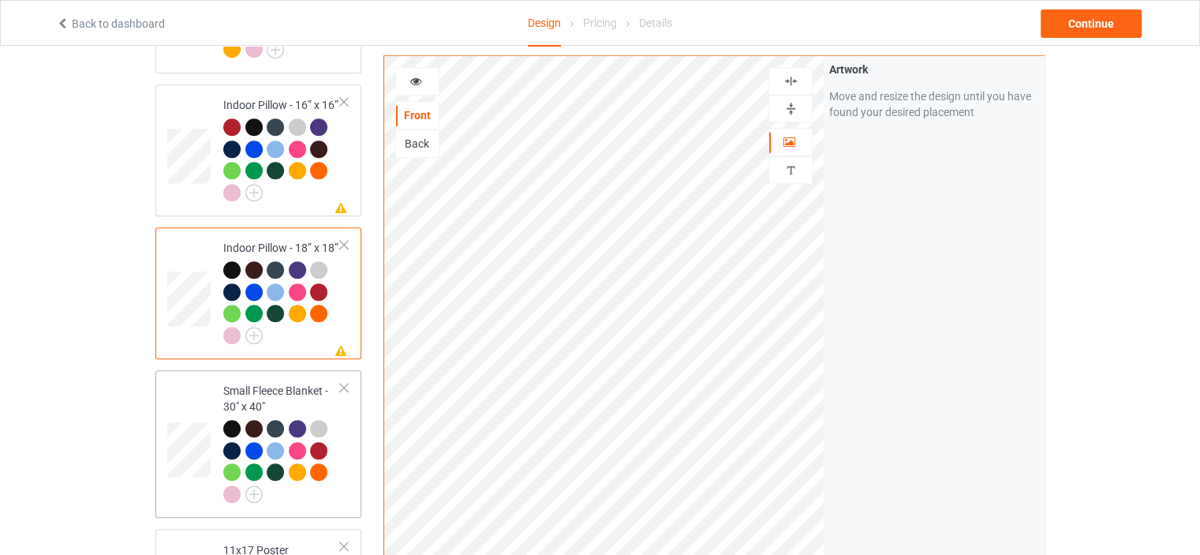
click at [284, 383] on div "Small Fleece Blanket - 30" x 40"" at bounding box center [282, 442] width 118 height 118
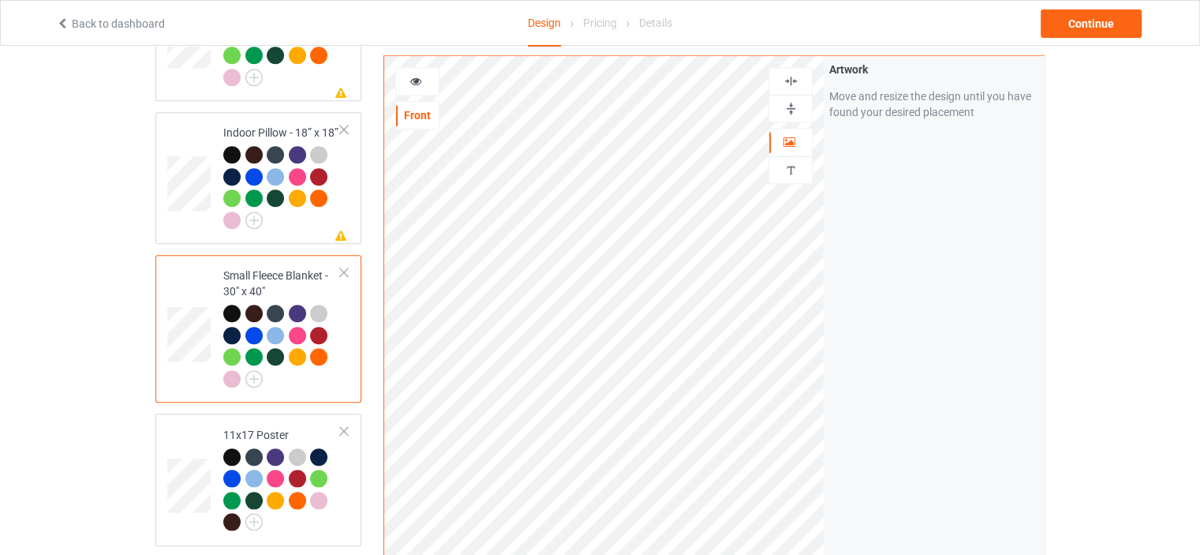
scroll to position [1657, 0]
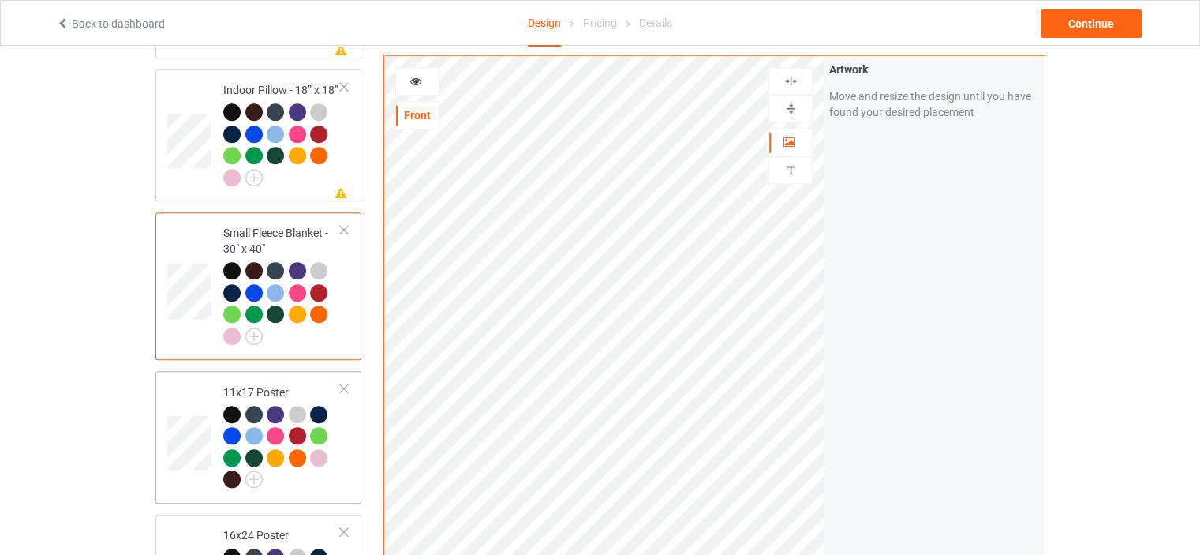
click at [252, 384] on div "11x17 Poster" at bounding box center [282, 435] width 118 height 103
click at [296, 225] on div "Small Fleece Blanket - 30" x 40"" at bounding box center [282, 284] width 118 height 118
click at [258, 384] on div "11x17 Poster" at bounding box center [282, 435] width 118 height 103
drag, startPoint x: 792, startPoint y: 107, endPoint x: 795, endPoint y: 80, distance: 26.9
click at [792, 105] on img at bounding box center [791, 108] width 15 height 15
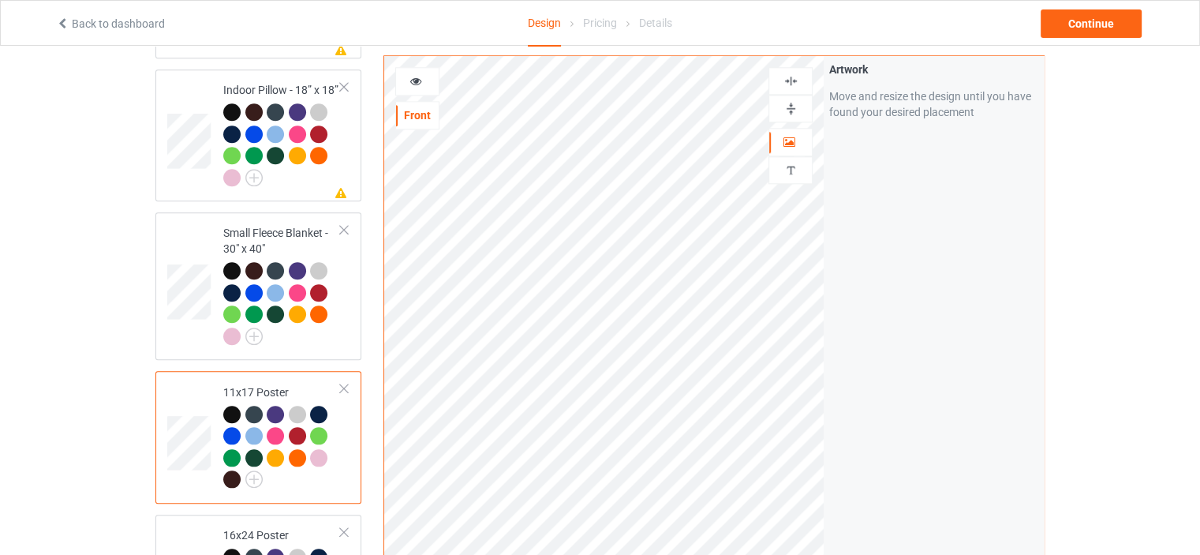
click at [795, 78] on img at bounding box center [791, 80] width 15 height 15
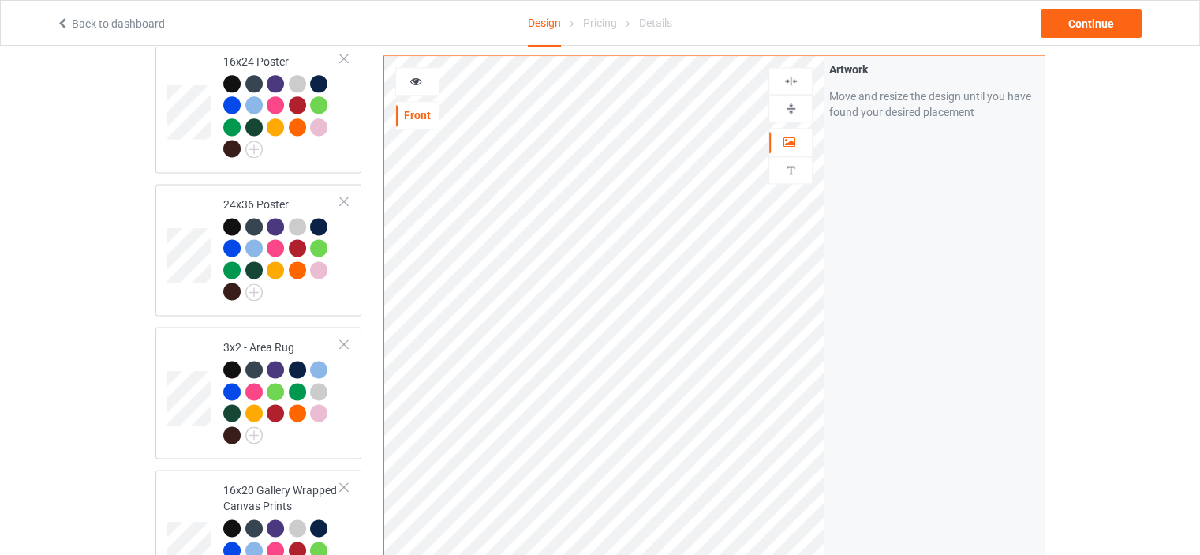
scroll to position [2209, 0]
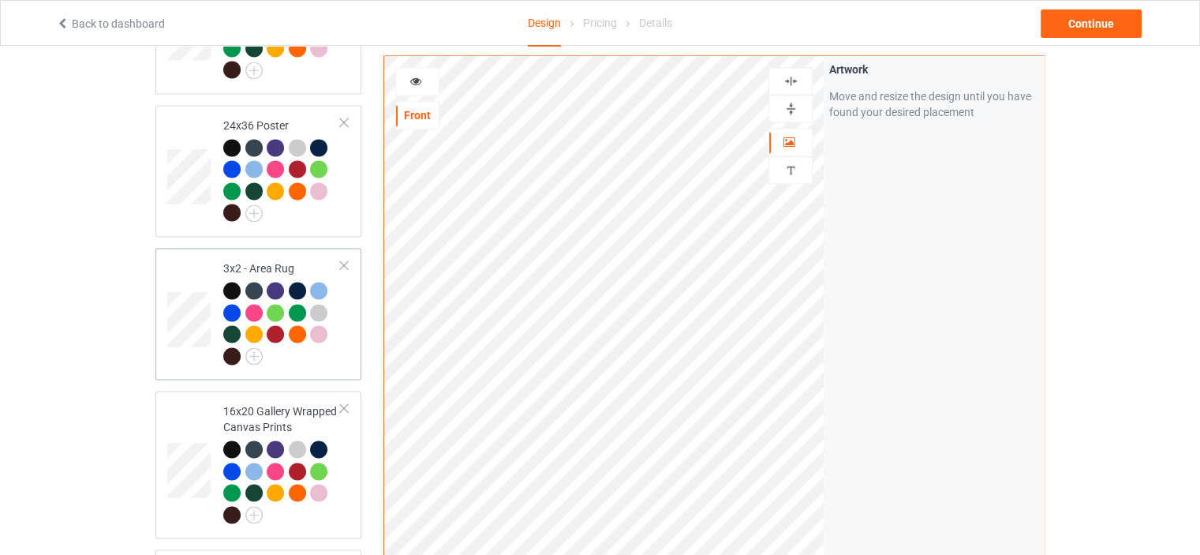
click at [266, 260] on div "3x2 - Area Rug" at bounding box center [282, 311] width 118 height 103
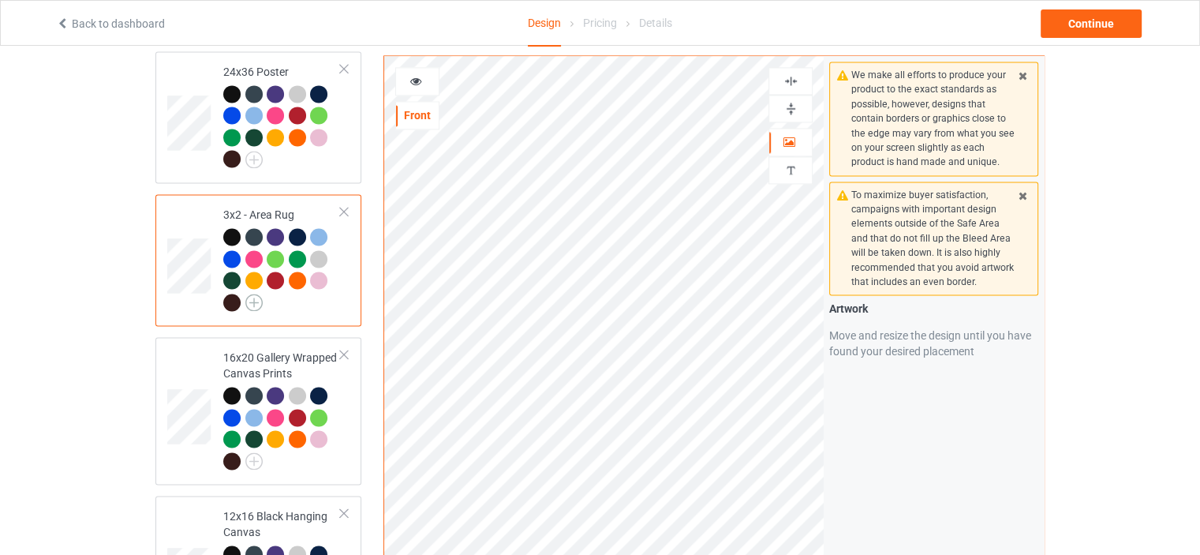
scroll to position [2288, 0]
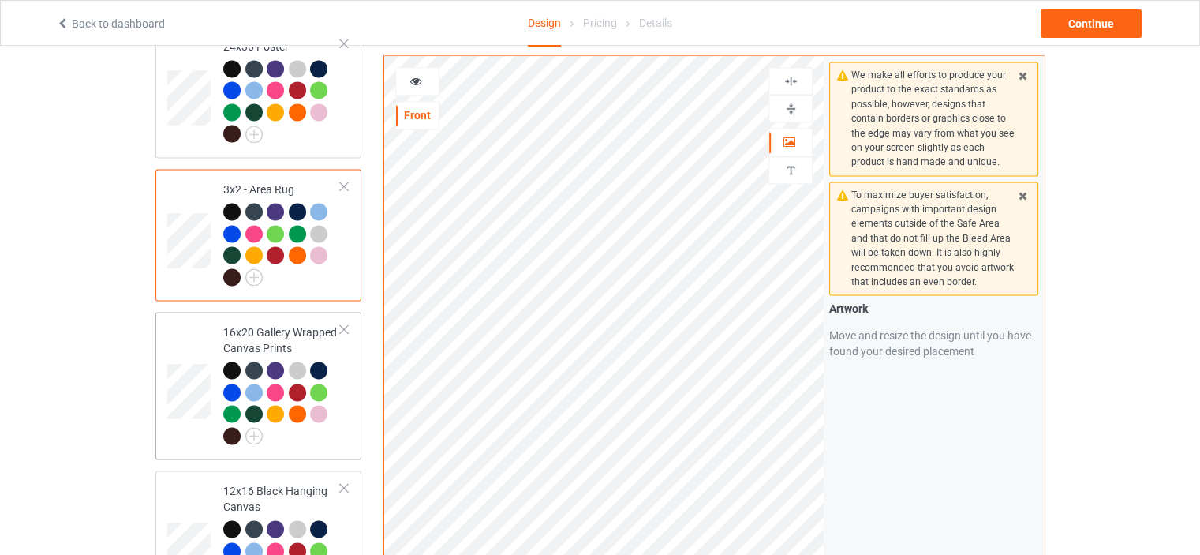
click at [260, 324] on div "16x20 Gallery Wrapped Canvas Prints" at bounding box center [282, 383] width 118 height 118
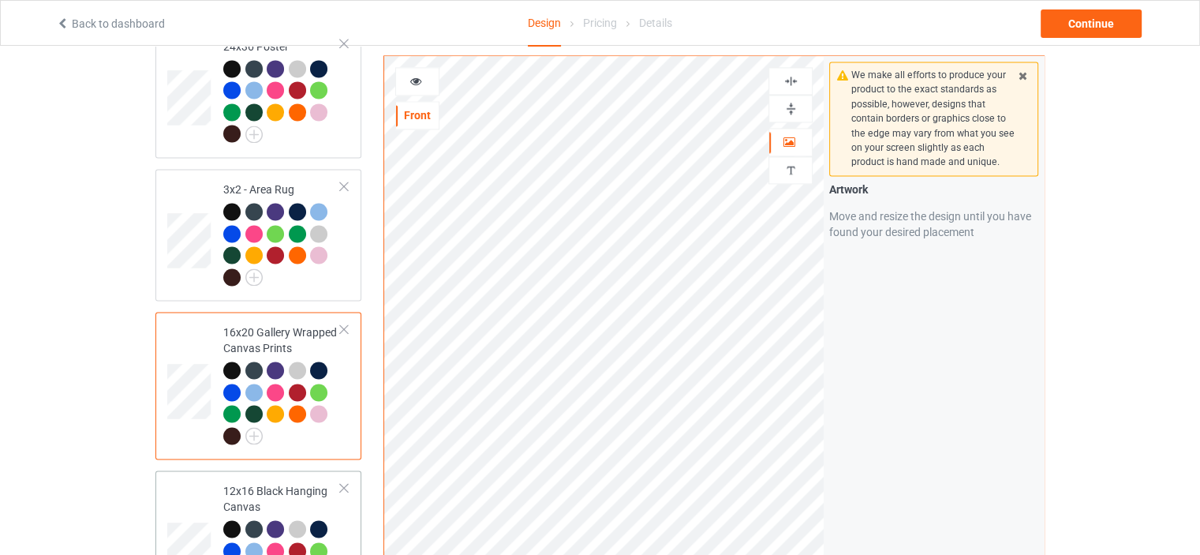
click at [271, 483] on div "12x16 Black Hanging Canvas" at bounding box center [282, 542] width 118 height 118
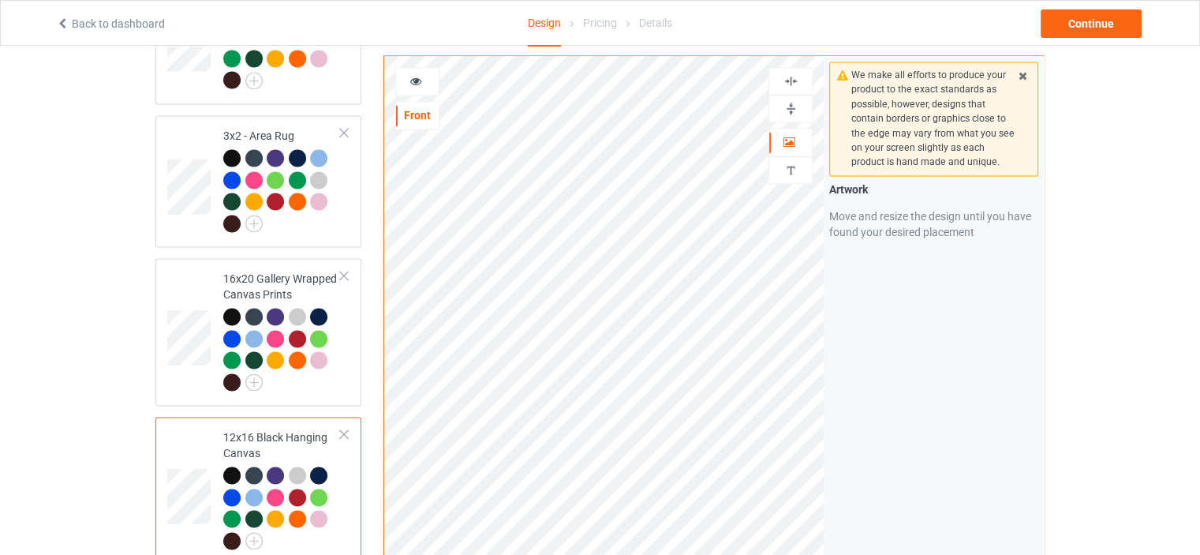
scroll to position [2367, 0]
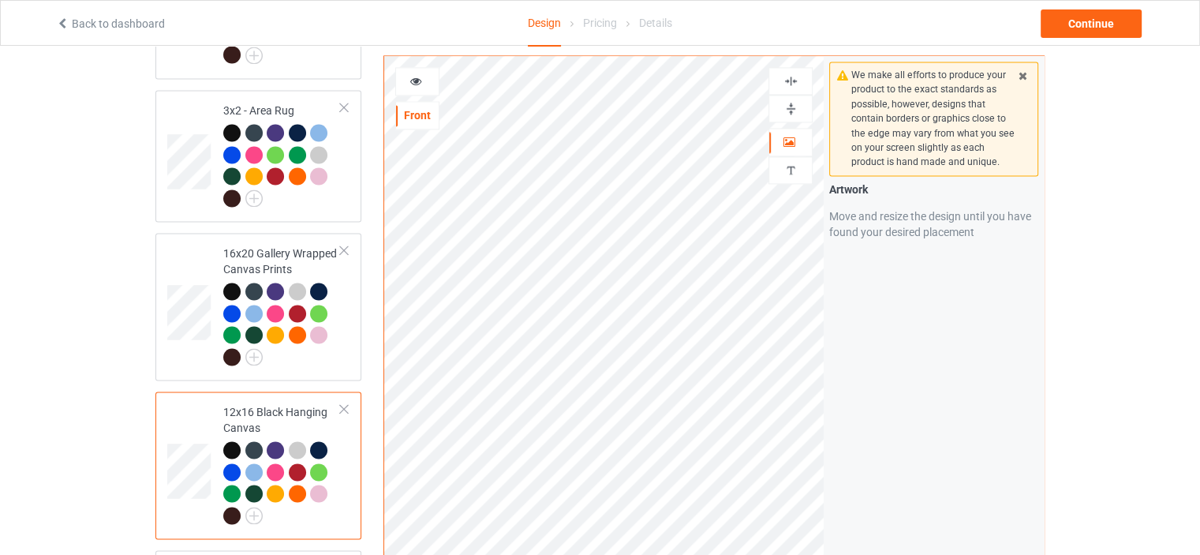
click at [795, 103] on img at bounding box center [791, 108] width 15 height 15
click at [795, 82] on img at bounding box center [791, 80] width 15 height 15
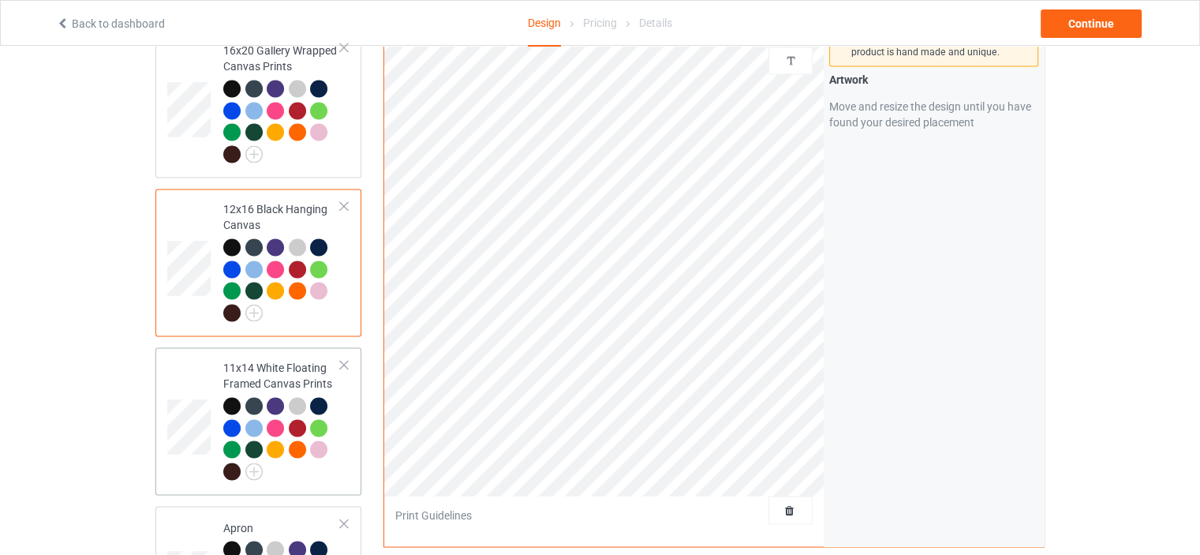
scroll to position [2604, 0]
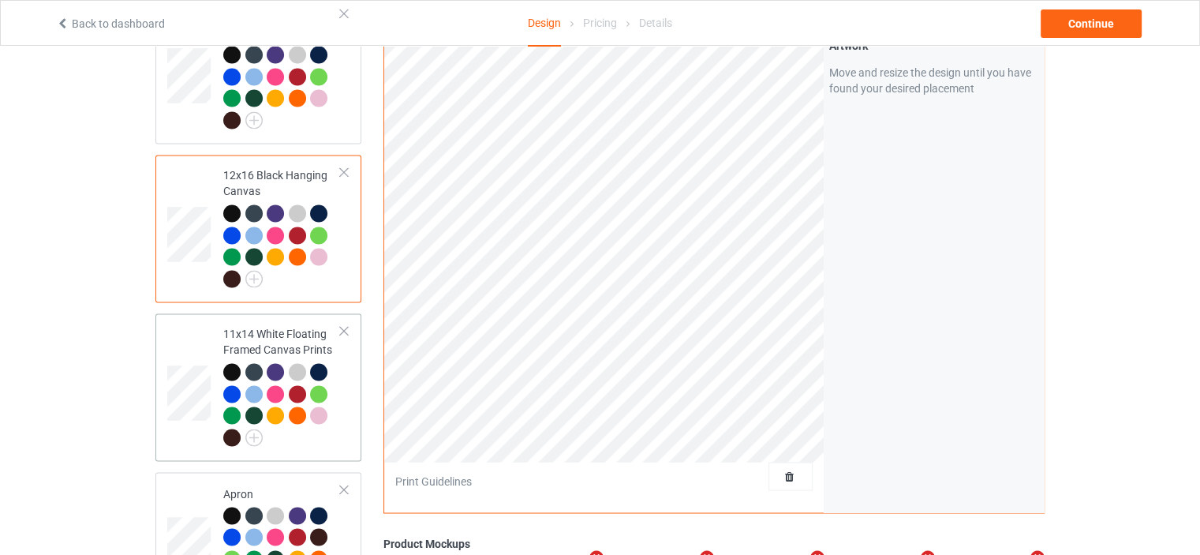
click at [262, 326] on div "11x14 White Floating Framed Canvas Prints" at bounding box center [282, 385] width 118 height 118
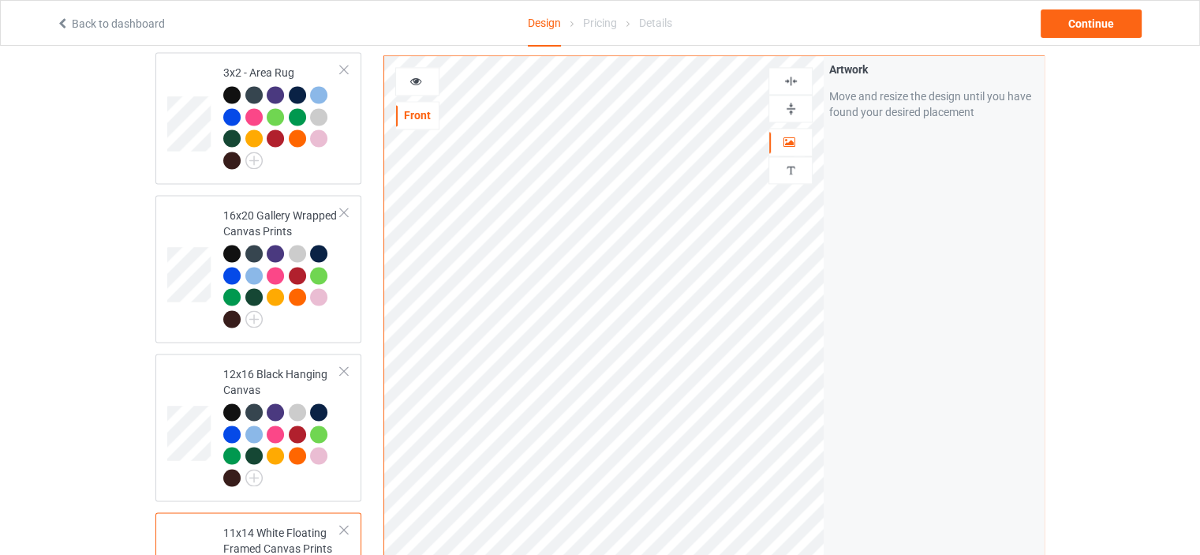
scroll to position [2367, 0]
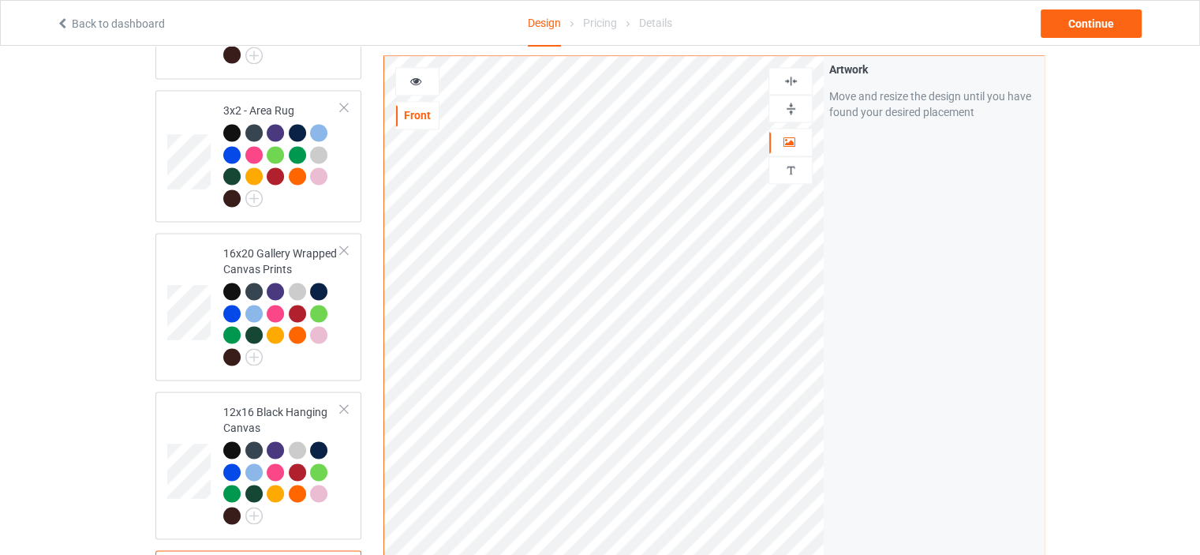
drag, startPoint x: 800, startPoint y: 103, endPoint x: 804, endPoint y: 89, distance: 14.7
click at [801, 102] on div at bounding box center [790, 108] width 43 height 15
click at [801, 82] on div at bounding box center [790, 80] width 43 height 15
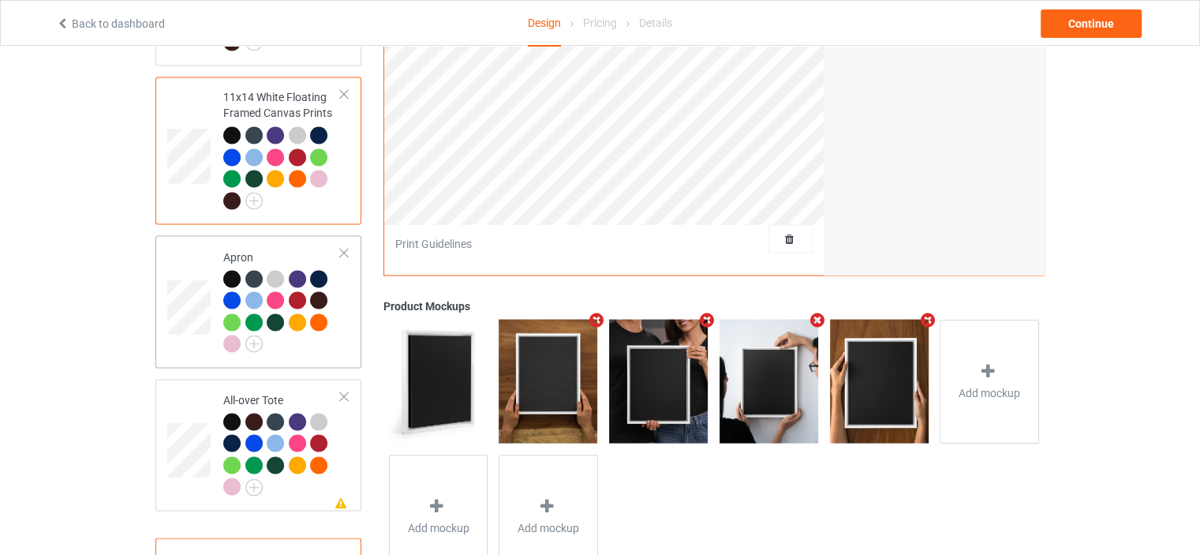
click at [259, 249] on div "Apron" at bounding box center [282, 300] width 118 height 103
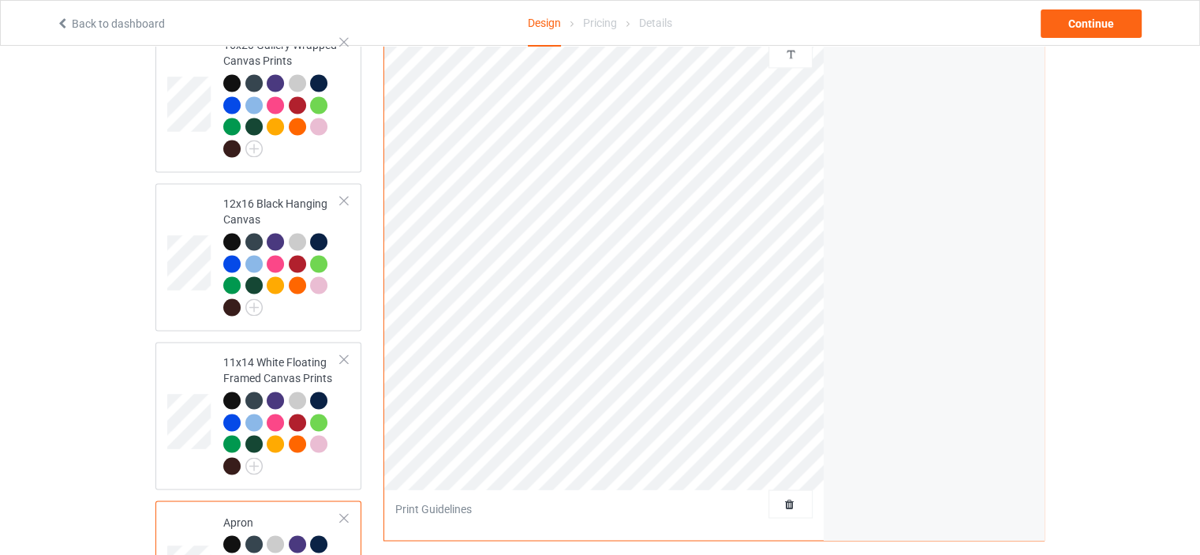
scroll to position [2288, 0]
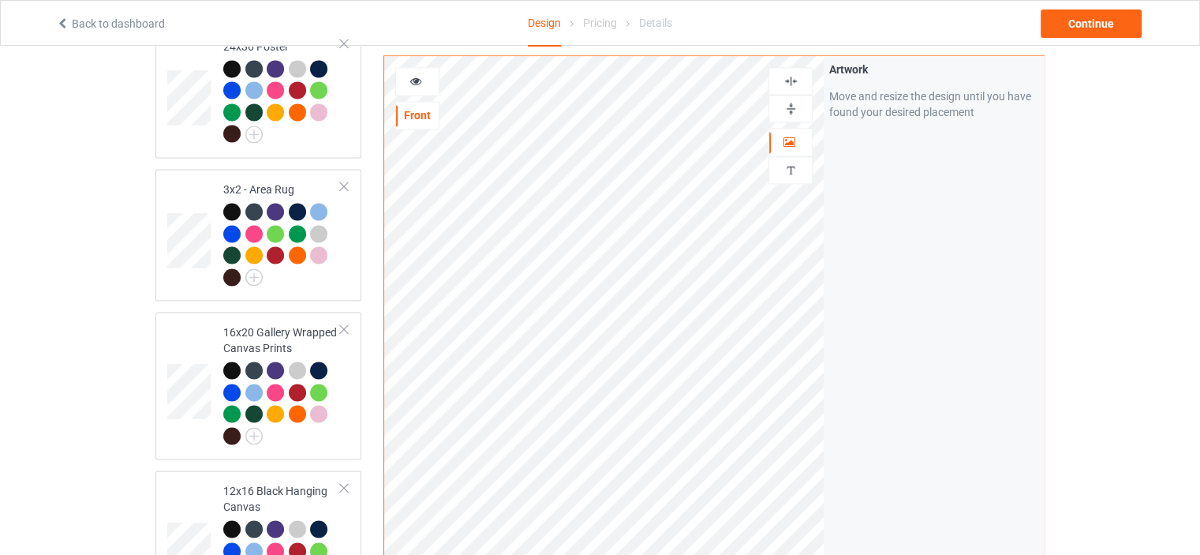
click at [792, 78] on img at bounding box center [791, 80] width 15 height 15
click at [788, 77] on img at bounding box center [791, 80] width 15 height 15
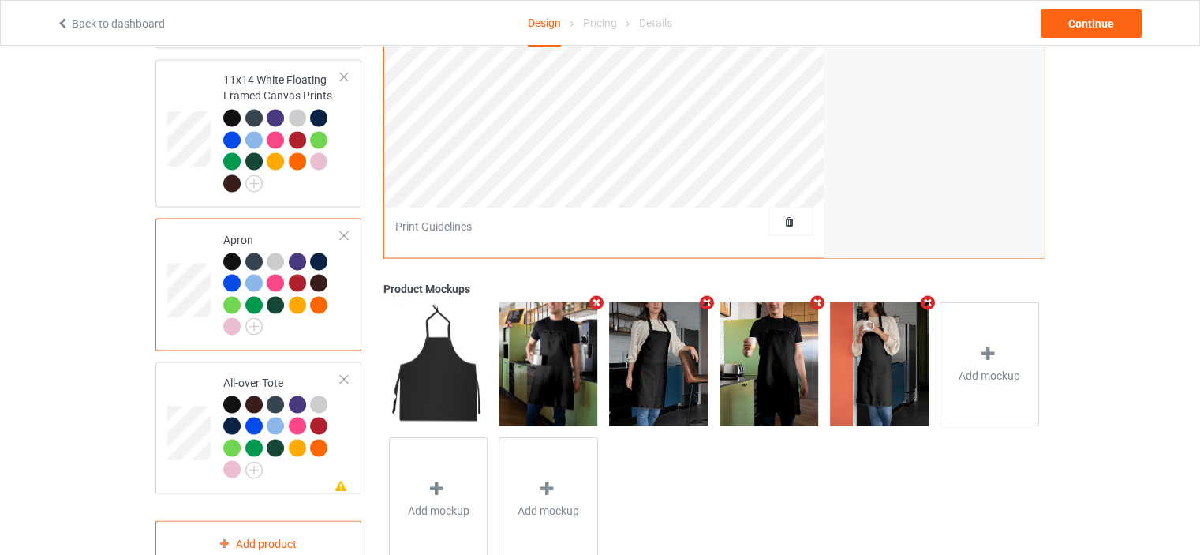
scroll to position [2875, 0]
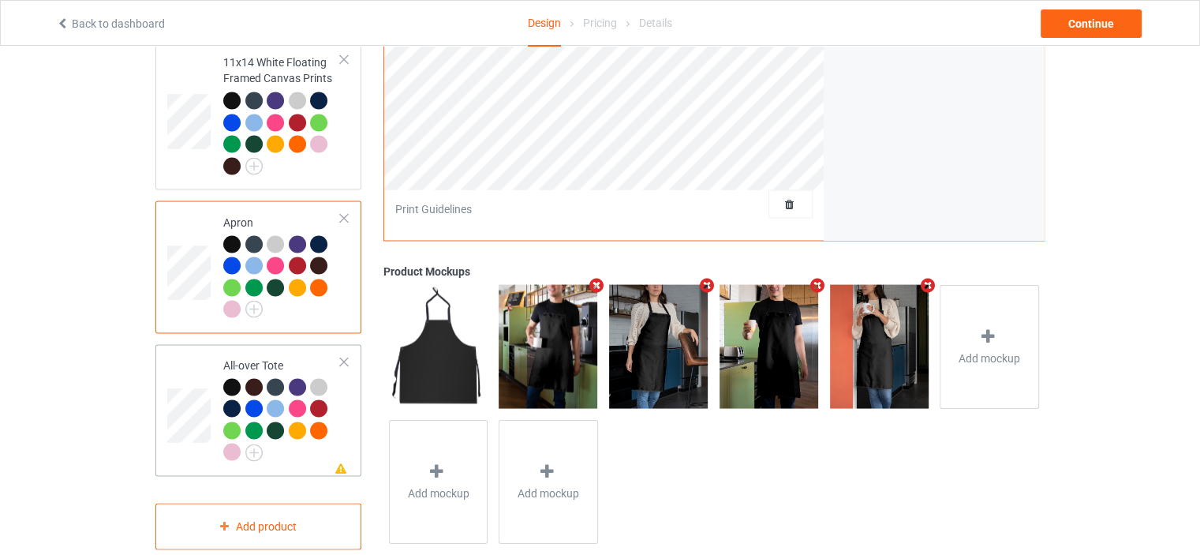
click at [271, 357] on div "All-over Tote" at bounding box center [282, 408] width 118 height 103
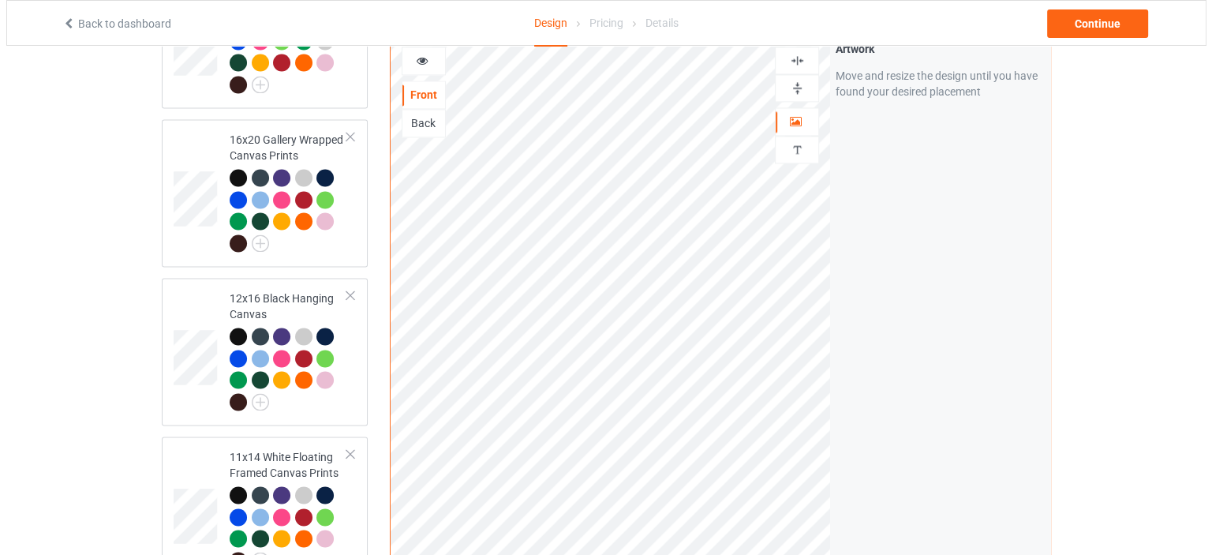
scroll to position [2875, 0]
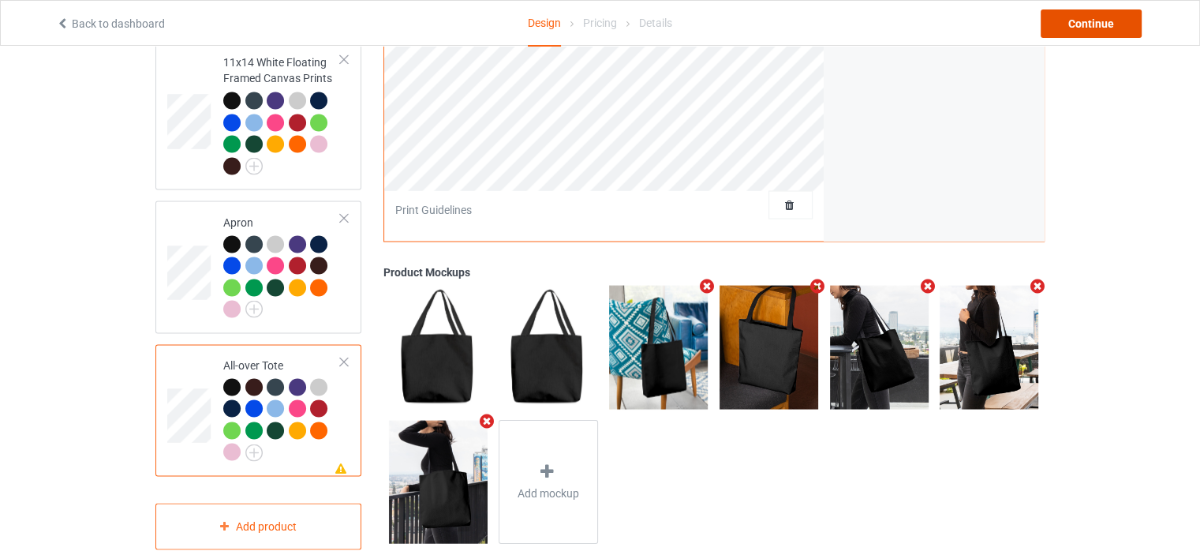
click at [1117, 21] on div "Continue" at bounding box center [1091, 23] width 101 height 28
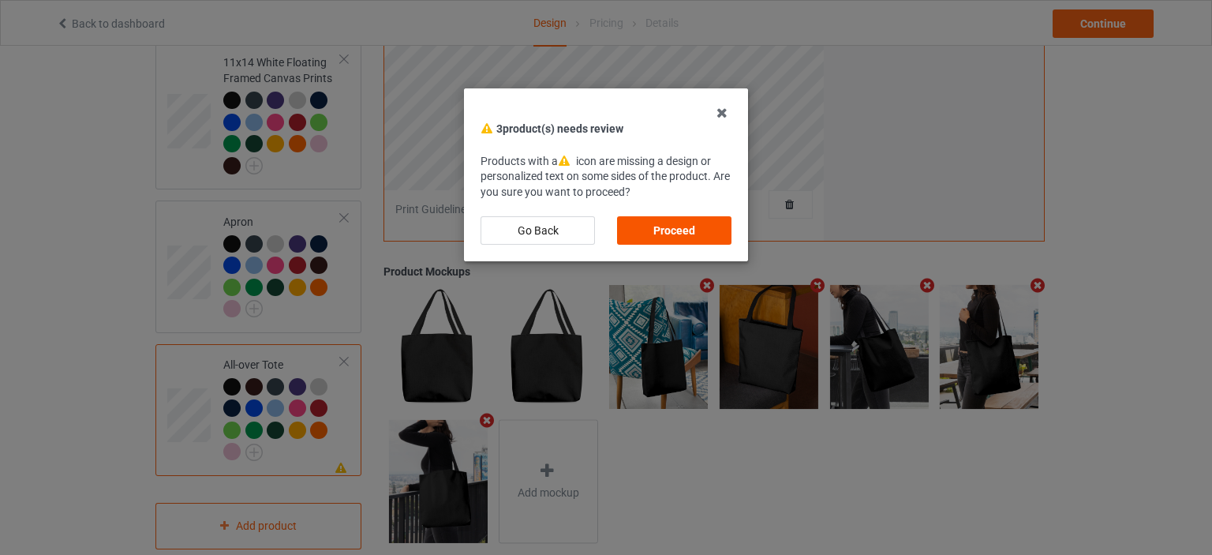
click at [675, 230] on div "Proceed" at bounding box center [674, 230] width 114 height 28
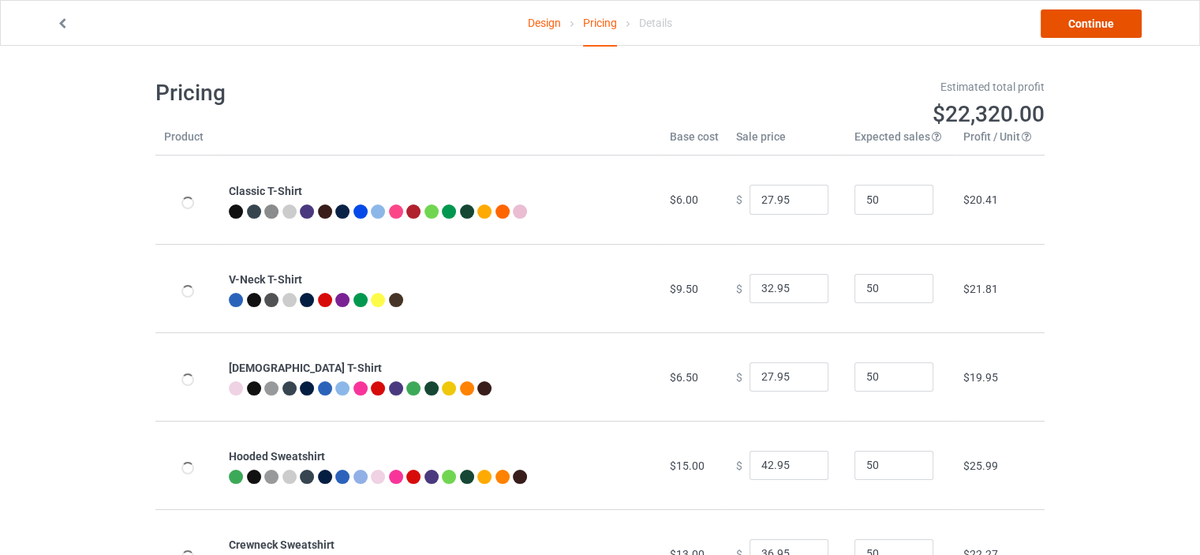
click at [1120, 30] on link "Continue" at bounding box center [1091, 23] width 101 height 28
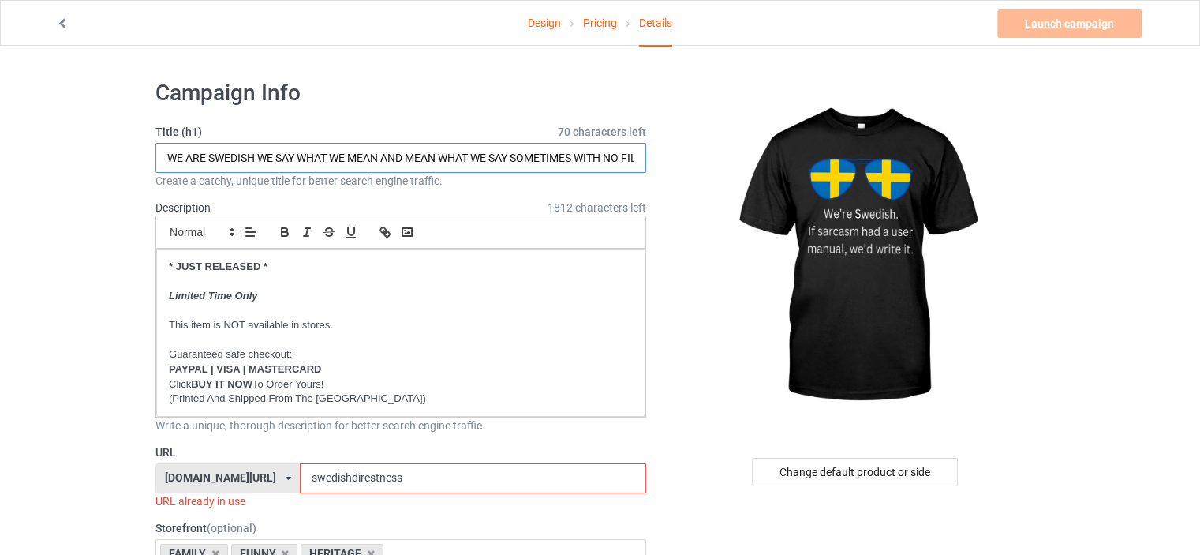
click at [450, 161] on input "WE ARE SWEDISH WE SAY WHAT WE MEAN AND MEAN WHAT WE SAY SOMETIMES WITH NO FILTER" at bounding box center [400, 158] width 491 height 30
paste input "NORWEGIAN IF SARCASM HAD A USER MANUAL WE'D WRITE IT"
drag, startPoint x: 271, startPoint y: 155, endPoint x: 212, endPoint y: 155, distance: 59.2
click at [212, 155] on input "WE ARE NORWEGIAN IF SARCASM HAD A USER MANUAL WE'D WRITE IT" at bounding box center [400, 158] width 491 height 30
type input "WE ARE SWEDISH IF SARCASM HAD A USER MANUAL WE'D WRITE IT"
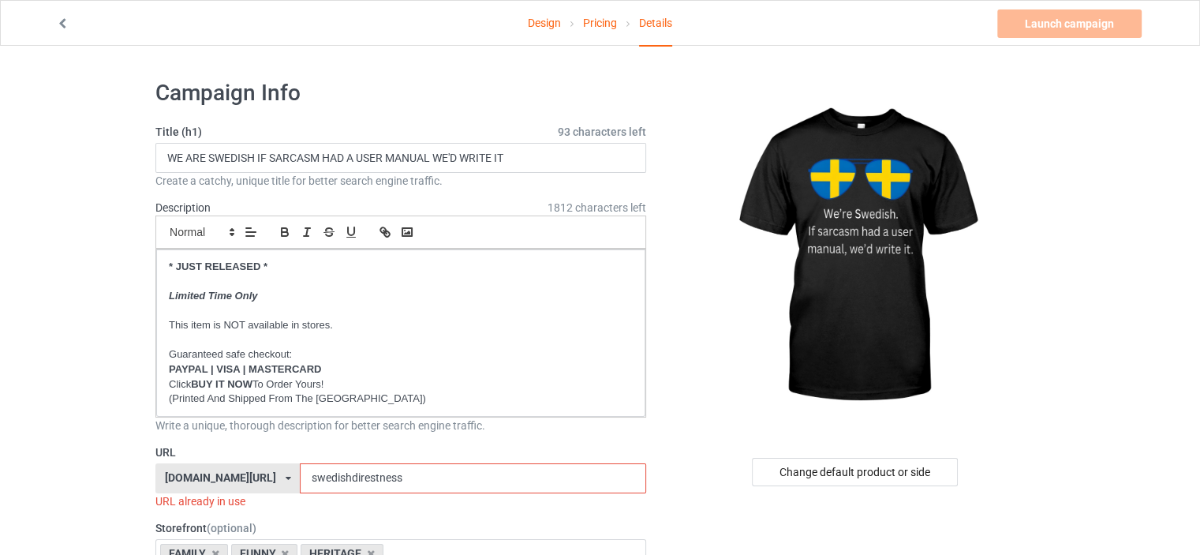
drag, startPoint x: 417, startPoint y: 476, endPoint x: 326, endPoint y: 476, distance: 91.5
click at [326, 476] on input "swedishdirestness" at bounding box center [473, 478] width 346 height 30
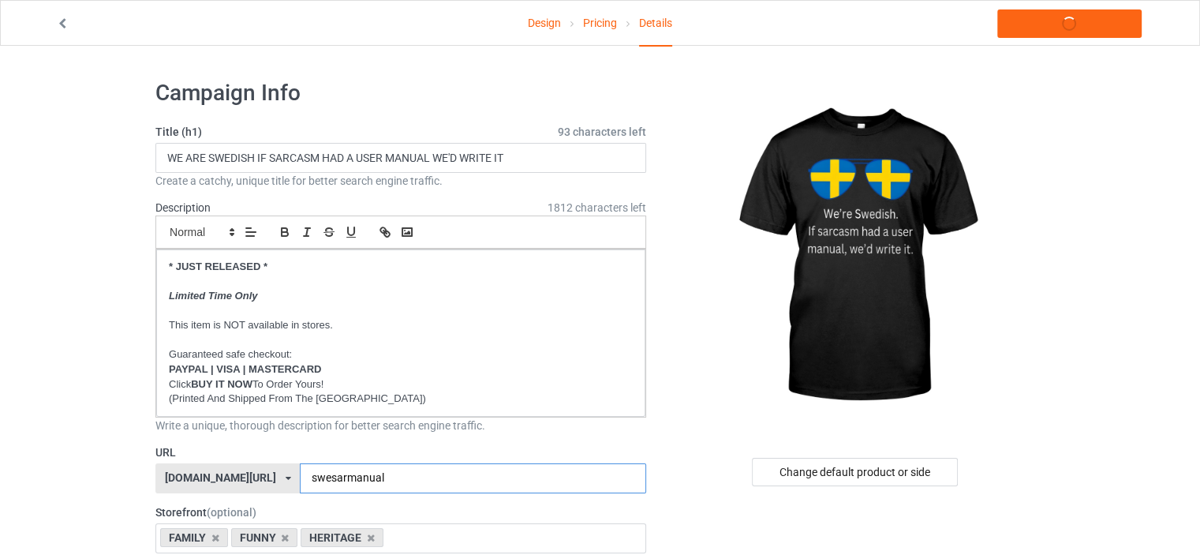
type input "swesarmanual"
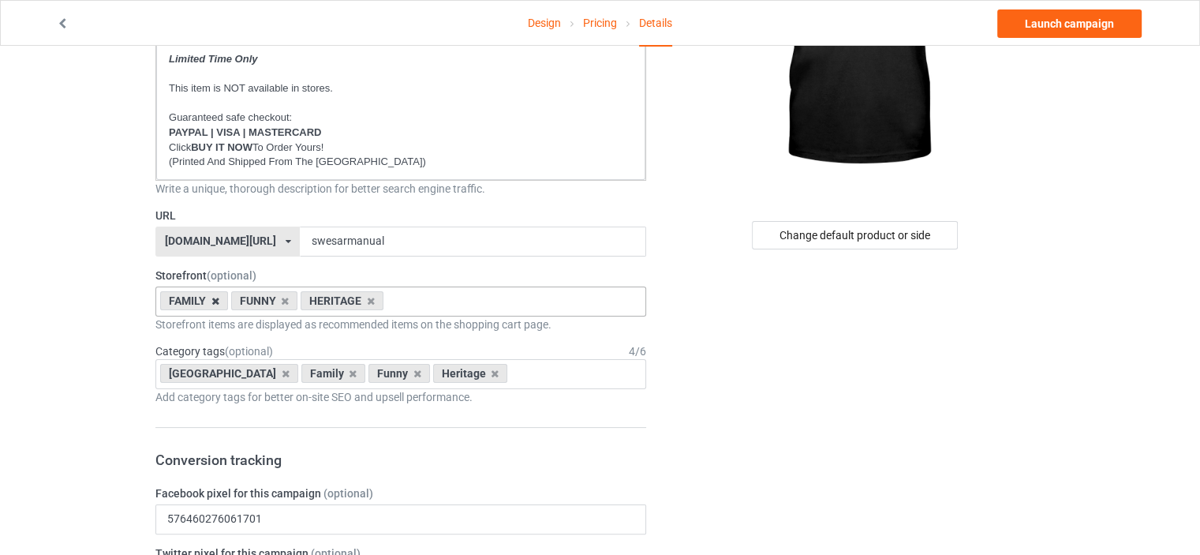
click at [215, 300] on icon at bounding box center [215, 301] width 8 height 10
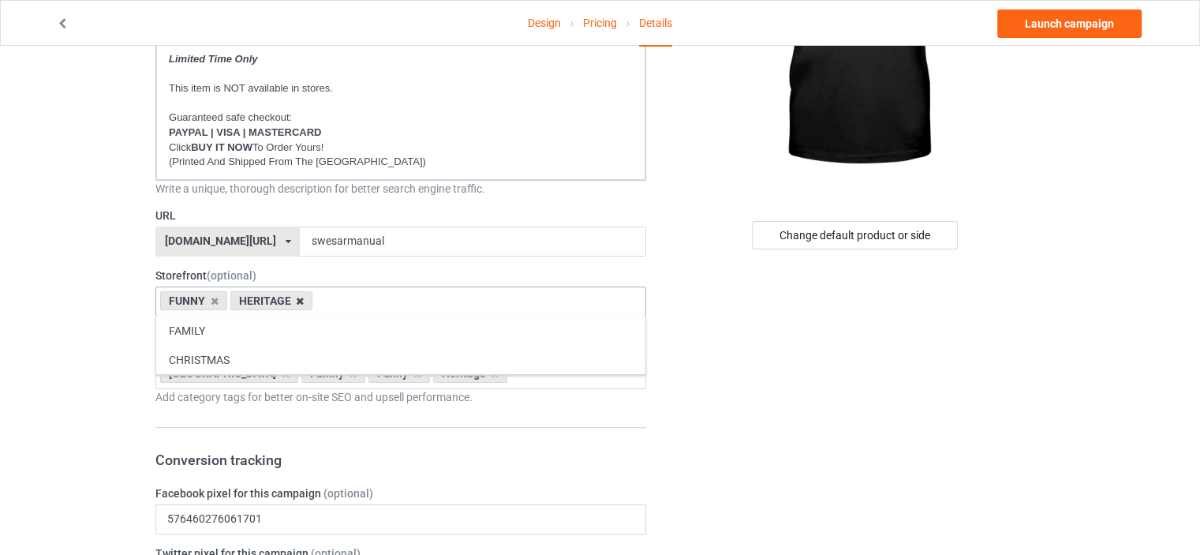
click at [300, 301] on icon at bounding box center [300, 301] width 8 height 10
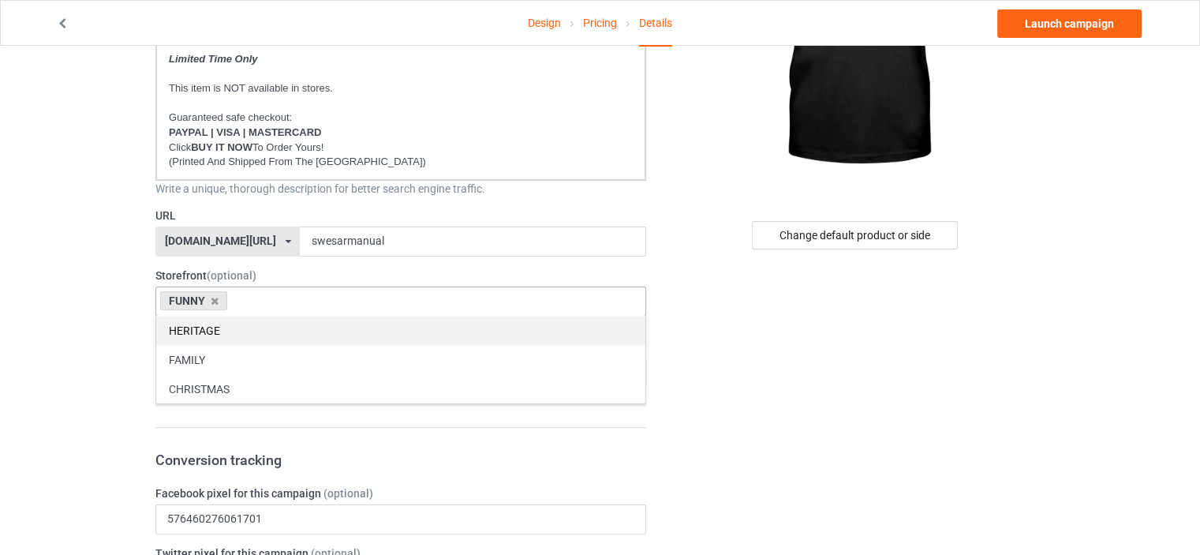
drag, startPoint x: 270, startPoint y: 346, endPoint x: 264, endPoint y: 315, distance: 32.2
click at [269, 346] on div "FAMILY" at bounding box center [400, 359] width 489 height 29
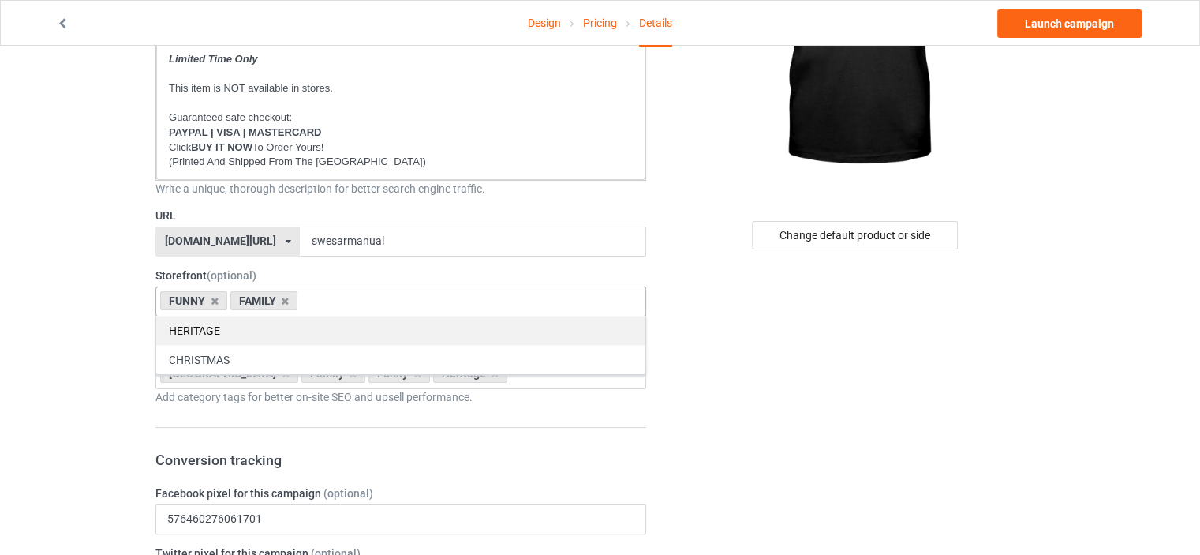
click at [252, 324] on div "HERITAGE" at bounding box center [400, 330] width 489 height 29
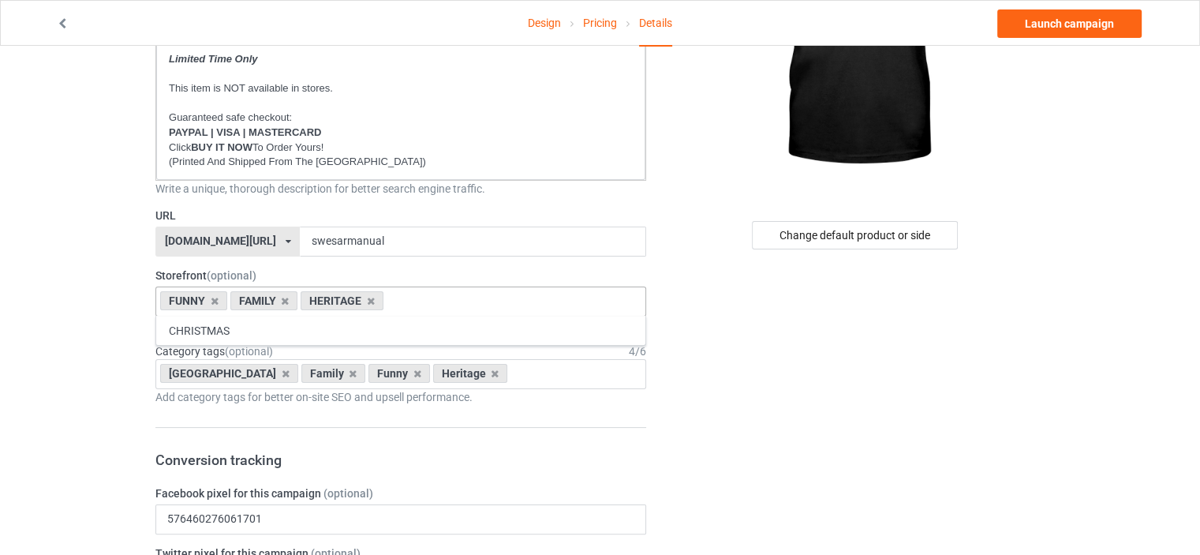
click at [282, 372] on icon at bounding box center [286, 373] width 8 height 10
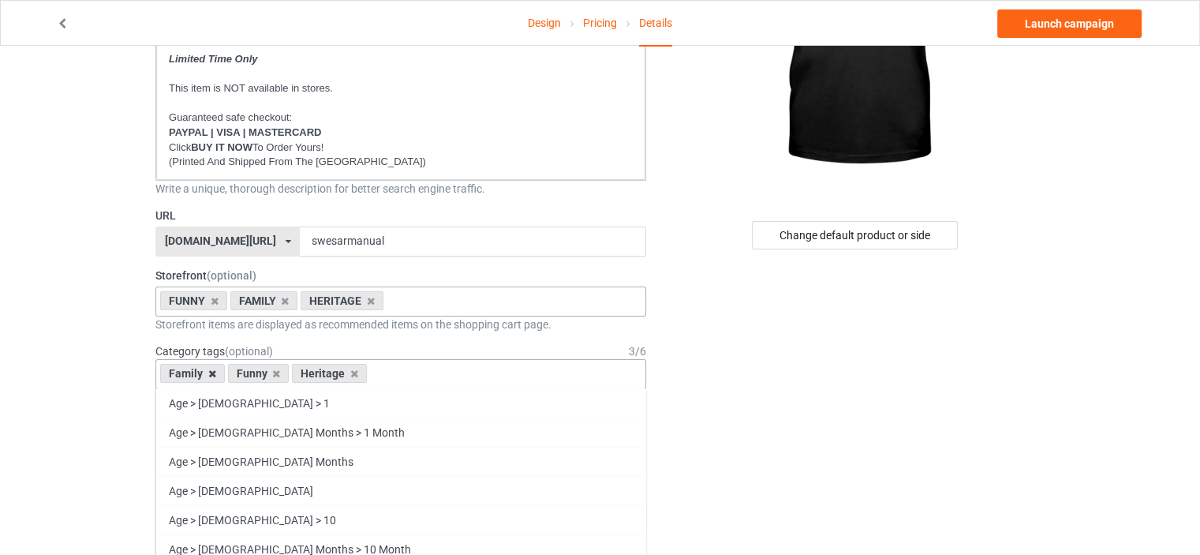
click at [211, 372] on icon at bounding box center [212, 373] width 8 height 10
click at [285, 371] on icon at bounding box center [286, 373] width 8 height 10
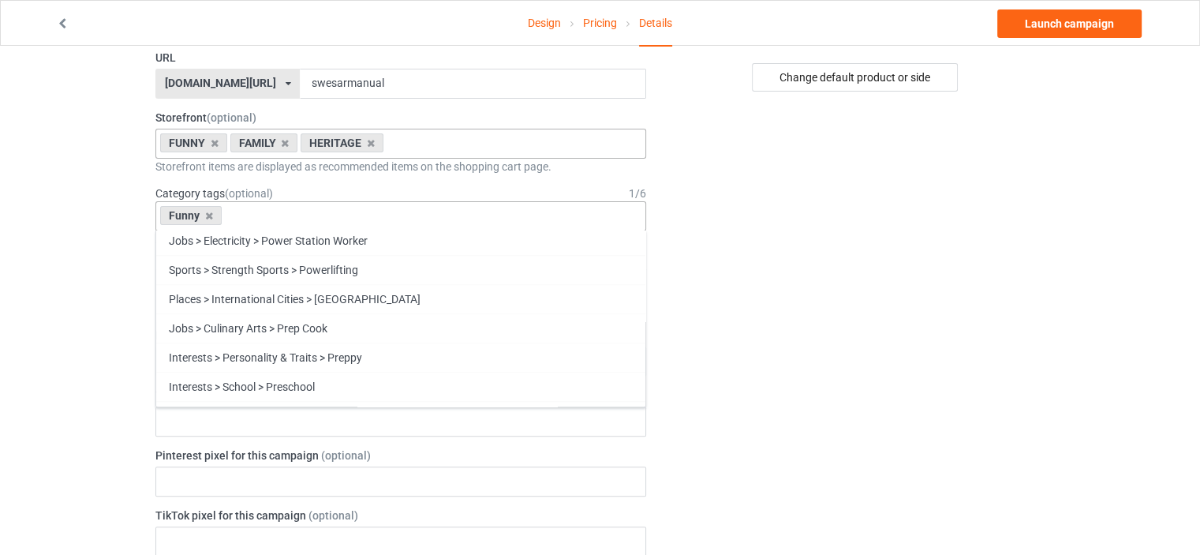
scroll to position [67625, 0]
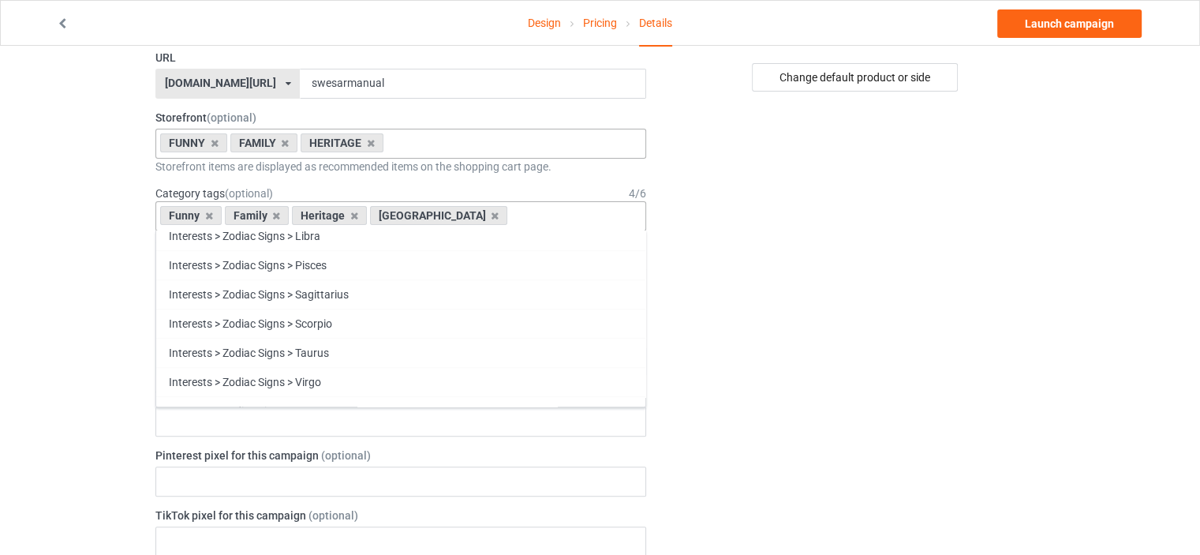
scroll to position [67538, 0]
click at [950, 300] on div "Change default product or side" at bounding box center [856, 519] width 398 height 1693
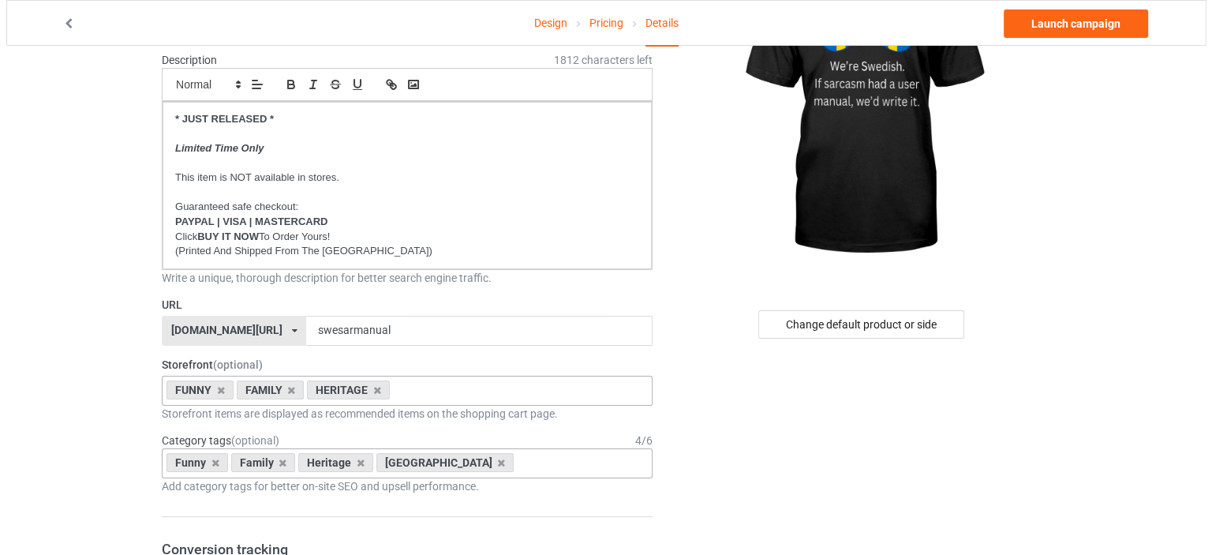
scroll to position [0, 0]
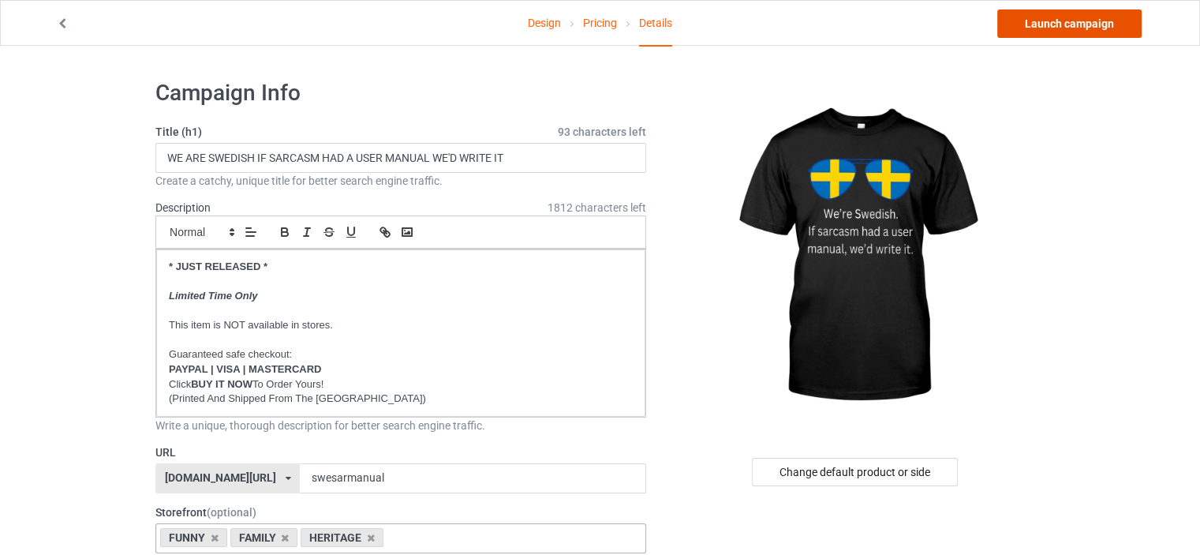
click at [1078, 28] on link "Launch campaign" at bounding box center [1069, 23] width 144 height 28
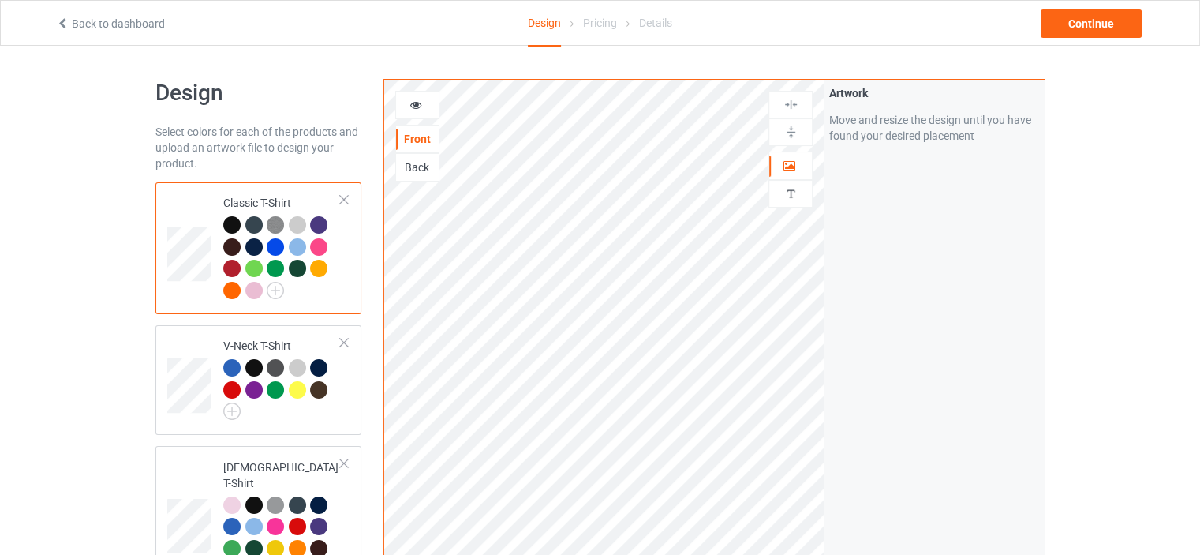
scroll to position [2875, 0]
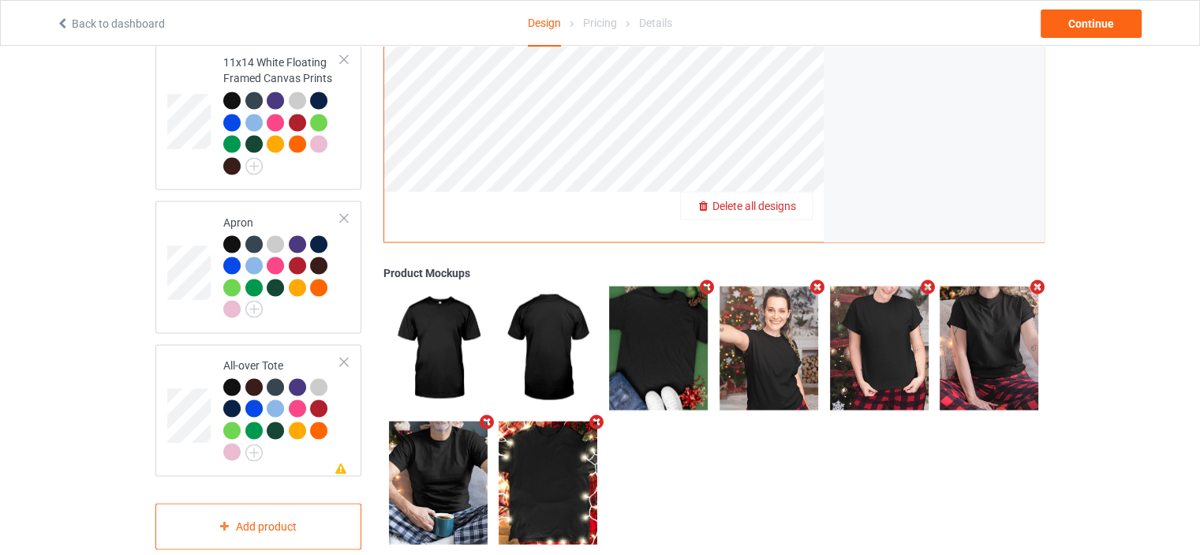
click at [779, 199] on span "Delete all designs" at bounding box center [755, 205] width 84 height 13
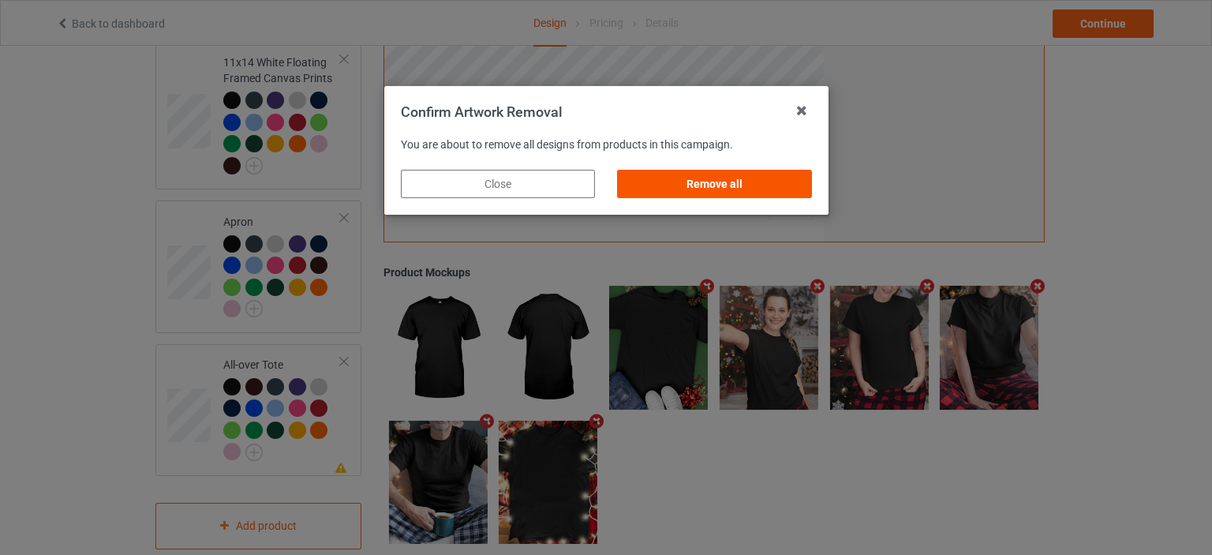
click at [741, 181] on div "Remove all" at bounding box center [714, 184] width 194 height 28
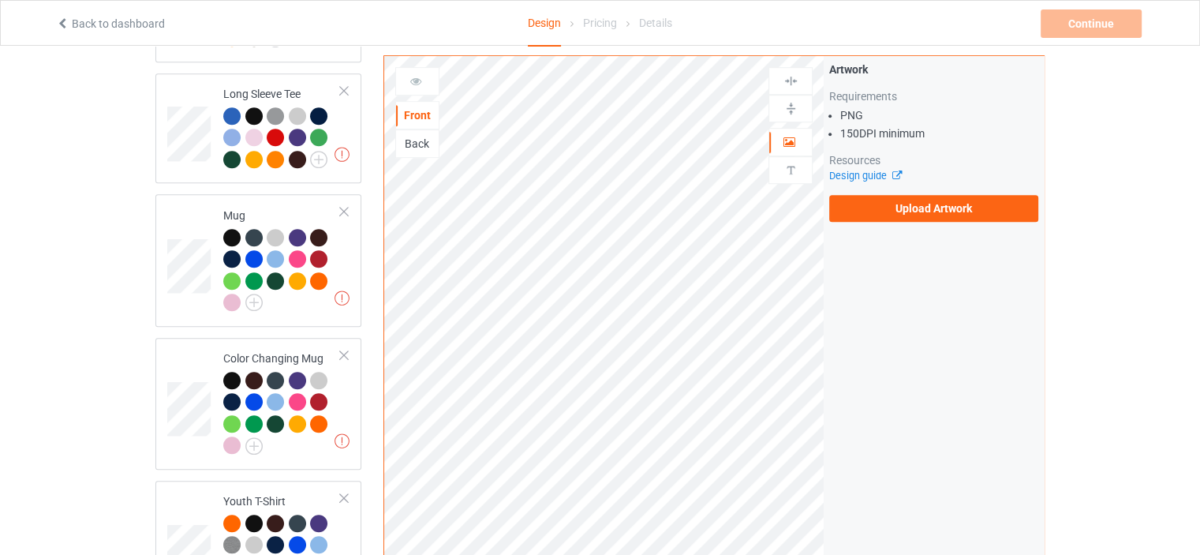
scroll to position [0, 0]
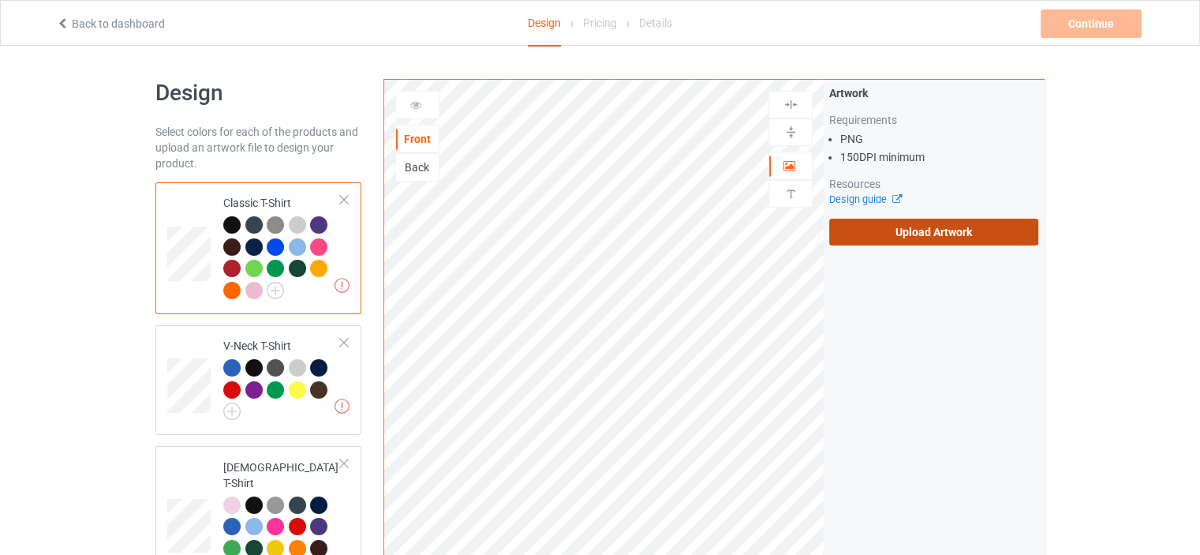
click at [906, 240] on label "Upload Artwork" at bounding box center [933, 232] width 209 height 27
click at [0, 0] on input "Upload Artwork" at bounding box center [0, 0] width 0 height 0
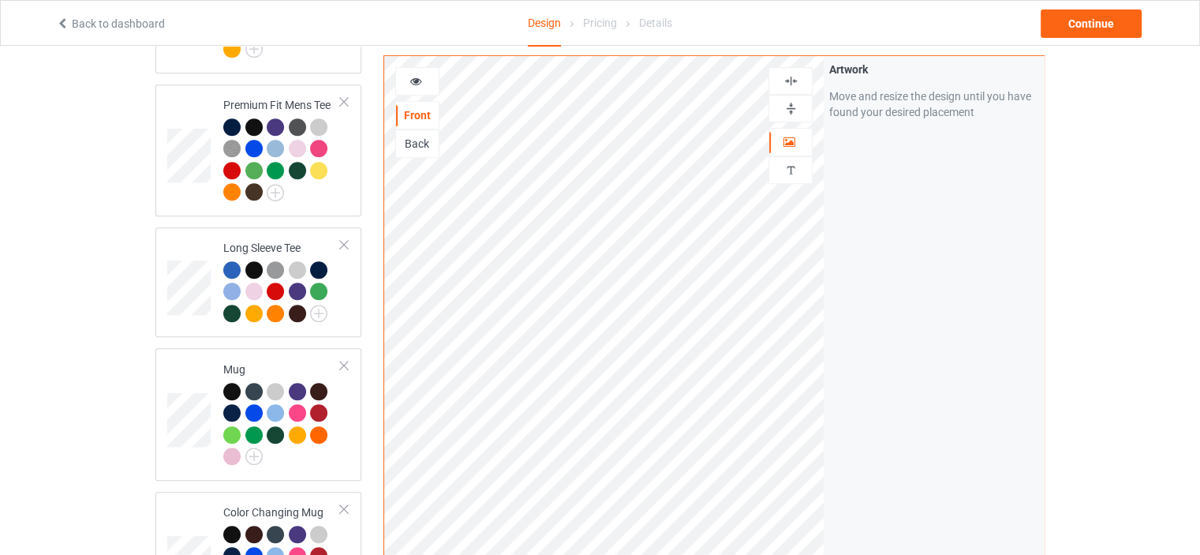
scroll to position [947, 0]
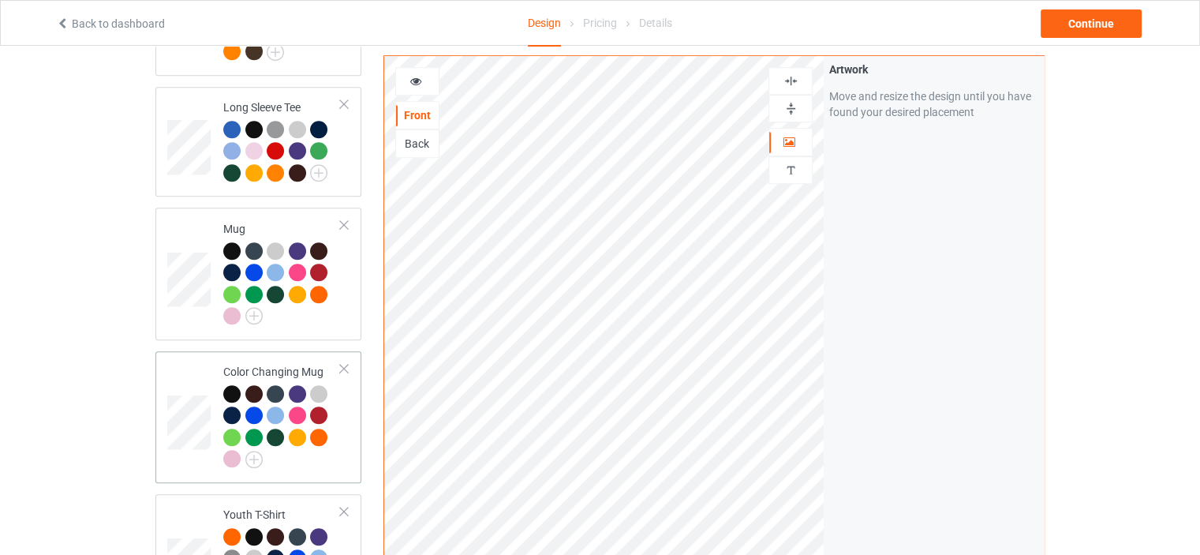
click at [293, 364] on div "Color Changing Mug" at bounding box center [282, 415] width 118 height 103
click at [788, 103] on img at bounding box center [791, 108] width 15 height 15
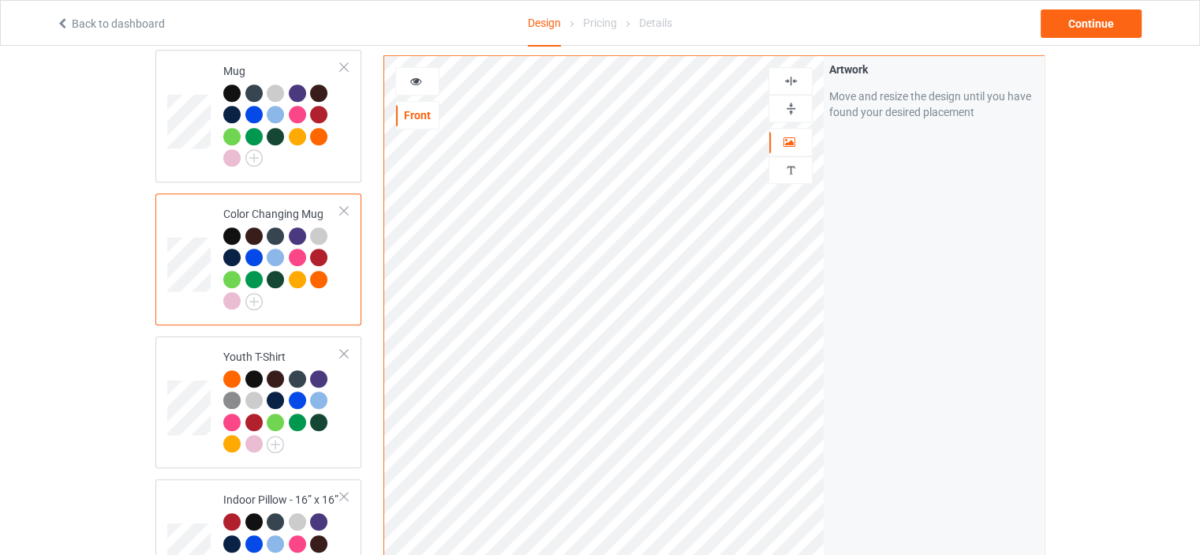
scroll to position [1262, 0]
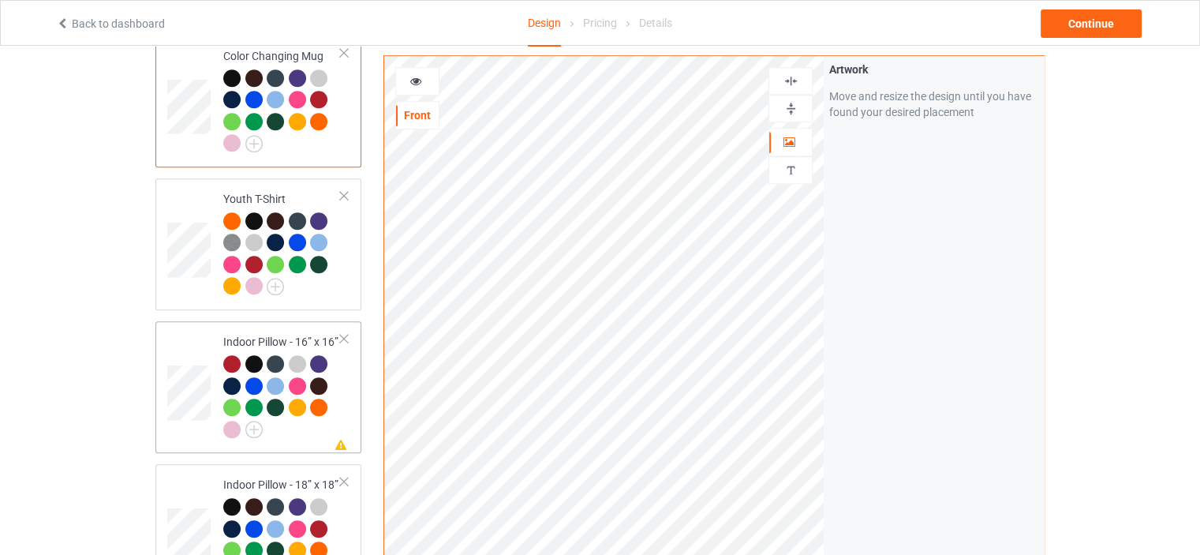
click at [278, 334] on div "Indoor Pillow - 16” x 16”" at bounding box center [282, 385] width 118 height 103
click at [787, 99] on div at bounding box center [791, 109] width 44 height 28
click at [791, 84] on img at bounding box center [791, 80] width 15 height 15
click at [792, 101] on img at bounding box center [791, 108] width 15 height 15
click at [285, 477] on div "Indoor Pillow - 18” x 18”" at bounding box center [282, 528] width 118 height 103
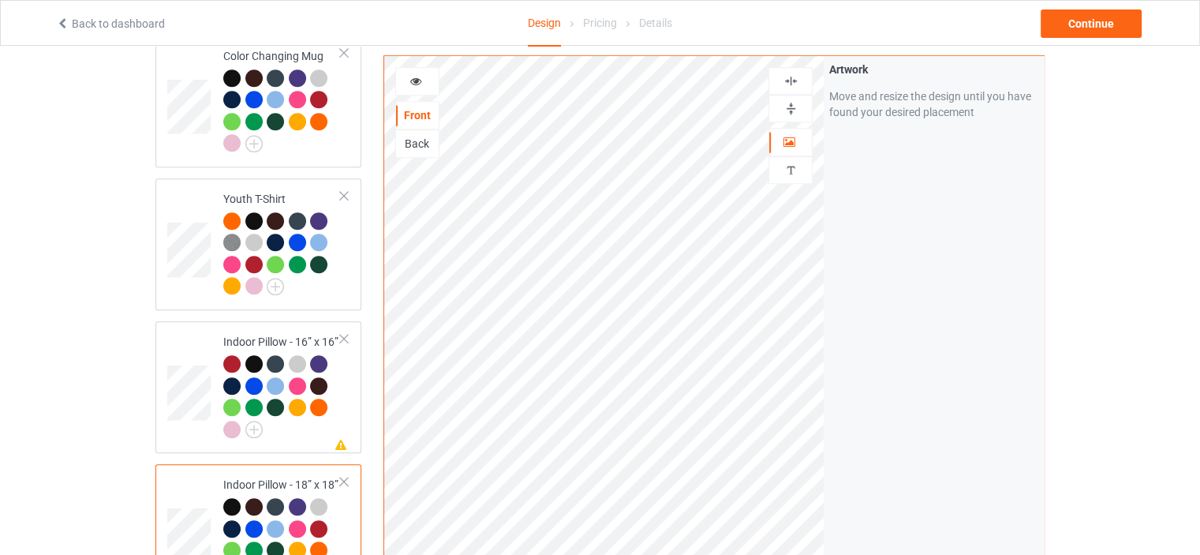
click at [790, 101] on img at bounding box center [791, 108] width 15 height 15
click at [791, 77] on img at bounding box center [791, 80] width 15 height 15
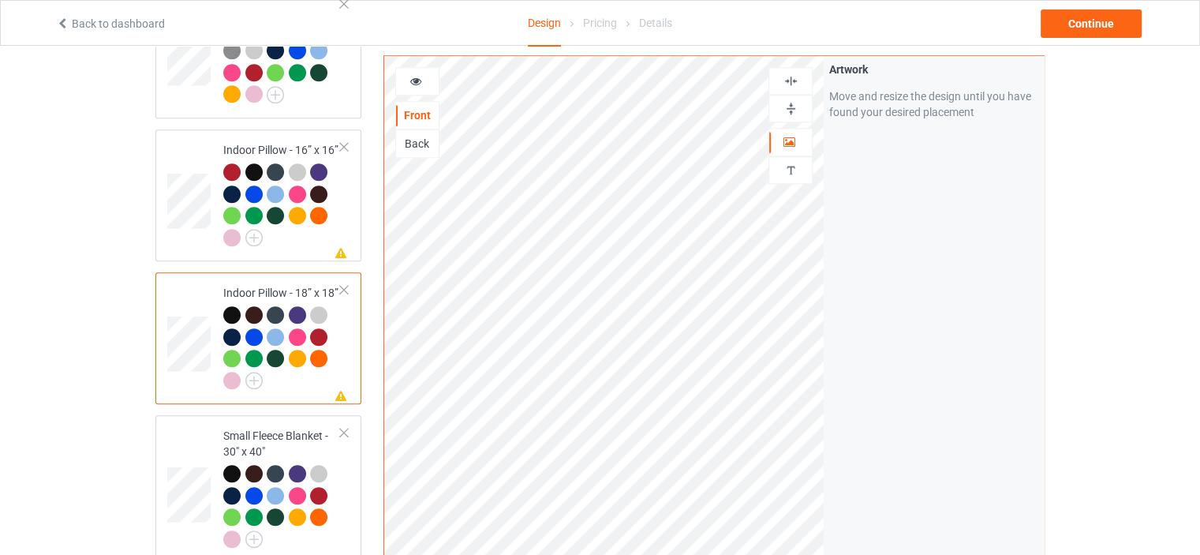
scroll to position [1499, 0]
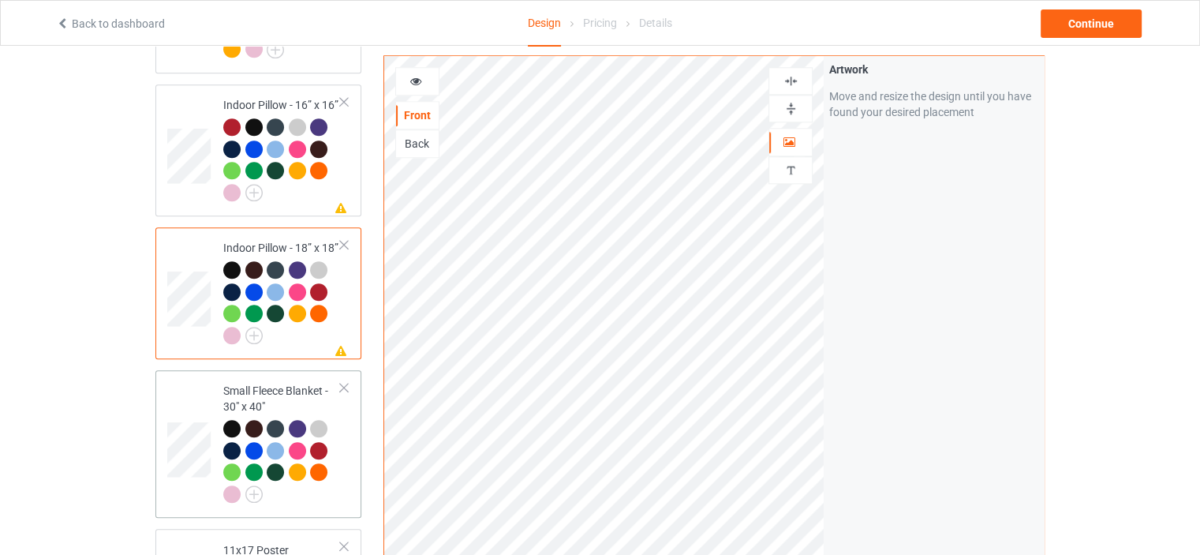
click at [263, 383] on div "Small Fleece Blanket - 30" x 40"" at bounding box center [282, 442] width 118 height 118
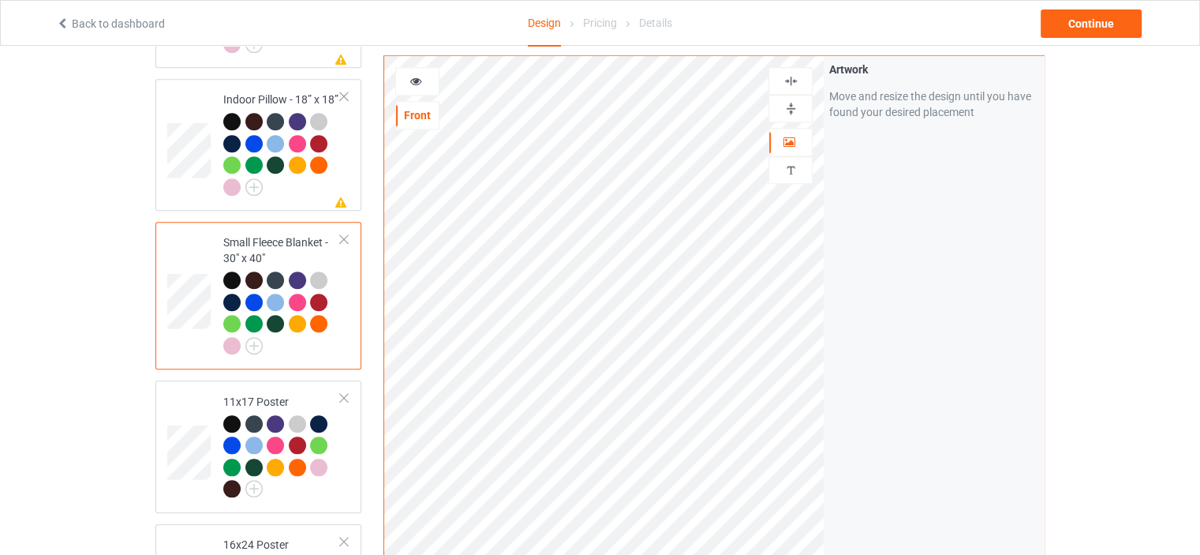
scroll to position [1657, 0]
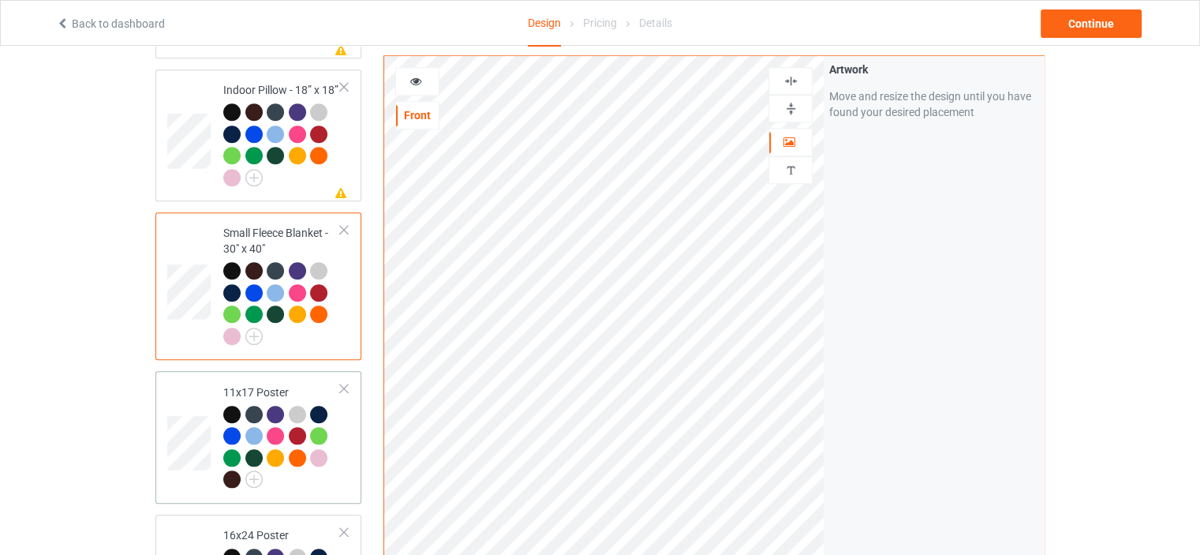
click at [280, 377] on td "11x17 Poster" at bounding box center [282, 436] width 135 height 119
click at [787, 105] on img at bounding box center [791, 108] width 15 height 15
click at [798, 82] on img at bounding box center [791, 80] width 15 height 15
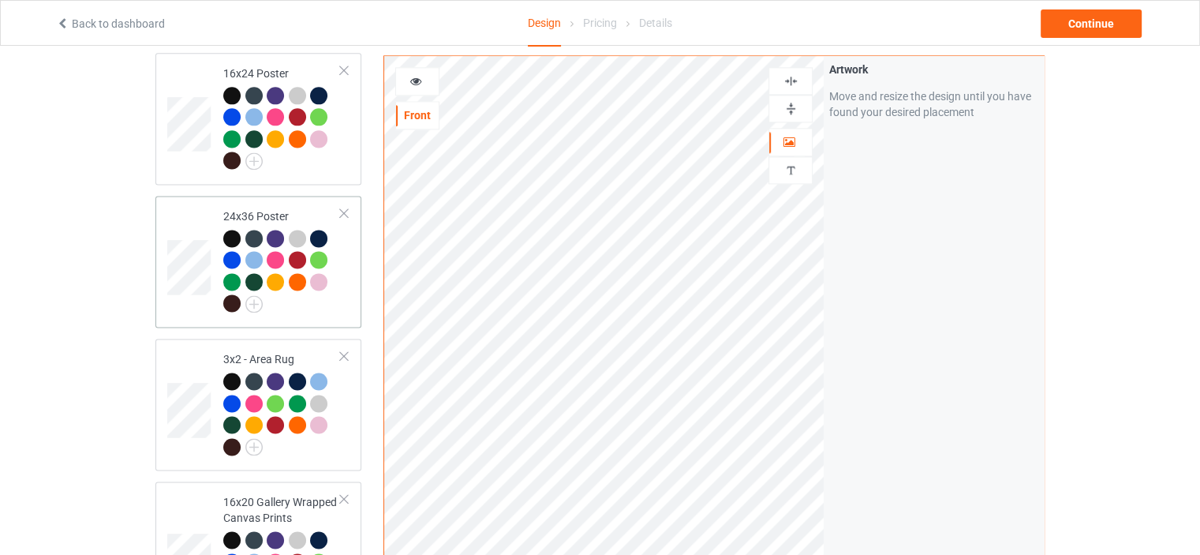
scroll to position [2130, 0]
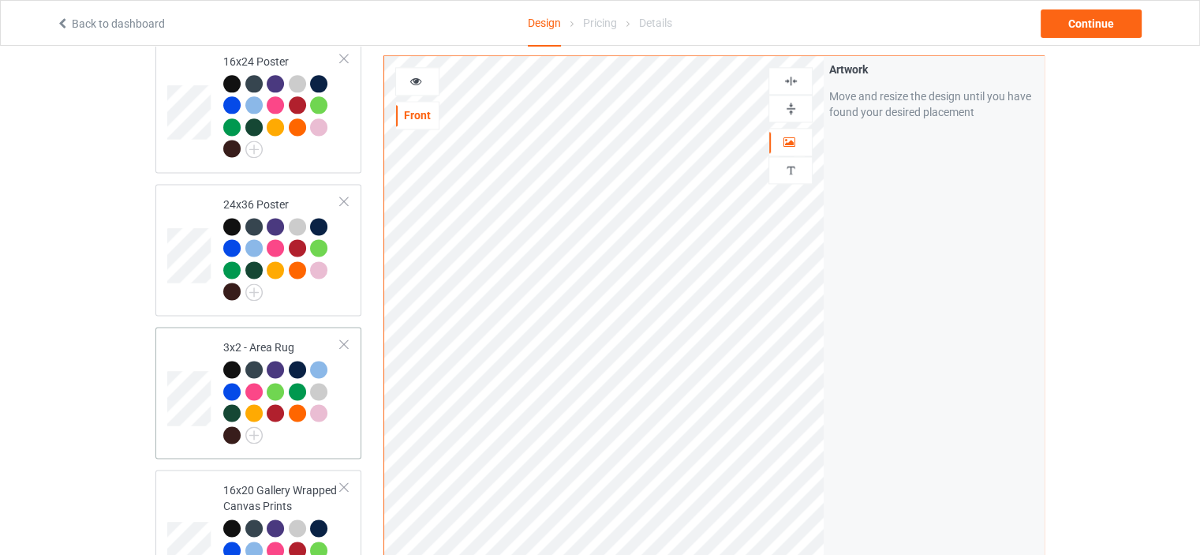
click at [272, 339] on div "3x2 - Area Rug" at bounding box center [282, 390] width 118 height 103
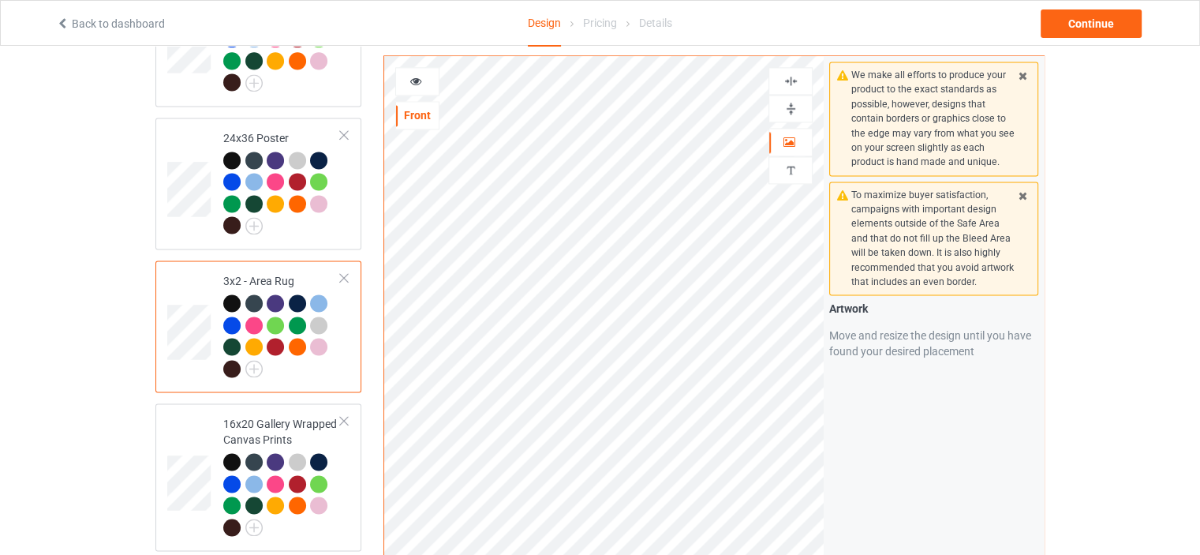
scroll to position [2288, 0]
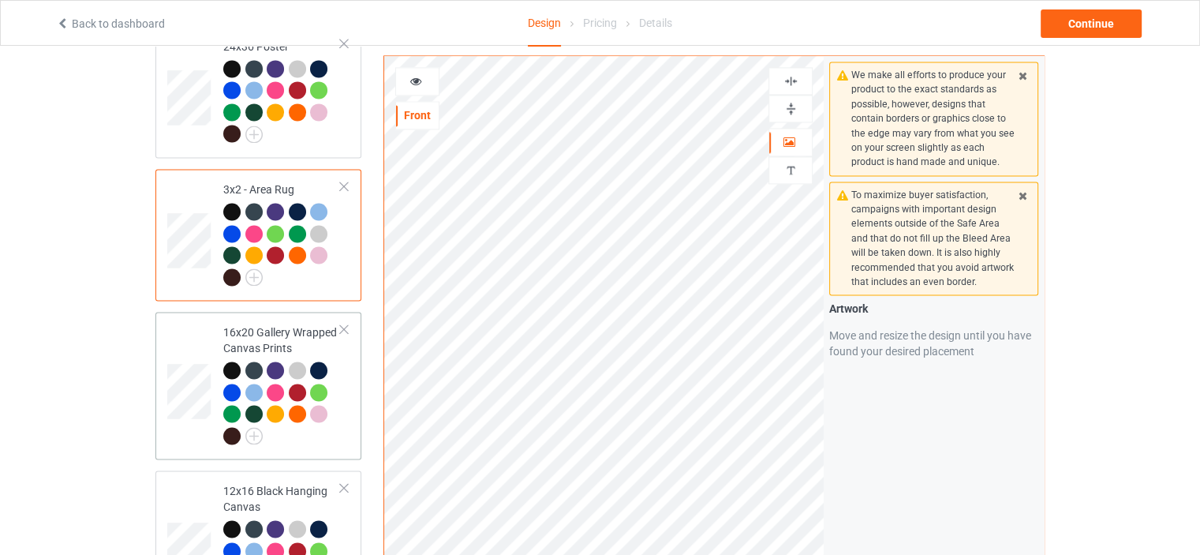
click at [278, 324] on div "16x20 Gallery Wrapped Canvas Prints" at bounding box center [282, 383] width 118 height 118
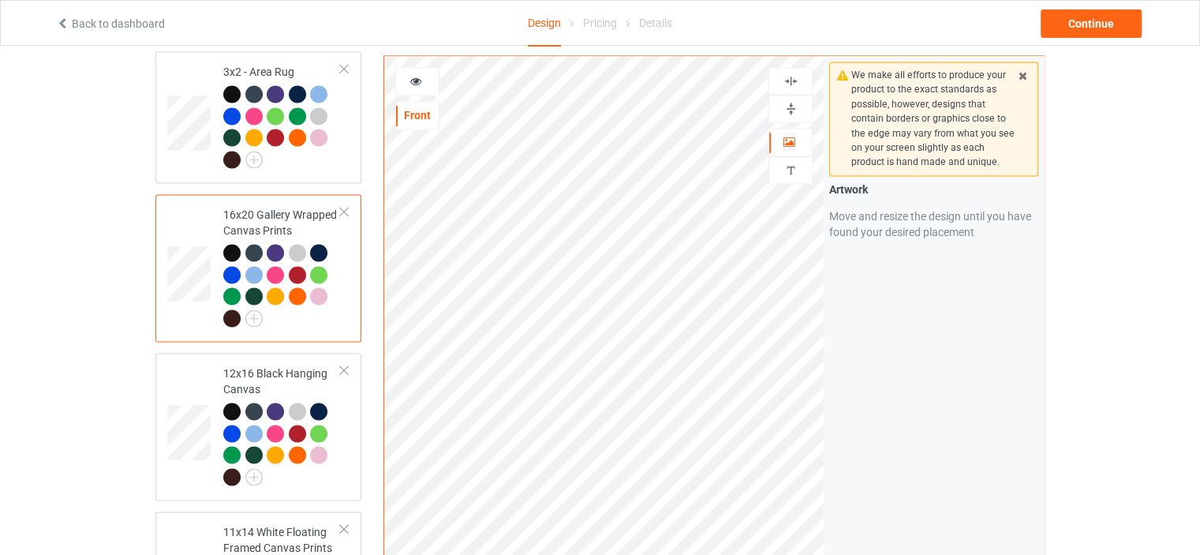
scroll to position [2446, 0]
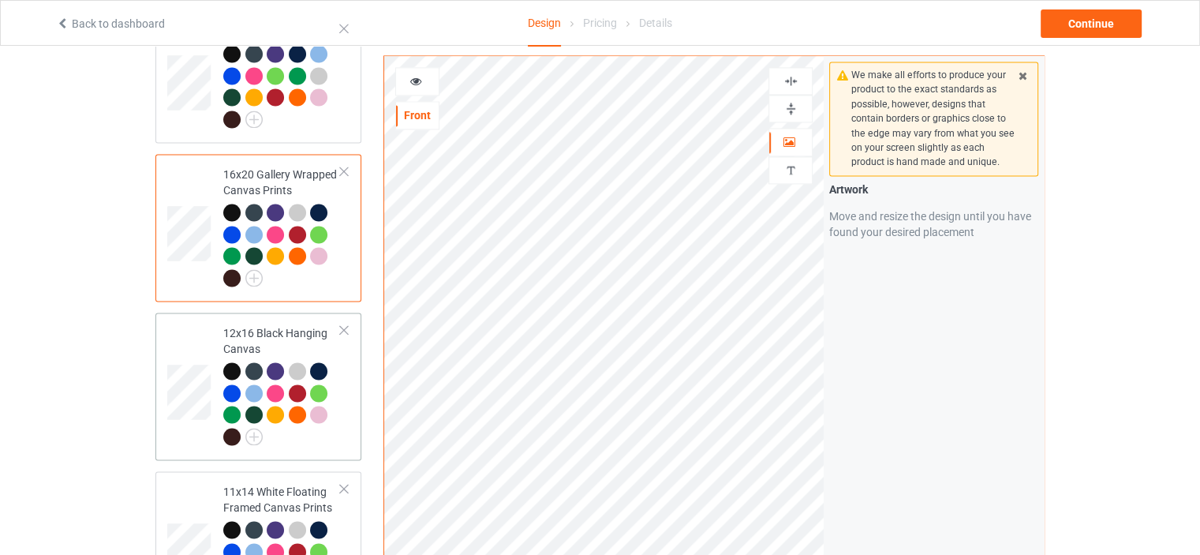
click at [260, 325] on div "12x16 Black Hanging Canvas" at bounding box center [282, 384] width 118 height 118
drag, startPoint x: 792, startPoint y: 93, endPoint x: 792, endPoint y: 70, distance: 22.9
click at [792, 101] on img at bounding box center [791, 108] width 15 height 15
click at [792, 73] on img at bounding box center [791, 80] width 15 height 15
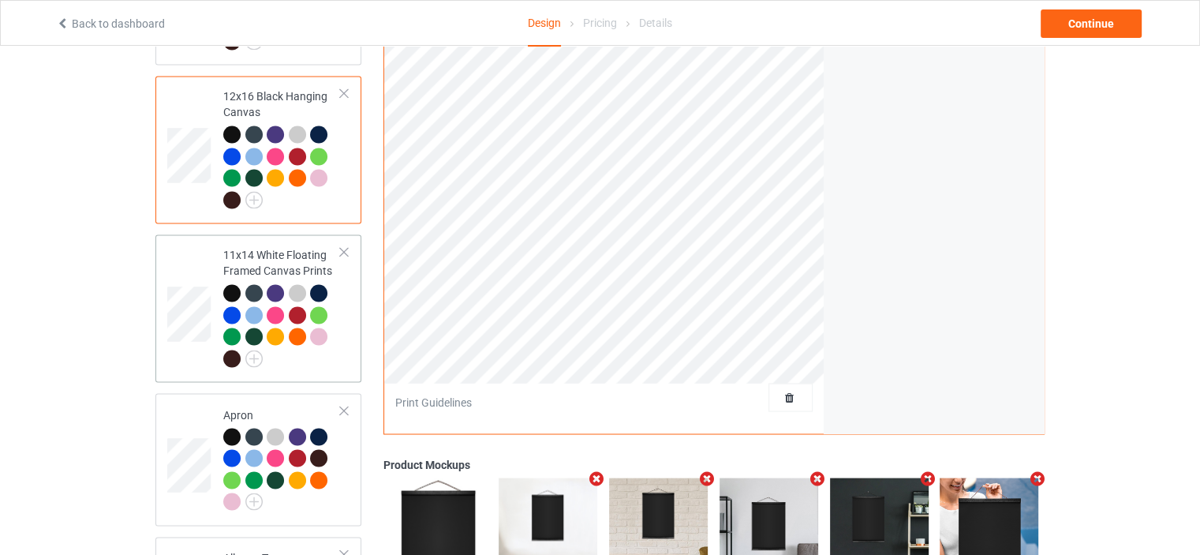
click at [266, 247] on div "11x14 White Floating Framed Canvas Prints" at bounding box center [282, 306] width 118 height 118
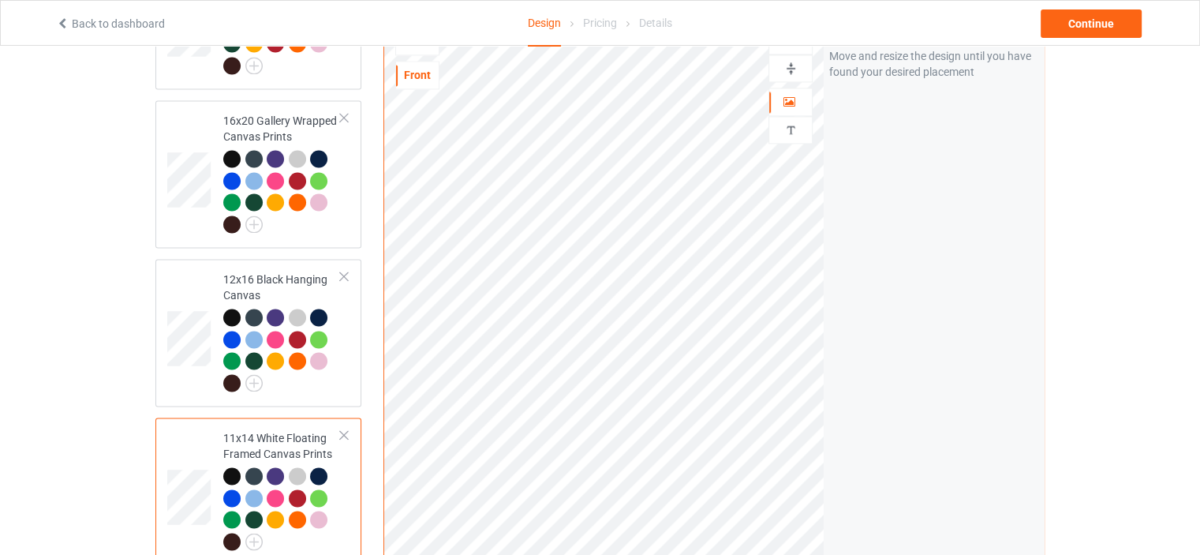
scroll to position [2288, 0]
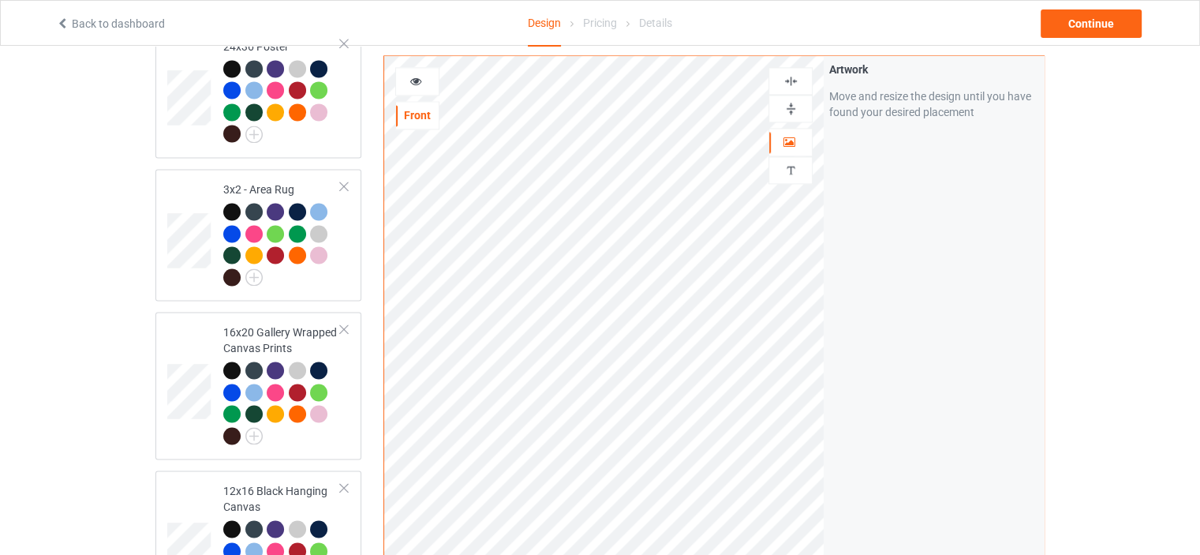
drag, startPoint x: 794, startPoint y: 111, endPoint x: 794, endPoint y: 89, distance: 22.1
click at [794, 110] on img at bounding box center [791, 108] width 15 height 15
click at [795, 74] on img at bounding box center [791, 80] width 15 height 15
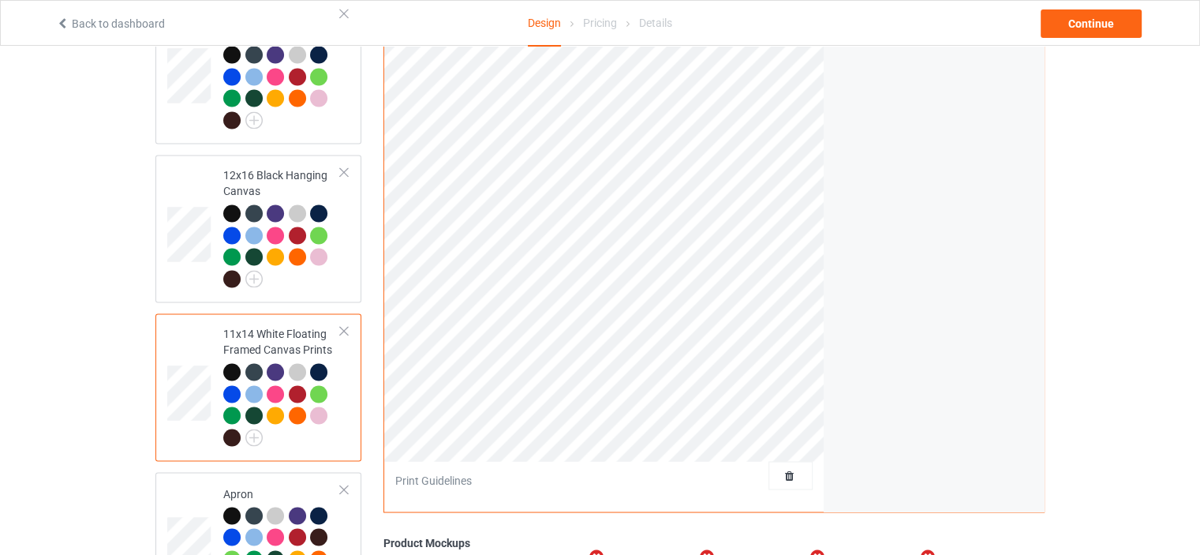
scroll to position [2683, 0]
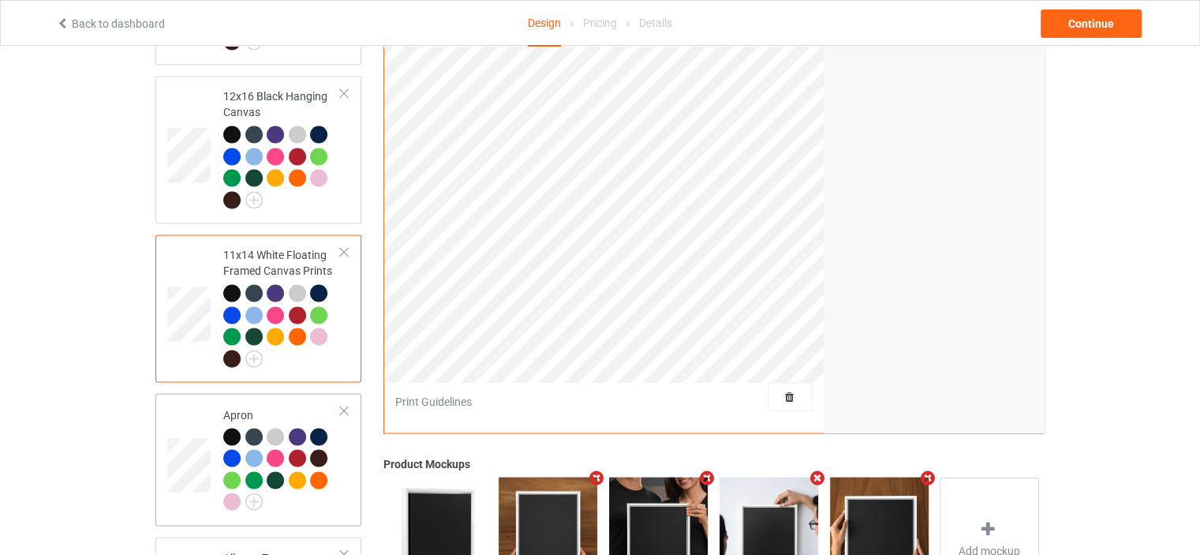
click at [257, 406] on div "Apron" at bounding box center [282, 457] width 118 height 103
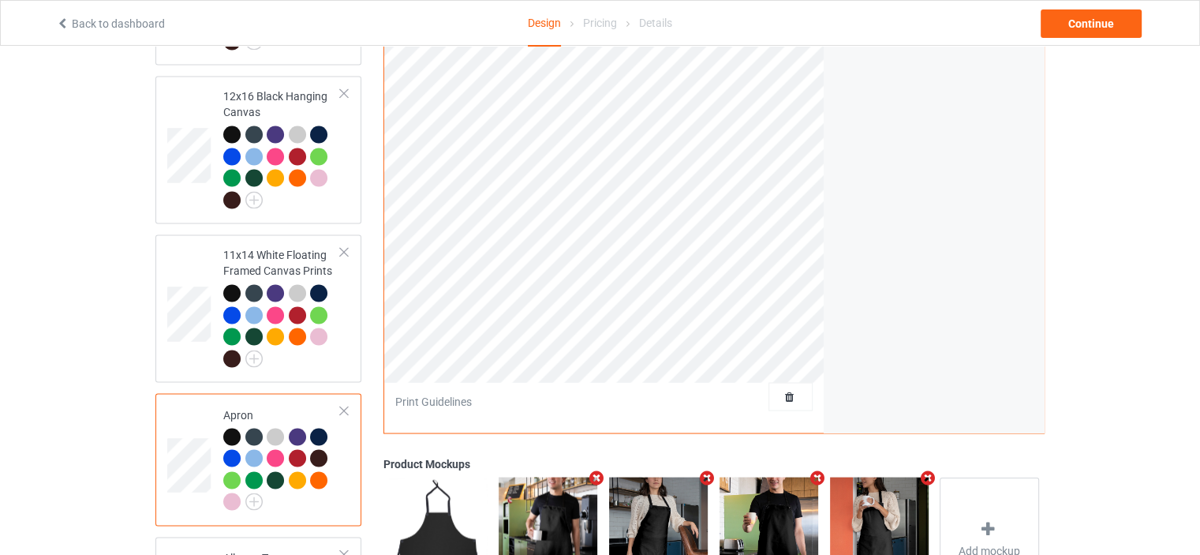
scroll to position [2446, 0]
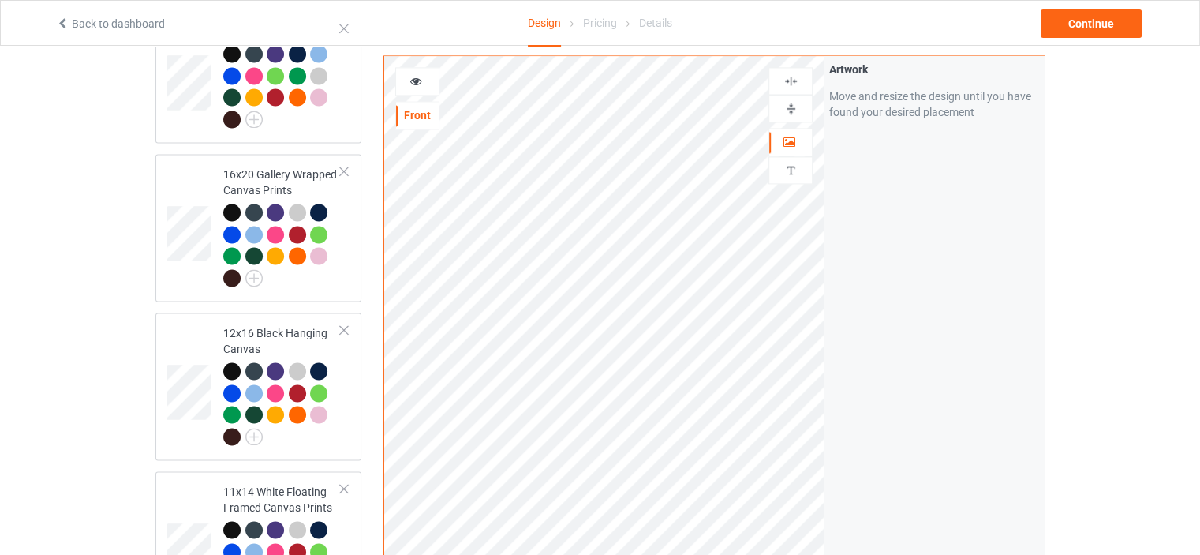
click at [799, 73] on div at bounding box center [790, 80] width 43 height 15
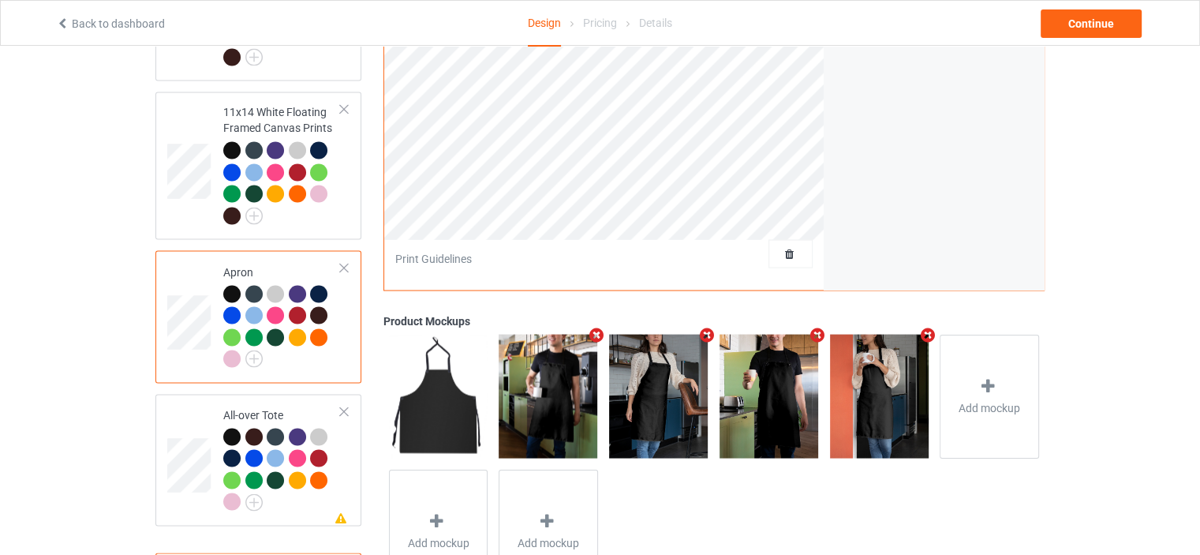
scroll to position [2875, 0]
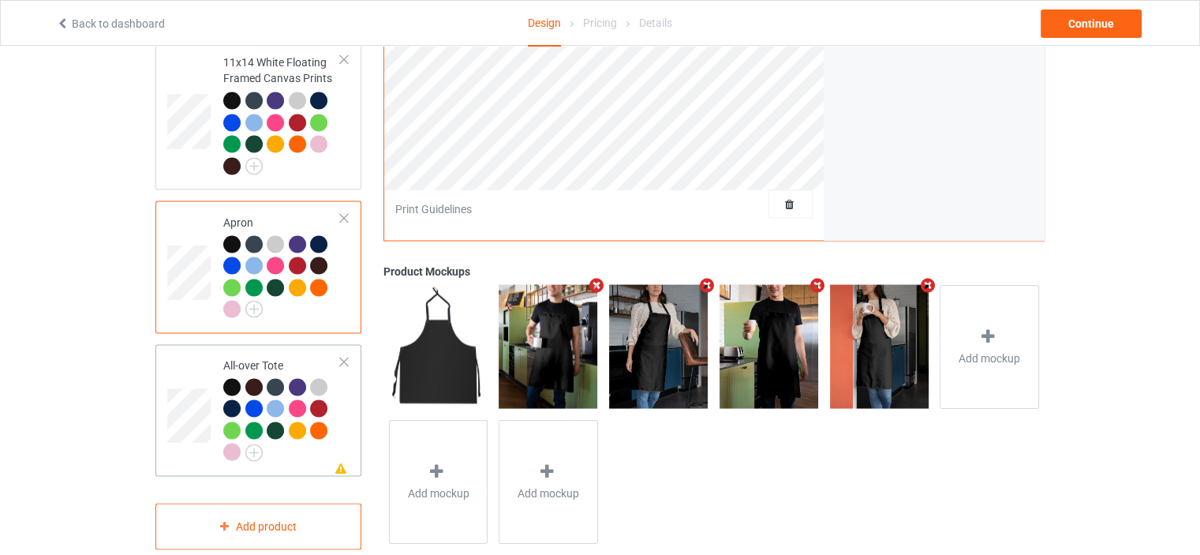
click at [287, 357] on div "All-over Tote" at bounding box center [282, 408] width 118 height 103
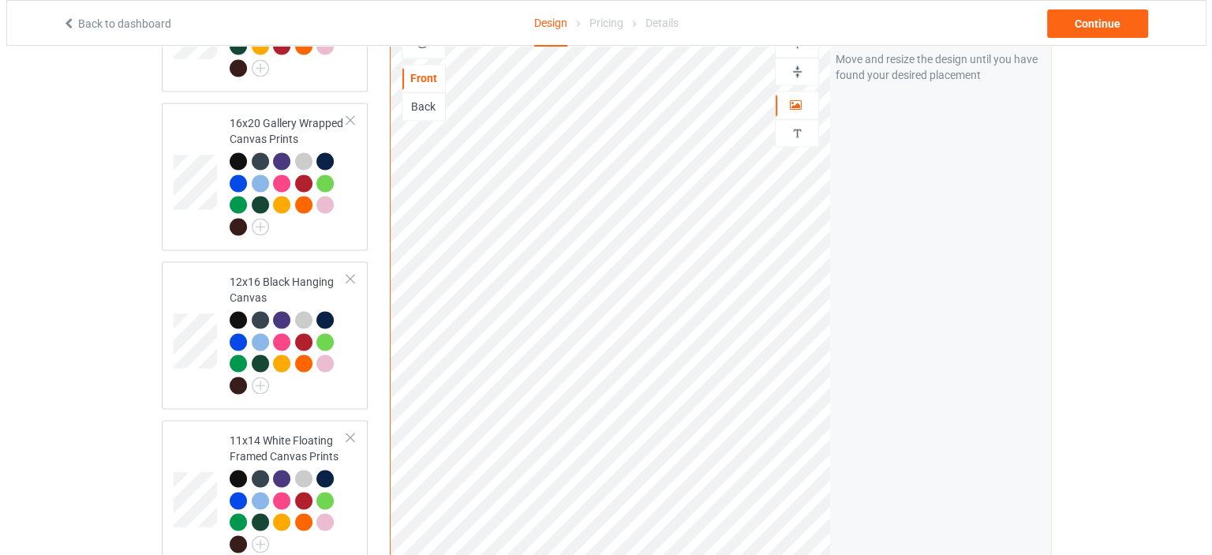
scroll to position [2402, 0]
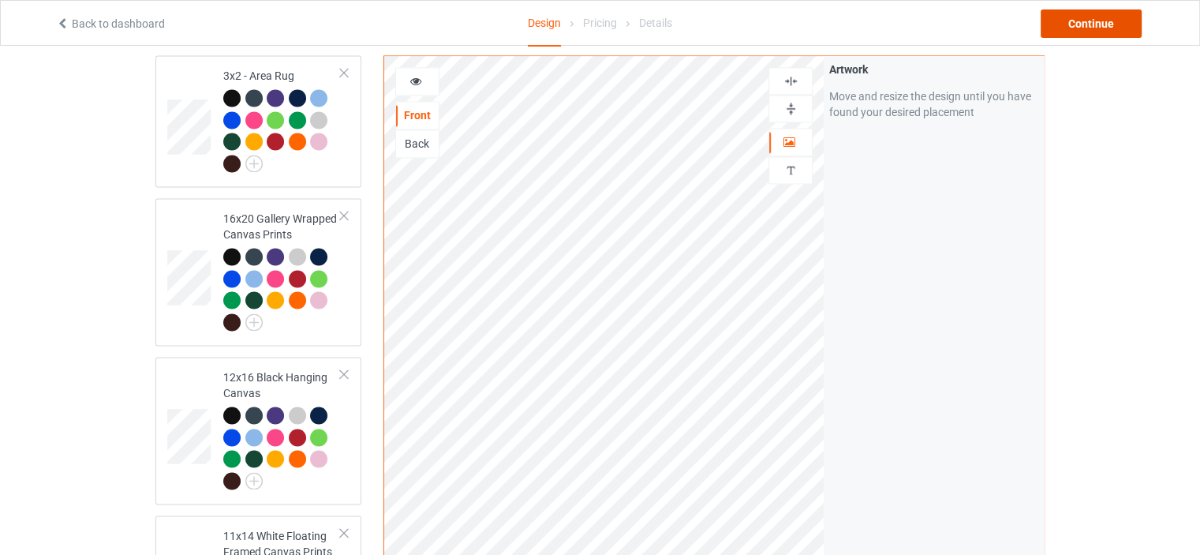
click at [1094, 22] on div "Continue" at bounding box center [1091, 23] width 101 height 28
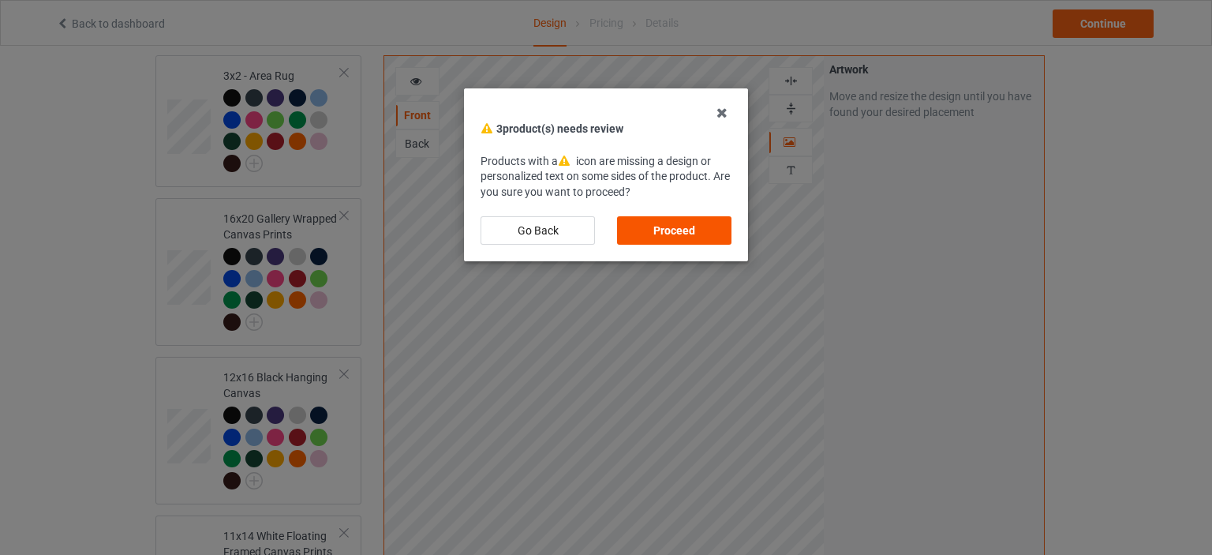
click at [697, 226] on div "Proceed" at bounding box center [674, 230] width 114 height 28
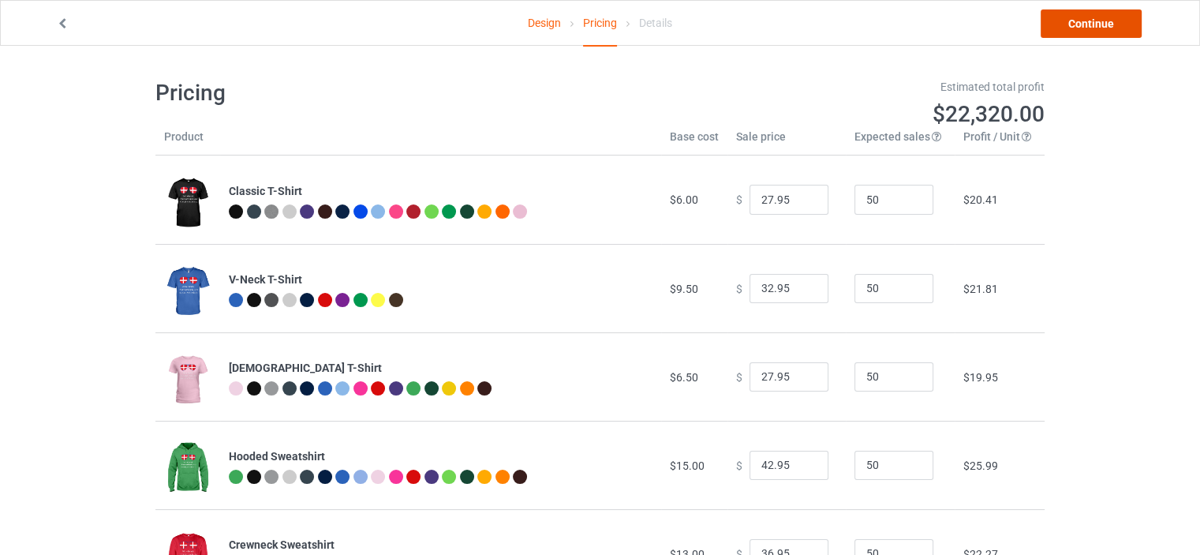
click at [1106, 27] on link "Continue" at bounding box center [1091, 23] width 101 height 28
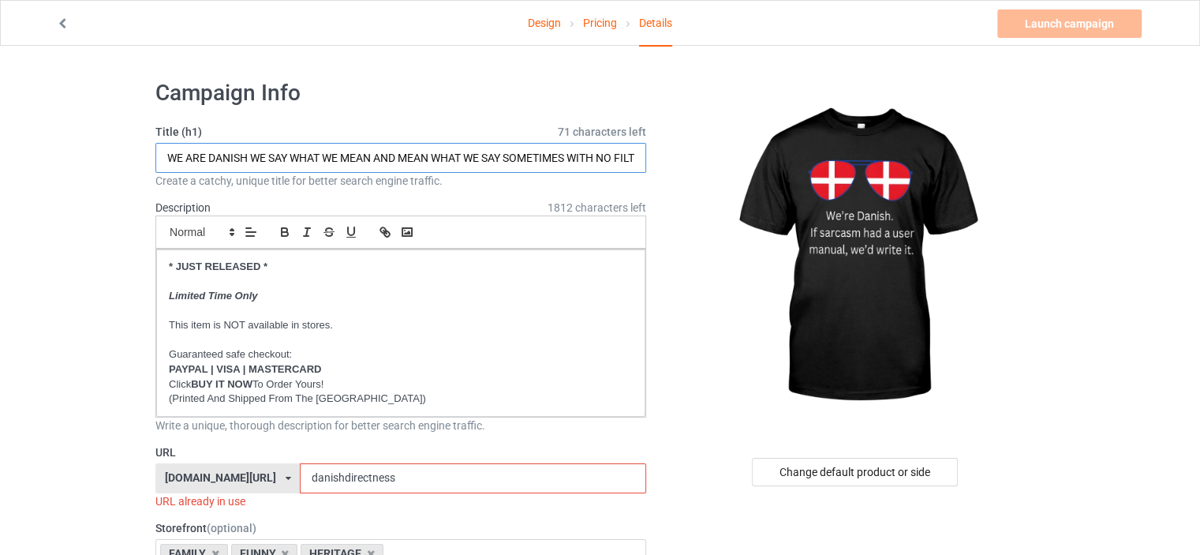
click at [499, 154] on input "WE ARE DANISH WE SAY WHAT WE MEAN AND MEAN WHAT WE SAY SOMETIMES WITH NO FILTER" at bounding box center [400, 158] width 491 height 30
paste input "NORWEGIAN IF SARCASM HAD A USER MANUAL WE'D WRITE IT"
click at [266, 157] on input "WE ARE NORWEGIAN IF SARCASM HAD A USER MANUAL WE'D WRITE IT" at bounding box center [400, 158] width 491 height 30
drag, startPoint x: 271, startPoint y: 158, endPoint x: 209, endPoint y: 158, distance: 62.3
click at [209, 158] on input "WE ARE NORWEGIAN IF SARCASM HAD A USER MANUAL WE'D WRITE IT" at bounding box center [400, 158] width 491 height 30
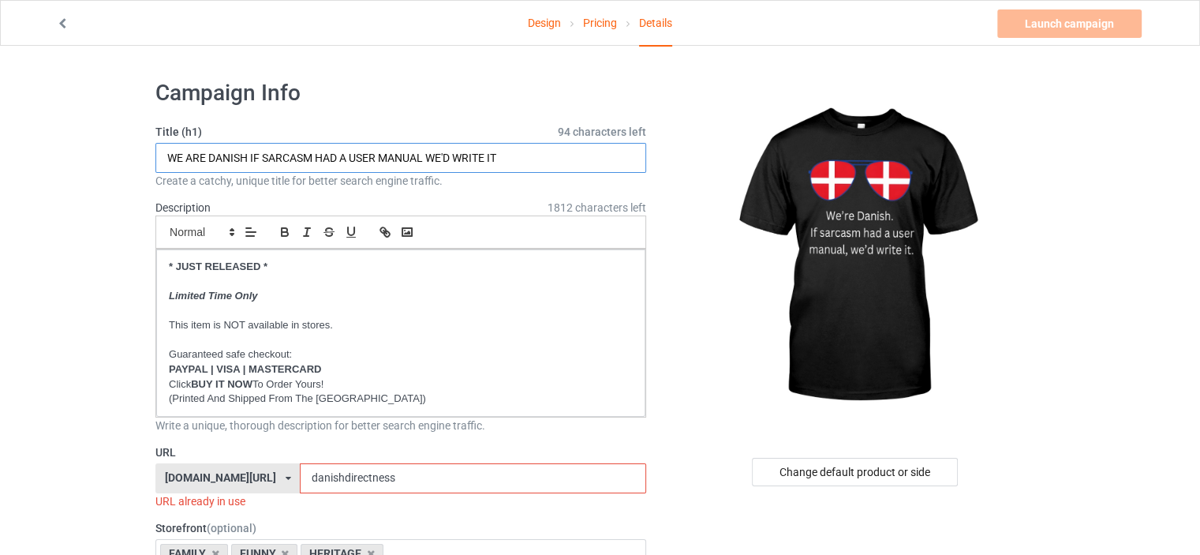
type input "WE ARE DANISH IF SARCASM HAD A USER MANUAL WE'D WRITE IT"
drag, startPoint x: 423, startPoint y: 472, endPoint x: 326, endPoint y: 472, distance: 97.1
click at [326, 472] on input "danishdirectness" at bounding box center [473, 478] width 346 height 30
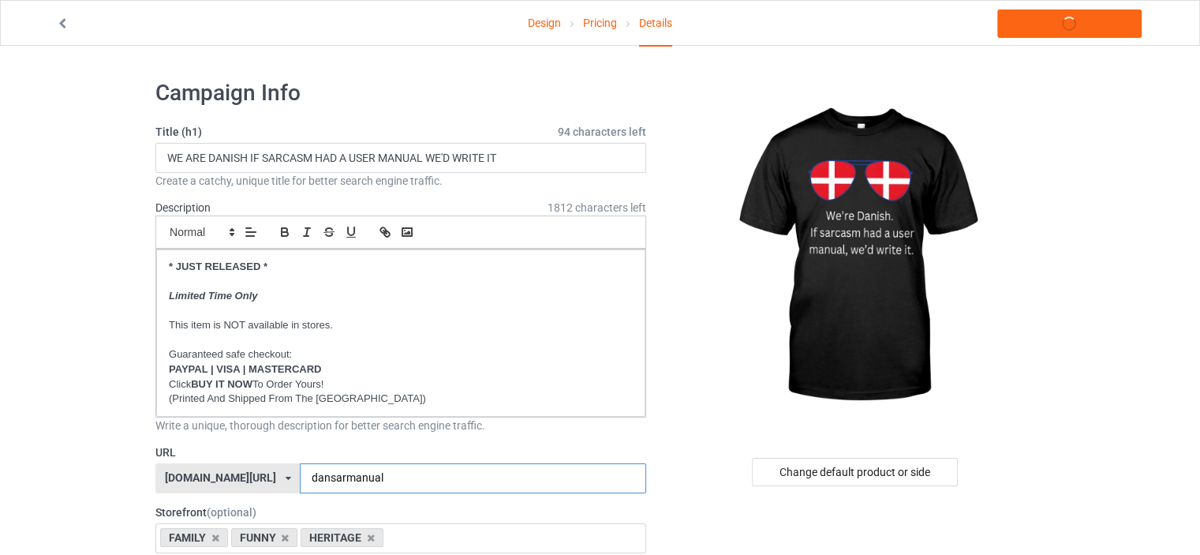
type input "dansarmanual"
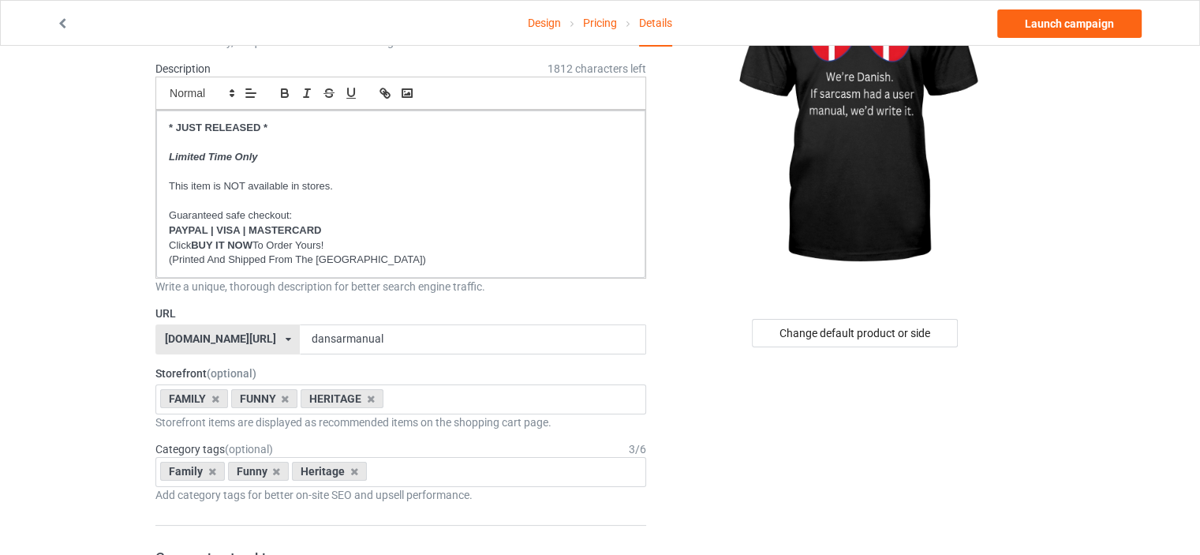
scroll to position [237, 0]
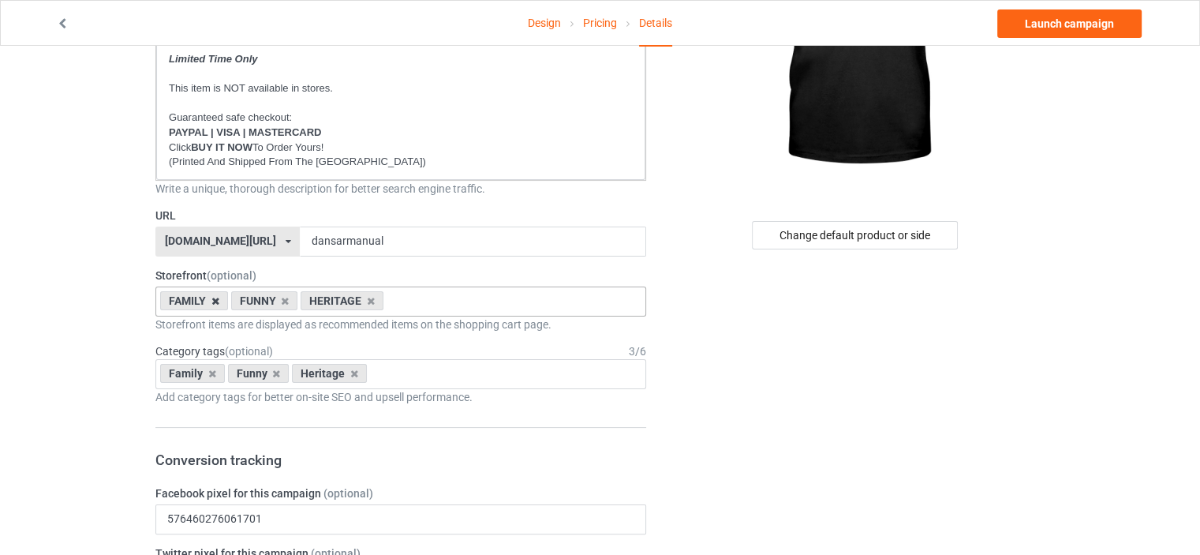
click at [211, 301] on icon at bounding box center [215, 301] width 8 height 10
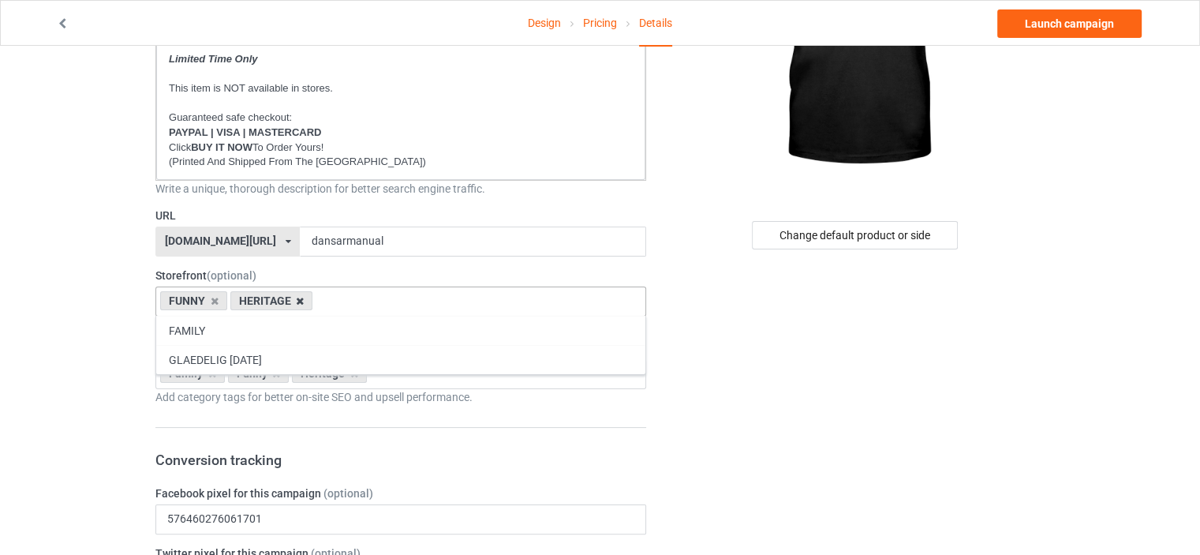
click at [303, 299] on div "HERITAGE" at bounding box center [271, 300] width 83 height 19
click at [301, 299] on icon at bounding box center [300, 301] width 8 height 10
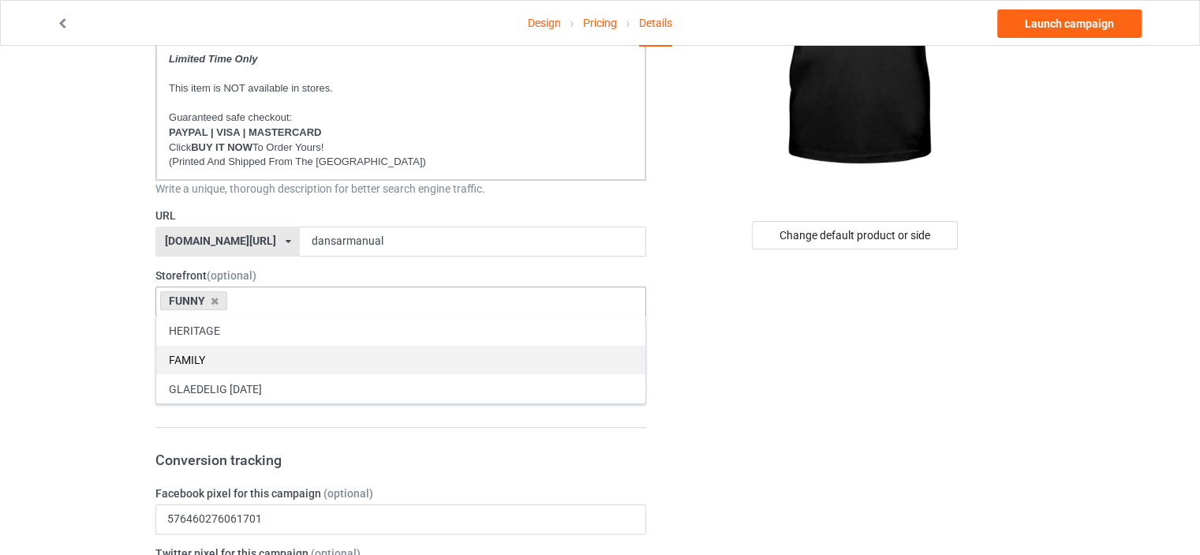
drag, startPoint x: 228, startPoint y: 361, endPoint x: 228, endPoint y: 350, distance: 11.8
click at [228, 361] on div "FAMILY" at bounding box center [400, 359] width 489 height 29
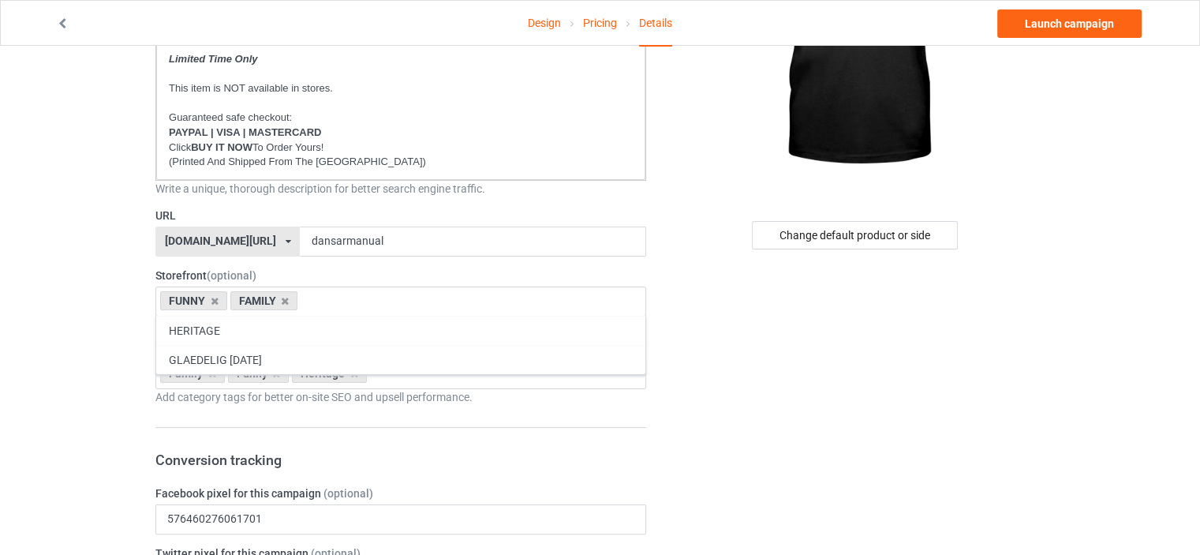
drag, startPoint x: 221, startPoint y: 327, endPoint x: 0, endPoint y: 282, distance: 225.5
click at [221, 327] on div "HERITAGE" at bounding box center [400, 330] width 489 height 29
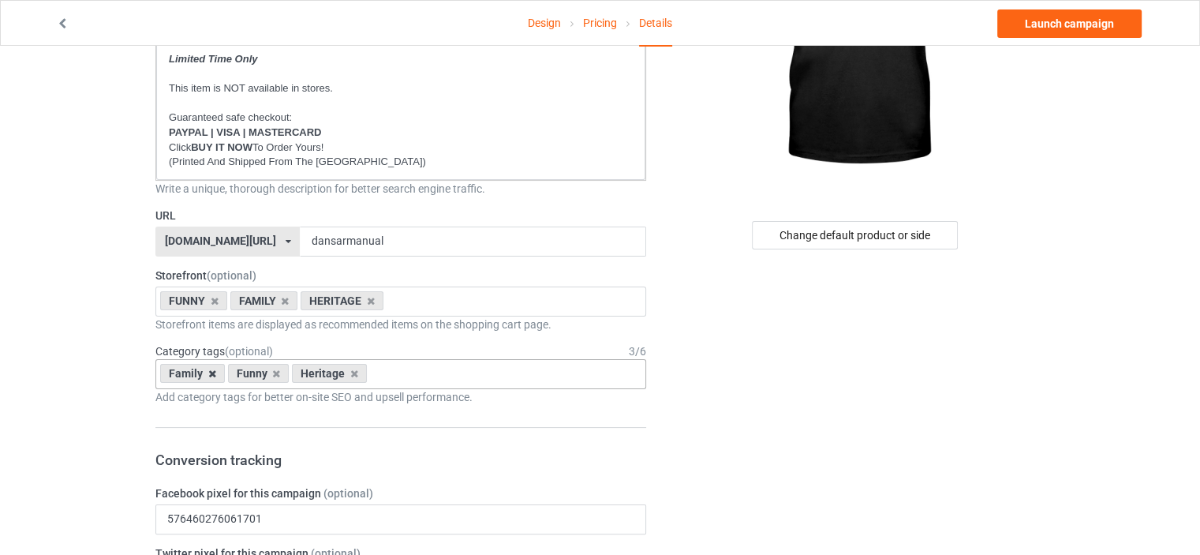
click at [208, 371] on icon at bounding box center [212, 373] width 8 height 10
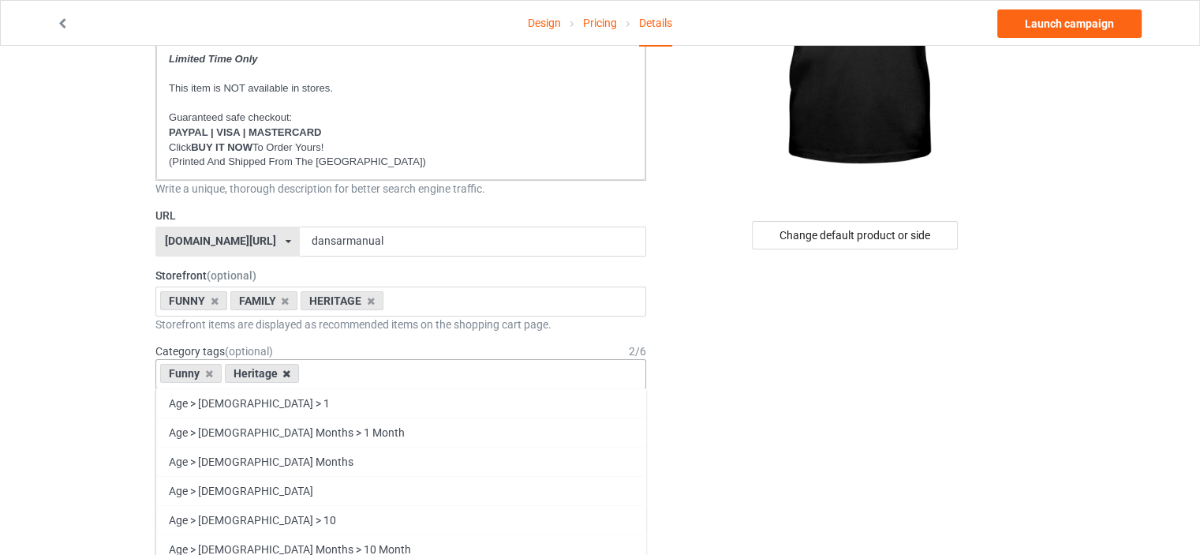
click at [284, 372] on icon at bounding box center [286, 373] width 8 height 10
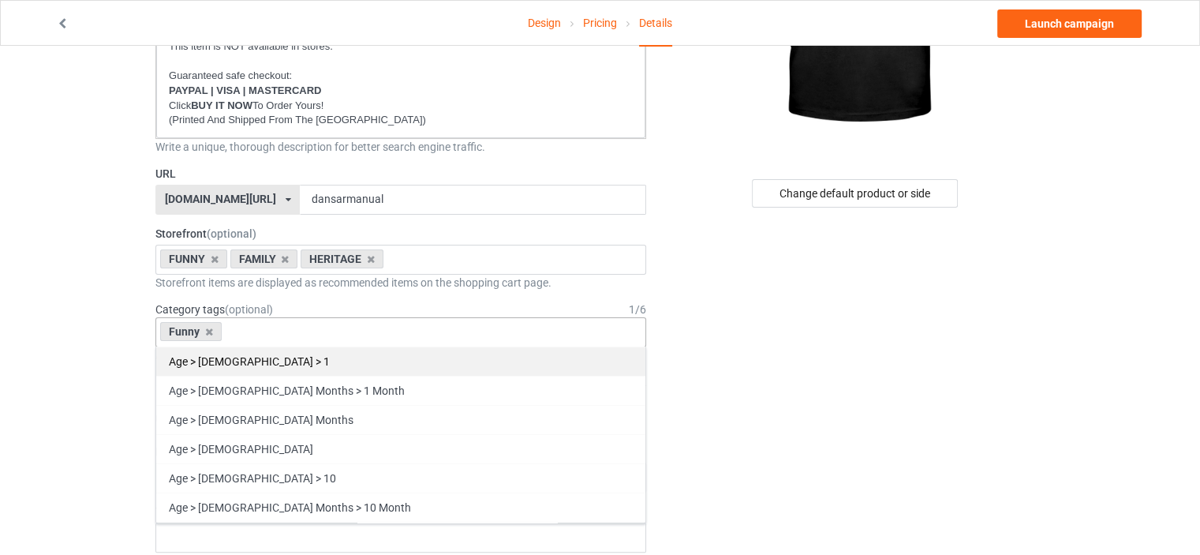
scroll to position [316, 0]
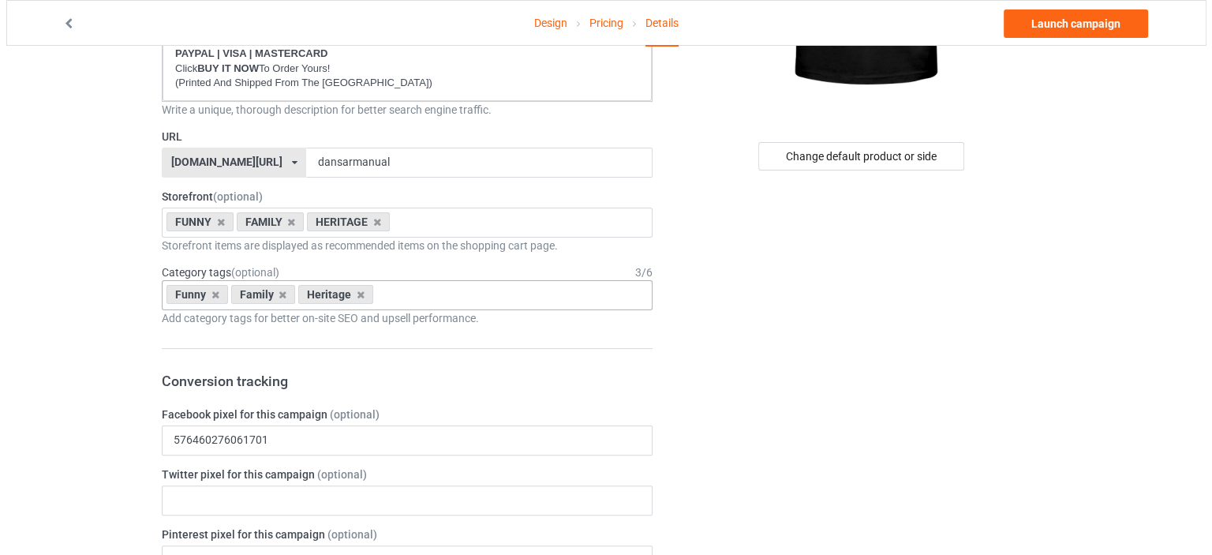
scroll to position [0, 0]
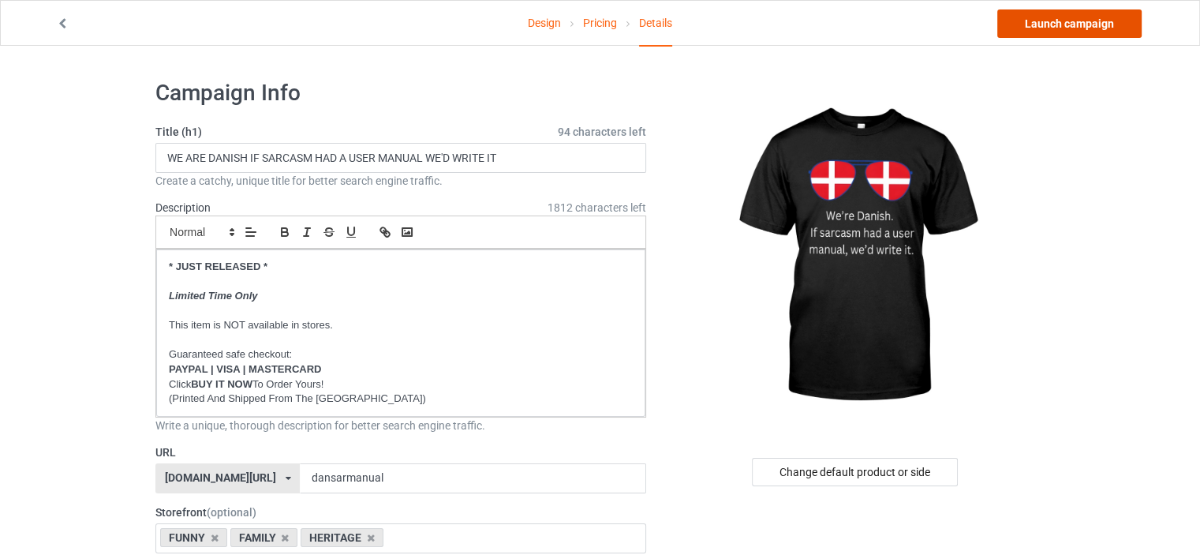
click at [1102, 21] on link "Launch campaign" at bounding box center [1069, 23] width 144 height 28
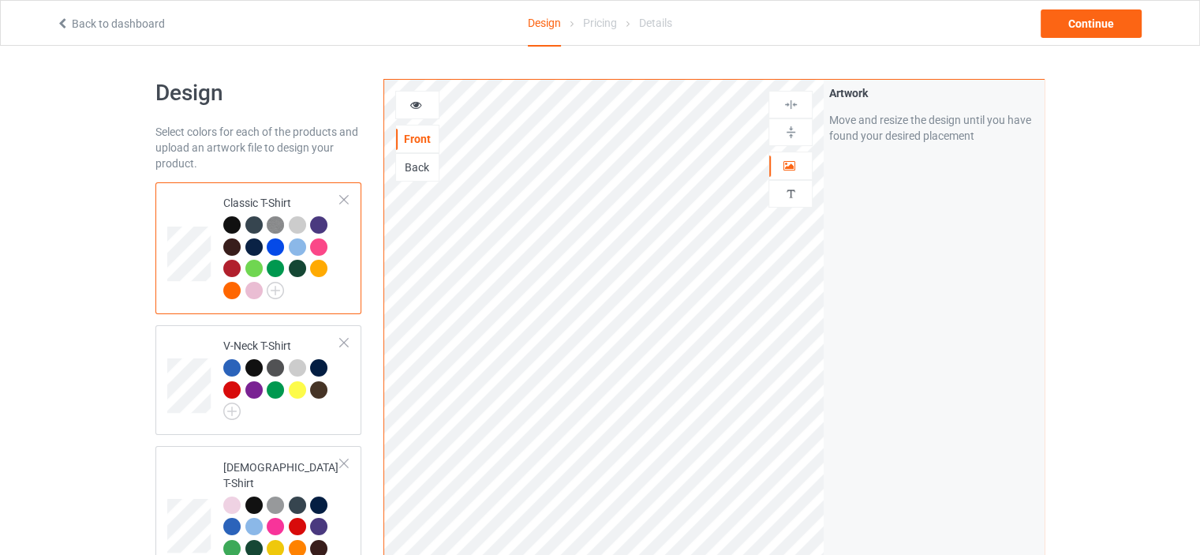
scroll to position [2875, 0]
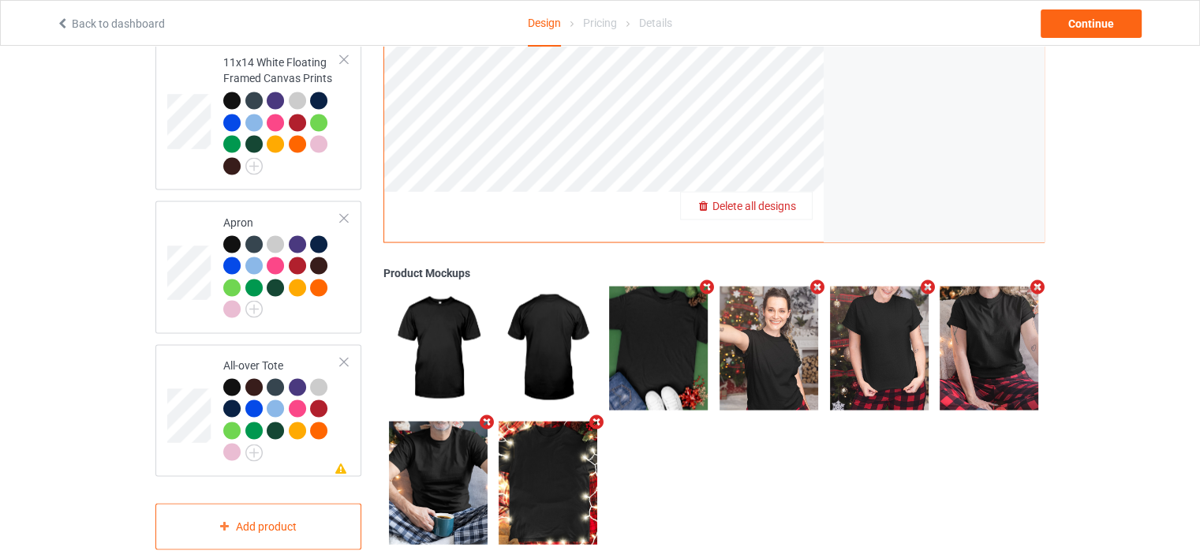
click at [794, 199] on span "Delete all designs" at bounding box center [755, 205] width 84 height 13
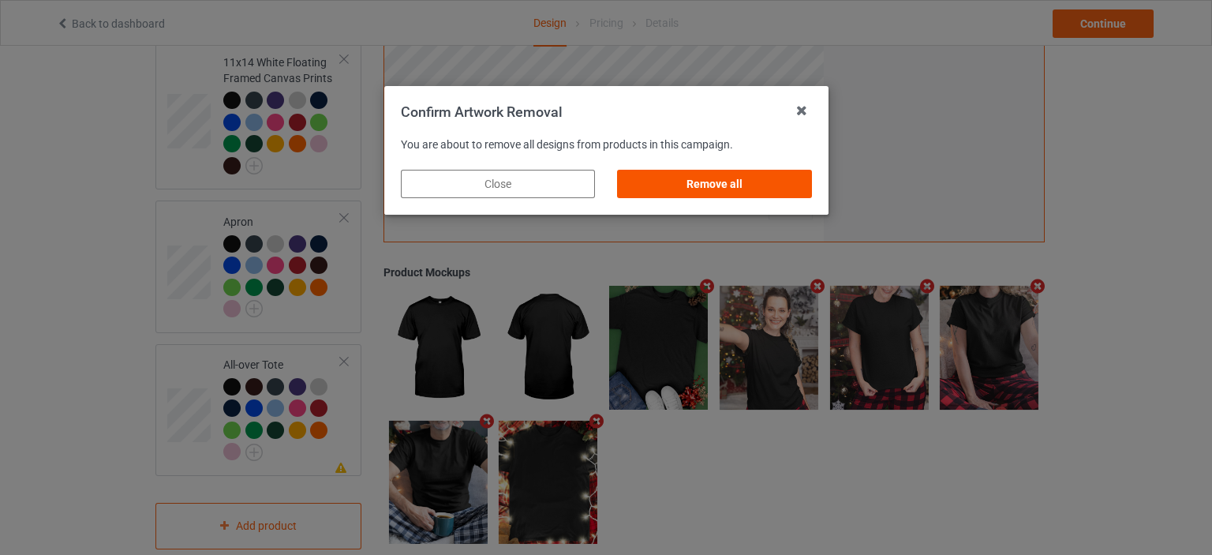
click at [731, 185] on div "Remove all" at bounding box center [714, 184] width 194 height 28
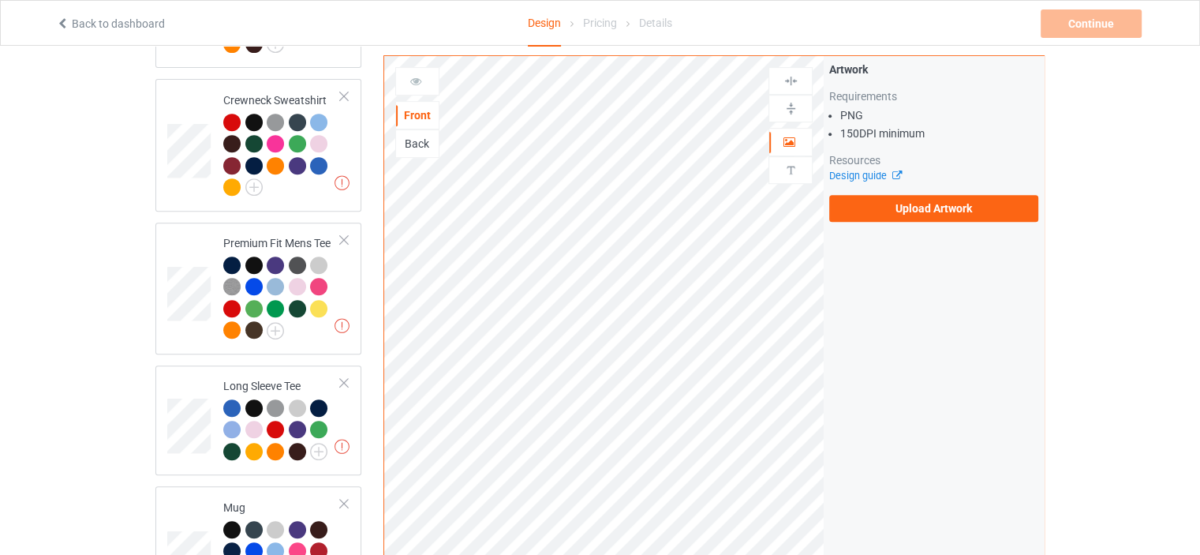
scroll to position [0, 0]
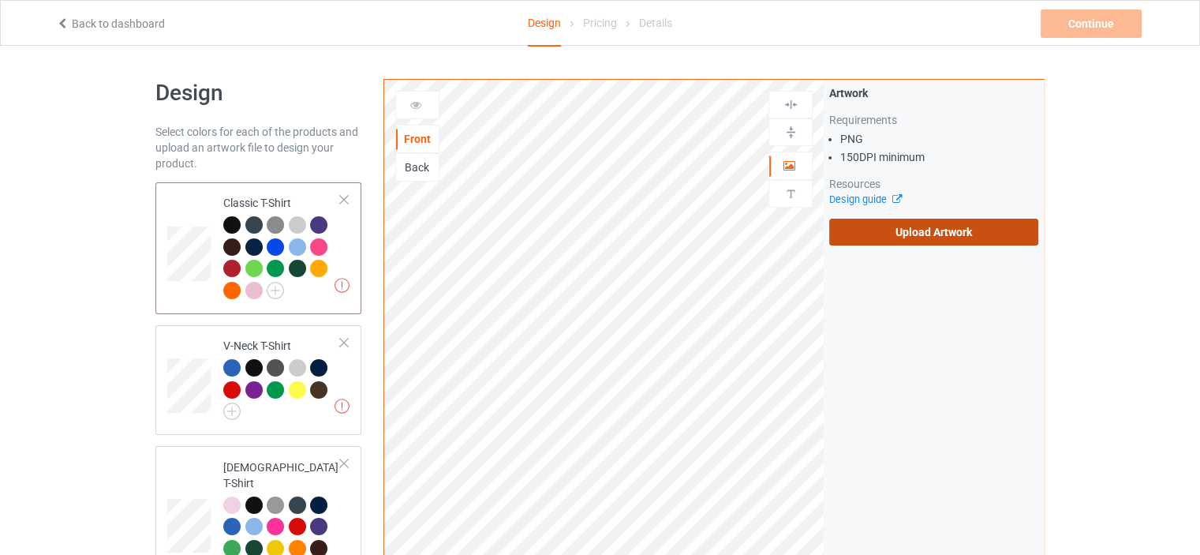
click at [913, 233] on label "Upload Artwork" at bounding box center [933, 232] width 209 height 27
click at [0, 0] on input "Upload Artwork" at bounding box center [0, 0] width 0 height 0
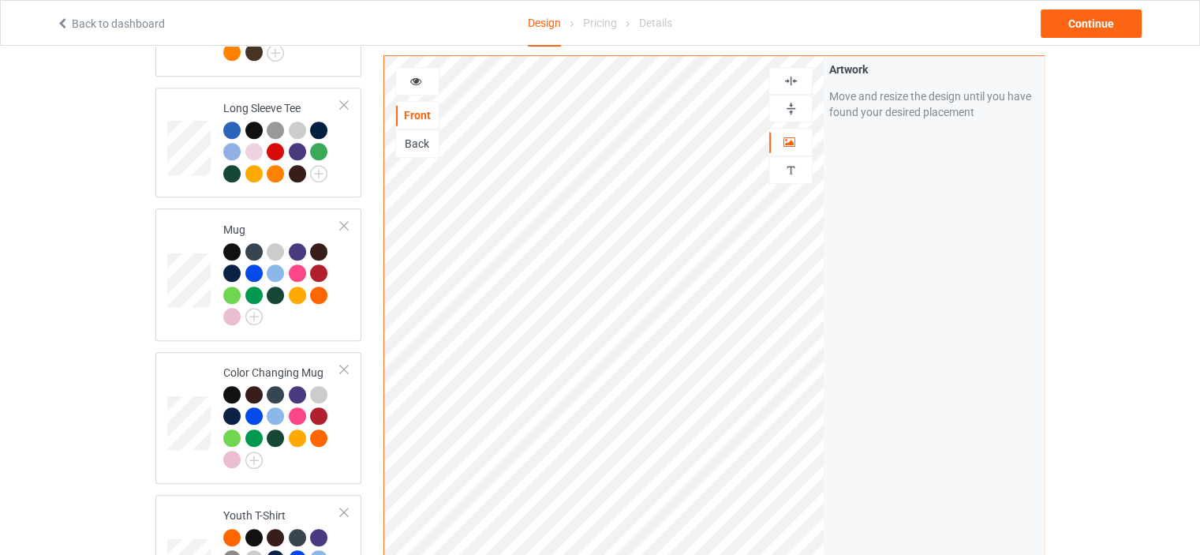
scroll to position [947, 0]
click at [271, 357] on td "Color Changing Mug" at bounding box center [282, 416] width 135 height 119
click at [794, 110] on img at bounding box center [791, 108] width 15 height 15
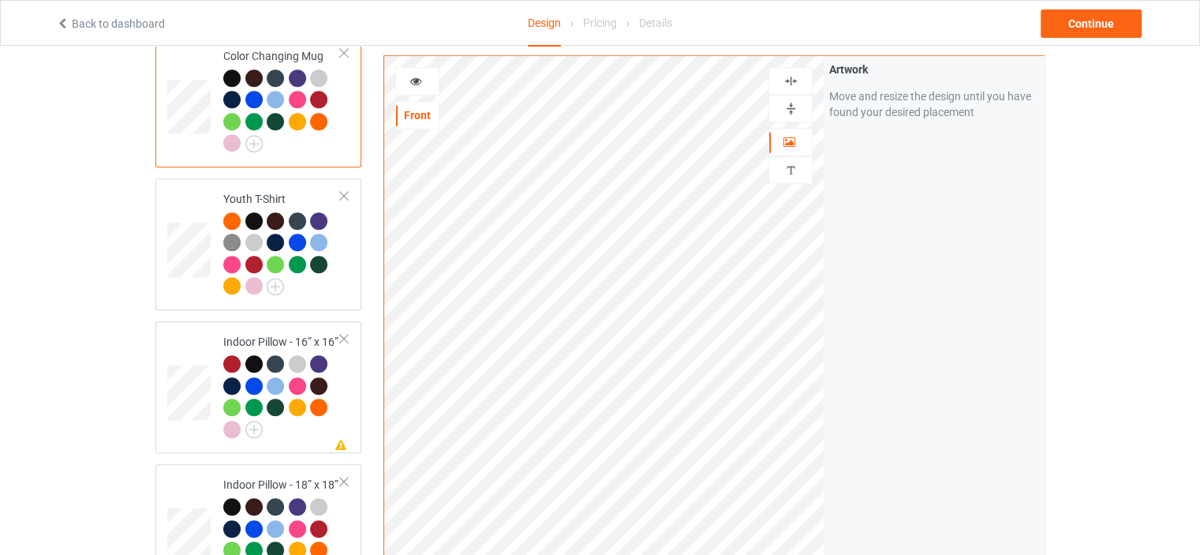
scroll to position [1420, 0]
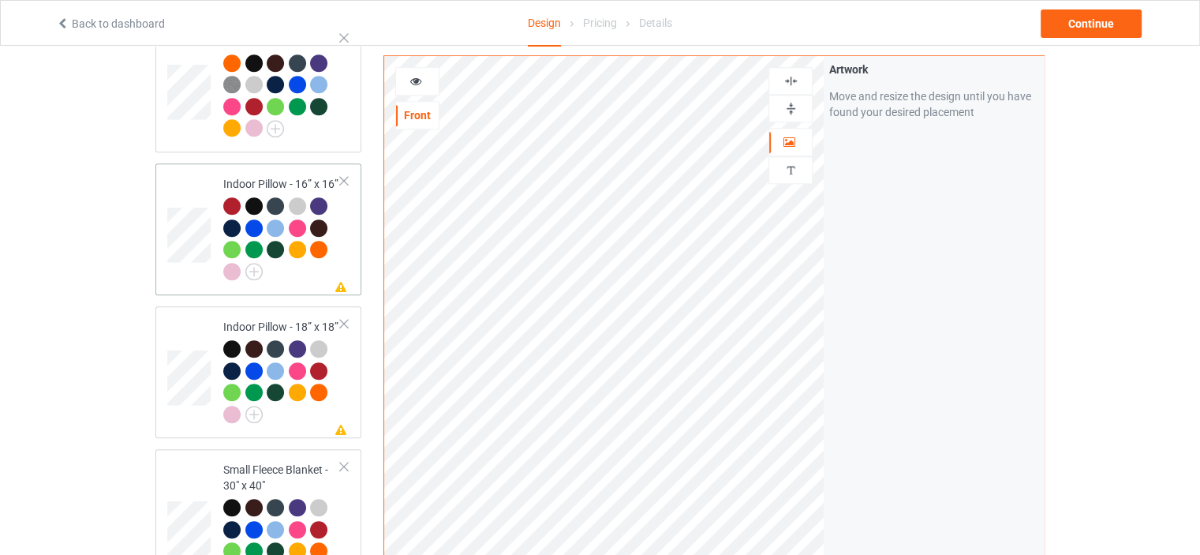
click at [284, 163] on div "Missing artwork on 1 side(s) Indoor Pillow - 16” x 16”" at bounding box center [258, 229] width 206 height 132
click at [795, 101] on img at bounding box center [791, 108] width 15 height 15
click at [795, 79] on img at bounding box center [791, 80] width 15 height 15
click at [273, 306] on div "Missing artwork on 1 side(s) Indoor Pillow - 18” x 18”" at bounding box center [258, 372] width 206 height 132
drag, startPoint x: 796, startPoint y: 106, endPoint x: 797, endPoint y: 95, distance: 10.3
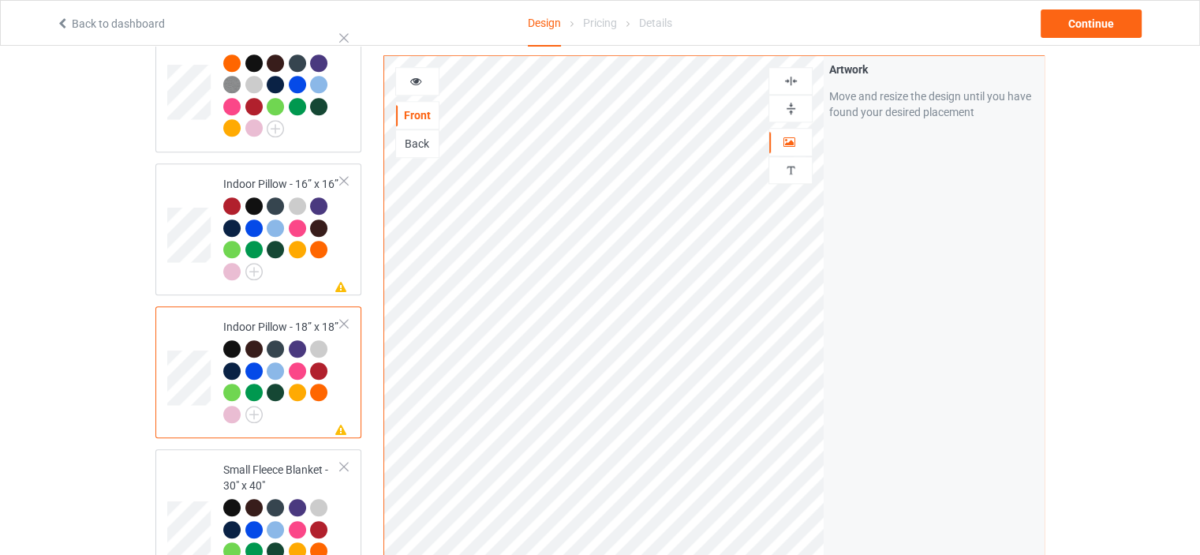
click at [796, 105] on img at bounding box center [791, 108] width 15 height 15
click at [795, 83] on img at bounding box center [791, 80] width 15 height 15
click at [282, 462] on div "Small Fleece Blanket - 30" x 40"" at bounding box center [282, 521] width 118 height 118
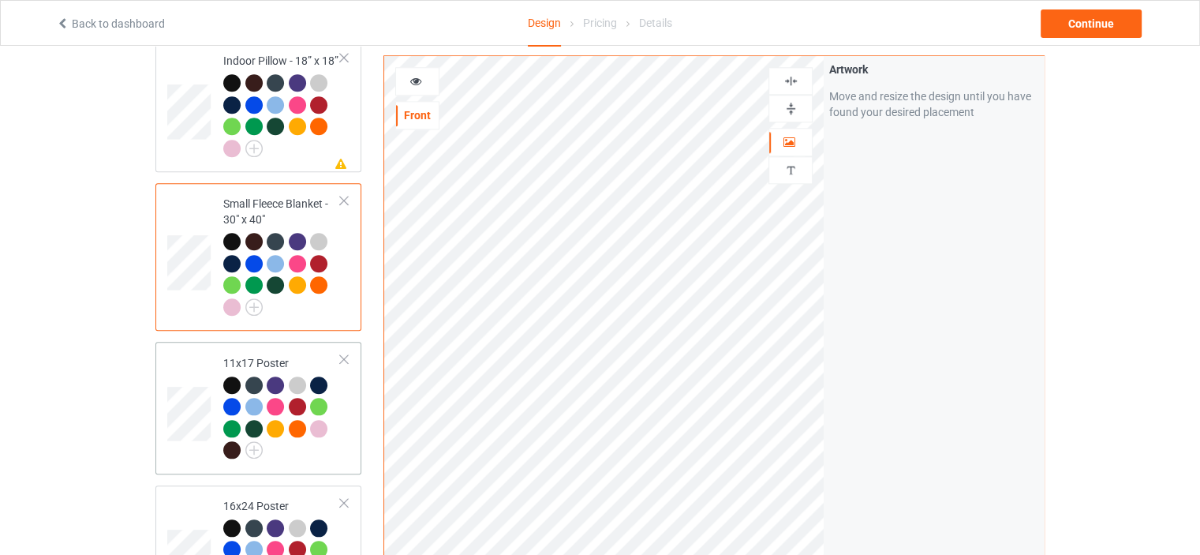
scroll to position [1736, 0]
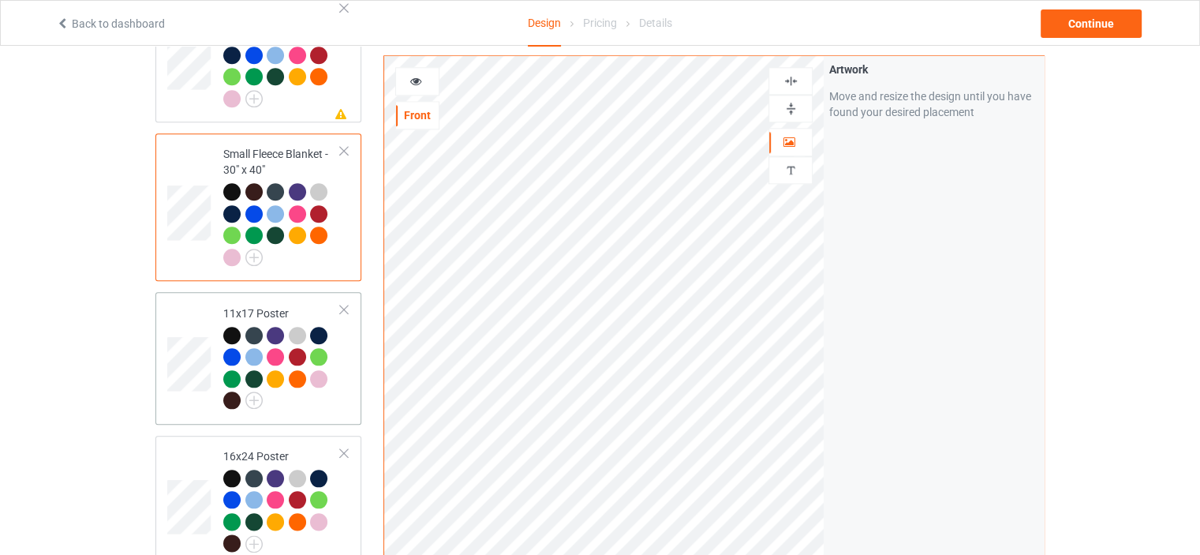
click at [275, 298] on td "11x17 Poster" at bounding box center [282, 357] width 135 height 119
click at [795, 107] on img at bounding box center [791, 108] width 15 height 15
click at [795, 77] on img at bounding box center [791, 80] width 15 height 15
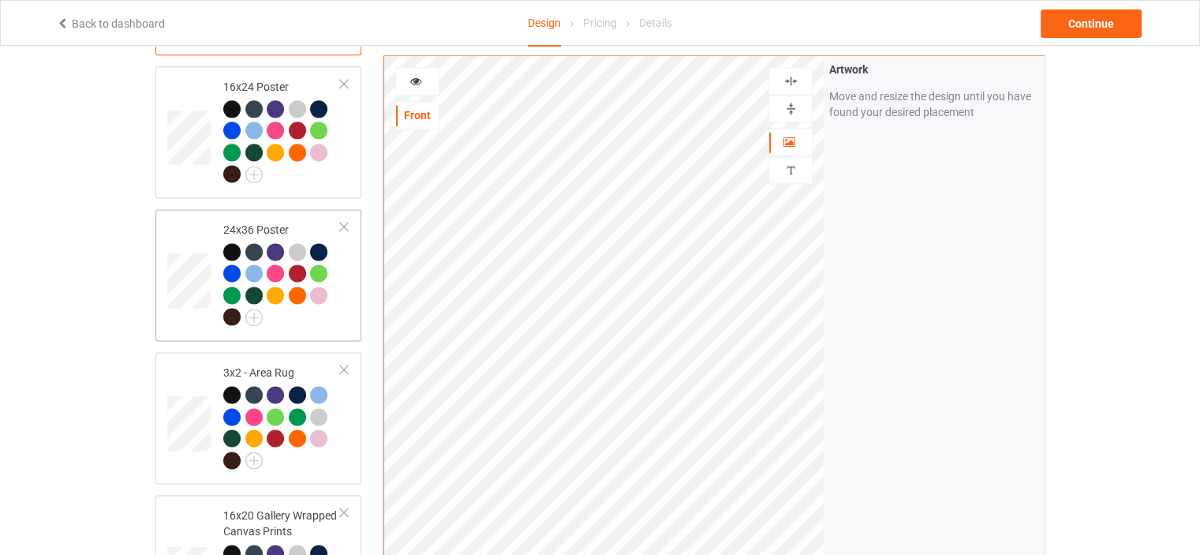
scroll to position [2130, 0]
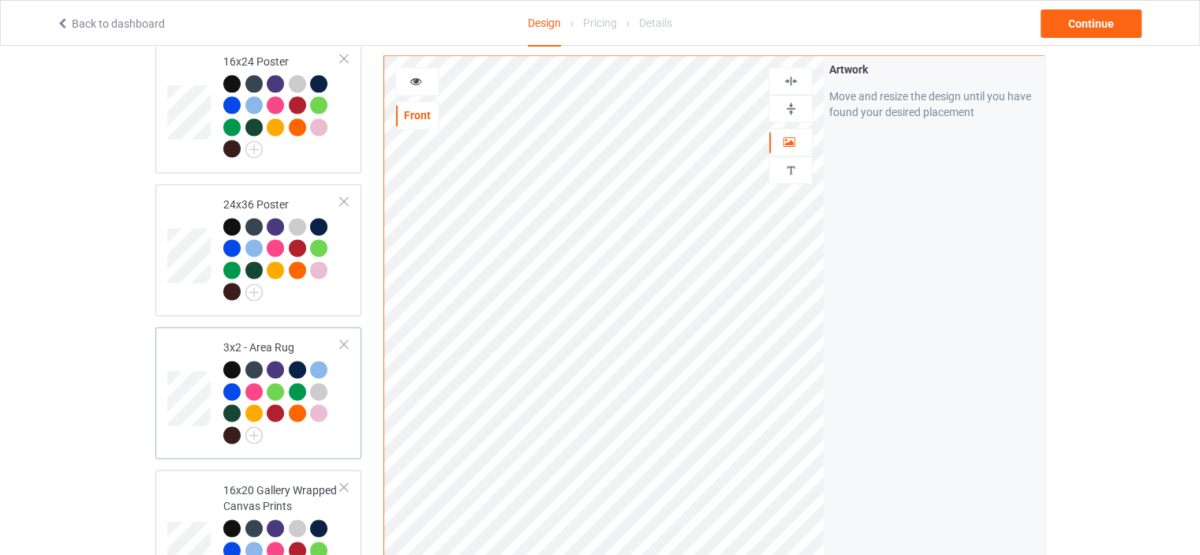
click at [284, 339] on div "3x2 - Area Rug" at bounding box center [282, 390] width 118 height 103
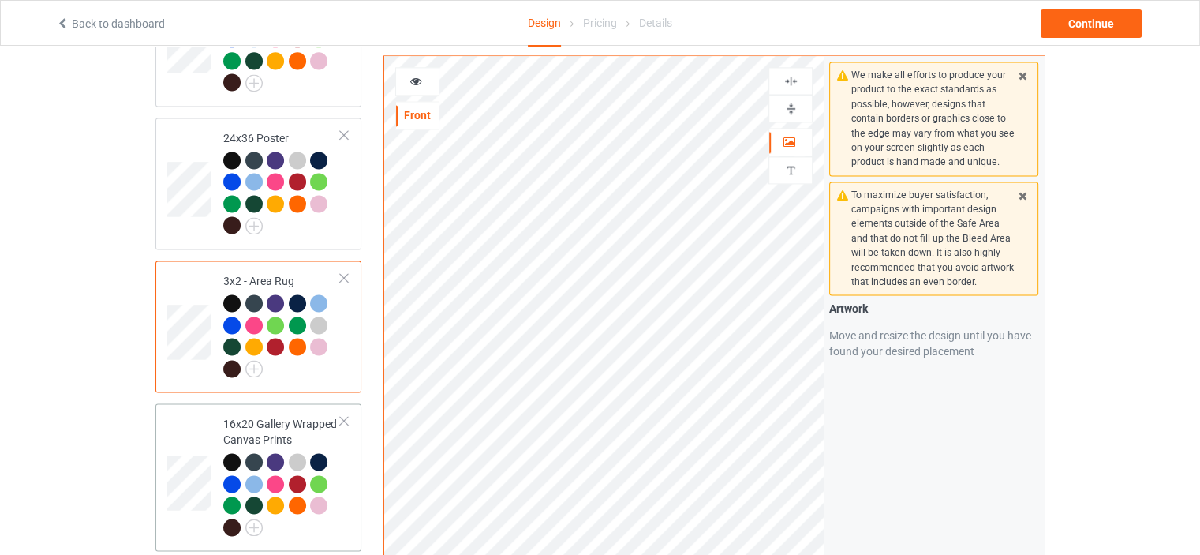
scroll to position [2367, 0]
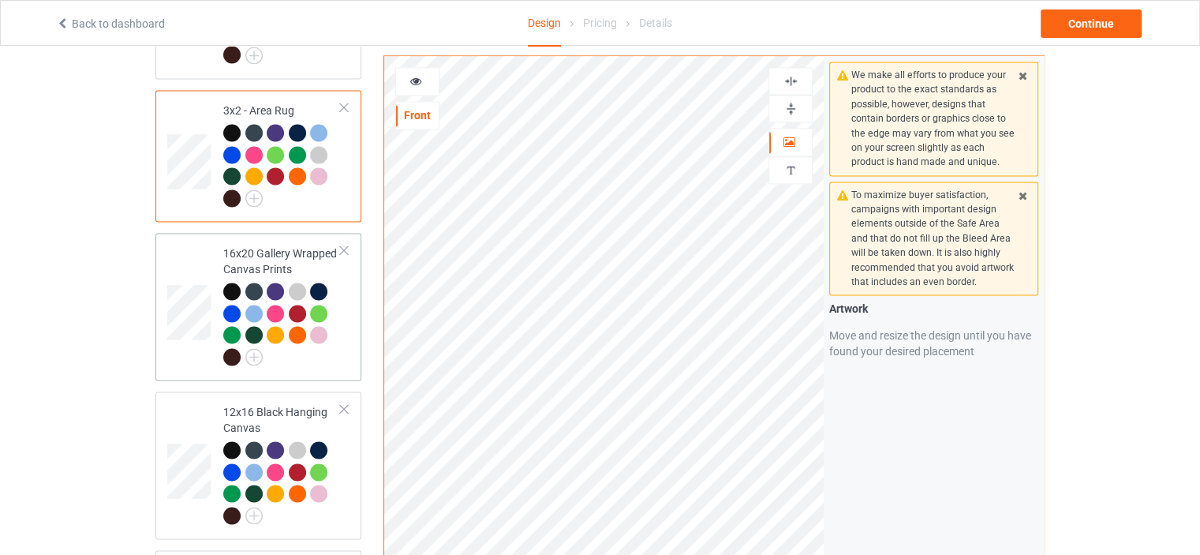
click at [281, 245] on div "16x20 Gallery Wrapped Canvas Prints" at bounding box center [282, 304] width 118 height 118
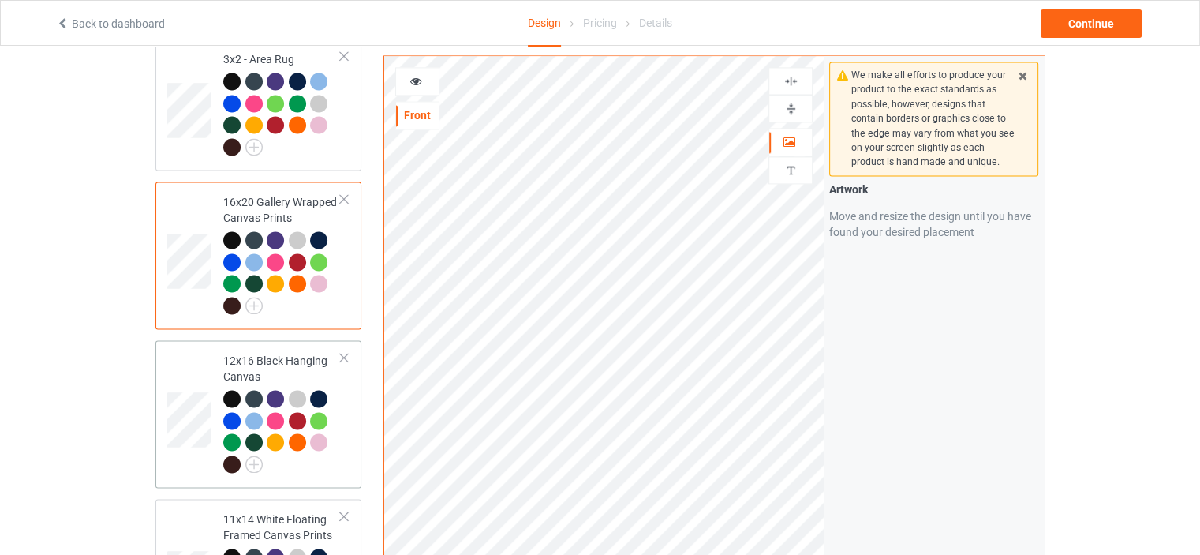
scroll to position [2446, 0]
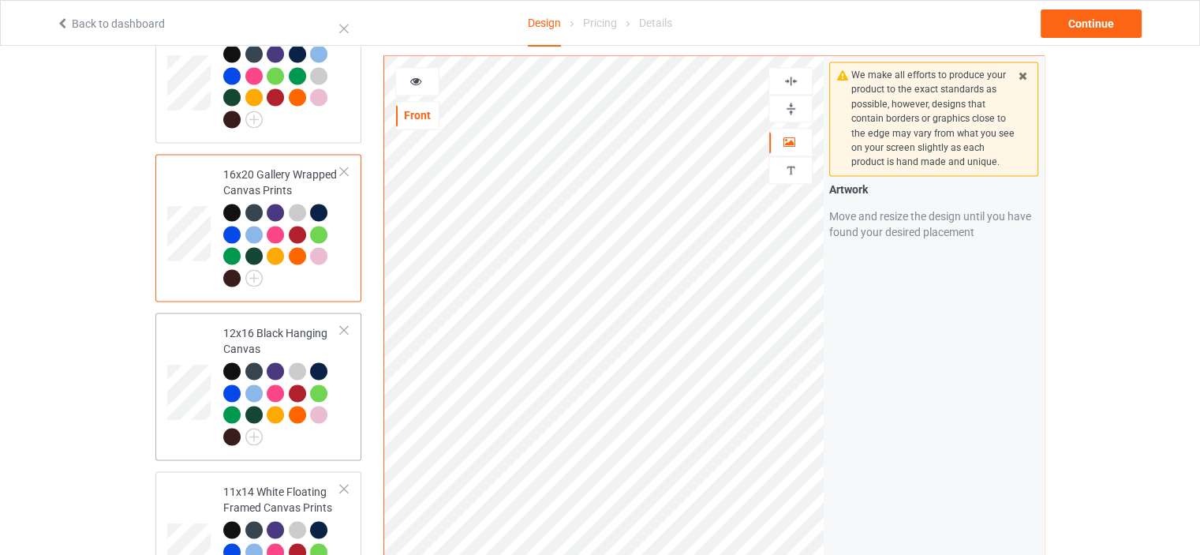
click at [278, 325] on div "12x16 Black Hanging Canvas" at bounding box center [282, 384] width 118 height 118
click at [786, 101] on img at bounding box center [791, 108] width 15 height 15
click at [791, 73] on img at bounding box center [791, 80] width 15 height 15
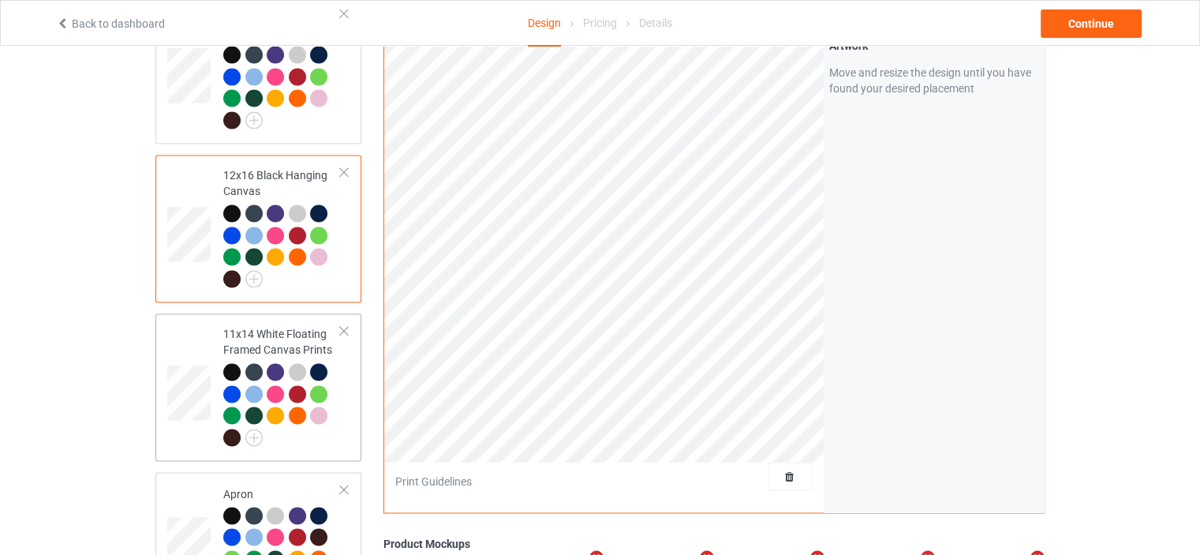
click at [268, 326] on div "11x14 White Floating Framed Canvas Prints" at bounding box center [282, 385] width 118 height 118
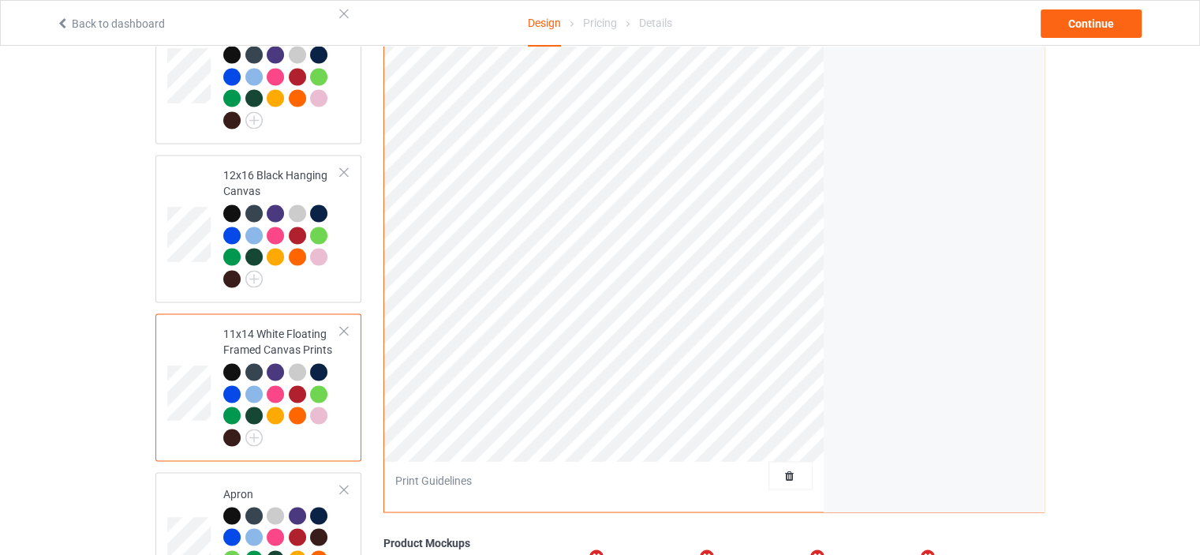
scroll to position [2367, 0]
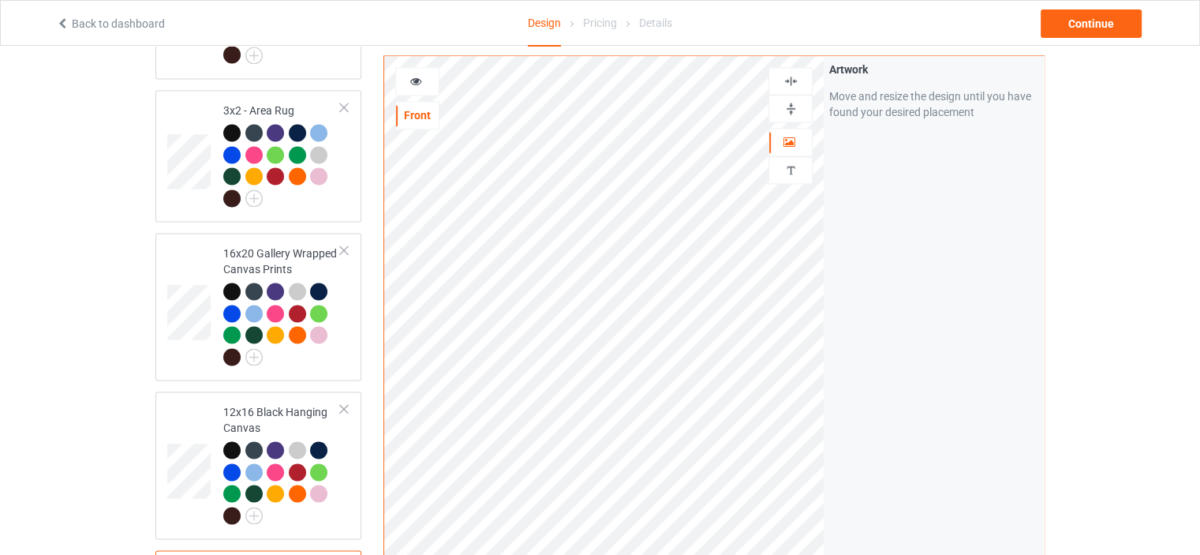
drag, startPoint x: 794, startPoint y: 103, endPoint x: 794, endPoint y: 85, distance: 17.4
click at [794, 101] on img at bounding box center [791, 108] width 15 height 15
click at [795, 82] on img at bounding box center [791, 80] width 15 height 15
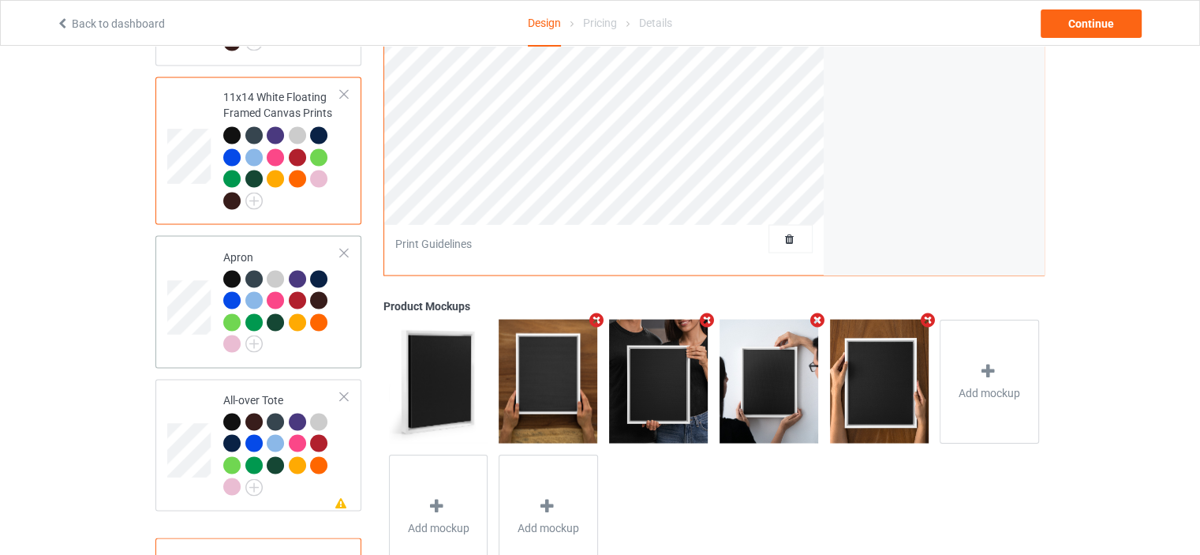
click at [287, 241] on td "Apron" at bounding box center [282, 300] width 135 height 119
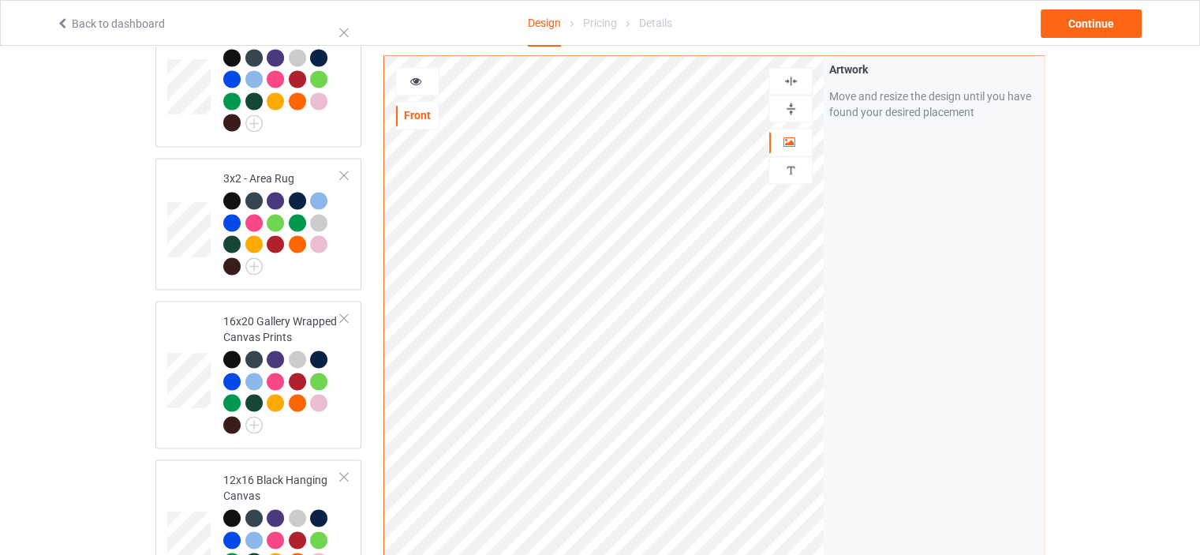
scroll to position [2288, 0]
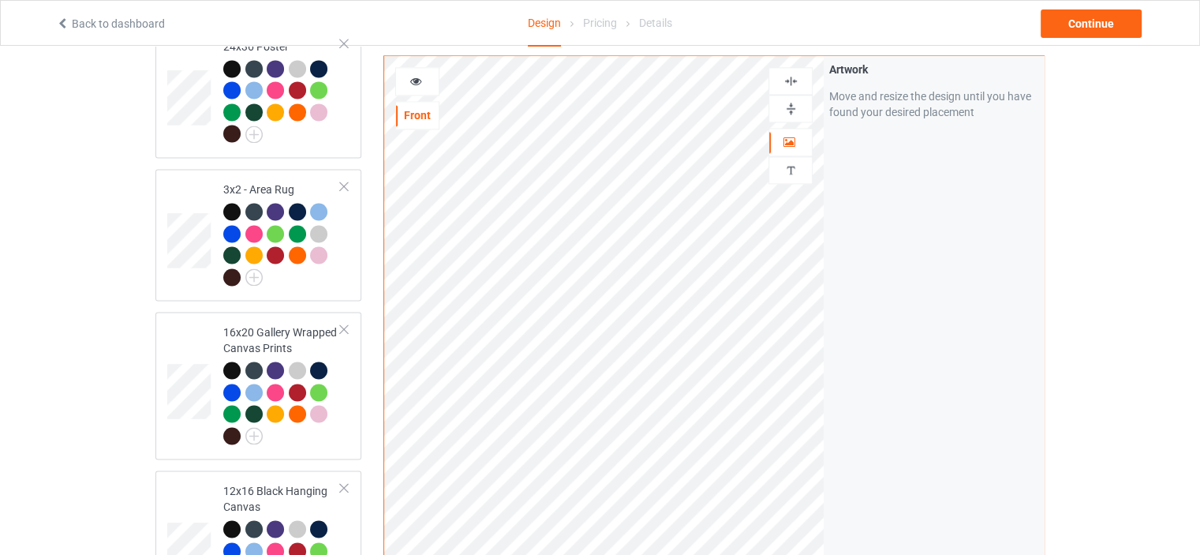
click at [793, 78] on img at bounding box center [791, 80] width 15 height 15
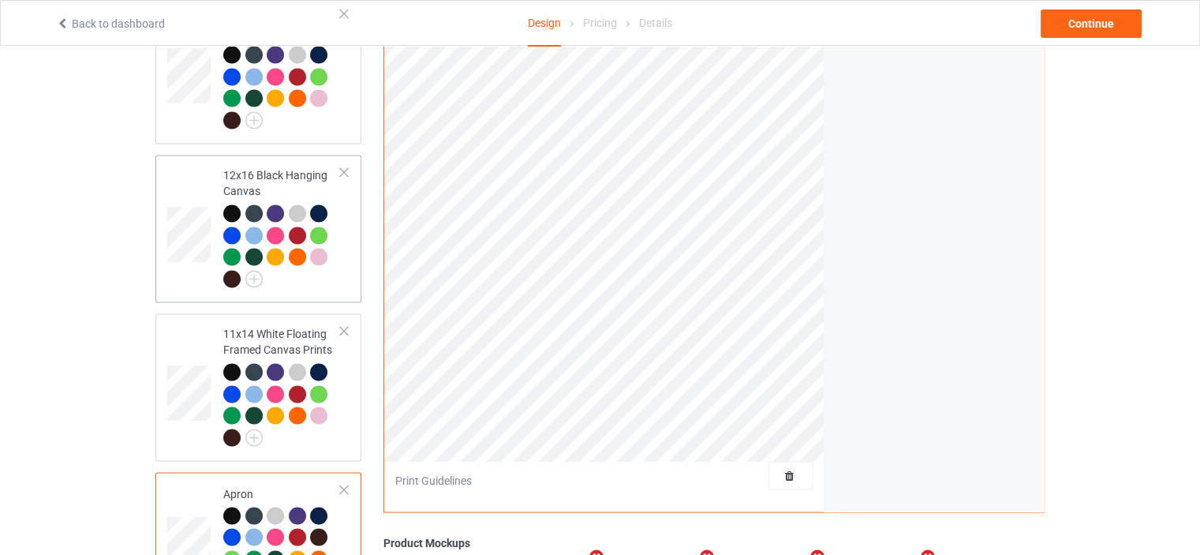
scroll to position [2875, 0]
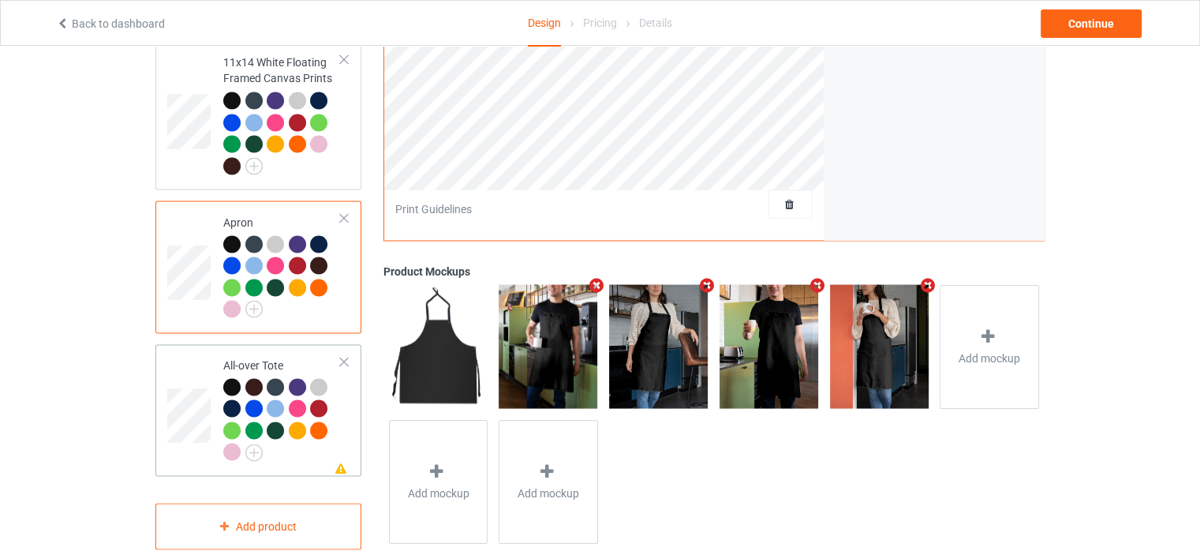
click at [265, 357] on div "All-over Tote" at bounding box center [282, 408] width 118 height 103
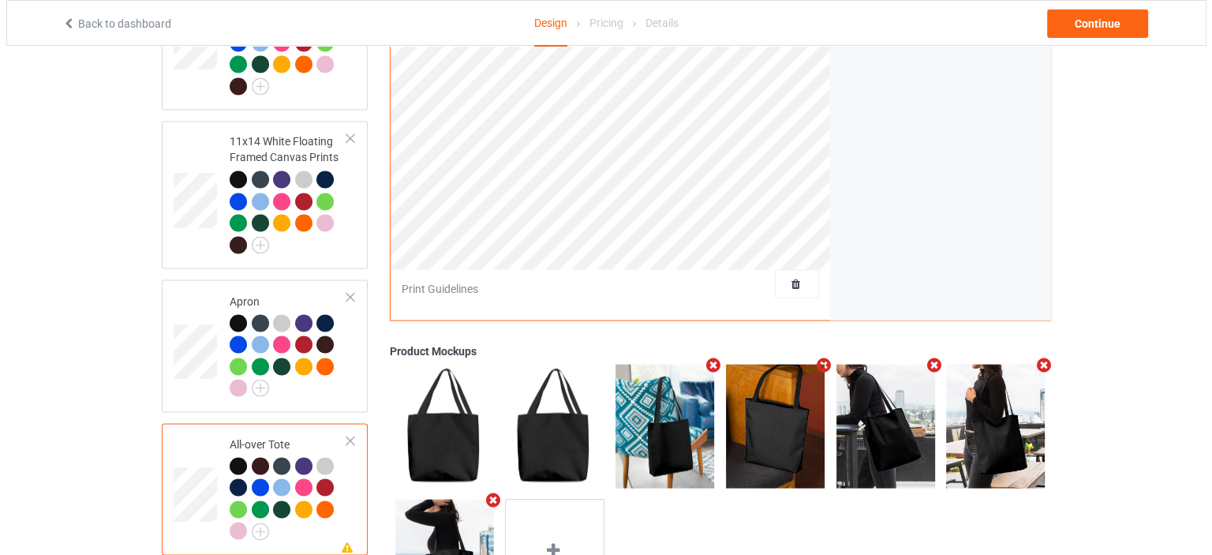
scroll to position [2875, 0]
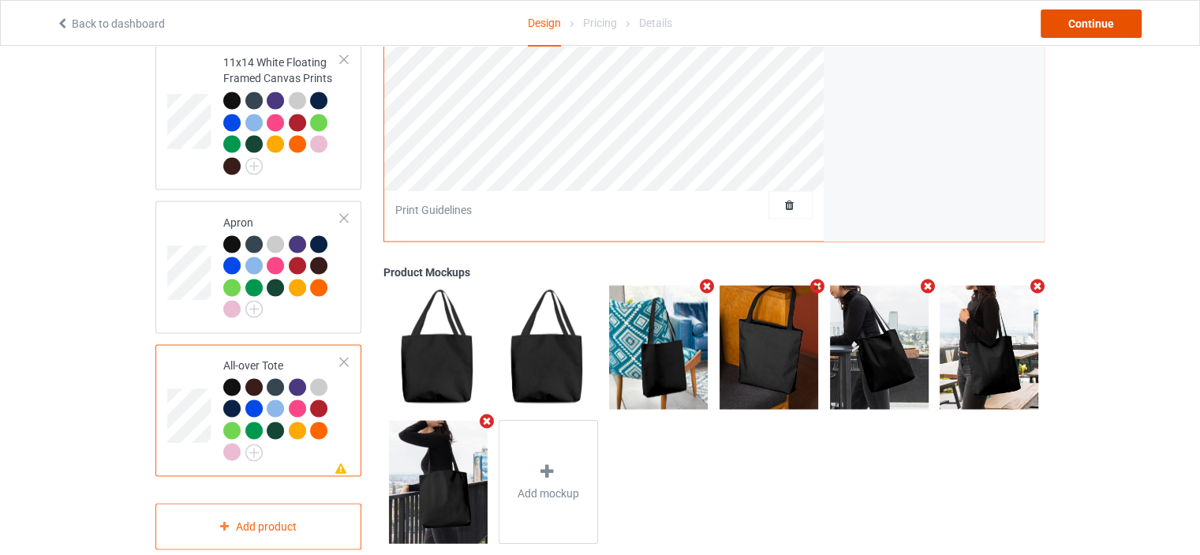
click at [1109, 31] on div "Continue" at bounding box center [1091, 23] width 101 height 28
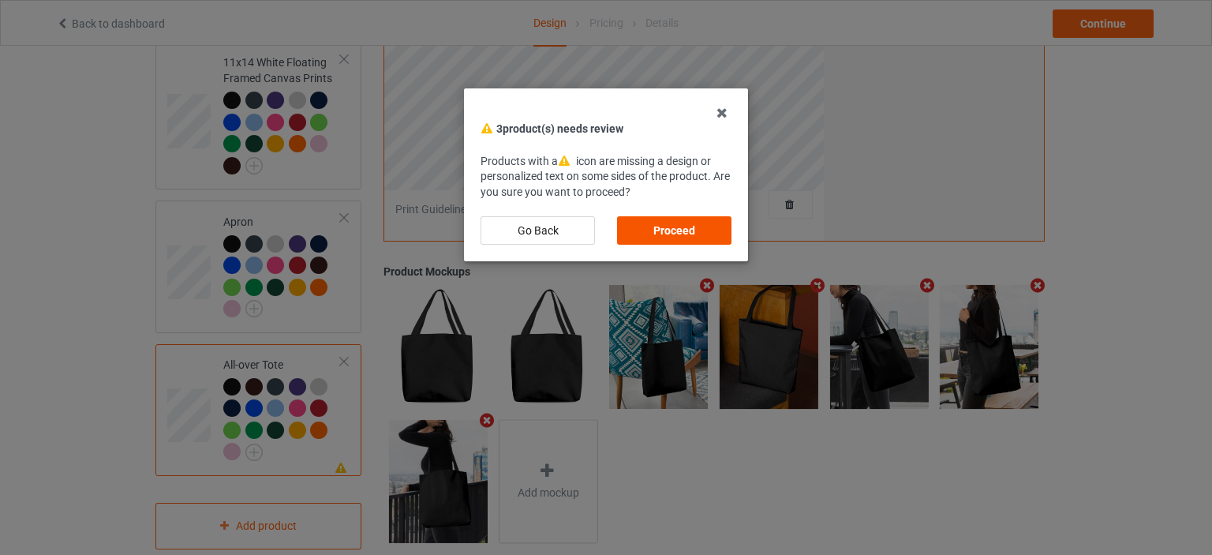
click at [682, 232] on div "Proceed" at bounding box center [674, 230] width 114 height 28
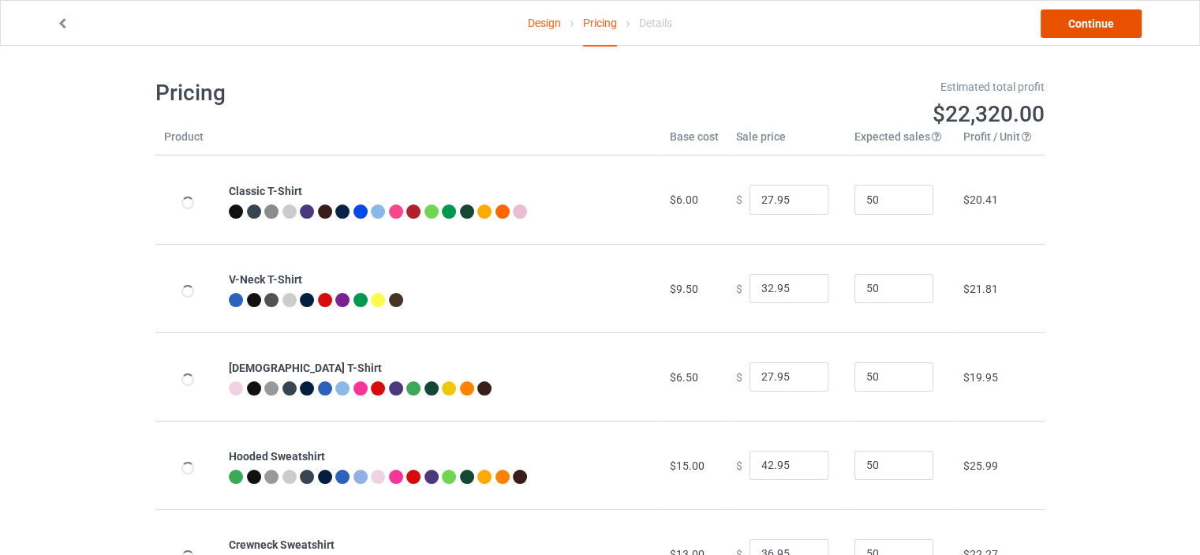
click at [1114, 28] on link "Continue" at bounding box center [1091, 23] width 101 height 28
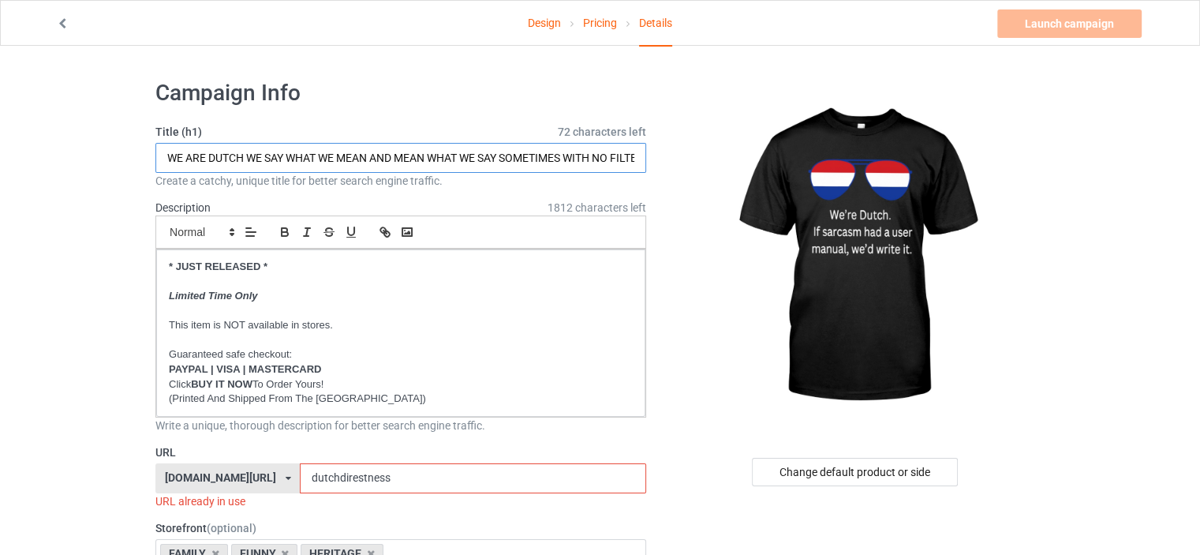
click at [485, 154] on input "WE ARE DUTCH WE SAY WHAT WE MEAN AND MEAN WHAT WE SAY SOMETIMES WITH NO FILTER" at bounding box center [400, 158] width 491 height 30
paste input "NORWEGIAN IF SARCASM HAD A USER MANUAL WE'D WRITE IT"
drag, startPoint x: 271, startPoint y: 155, endPoint x: 211, endPoint y: 155, distance: 59.2
click at [211, 155] on input "WE ARE NORWEGIAN IF SARCASM HAD A USER MANUAL WE'D WRITE IT" at bounding box center [400, 158] width 491 height 30
type input "WE ARE DUTCH IF SARCASM HAD A USER MANUAL WE'D WRITE IT"
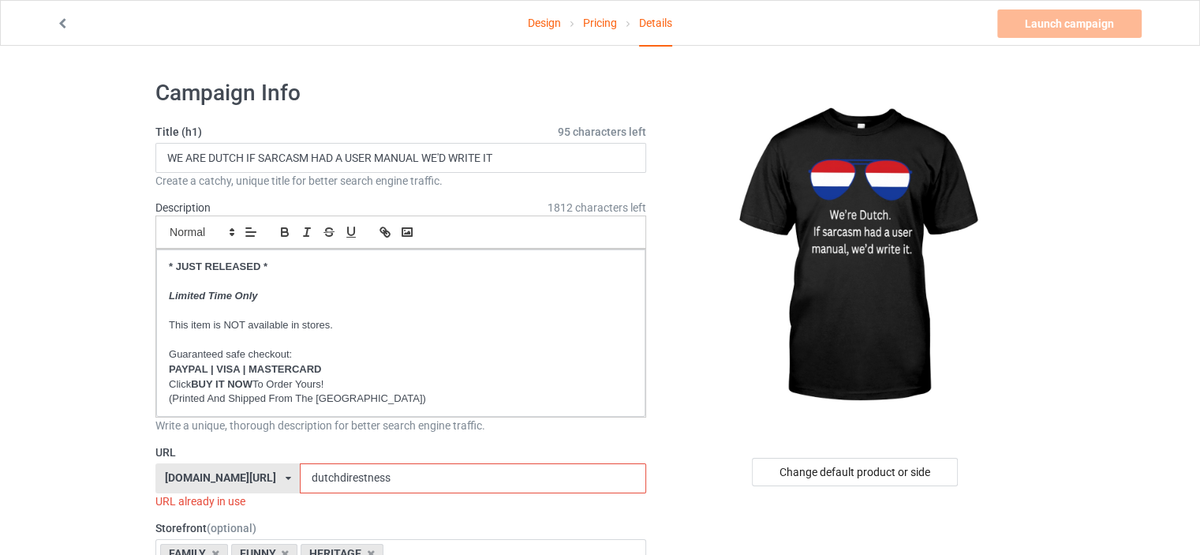
drag, startPoint x: 439, startPoint y: 479, endPoint x: 344, endPoint y: 477, distance: 94.7
click at [344, 477] on input "dutchdirestness" at bounding box center [473, 478] width 346 height 30
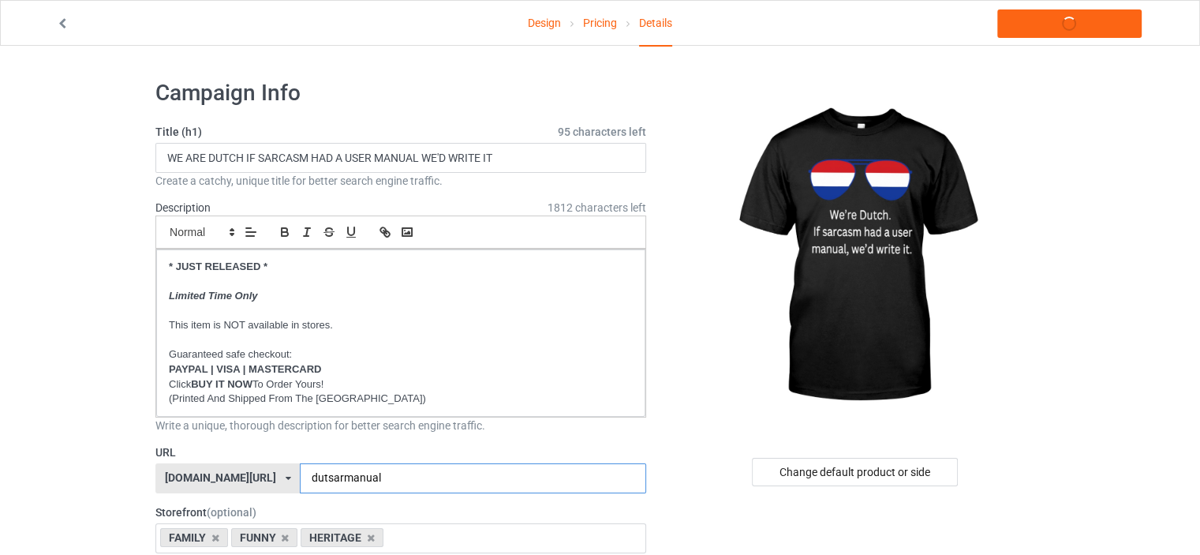
type input "dutsarmanual"
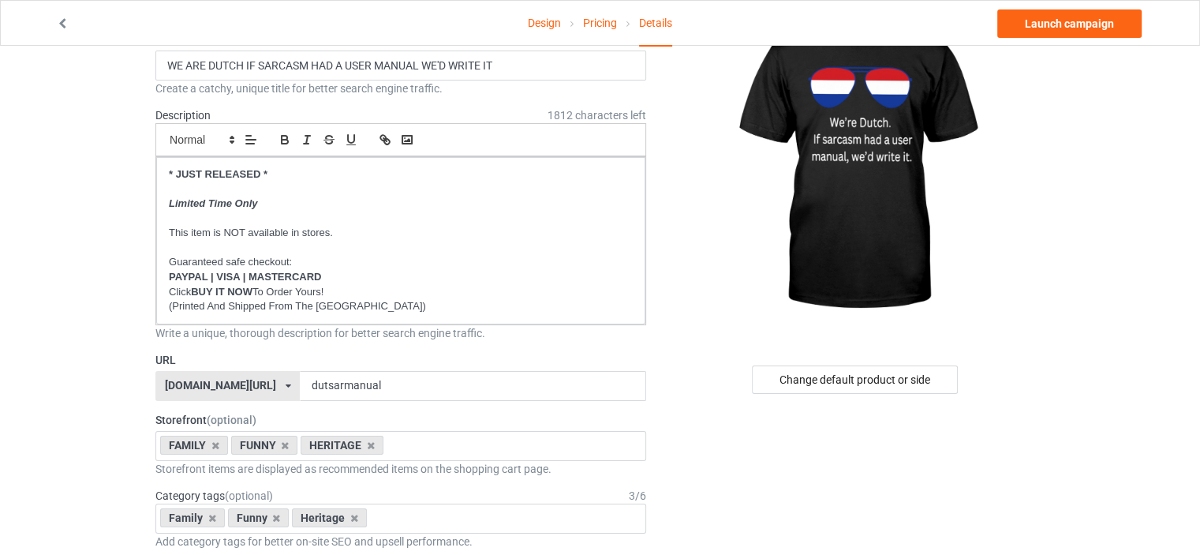
scroll to position [237, 0]
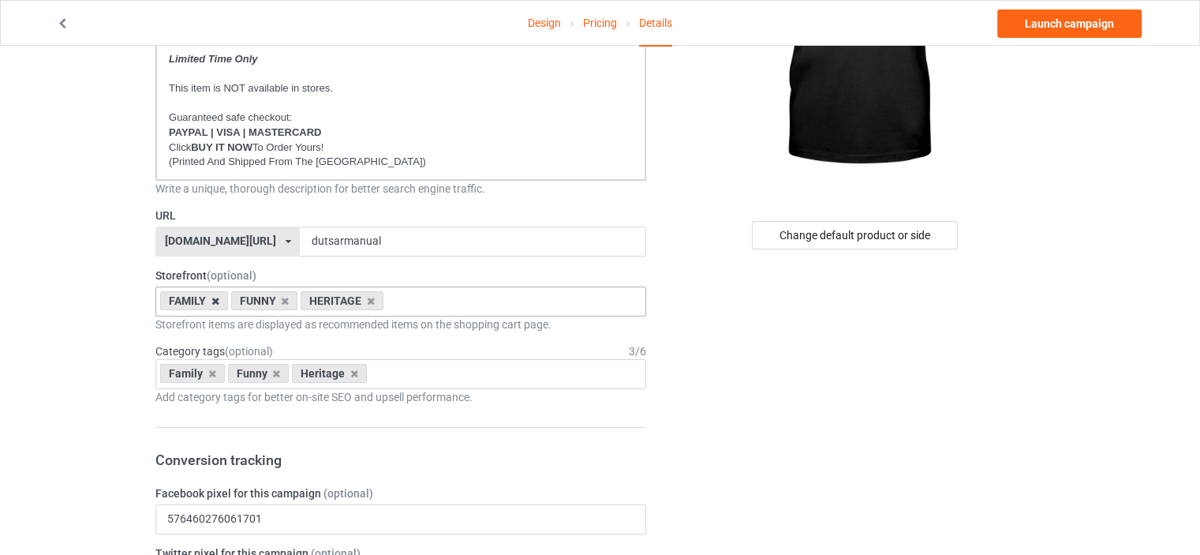
click at [213, 296] on icon at bounding box center [215, 301] width 8 height 10
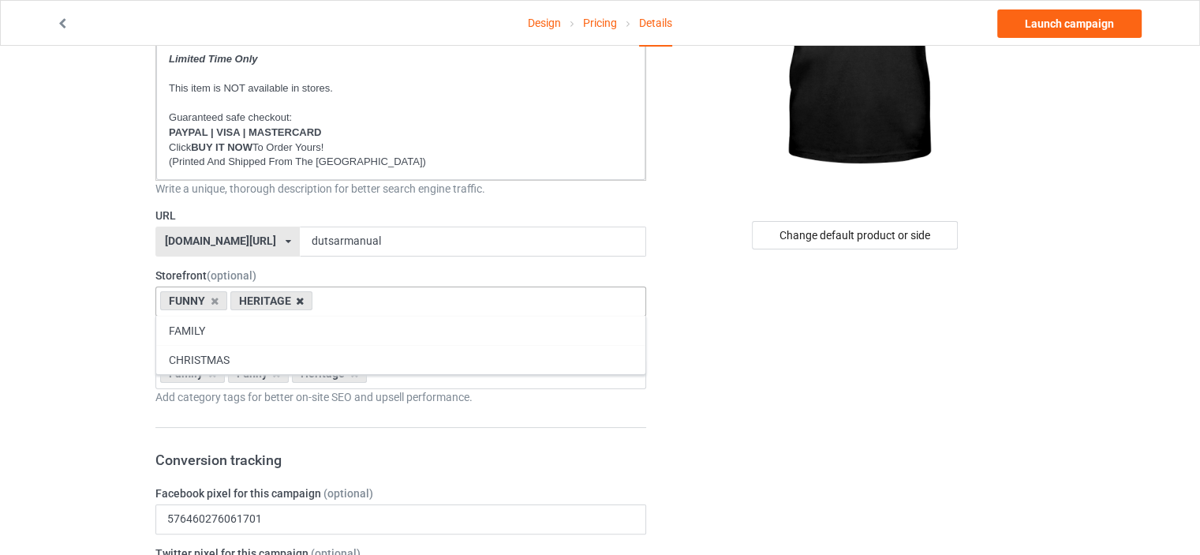
click at [297, 296] on icon at bounding box center [300, 301] width 8 height 10
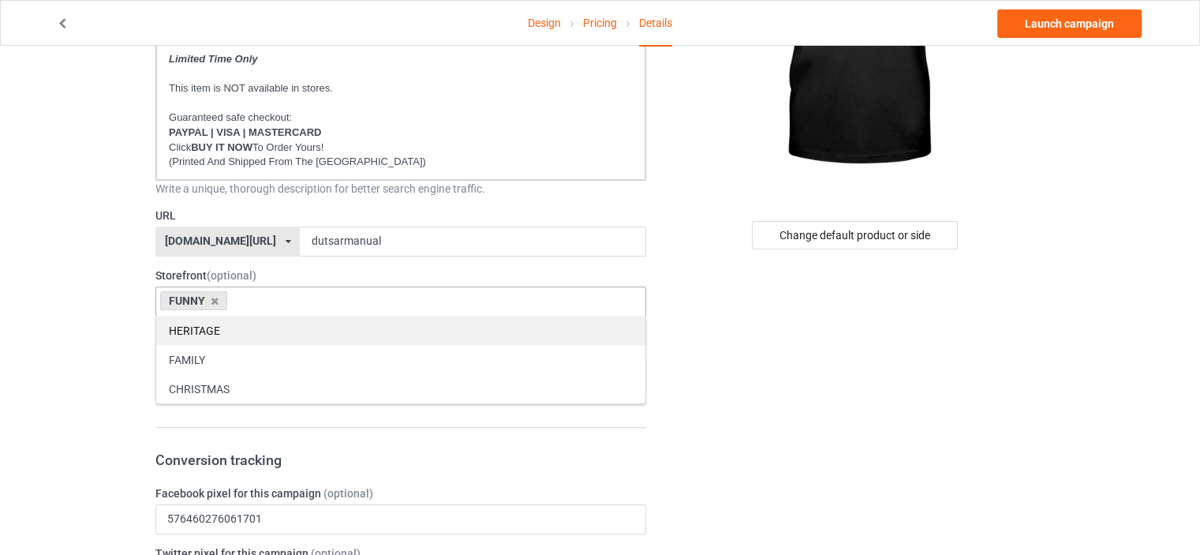
drag, startPoint x: 221, startPoint y: 357, endPoint x: 226, endPoint y: 338, distance: 19.7
click at [221, 357] on div "FAMILY" at bounding box center [400, 359] width 489 height 29
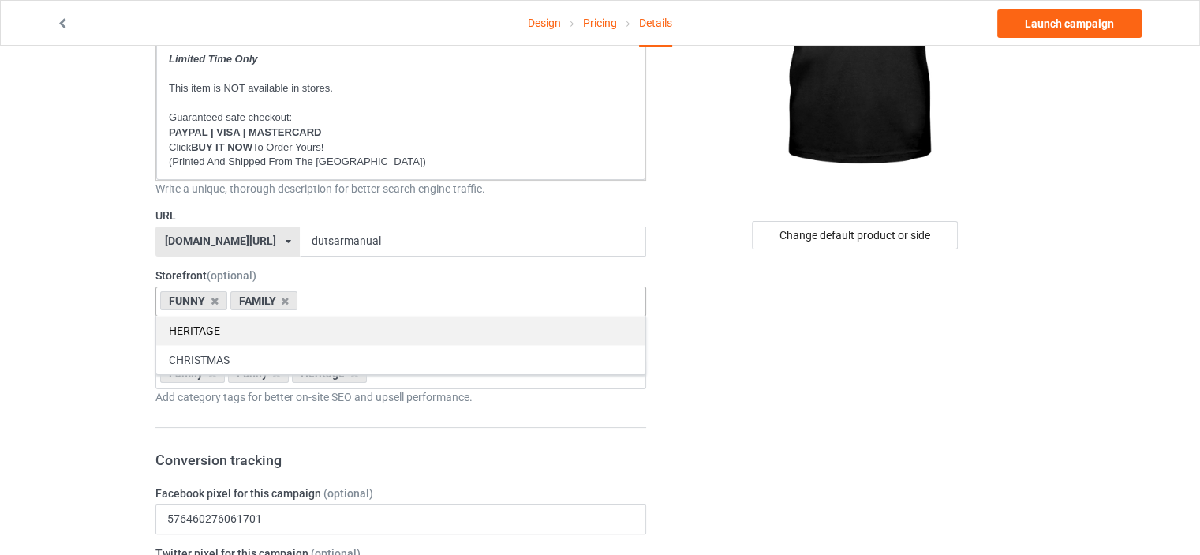
drag, startPoint x: 226, startPoint y: 334, endPoint x: 174, endPoint y: 318, distance: 54.4
click at [226, 333] on div "HERITAGE" at bounding box center [400, 330] width 489 height 29
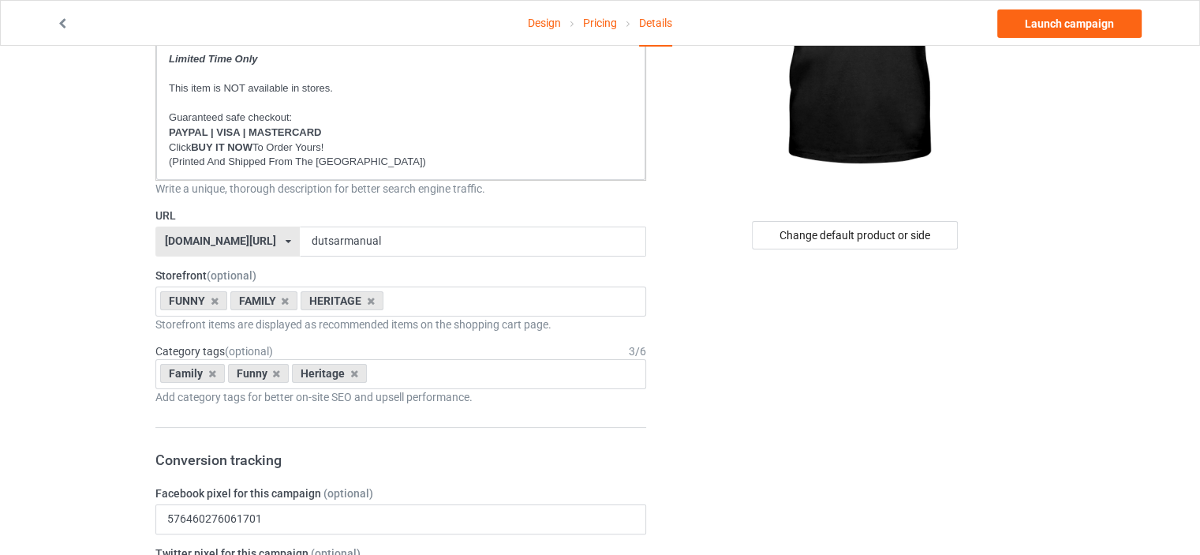
click at [208, 372] on icon at bounding box center [212, 373] width 8 height 10
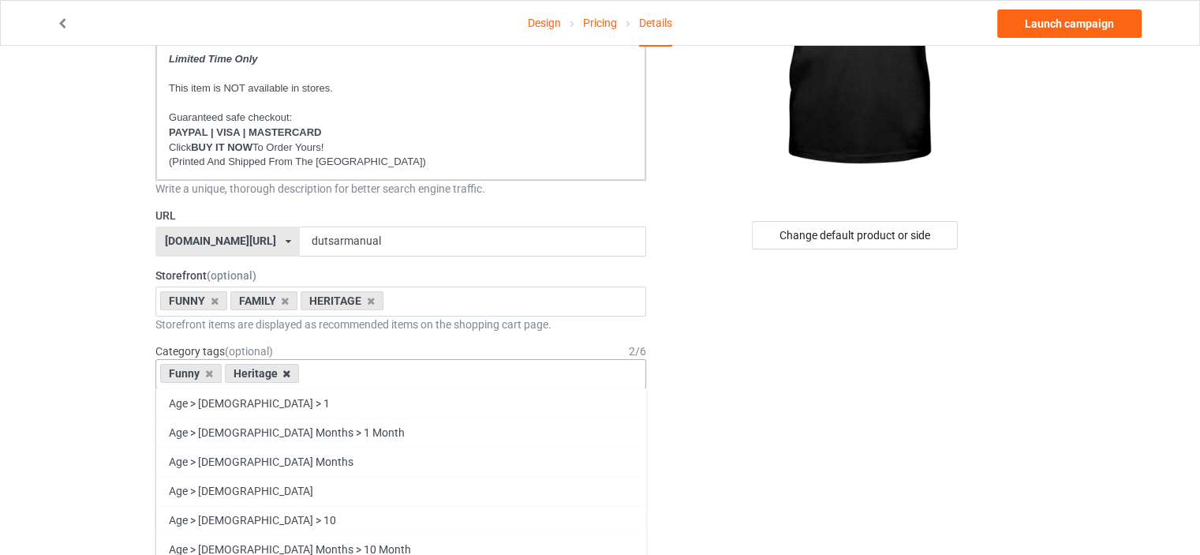
click at [283, 370] on icon at bounding box center [286, 373] width 8 height 10
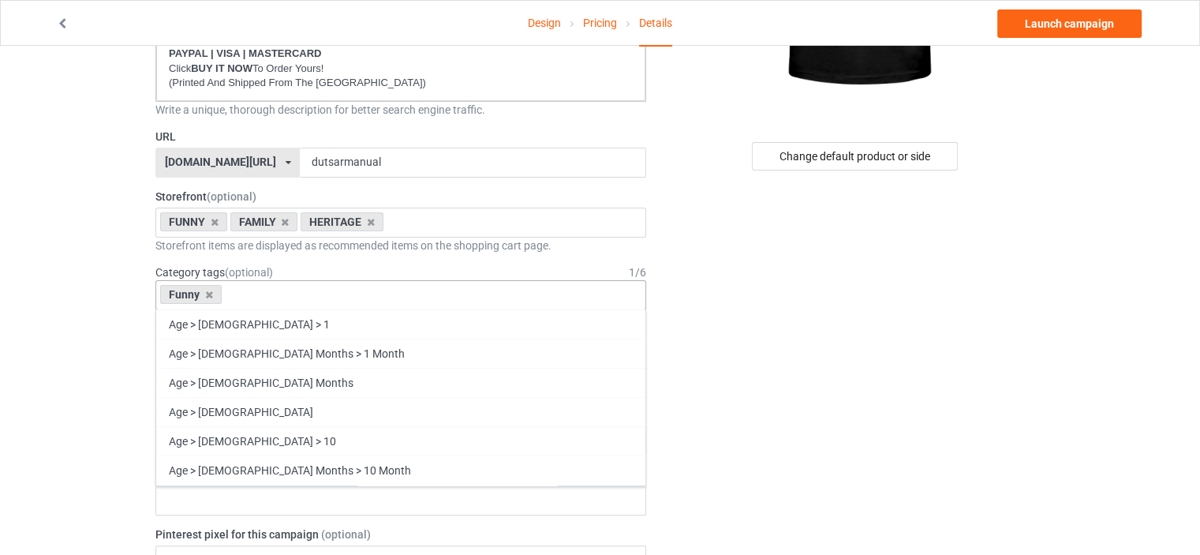
scroll to position [67567, 0]
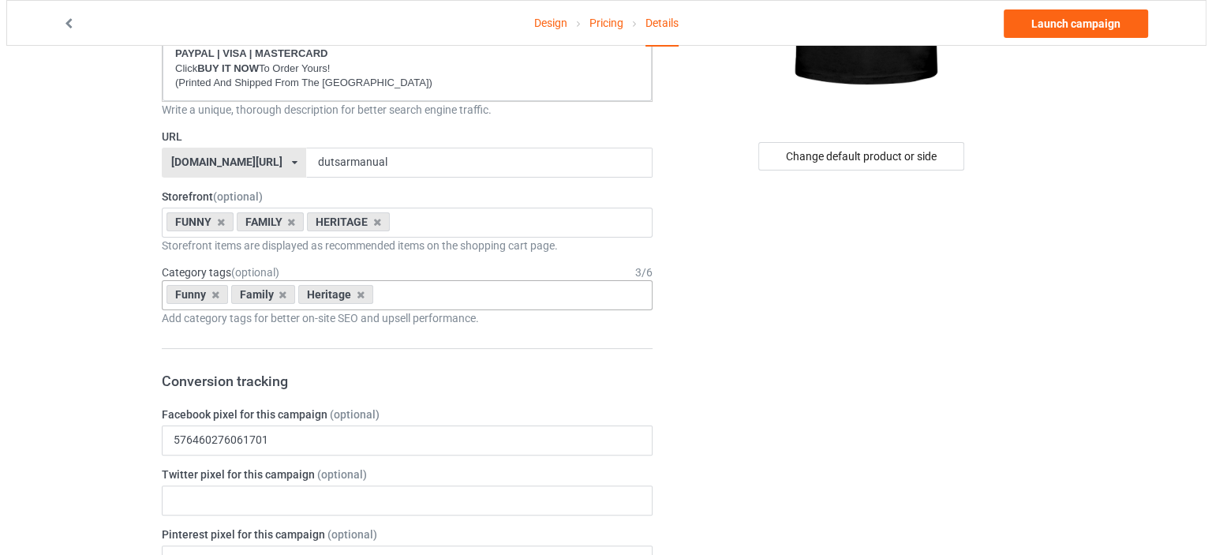
scroll to position [0, 0]
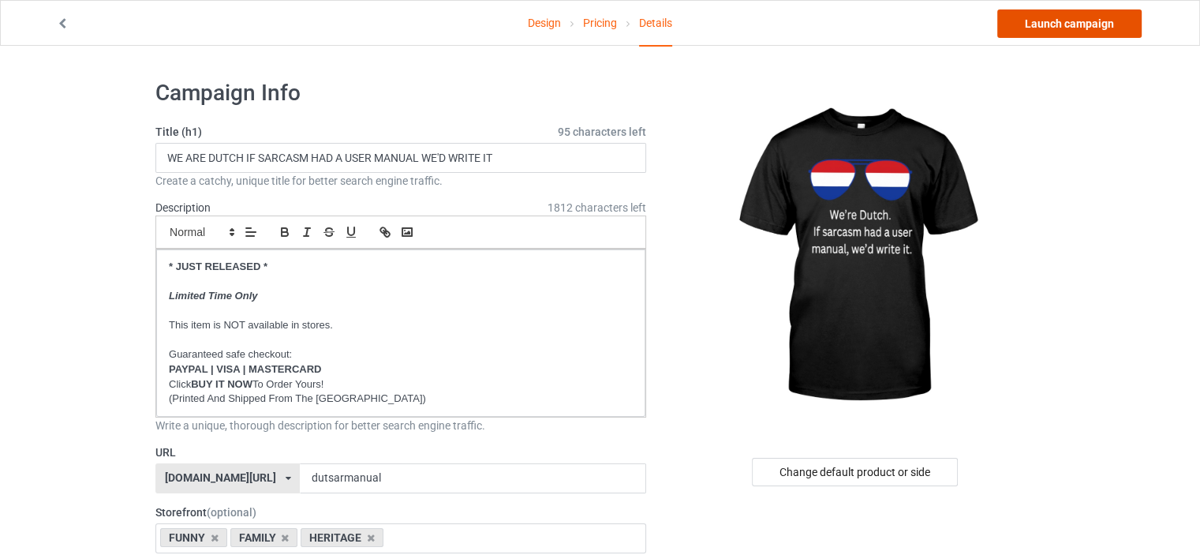
click at [1105, 21] on link "Launch campaign" at bounding box center [1069, 23] width 144 height 28
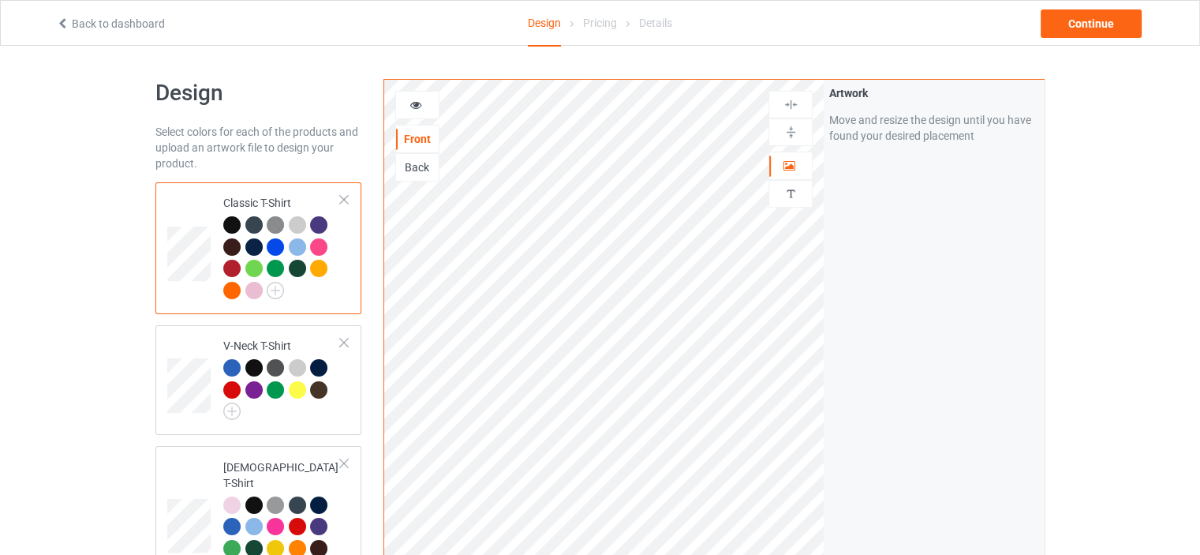
scroll to position [2875, 0]
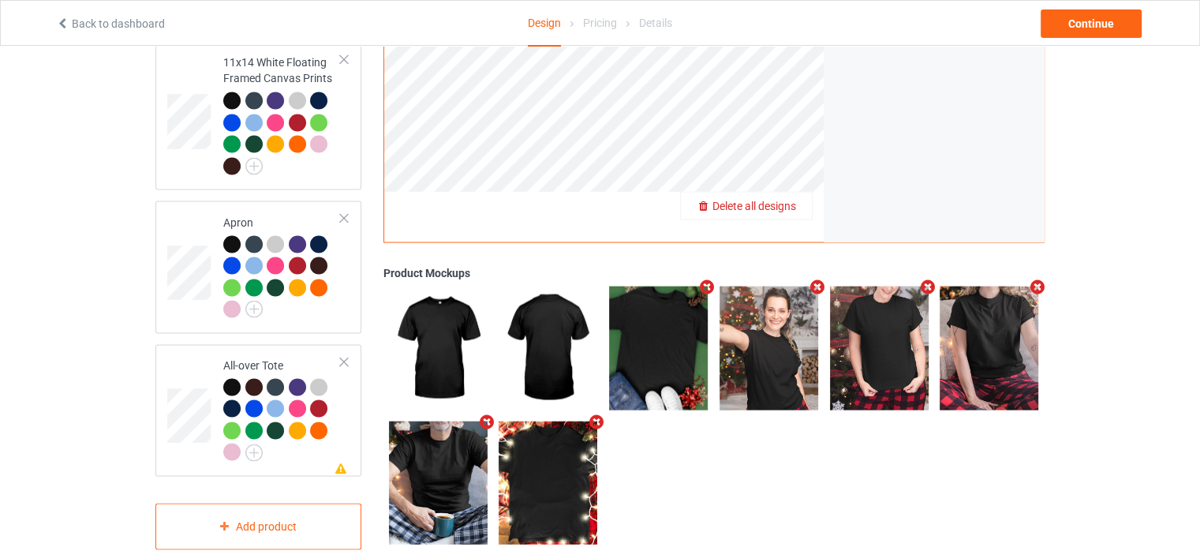
click at [788, 199] on span "Delete all designs" at bounding box center [755, 205] width 84 height 13
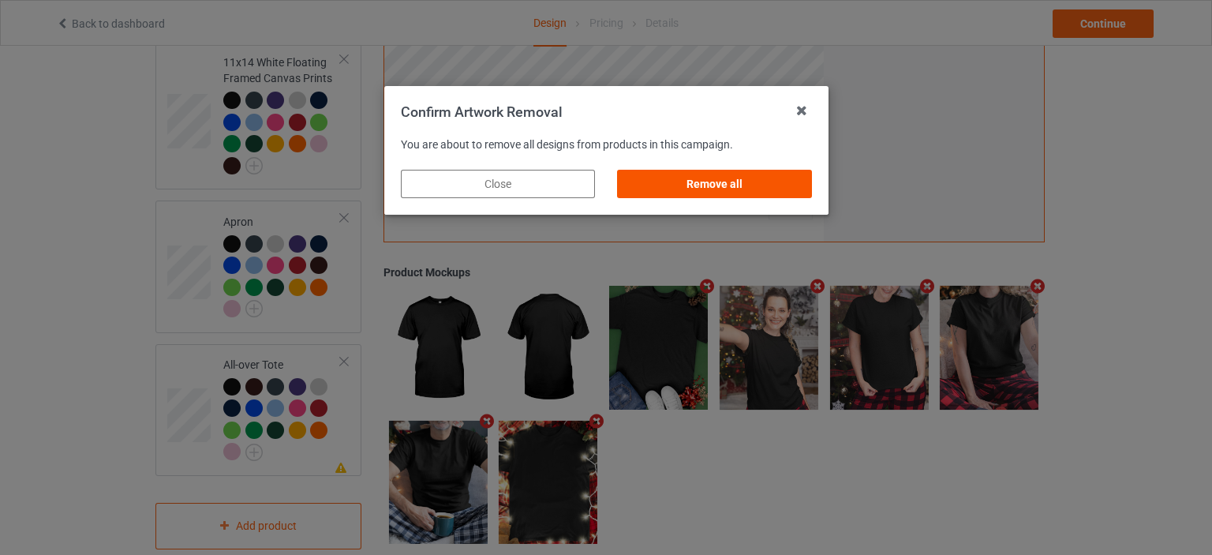
click at [732, 185] on div "Remove all" at bounding box center [714, 184] width 194 height 28
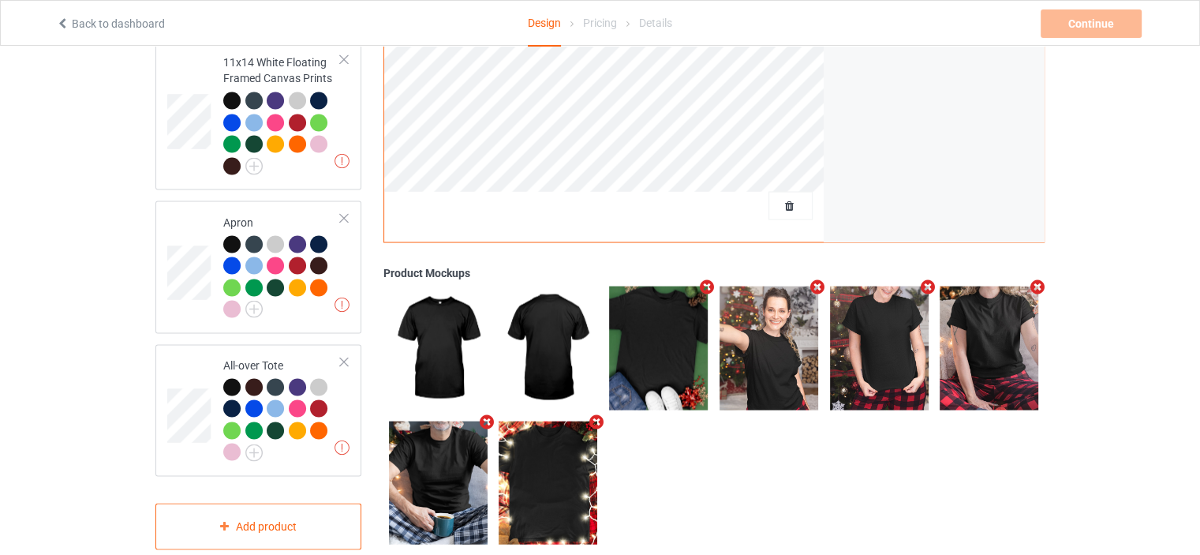
scroll to position [0, 0]
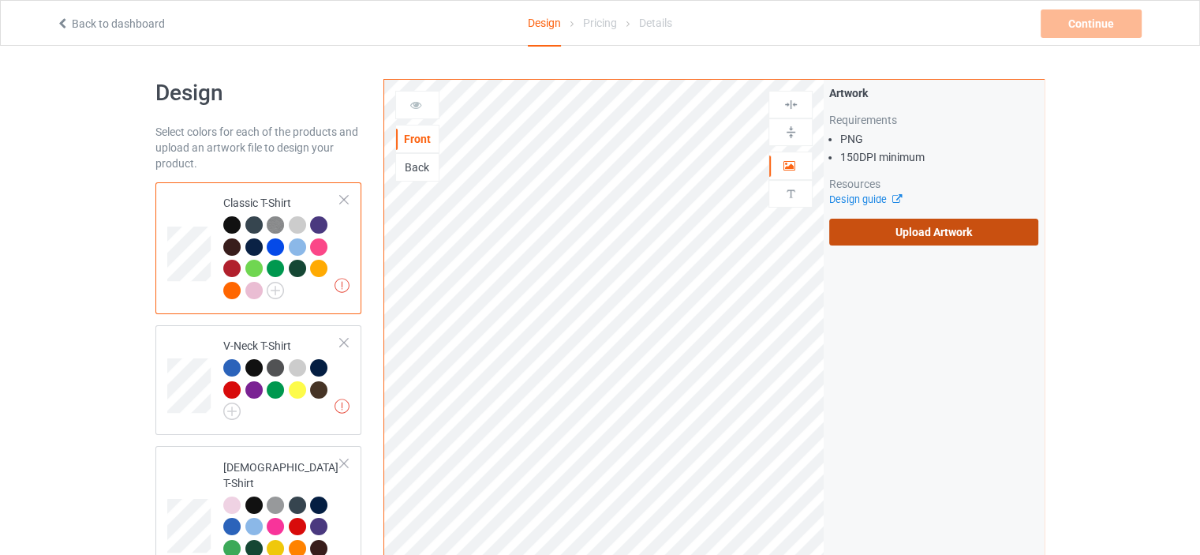
click at [925, 236] on label "Upload Artwork" at bounding box center [933, 232] width 209 height 27
click at [0, 0] on input "Upload Artwork" at bounding box center [0, 0] width 0 height 0
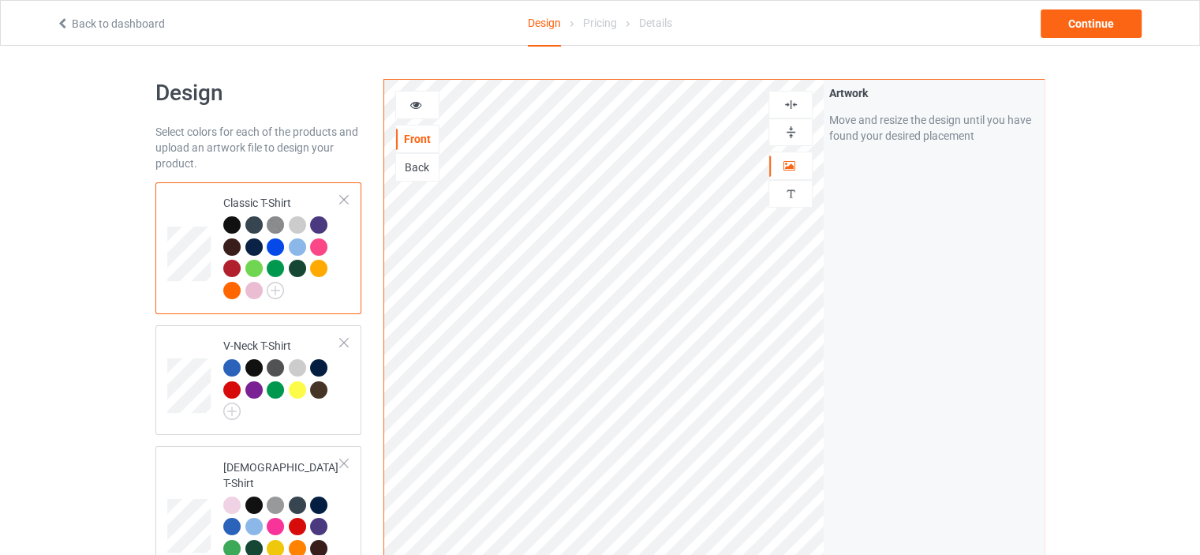
click at [797, 101] on img at bounding box center [791, 104] width 15 height 15
click at [794, 101] on img at bounding box center [791, 104] width 15 height 15
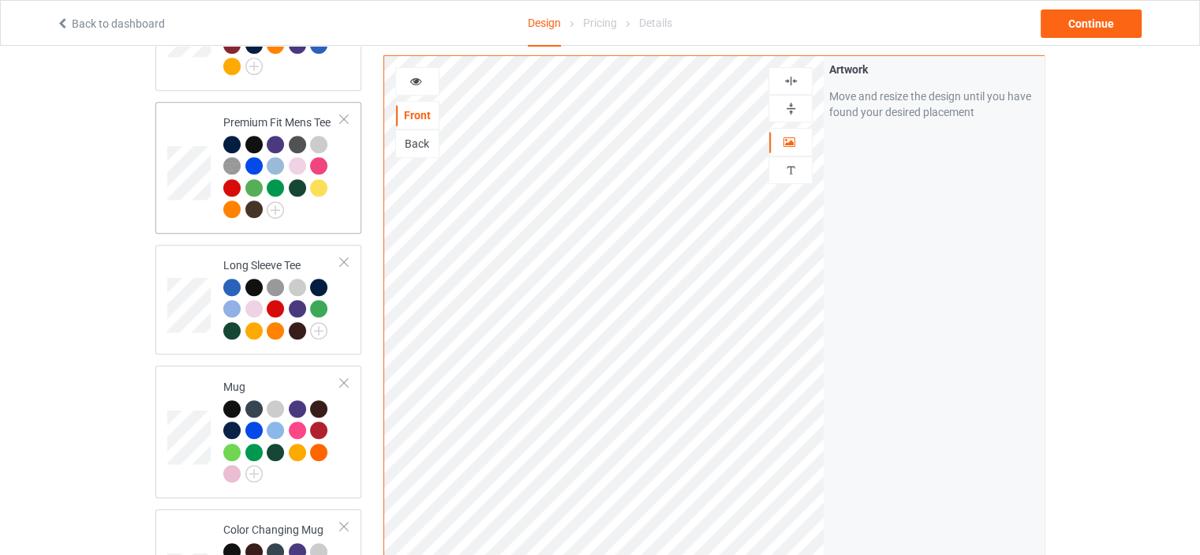
scroll to position [947, 0]
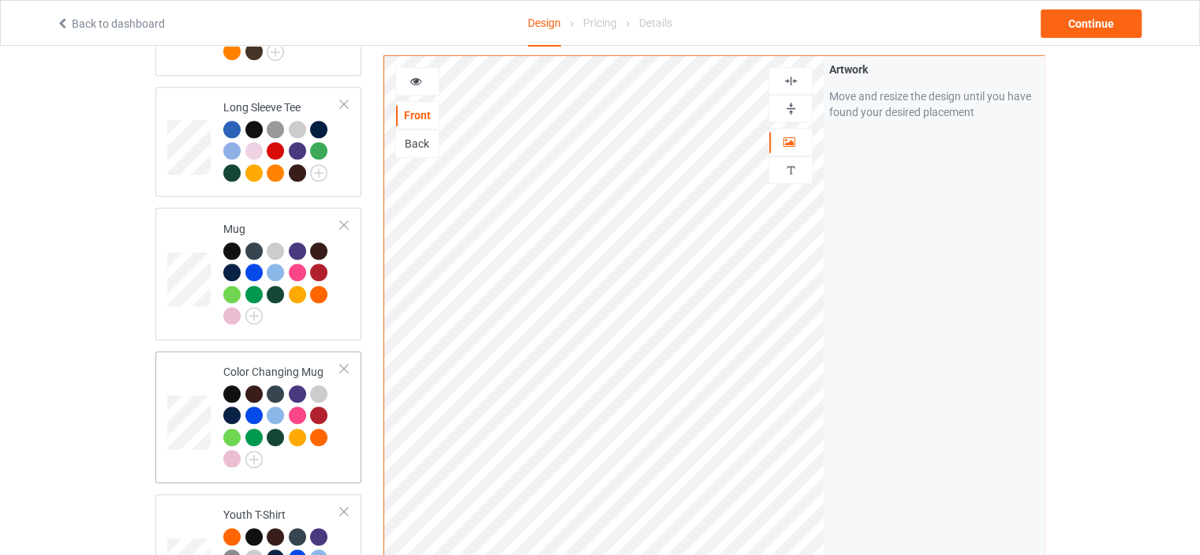
click at [266, 364] on div "Color Changing Mug" at bounding box center [282, 415] width 118 height 103
click at [792, 109] on img at bounding box center [791, 108] width 15 height 15
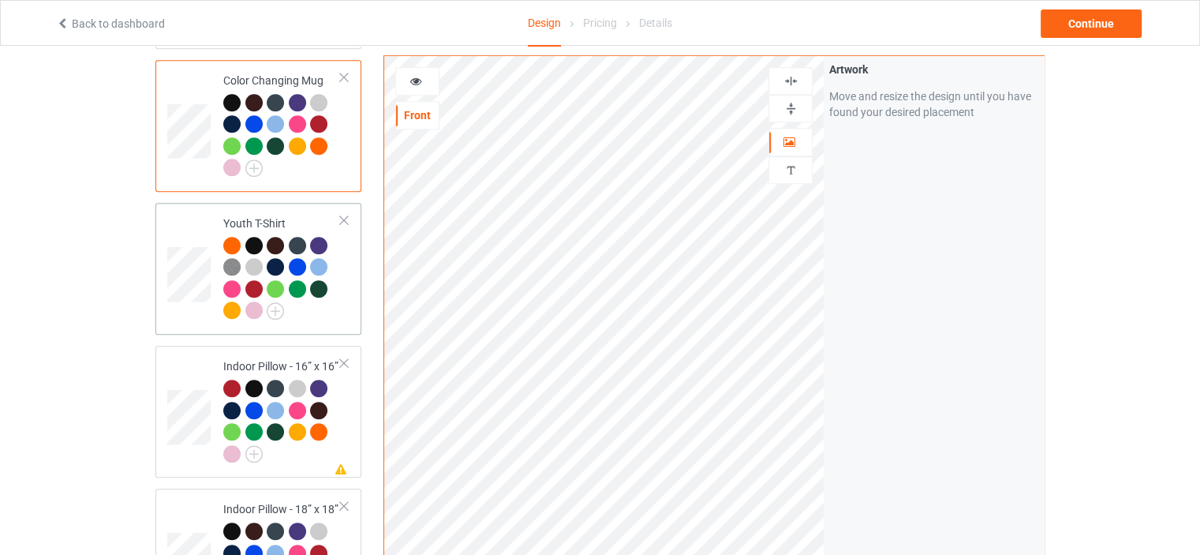
scroll to position [1262, 0]
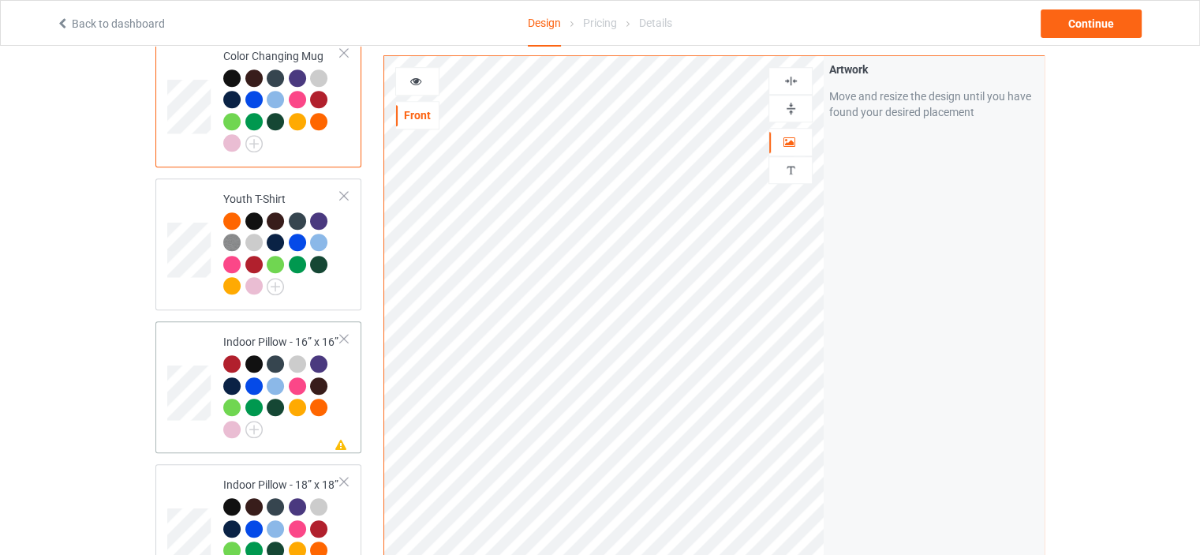
click at [276, 327] on td "Missing artwork on 1 side(s) Indoor Pillow - 16” x 16”" at bounding box center [282, 386] width 135 height 119
click at [793, 110] on img at bounding box center [791, 108] width 15 height 15
click at [795, 80] on img at bounding box center [791, 80] width 15 height 15
click at [282, 477] on div "Indoor Pillow - 18” x 18”" at bounding box center [282, 528] width 118 height 103
click at [786, 101] on img at bounding box center [791, 108] width 15 height 15
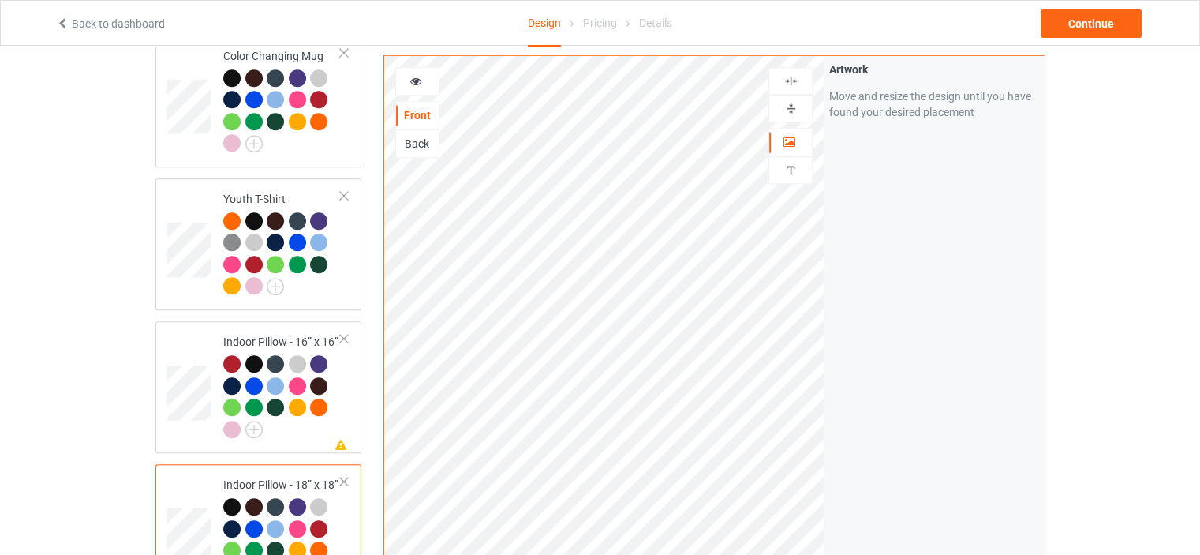
click at [794, 80] on img at bounding box center [791, 80] width 15 height 15
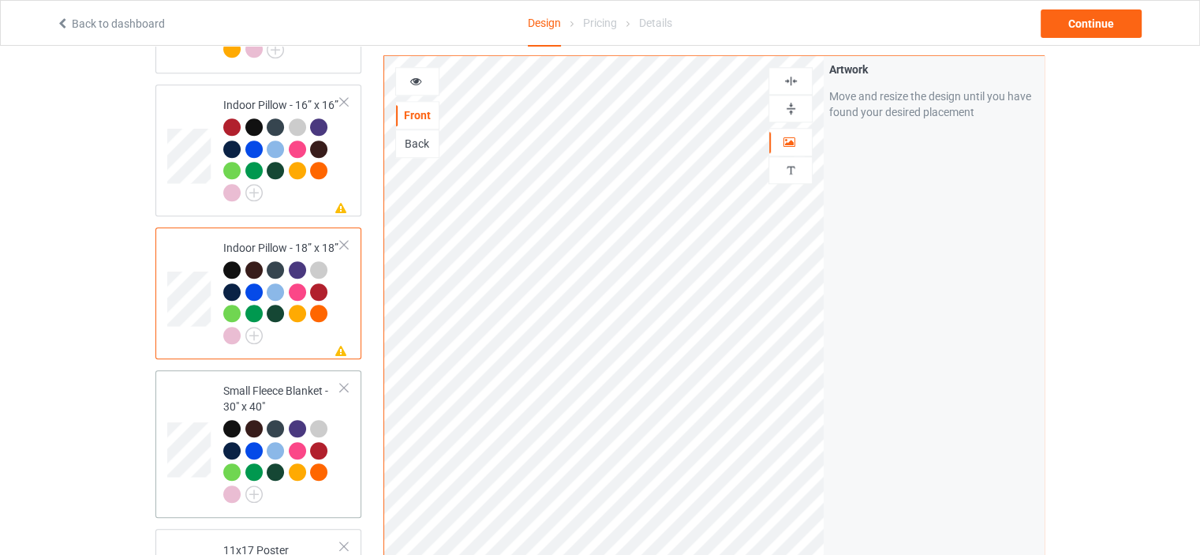
click at [265, 383] on div "Small Fleece Blanket - 30" x 40"" at bounding box center [282, 442] width 118 height 118
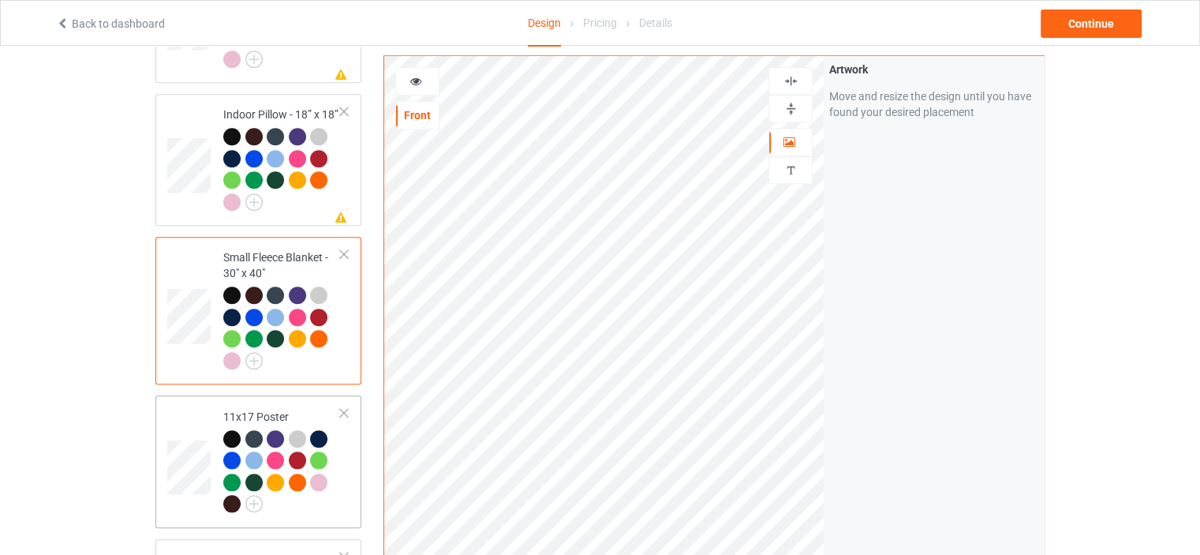
scroll to position [1657, 0]
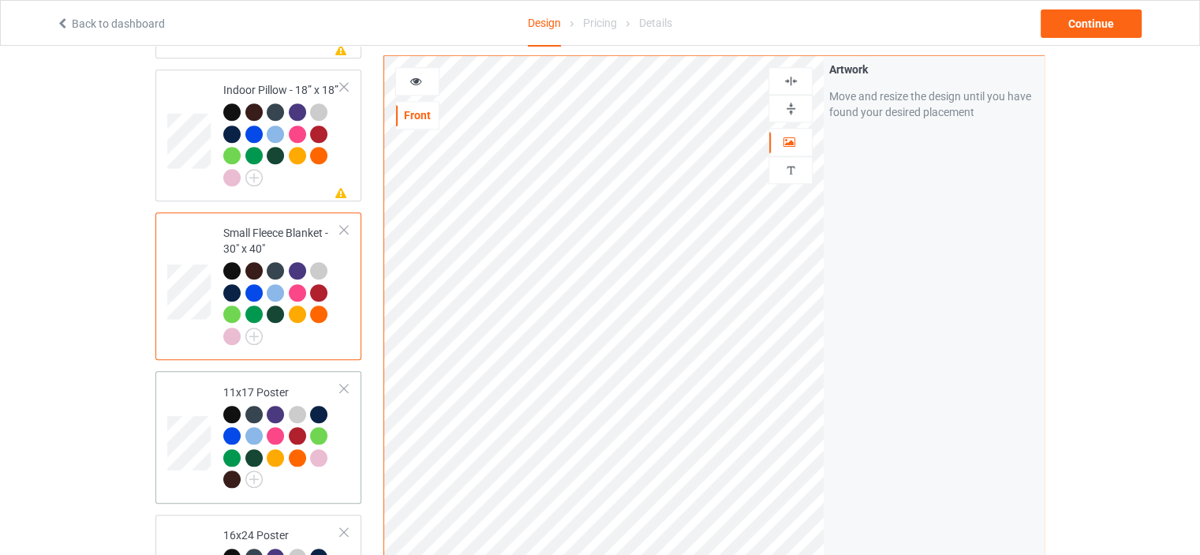
click at [287, 384] on div "11x17 Poster" at bounding box center [282, 435] width 118 height 103
click at [787, 110] on img at bounding box center [791, 108] width 15 height 15
click at [795, 80] on img at bounding box center [791, 80] width 15 height 15
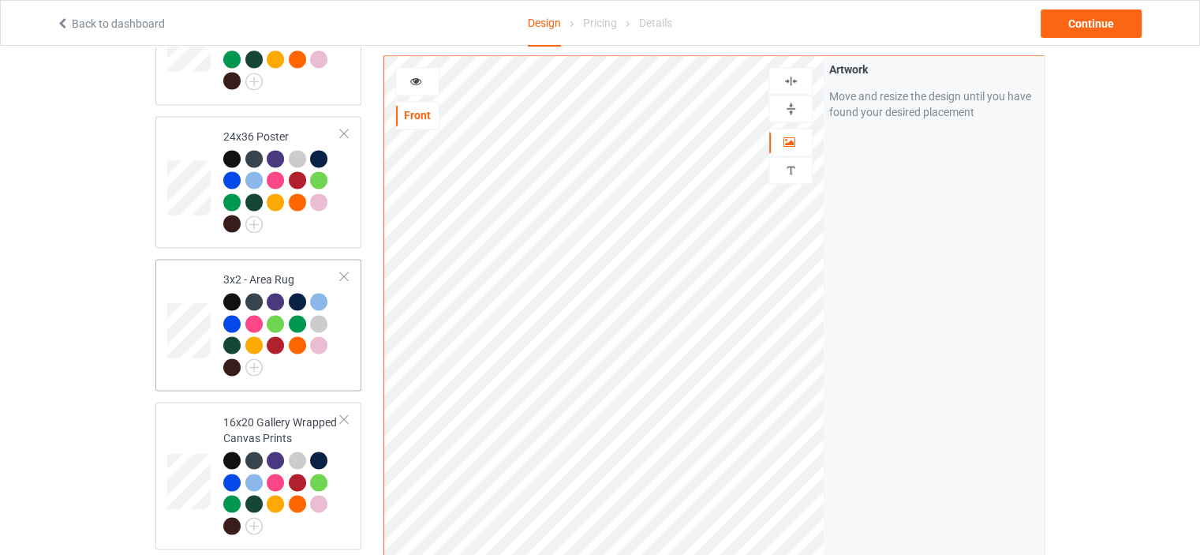
scroll to position [2209, 0]
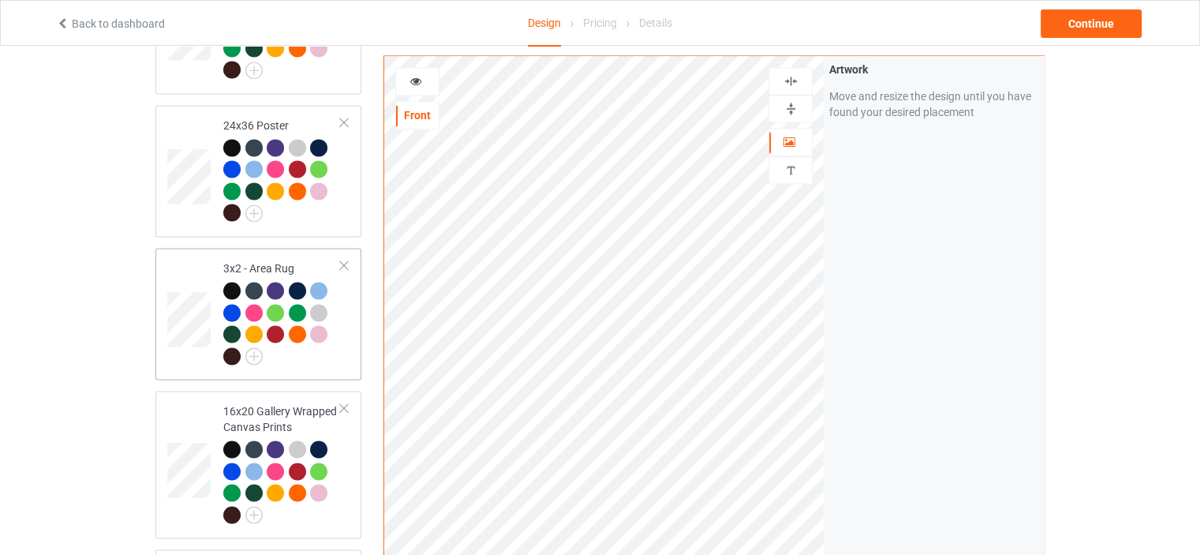
click at [260, 254] on td "3x2 - Area Rug" at bounding box center [282, 313] width 135 height 119
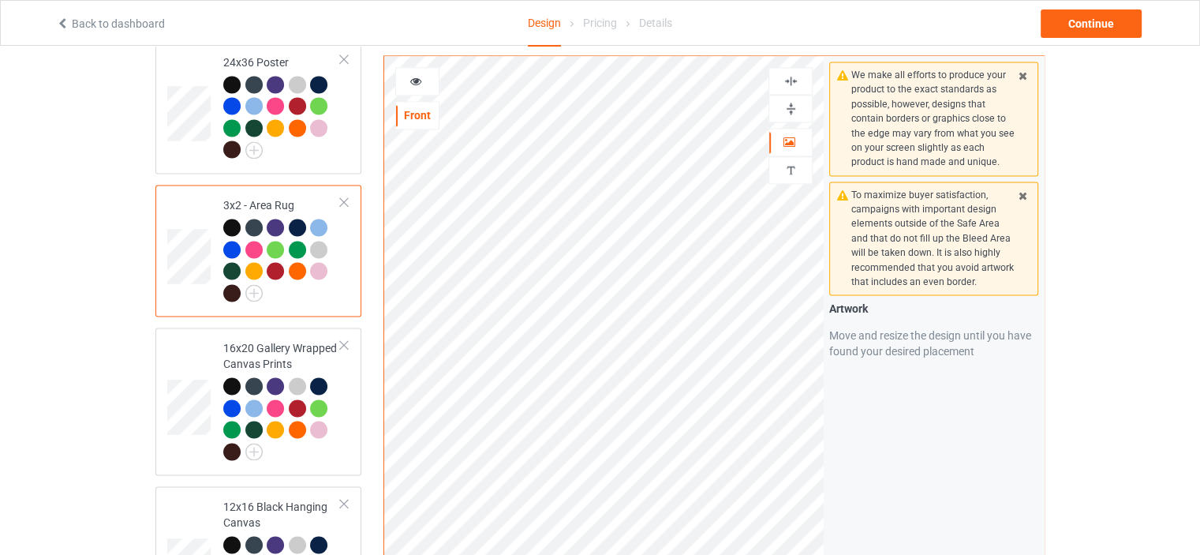
scroll to position [2288, 0]
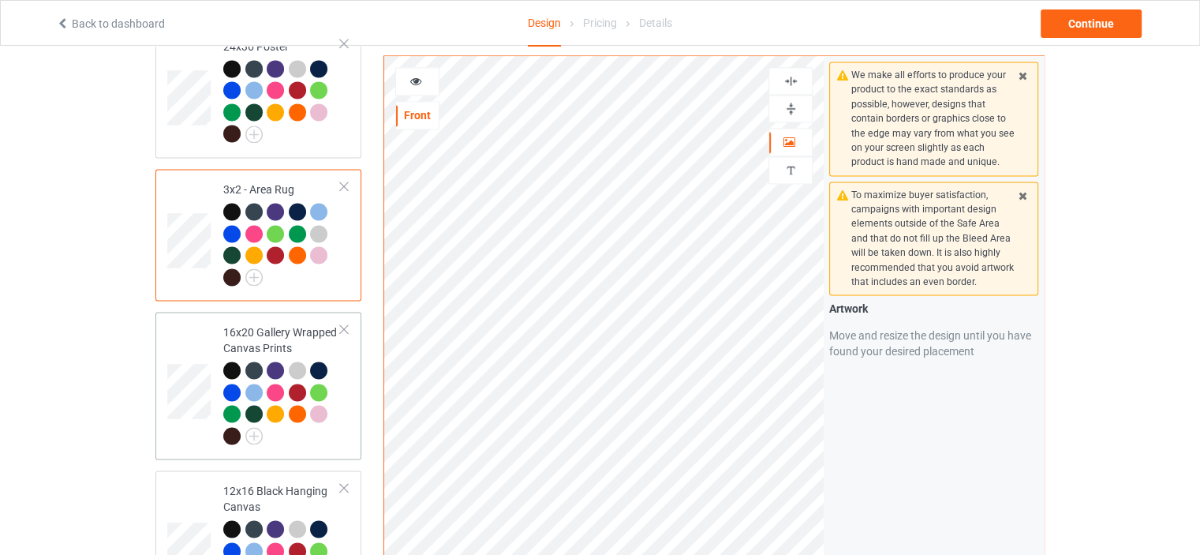
click at [267, 324] on div "16x20 Gallery Wrapped Canvas Prints" at bounding box center [282, 383] width 118 height 118
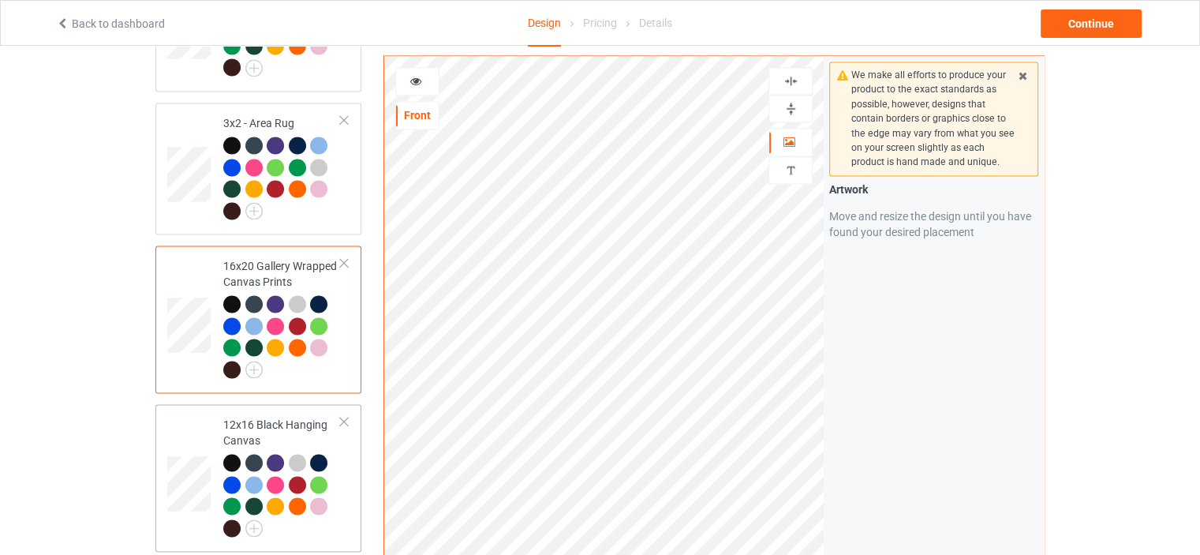
scroll to position [2446, 0]
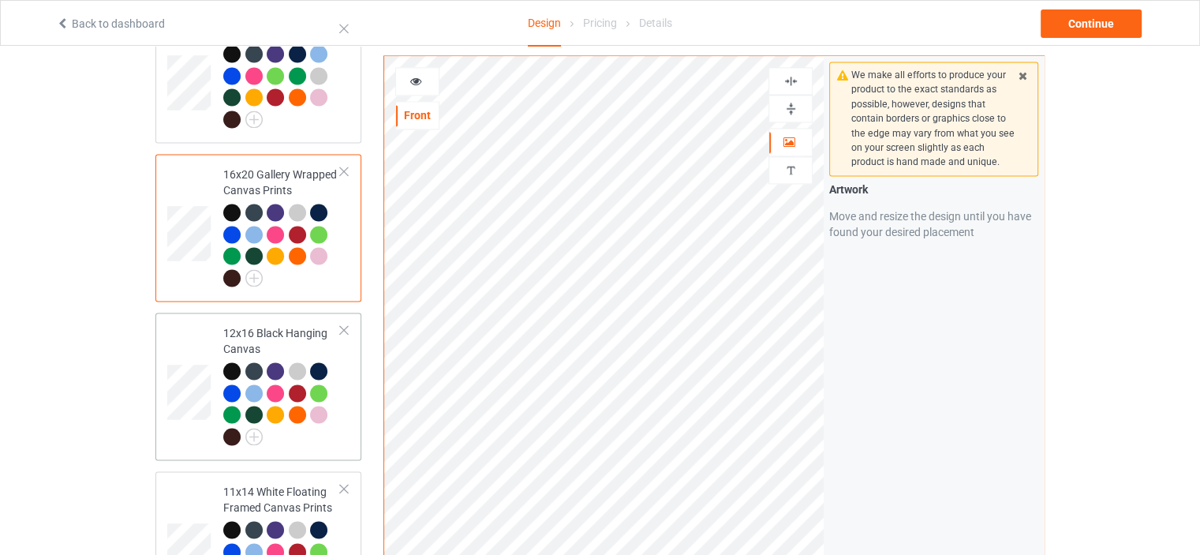
click at [290, 325] on div "12x16 Black Hanging Canvas" at bounding box center [282, 384] width 118 height 118
click at [790, 101] on img at bounding box center [791, 108] width 15 height 15
click at [795, 73] on img at bounding box center [791, 80] width 15 height 15
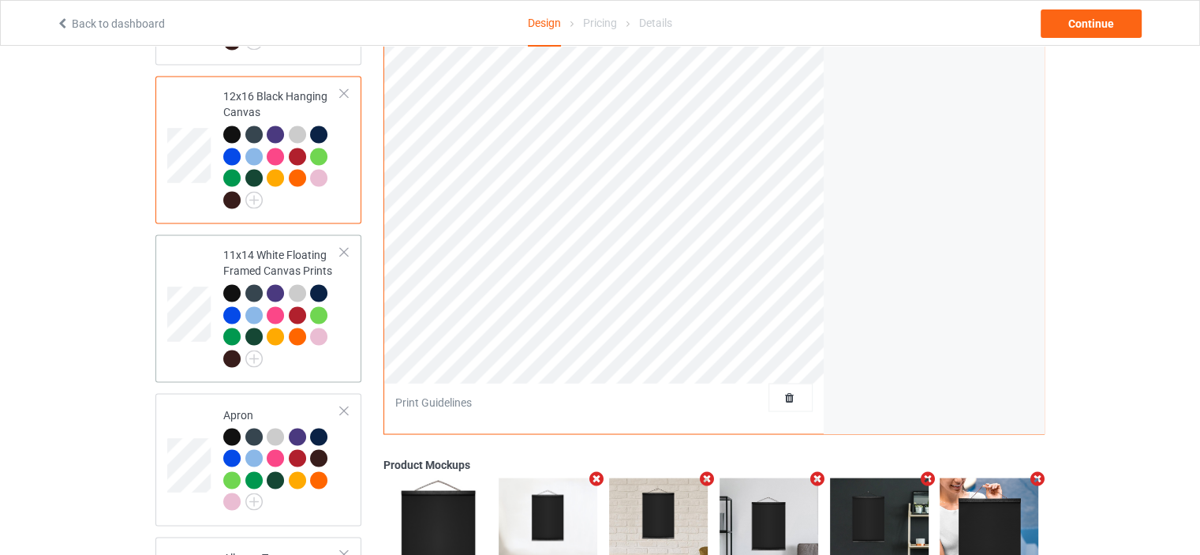
drag, startPoint x: 263, startPoint y: 240, endPoint x: 271, endPoint y: 242, distance: 9.0
click at [262, 247] on div "11x14 White Floating Framed Canvas Prints" at bounding box center [282, 306] width 118 height 118
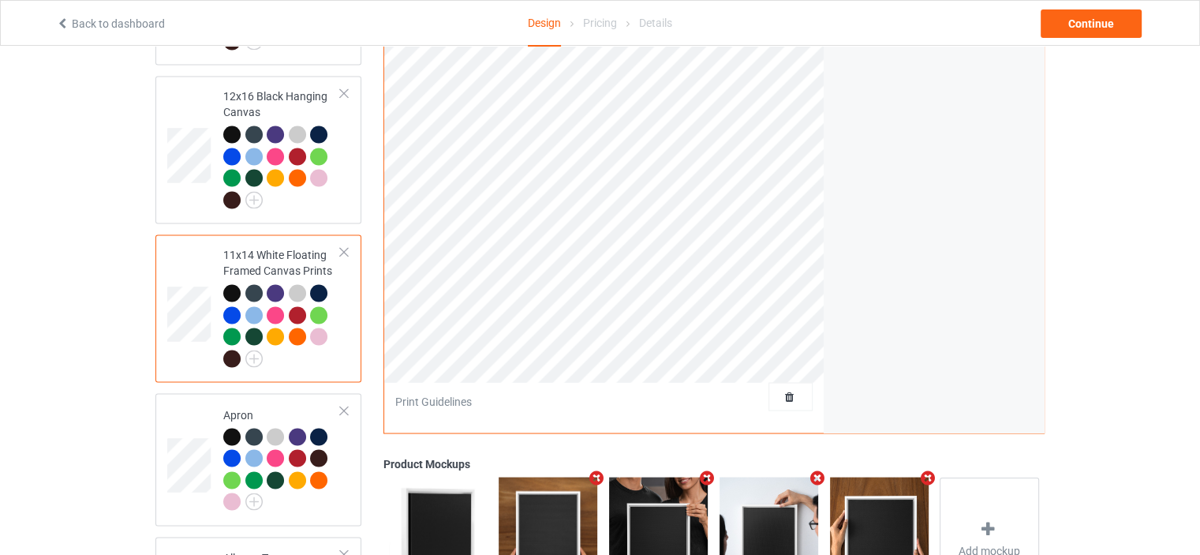
scroll to position [2367, 0]
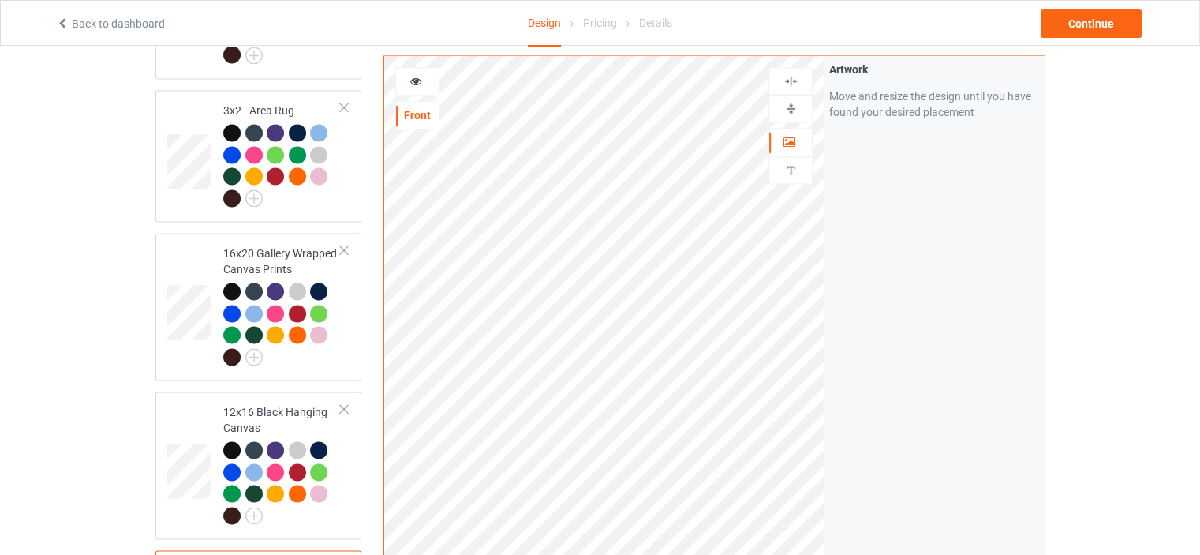
click at [792, 106] on img at bounding box center [791, 108] width 15 height 15
click at [793, 80] on img at bounding box center [791, 80] width 15 height 15
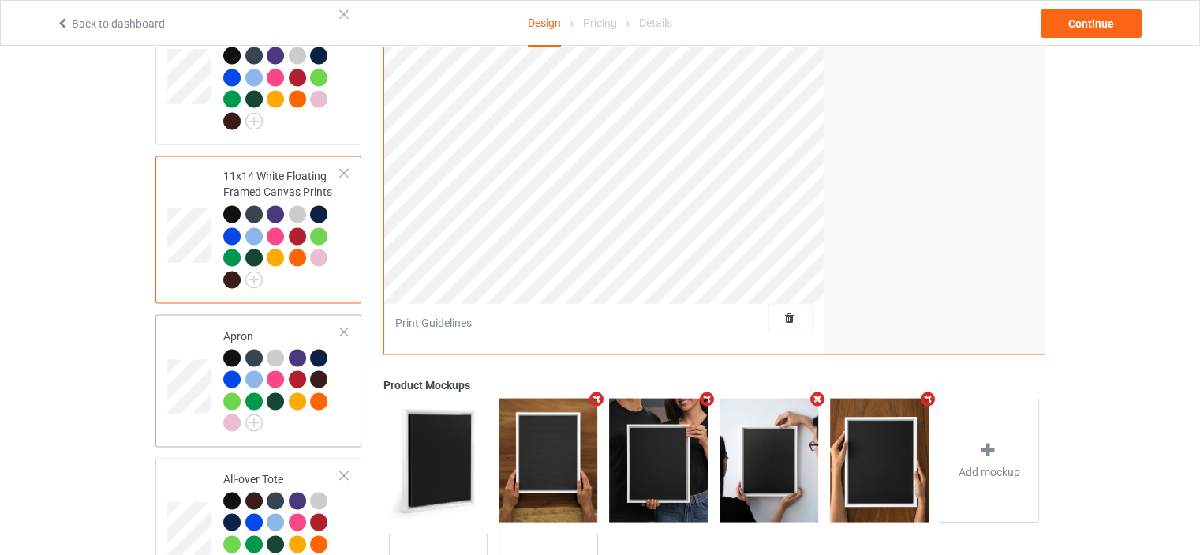
click at [277, 327] on div "Apron" at bounding box center [282, 378] width 118 height 103
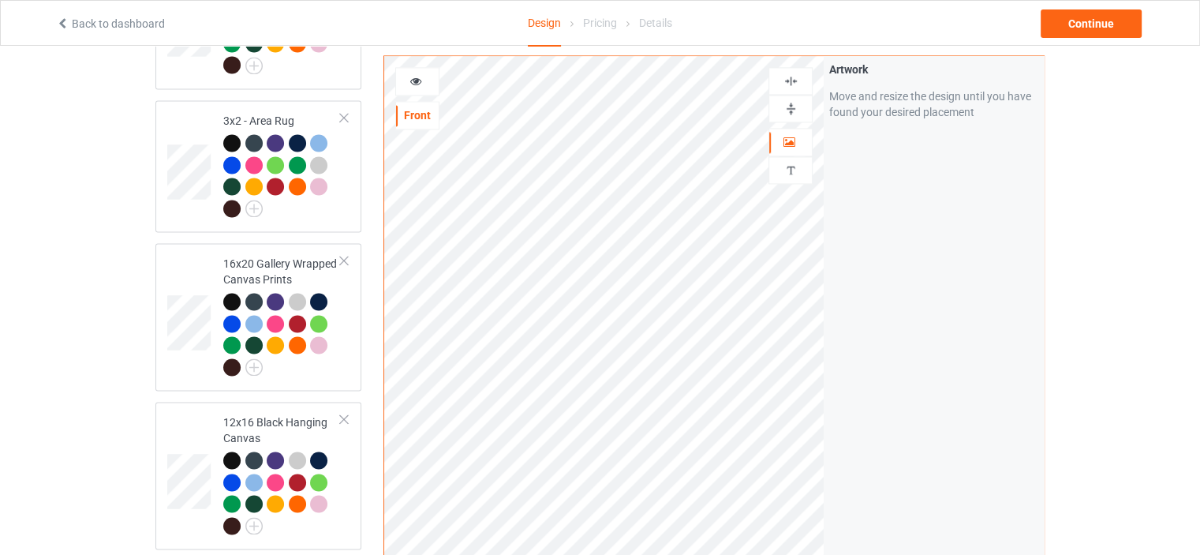
scroll to position [2288, 0]
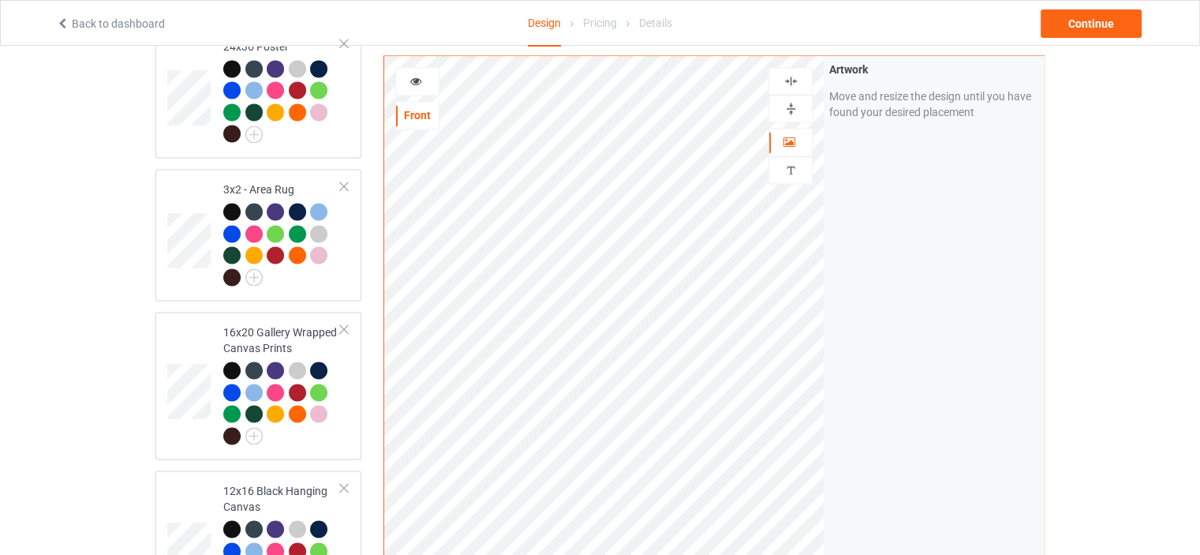
click at [792, 80] on img at bounding box center [791, 80] width 15 height 15
click at [795, 83] on img at bounding box center [791, 80] width 15 height 15
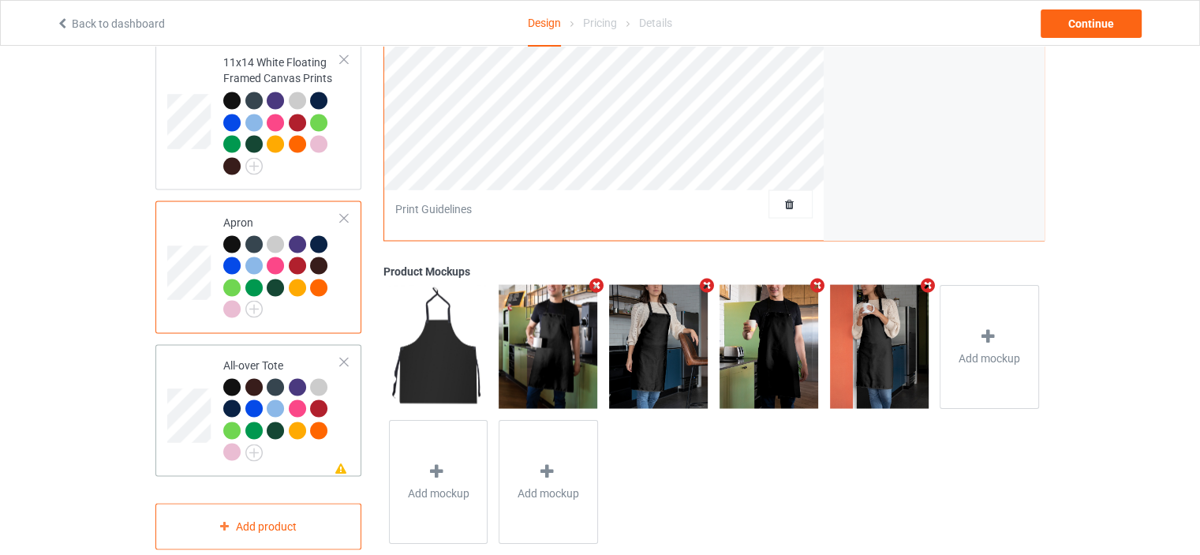
click at [278, 350] on td "Missing artwork on 1 side(s) All-over Tote" at bounding box center [282, 409] width 135 height 119
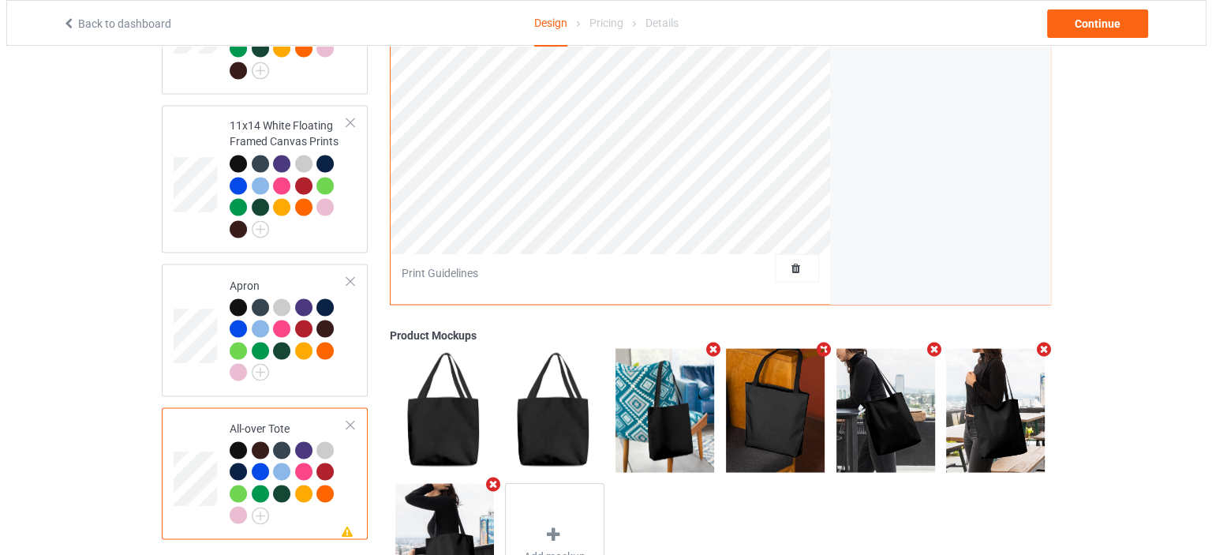
scroll to position [2402, 0]
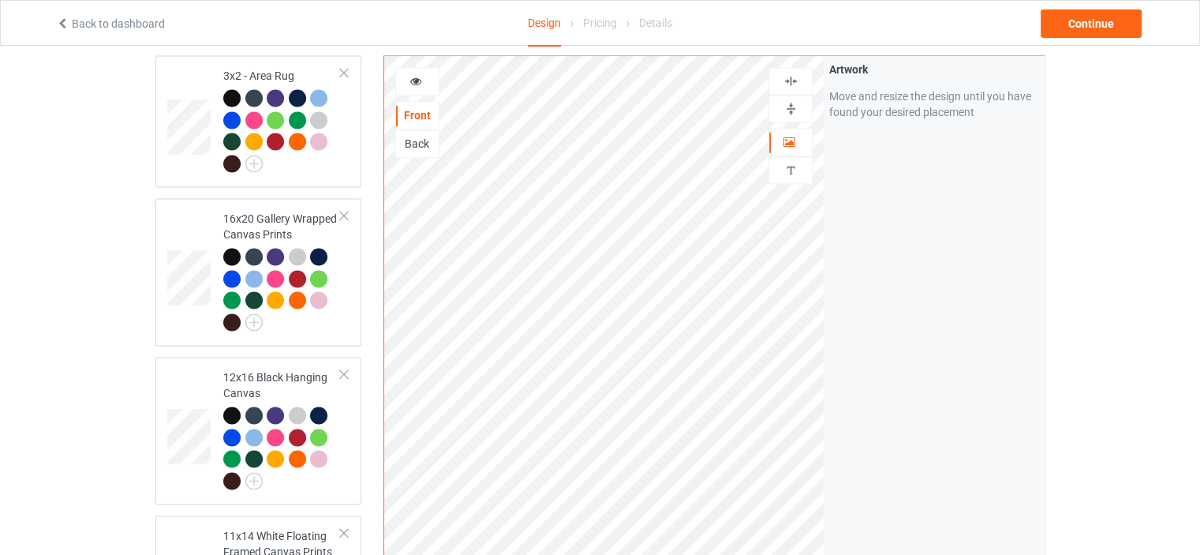
click at [793, 75] on img at bounding box center [791, 80] width 15 height 15
click at [1098, 24] on div "Continue" at bounding box center [1091, 23] width 101 height 28
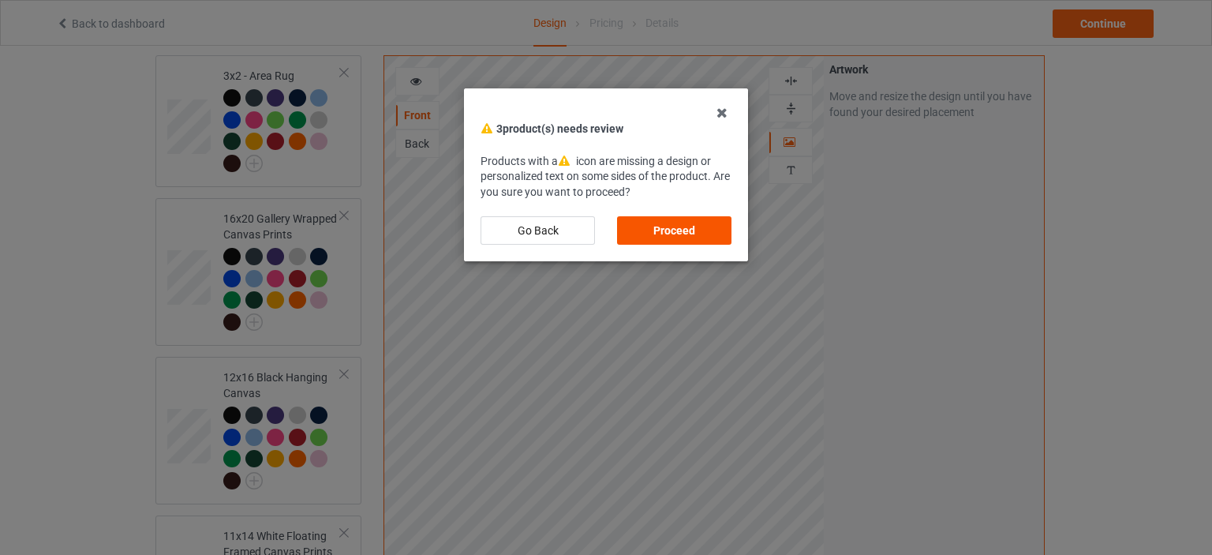
click at [676, 238] on div "Proceed" at bounding box center [674, 230] width 114 height 28
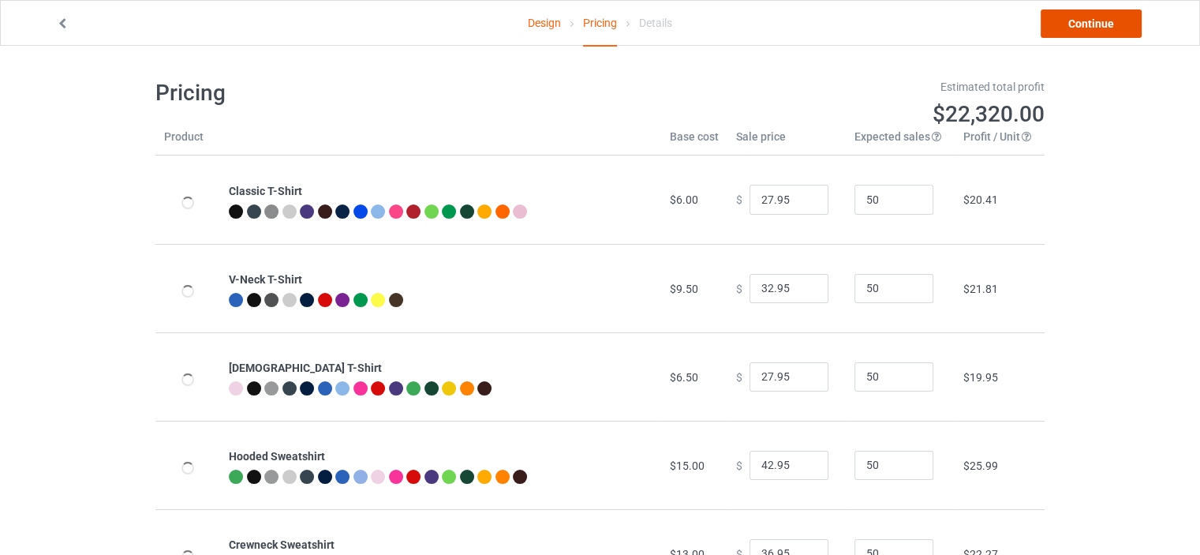
click at [1102, 23] on link "Continue" at bounding box center [1091, 23] width 101 height 28
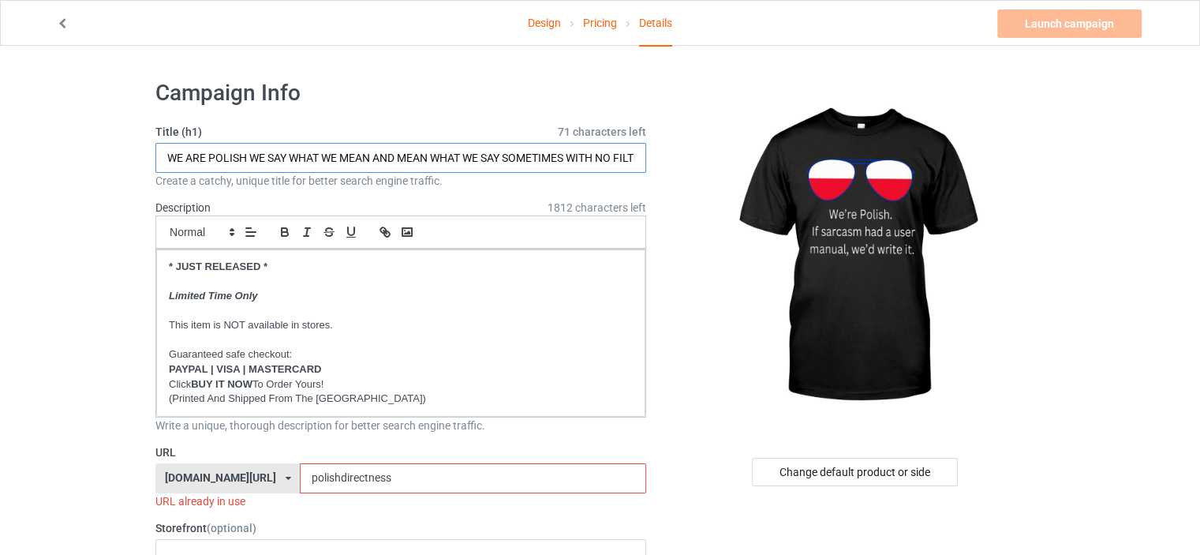
click at [439, 149] on input "WE ARE POLISH WE SAY WHAT WE MEAN AND MEAN WHAT WE SAY SOMETIMES WITH NO FILTER" at bounding box center [400, 158] width 491 height 30
paste input "NORWEGIAN IF SARCASM HAD A USER MANUAL WE'D WRITE IT"
drag, startPoint x: 273, startPoint y: 158, endPoint x: 211, endPoint y: 156, distance: 61.6
click at [211, 156] on input "WE ARE NORWEGIAN IF SARCASM HAD A USER MANUAL WE'D WRITE IT" at bounding box center [400, 158] width 491 height 30
type input "WE ARE POLISH IF SARCASM HAD A USER MANUAL WE'D WRITE IT"
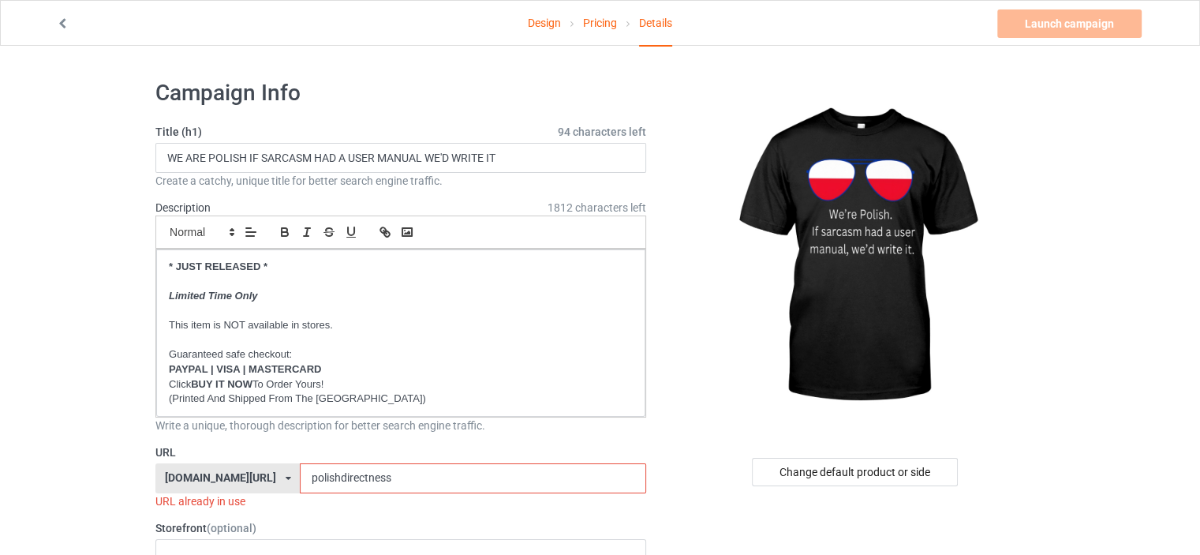
drag, startPoint x: 404, startPoint y: 478, endPoint x: 331, endPoint y: 479, distance: 72.6
click at [331, 479] on input "polishdirectness" at bounding box center [473, 478] width 346 height 30
click at [401, 479] on input "polishdirectness" at bounding box center [473, 478] width 346 height 30
drag, startPoint x: 396, startPoint y: 477, endPoint x: 315, endPoint y: 476, distance: 81.3
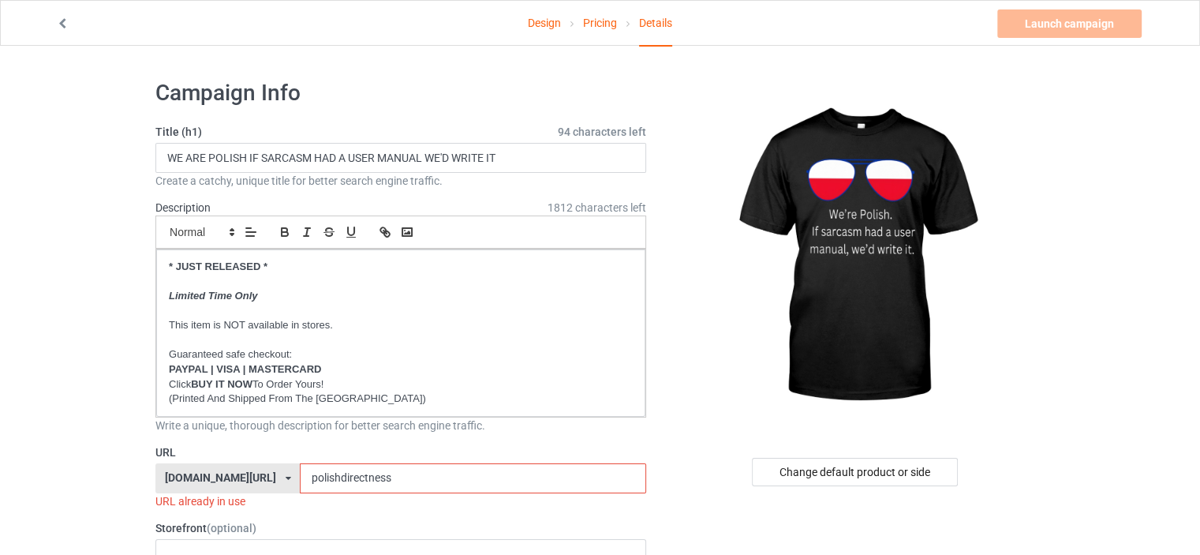
click at [315, 476] on input "polishdirectness" at bounding box center [473, 478] width 346 height 30
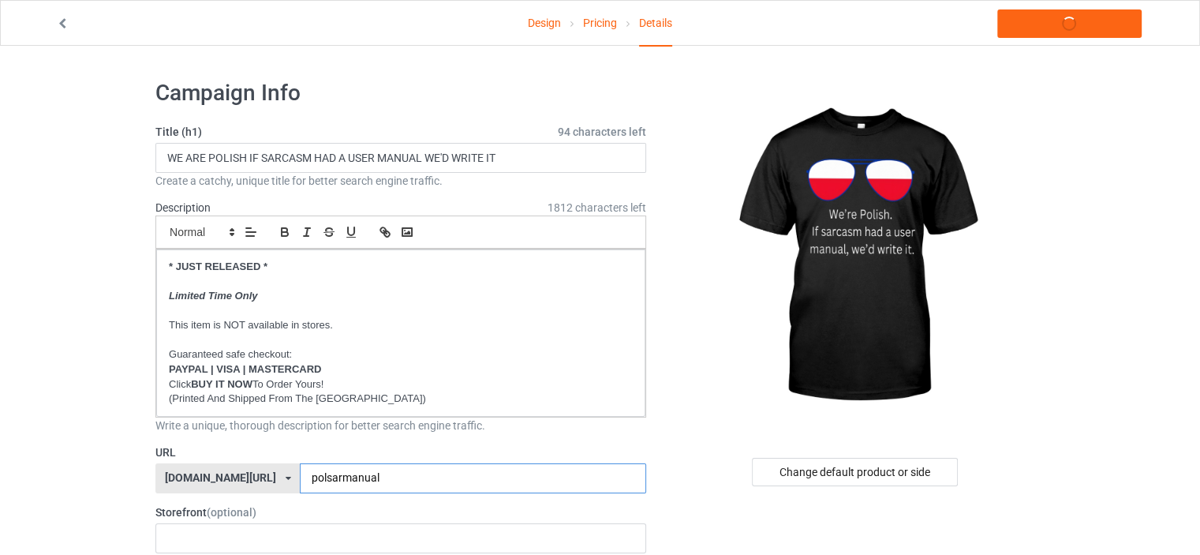
type input "polsarmanual"
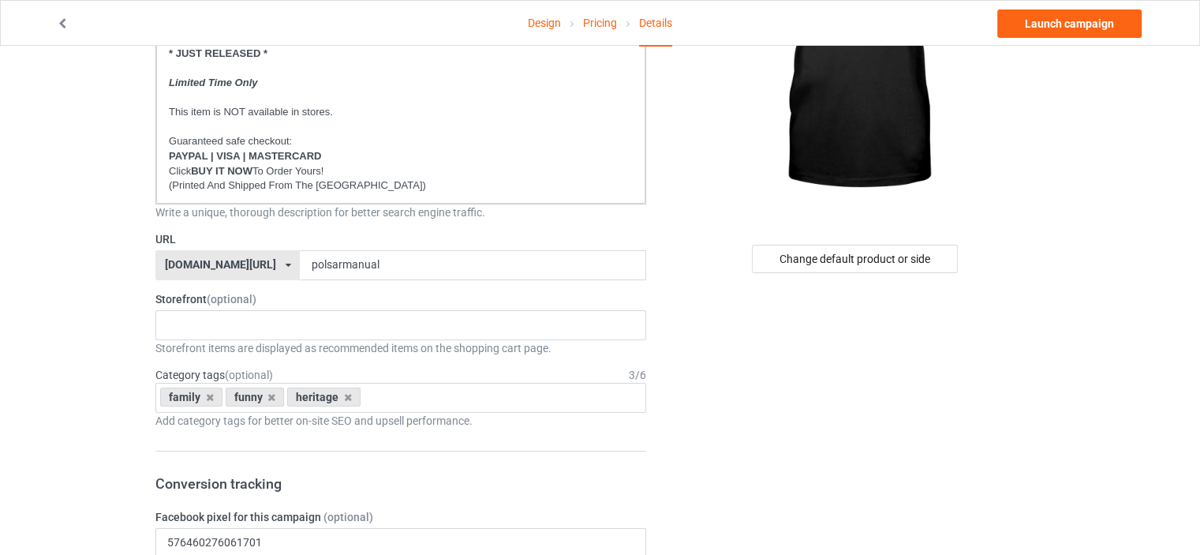
scroll to position [237, 0]
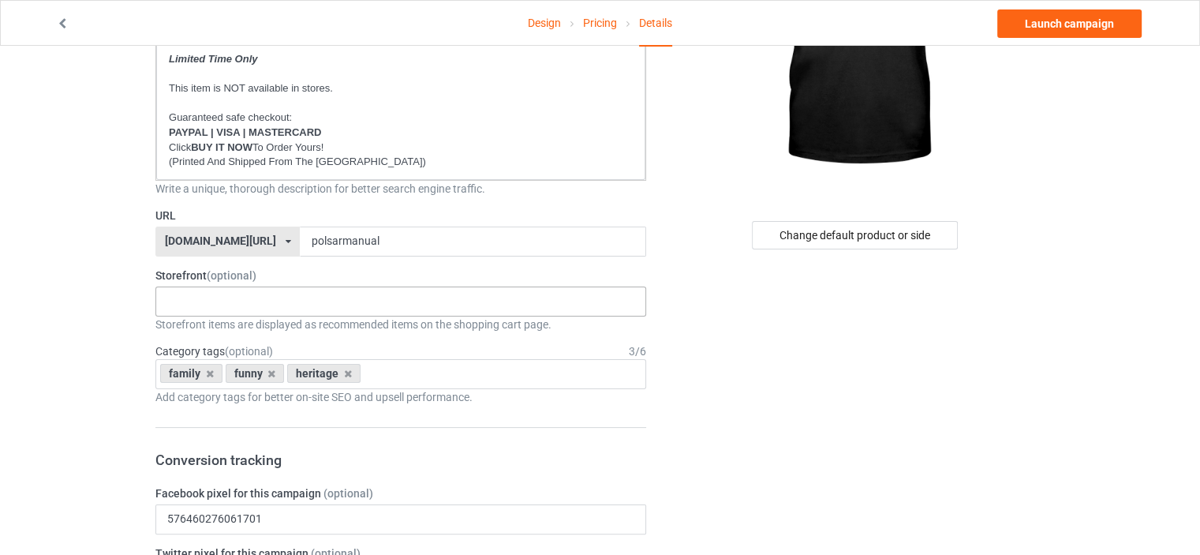
click at [211, 298] on div "No result found" at bounding box center [400, 301] width 491 height 30
click at [206, 370] on icon at bounding box center [210, 373] width 8 height 10
click at [208, 372] on icon at bounding box center [207, 373] width 8 height 10
click at [214, 372] on div "heritage" at bounding box center [196, 373] width 73 height 19
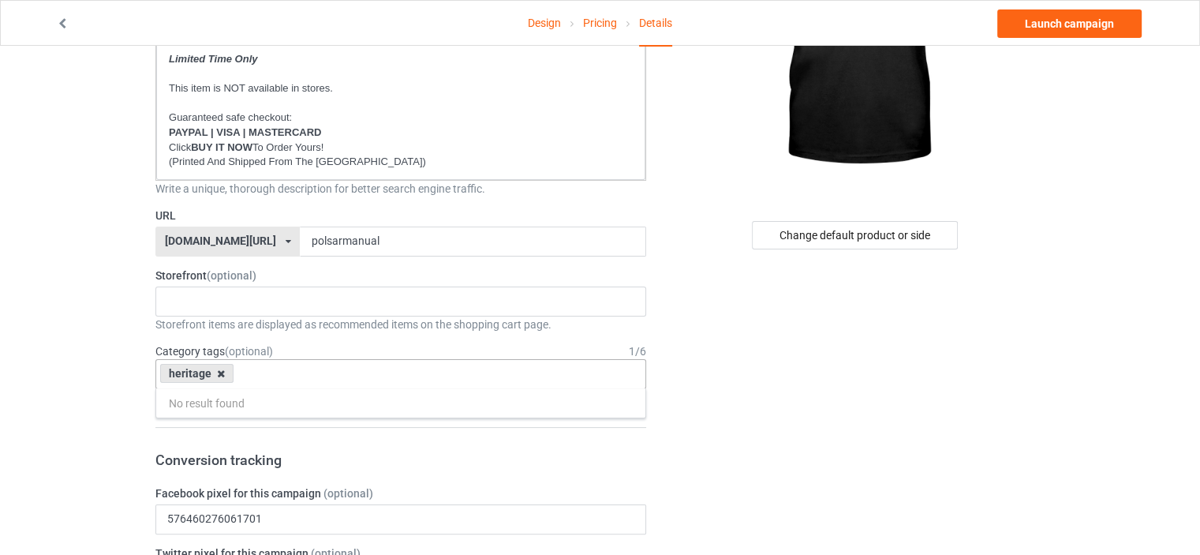
click at [220, 374] on icon at bounding box center [221, 373] width 8 height 10
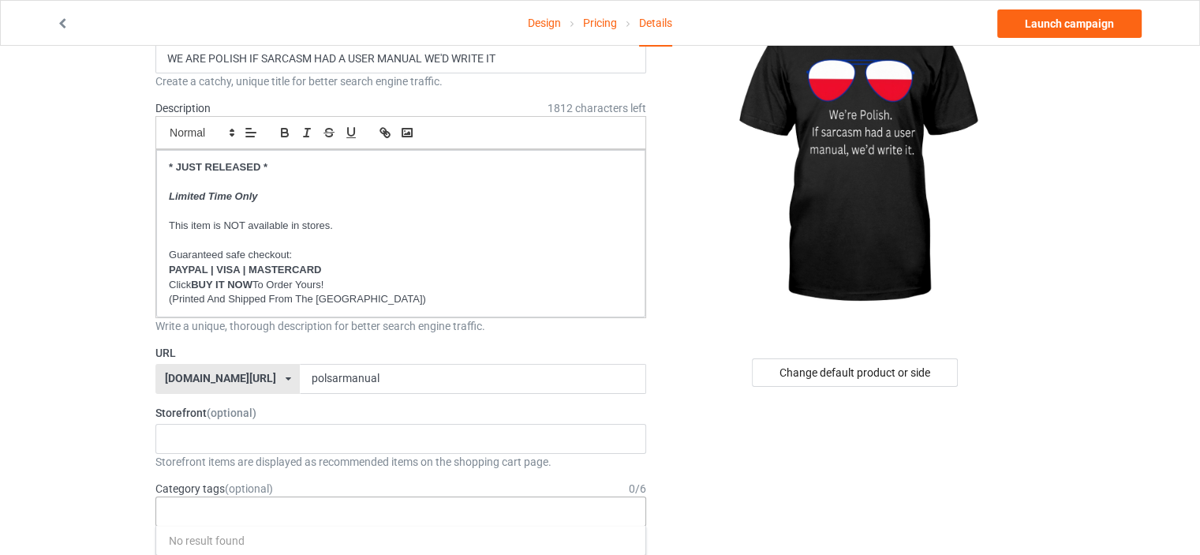
scroll to position [0, 0]
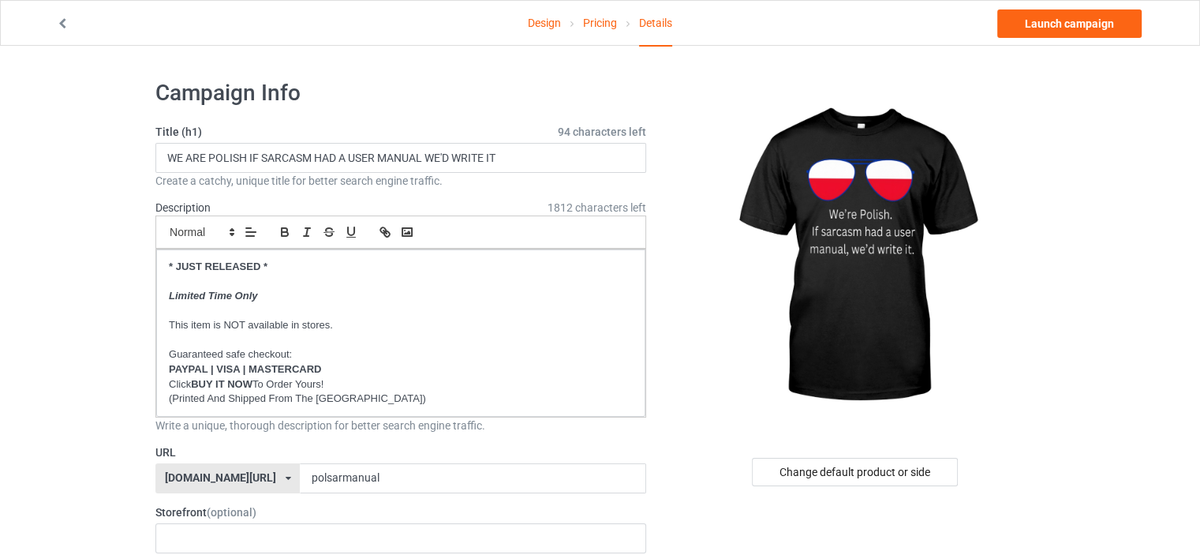
click at [600, 34] on link "Pricing" at bounding box center [600, 23] width 34 height 44
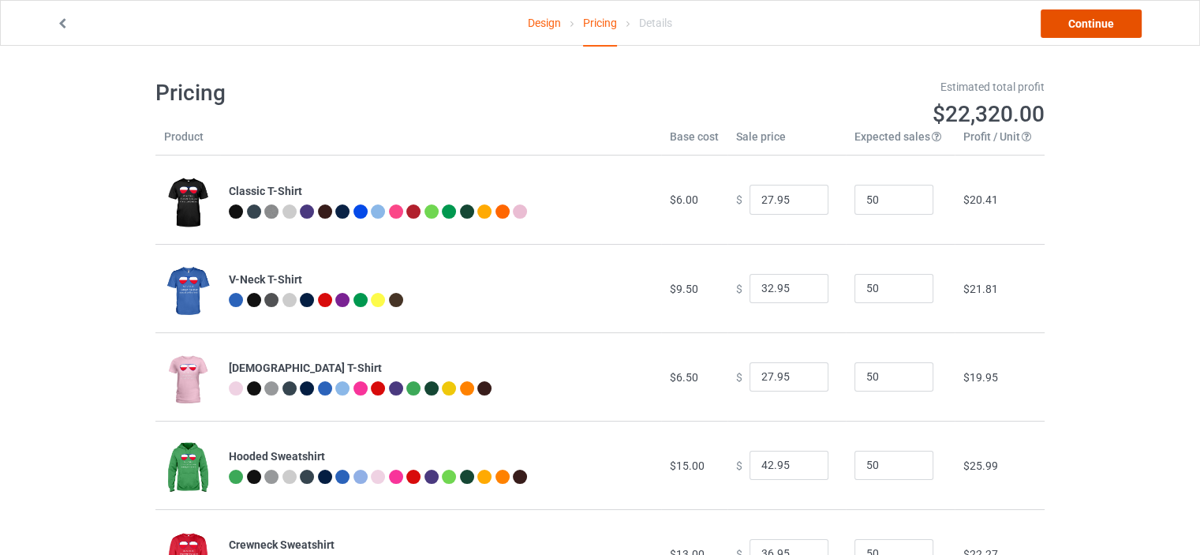
click at [1117, 17] on link "Continue" at bounding box center [1091, 23] width 101 height 28
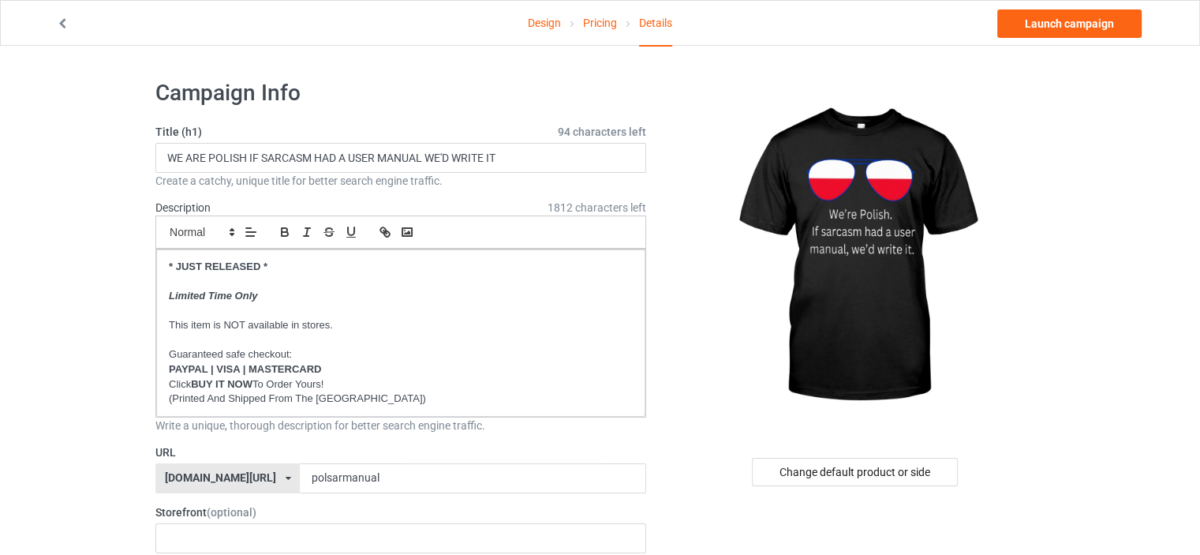
scroll to position [316, 0]
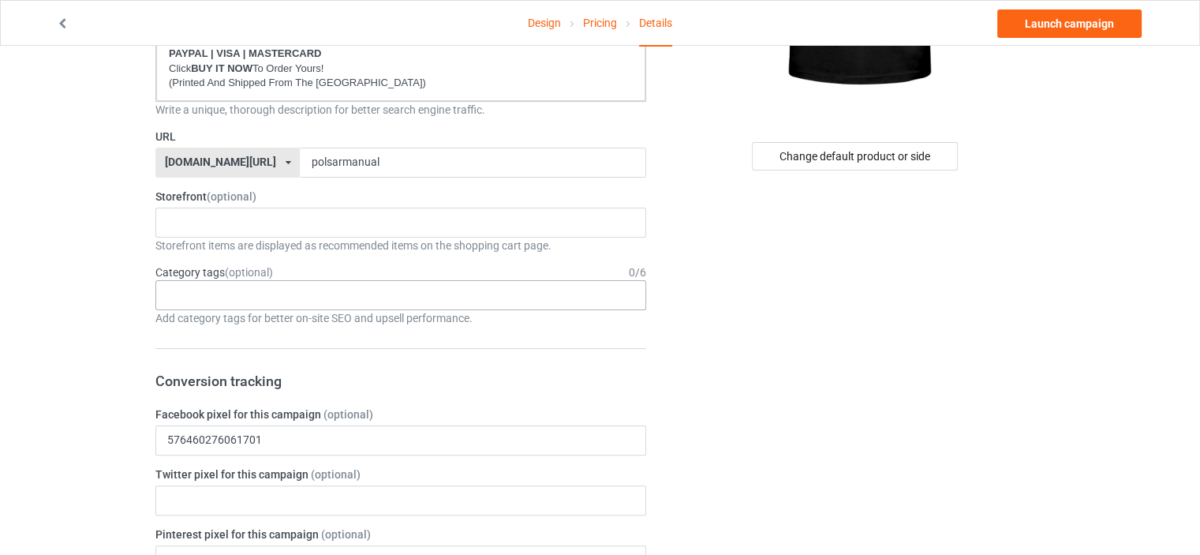
click at [246, 286] on div "Age > [DEMOGRAPHIC_DATA] > 1 Age > [DEMOGRAPHIC_DATA] Months > 1 Month Age > [D…" at bounding box center [400, 295] width 491 height 30
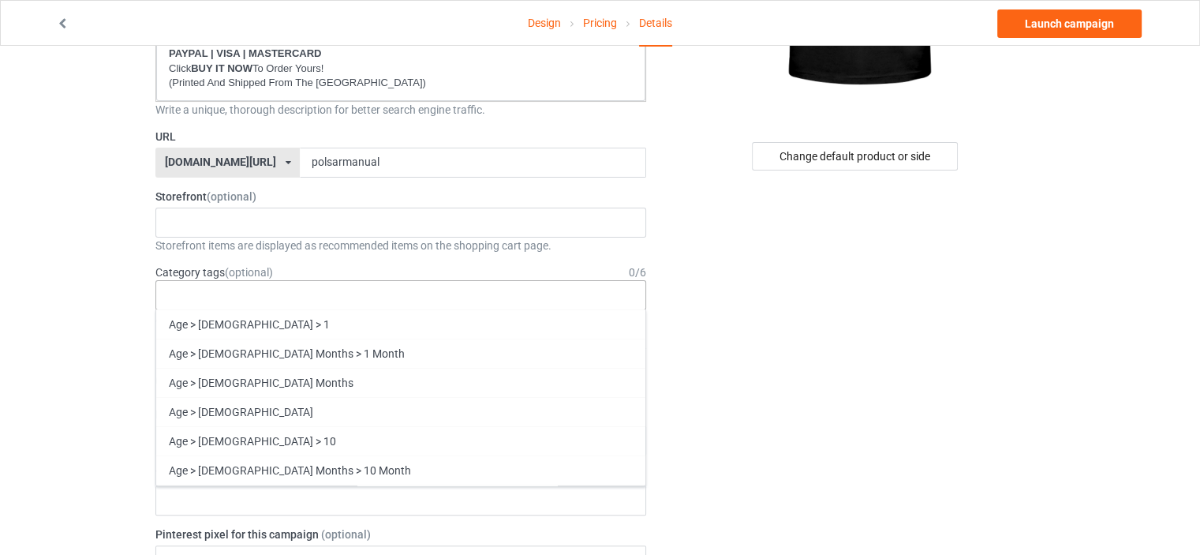
scroll to position [67596, 0]
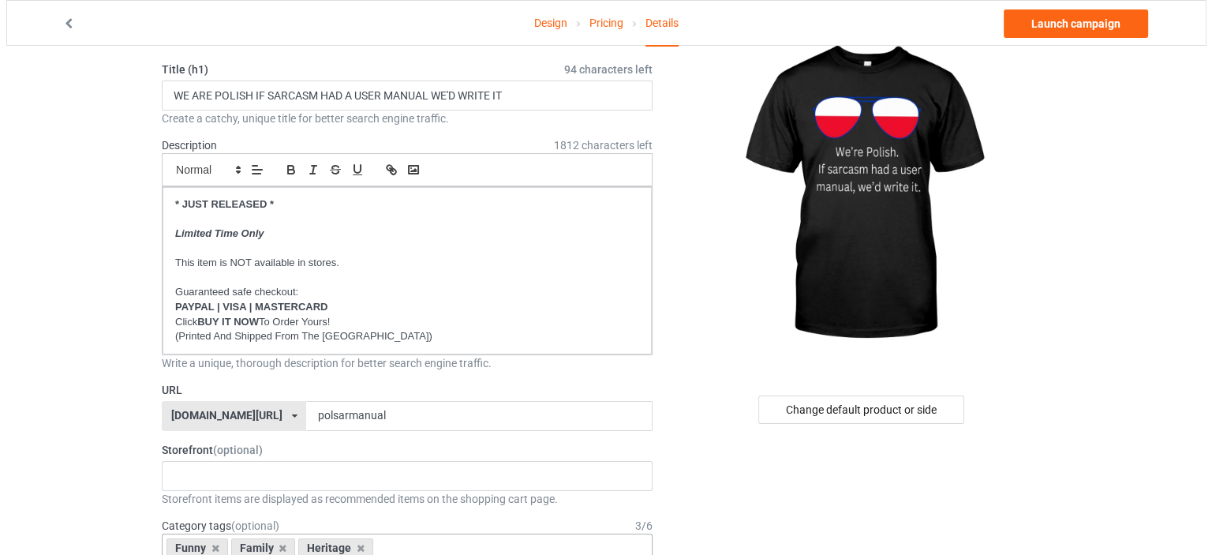
scroll to position [0, 0]
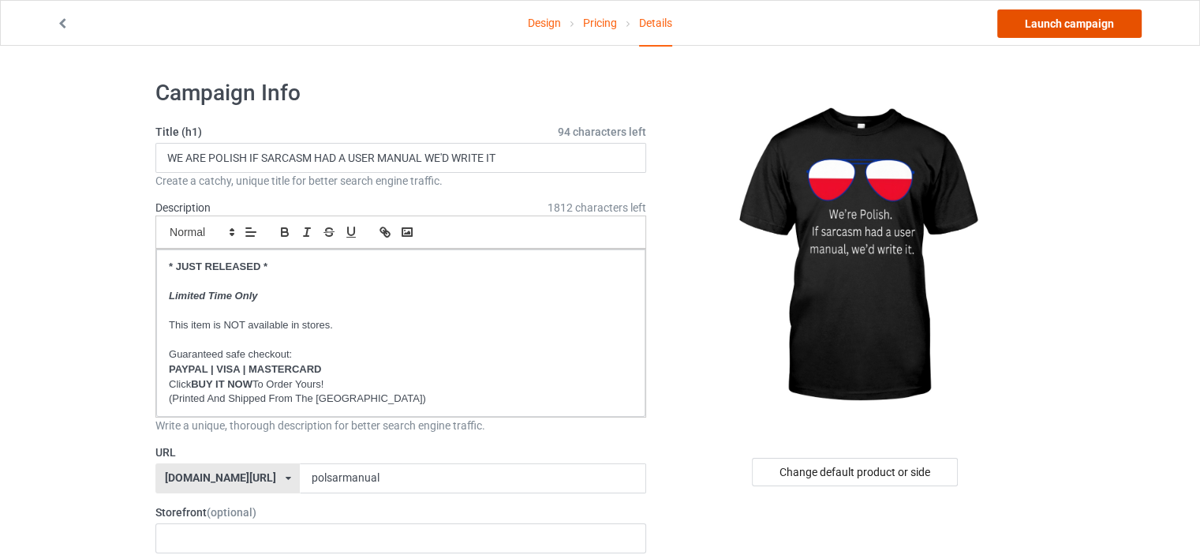
click at [1102, 26] on link "Launch campaign" at bounding box center [1069, 23] width 144 height 28
